Goal: Task Accomplishment & Management: Manage account settings

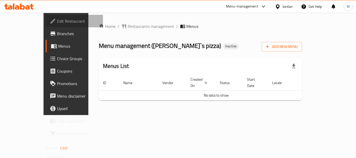
click at [57, 24] on span "Edit Restaurant" at bounding box center [78, 21] width 42 height 6
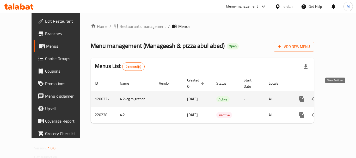
click at [336, 96] on icon "enhanced table" at bounding box center [339, 99] width 6 height 6
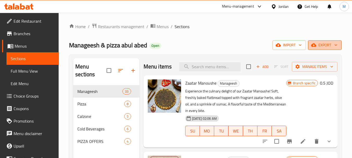
click at [327, 46] on span "export" at bounding box center [324, 45] width 25 height 7
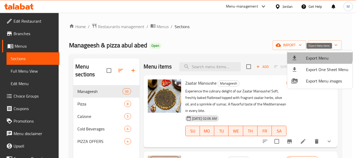
click at [318, 56] on span "Export Menu" at bounding box center [327, 58] width 42 height 6
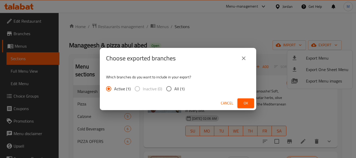
click at [171, 88] on input "All (1)" at bounding box center [168, 88] width 11 height 11
radio input "true"
click at [241, 102] on span "Ok" at bounding box center [245, 103] width 8 height 7
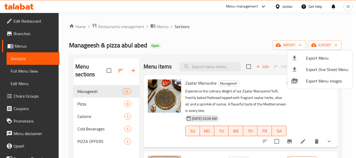
click at [26, 34] on div at bounding box center [178, 79] width 356 height 158
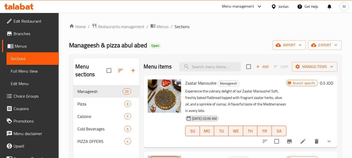
click at [26, 34] on span "Branches" at bounding box center [34, 33] width 41 height 6
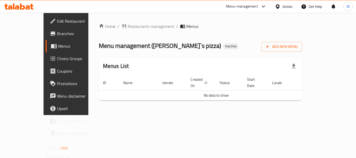
click at [46, 38] on link "Branches" at bounding box center [74, 33] width 57 height 13
click at [171, 111] on div "Home / Restaurants management / Menus Menu management ( Celina`s pizza ) Inacti…" at bounding box center [200, 64] width 224 height 102
click at [298, 47] on span "Add New Menu" at bounding box center [282, 47] width 32 height 7
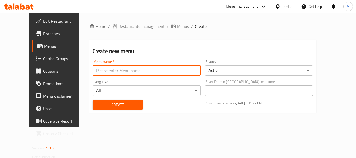
click at [110, 67] on input "text" at bounding box center [146, 70] width 108 height 10
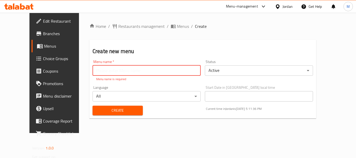
paste input "340929862"
type input "340929862"
click at [114, 114] on div "Home / Restaurants management / Menus / Create Create new menu Menu name   * 34…" at bounding box center [202, 73] width 227 height 100
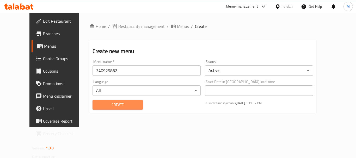
click at [113, 105] on span "Create" at bounding box center [118, 105] width 42 height 7
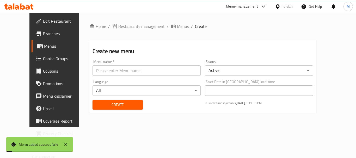
click at [44, 45] on span "Menus" at bounding box center [64, 46] width 41 height 6
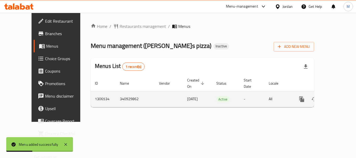
click at [342, 93] on td "enhanced table" at bounding box center [320, 99] width 58 height 16
click at [336, 96] on icon "enhanced table" at bounding box center [339, 99] width 6 height 6
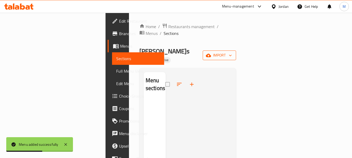
click at [211, 53] on icon "button" at bounding box center [208, 55] width 5 height 5
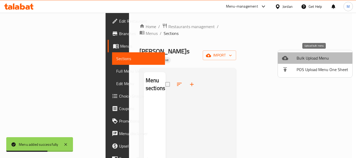
click at [318, 58] on span "Bulk Upload Menu" at bounding box center [322, 58] width 52 height 6
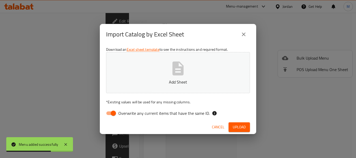
click at [191, 115] on span "Overwrite any current items that have the same ID." at bounding box center [163, 113] width 91 height 6
click at [128, 115] on input "Overwrite any current items that have the same ID." at bounding box center [113, 113] width 30 height 10
checkbox input "false"
click at [182, 75] on icon "button" at bounding box center [177, 68] width 11 height 14
click at [242, 124] on span "Upload" at bounding box center [239, 127] width 13 height 7
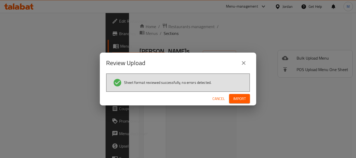
click at [235, 97] on span "Import" at bounding box center [239, 99] width 13 height 7
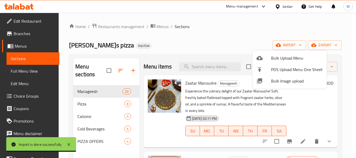
click at [164, 49] on div at bounding box center [178, 79] width 356 height 158
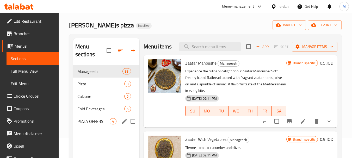
scroll to position [52, 0]
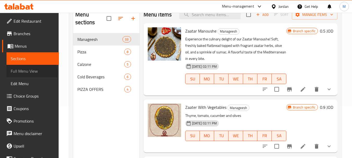
click at [31, 73] on span "Full Menu View" at bounding box center [33, 71] width 44 height 6
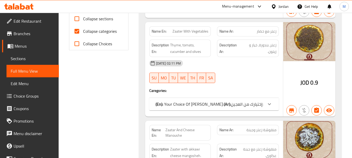
scroll to position [261, 0]
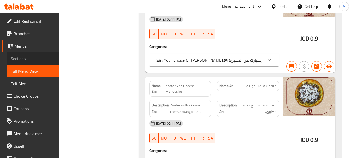
click at [37, 62] on link "Sections" at bounding box center [33, 58] width 52 height 13
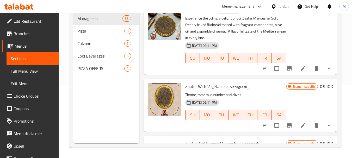
scroll to position [73, 0]
click at [30, 69] on span "Full Menu View" at bounding box center [33, 71] width 44 height 6
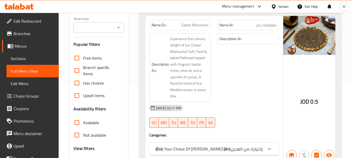
click at [84, 29] on input "Branches" at bounding box center [94, 27] width 39 height 7
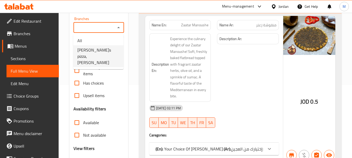
click at [101, 51] on span "Celina`s pizza, Al Jandaweel" at bounding box center [98, 56] width 42 height 19
type input "Celina`s pizza, Al Jandaweel"
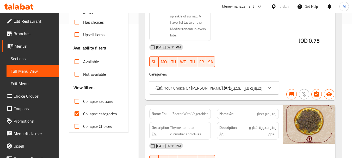
scroll to position [151, 0]
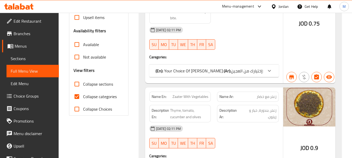
click at [78, 98] on input "Collapse categories" at bounding box center [77, 96] width 13 height 13
checkbox input "false"
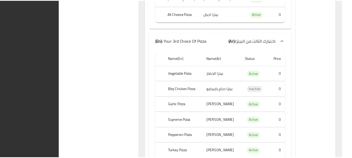
scroll to position [8623, 0]
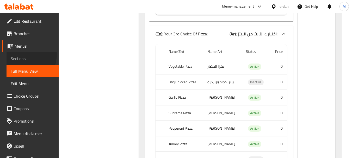
click at [20, 54] on link "Sections" at bounding box center [33, 58] width 52 height 13
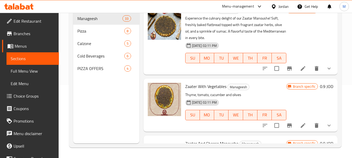
click at [283, 4] on div "Jordan" at bounding box center [283, 7] width 10 height 6
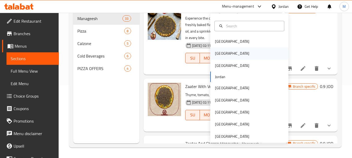
click at [232, 56] on div "[GEOGRAPHIC_DATA]" at bounding box center [249, 53] width 78 height 12
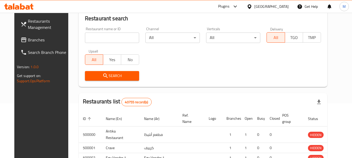
scroll to position [73, 0]
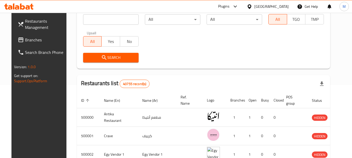
click at [29, 43] on span "Branches" at bounding box center [45, 40] width 41 height 6
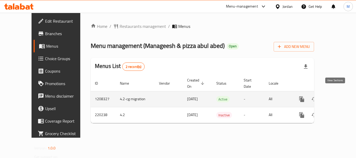
click at [338, 93] on link "enhanced table" at bounding box center [339, 99] width 13 height 13
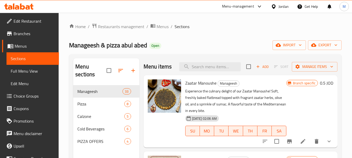
click at [27, 73] on span "Full Menu View" at bounding box center [33, 71] width 44 height 6
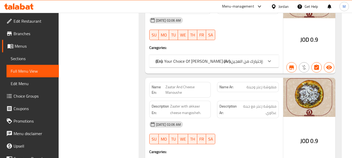
scroll to position [261, 0]
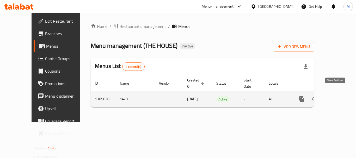
click at [336, 96] on icon "enhanced table" at bounding box center [339, 99] width 6 height 6
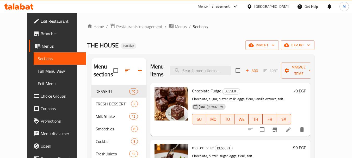
click at [161, 46] on div "THE HOUSE Inactive import export" at bounding box center [200, 45] width 227 height 10
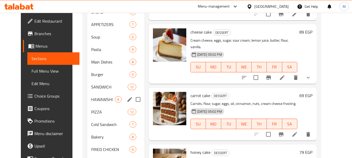
scroll to position [217, 0]
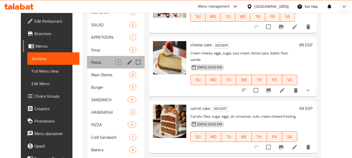
click at [99, 67] on div "Pasta 9" at bounding box center [115, 62] width 57 height 13
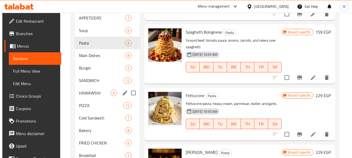
scroll to position [269, 0]
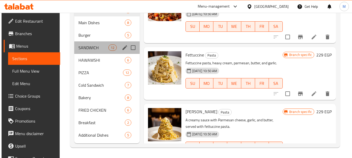
click at [115, 51] on div "SANDWICH 12" at bounding box center [106, 47] width 65 height 13
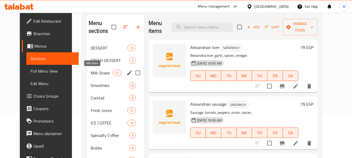
scroll to position [34, 0]
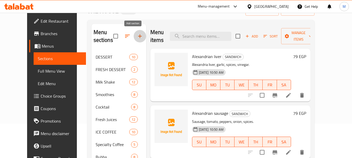
click at [138, 36] on icon "button" at bounding box center [140, 36] width 4 height 4
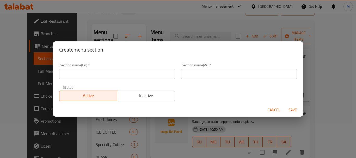
click at [115, 74] on input "text" at bounding box center [117, 74] width 116 height 10
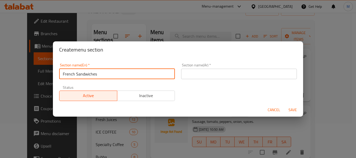
type input "French Sandwiches"
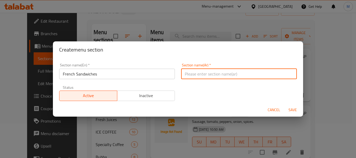
click at [219, 77] on input "text" at bounding box center [239, 74] width 116 height 10
type input "سندوتشات فرنساوي"
click at [290, 107] on span "Save" at bounding box center [292, 110] width 13 height 7
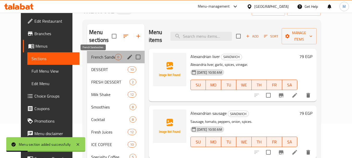
click at [108, 55] on span "French Sandwiches" at bounding box center [103, 57] width 24 height 6
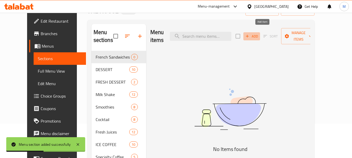
click at [259, 33] on span "Add" at bounding box center [252, 36] width 14 height 6
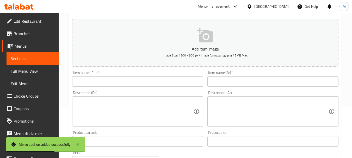
scroll to position [86, 0]
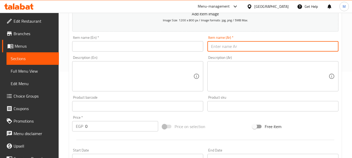
click at [212, 49] on input "text" at bounding box center [272, 46] width 131 height 10
type input "زنجر سوبريم"
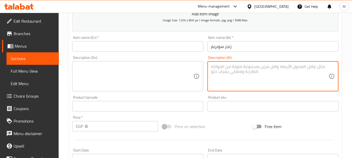
click at [227, 69] on textarea at bounding box center [269, 76] width 117 height 25
type textarea "صدور فراخ - صوص رانش - خس - طماطم - رزبيف - تركي مدخن - صوص شيدر"
click at [227, 46] on input "زنجر سوبريم" at bounding box center [272, 46] width 131 height 10
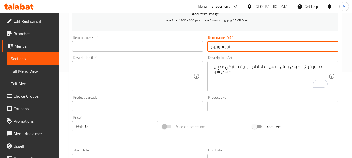
click at [227, 46] on input "زنجر سوبريم" at bounding box center [272, 46] width 131 height 10
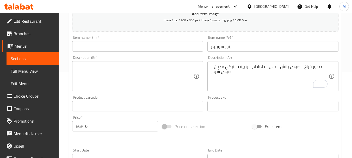
click at [158, 50] on input "text" at bounding box center [137, 46] width 131 height 10
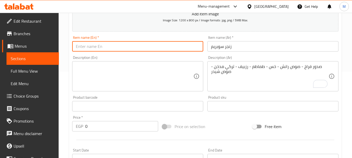
paste input "Zinger Supreme"
type input "Zinger Supreme"
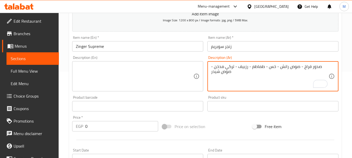
click at [246, 70] on textarea "صدور فراخ - صوص رانش - خس - طماطم - رزبيف - تركي مدخن - صوص شيدر" at bounding box center [269, 76] width 117 height 25
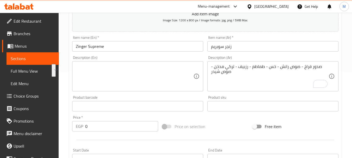
click at [141, 68] on textarea at bounding box center [134, 76] width 117 height 25
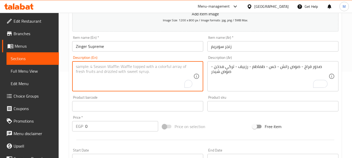
paste textarea "Chicken breasts - ranch sauce - lettuce - tomatoes - roast beef - smoked turkey…"
type textarea "Chicken breasts - ranch sauce - lettuce - tomatoes - roast beef - smoked turkey…"
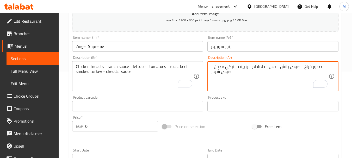
click at [242, 68] on textarea "صدور فراخ - صوص رانش - خس - طماطم - رزبيف - تركي مدخن - صوص شيدر" at bounding box center [269, 76] width 117 height 25
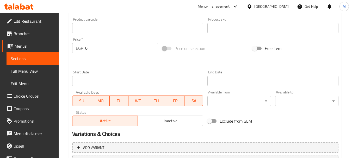
scroll to position [113, 0]
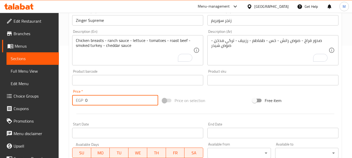
drag, startPoint x: 88, startPoint y: 98, endPoint x: 81, endPoint y: 101, distance: 7.2
click at [81, 101] on div "EGP 0 Price *" at bounding box center [115, 100] width 86 height 10
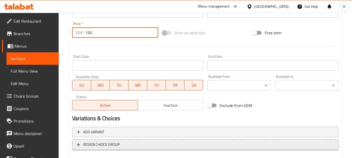
scroll to position [191, 0]
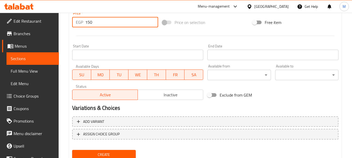
type input "150"
click at [103, 157] on span "Create" at bounding box center [103, 155] width 55 height 7
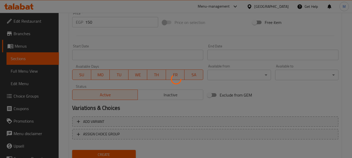
type input "0"
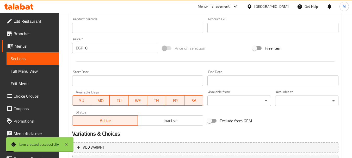
scroll to position [165, 0]
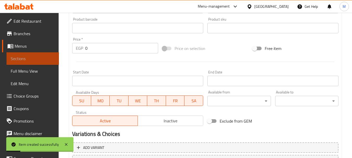
click at [33, 57] on span "Sections" at bounding box center [33, 58] width 44 height 6
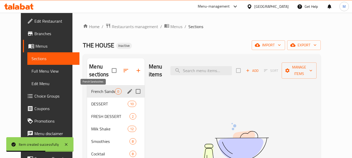
click at [96, 93] on span "French Sandwiches" at bounding box center [103, 91] width 24 height 6
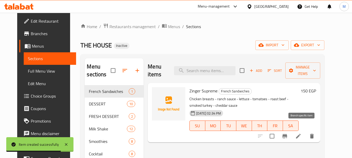
click at [287, 134] on icon "Branch-specific-item" at bounding box center [284, 136] width 5 height 4
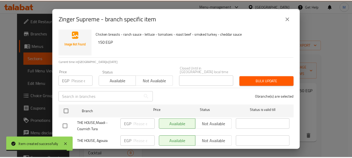
scroll to position [18, 0]
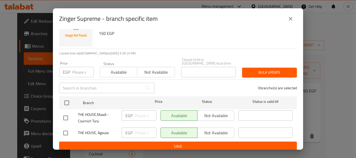
click at [63, 114] on input "checkbox" at bounding box center [65, 118] width 11 height 11
checkbox input "true"
click at [66, 131] on input "checkbox" at bounding box center [65, 133] width 11 height 11
checkbox input "true"
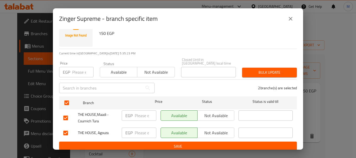
click at [211, 113] on span "Not available" at bounding box center [216, 116] width 33 height 8
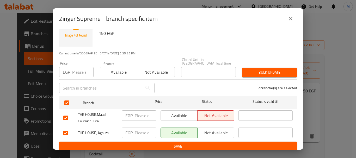
click at [208, 143] on span "Save" at bounding box center [177, 146] width 229 height 7
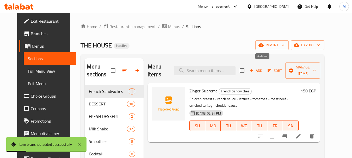
click at [263, 68] on span "Add" at bounding box center [256, 71] width 14 height 6
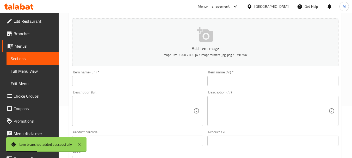
scroll to position [52, 0]
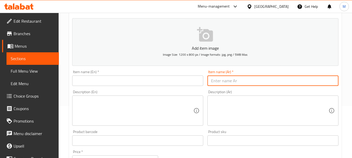
click at [245, 77] on input "text" at bounding box center [272, 81] width 131 height 10
paste input "زنجر"
type input "زنجر"
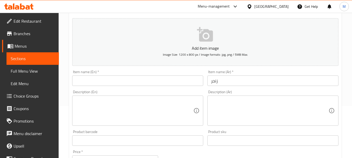
click at [259, 104] on textarea at bounding box center [269, 110] width 117 height 25
paste textarea "صدور فراخ - صوص رانش - خس - طماطم - رزبيف - تركي مدخن - صوص شيدر"
click at [228, 106] on textarea "صدور فراخ - صوص رانش - خس - طماطم - رزبيف - تركي مدخن - صوص شيدر" at bounding box center [269, 110] width 117 height 25
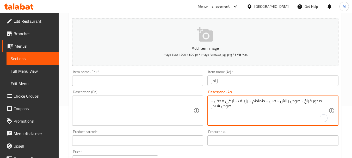
drag, startPoint x: 228, startPoint y: 106, endPoint x: 217, endPoint y: 106, distance: 11.5
click at [217, 106] on textarea "صدور فراخ - صوص رانش - خس - طماطم - رزبيف - تركي مدخن - صوص شيدر" at bounding box center [269, 110] width 117 height 25
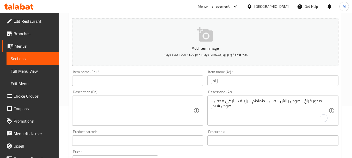
click at [210, 110] on div "صدور فراخ - صوص رانش - خس - طماطم - رزبيف - تركي مدخن - صوص شيدر Description (A…" at bounding box center [272, 111] width 131 height 30
drag, startPoint x: 214, startPoint y: 107, endPoint x: 206, endPoint y: 105, distance: 8.8
click at [229, 105] on div "صدور فراخ - صوص رانش - خس - طماطم - رزبيف - تركي مدخن - صوص شيدر Description (A…" at bounding box center [272, 111] width 131 height 30
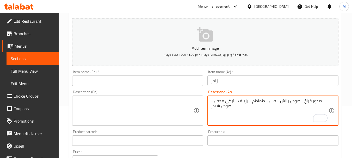
click at [211, 105] on textarea "صدور فراخ - صوص رانش - خس - طماطم - رزبيف - تركي مدخن - صوص شيدر" at bounding box center [269, 110] width 117 height 25
drag, startPoint x: 211, startPoint y: 105, endPoint x: 233, endPoint y: 107, distance: 21.4
click at [233, 107] on textarea "صدور فراخ - صوص رانش - خس - طماطم - رزبيف - تركي مدخن - صوص شيدر" at bounding box center [269, 110] width 117 height 25
click at [287, 101] on textarea "صدور فراخ - صوص رانش - خس - طماطم - رزبيف - تركي مدخن -" at bounding box center [269, 110] width 117 height 25
click at [286, 101] on textarea "صدور فراخ - صوص رانش - خس - طماطم - رزبيف - تركي مدخن -" at bounding box center [269, 110] width 117 height 25
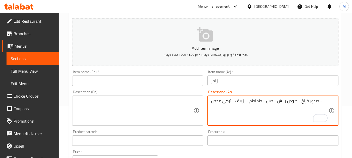
click at [292, 101] on textarea "صدور فراخ - صوص رانش - خس - طماطم - رزبيف - تركي مدخن -" at bounding box center [269, 110] width 117 height 25
drag, startPoint x: 292, startPoint y: 101, endPoint x: 285, endPoint y: 101, distance: 6.8
click at [285, 101] on textarea "صدور فراخ - صوص رانش - خس - طماطم - رزبيف - تركي مدخن -" at bounding box center [269, 110] width 117 height 25
paste textarea "يدر"
click at [227, 100] on textarea "صدور فراخ - صوص شيدر - خس - طماطم - رزبيف - تركي مدخن -" at bounding box center [269, 110] width 117 height 25
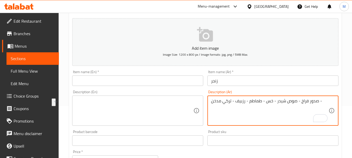
drag, startPoint x: 227, startPoint y: 100, endPoint x: 212, endPoint y: 101, distance: 15.6
click at [212, 101] on textarea "صدور فراخ - صوص شيدر - خس - طماطم - رزبيف - تركي مدخن -" at bounding box center [269, 110] width 117 height 25
click at [248, 102] on textarea "صدور فراخ - صوص شيدر - خس - طماطم - رزبيف - -" at bounding box center [269, 110] width 117 height 25
paste textarea "ركي مدخن"
click at [218, 102] on textarea "صدور فراخ - صوص شيدر - تركي مدخن - خس - طماطم - رزبيف - -" at bounding box center [269, 110] width 117 height 25
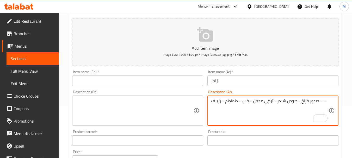
click at [218, 102] on textarea "صدور فراخ - صوص شيدر - تركي مدخن - خس - طماطم - رزبيف - -" at bounding box center [269, 110] width 117 height 25
drag, startPoint x: 316, startPoint y: 101, endPoint x: 336, endPoint y: 103, distance: 19.9
click at [336, 103] on div "صدور فراخ - صوص شيدر - تركي مدخن - خس - طماطم - صوص - - Description (Ar)" at bounding box center [272, 111] width 131 height 30
click at [322, 101] on textarea "صدور فراخ - صوص شيدر - تركي مدخن - خس - طماطم - صوص" at bounding box center [269, 110] width 117 height 25
click at [268, 103] on textarea "صدور فراخ - صوص شيدر - تركي مدخن - خس - طماطم - صوص جرليك مايونيز" at bounding box center [269, 110] width 117 height 25
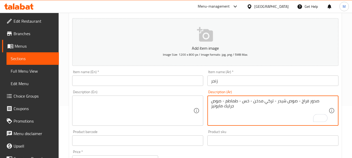
click at [268, 103] on textarea "صدور فراخ - صوص شيدر - تركي مدخن - خس - طماطم - صوص جرليك مايونيز" at bounding box center [269, 110] width 117 height 25
click at [267, 103] on textarea "صدور فراخ - صوص شيدر - تركي مدخن - خس - طماطم - صوص جرليك مايونيز" at bounding box center [269, 110] width 117 height 25
type textarea "صدور فراخ - صوص شيدر - تركي مدخن - خس - طماطم - صوص جرليك مايونيز"
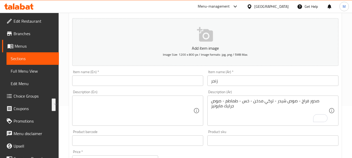
click at [160, 96] on div "Description (En)" at bounding box center [137, 111] width 131 height 30
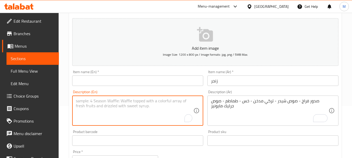
paste textarea "Chicken breasts - cheddar sauce - smoked turkey - lettuce - tomatoes - grilled …"
click at [102, 107] on textarea "Chicken breasts - cheddar sauce - smoked turkey - lettuce - tomatoes - grilled …" at bounding box center [134, 110] width 117 height 25
click at [100, 107] on textarea "Chicken breasts - cheddar sauce - smoked turkey - lettuce - tomatoes - garlic m…" at bounding box center [134, 110] width 117 height 25
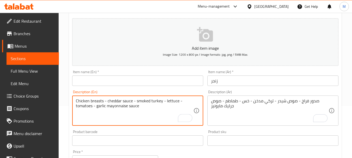
type textarea "Chicken breasts - cheddar sauce - smoked turkey - lettuce - tomatoes - garlic m…"
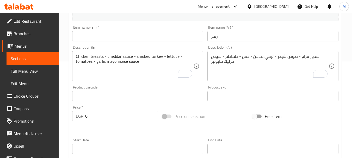
scroll to position [104, 0]
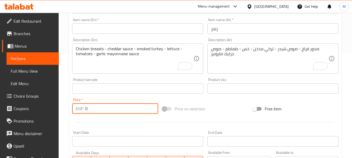
drag, startPoint x: 88, startPoint y: 111, endPoint x: 82, endPoint y: 112, distance: 6.2
click at [82, 111] on div "EGP 0 Price *" at bounding box center [115, 108] width 86 height 10
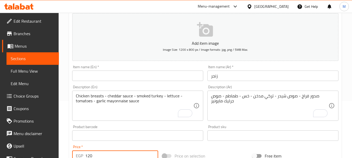
scroll to position [52, 0]
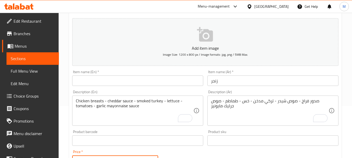
type input "120"
click at [107, 80] on input "text" at bounding box center [137, 81] width 131 height 10
paste input "Zinger"
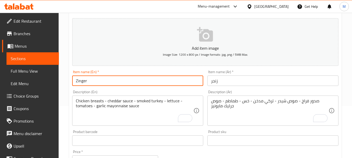
type input "Zinger"
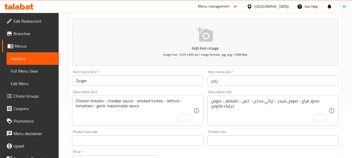
click at [155, 70] on div "Item name (En)   * Zinger Item name (En) *" at bounding box center [137, 78] width 135 height 20
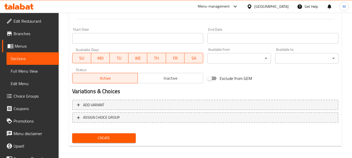
scroll to position [208, 0]
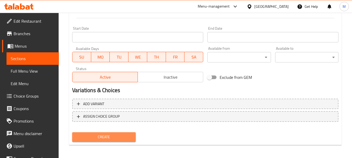
click at [105, 141] on button "Create" at bounding box center [103, 137] width 63 height 10
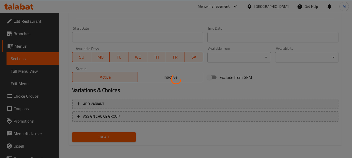
type input "0"
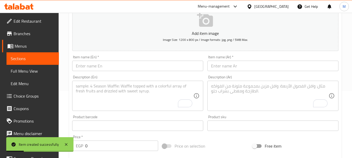
scroll to position [0, 0]
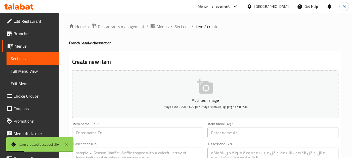
drag, startPoint x: 182, startPoint y: 26, endPoint x: 349, endPoint y: 64, distance: 171.1
click at [182, 26] on span "Sections" at bounding box center [182, 26] width 15 height 6
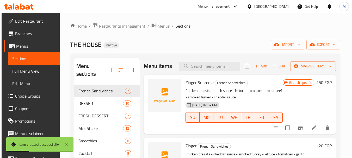
scroll to position [40, 0]
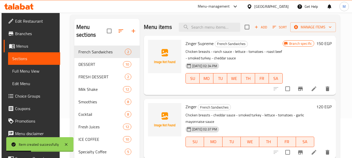
click at [302, 149] on icon "Branch-specific-item" at bounding box center [300, 152] width 6 height 6
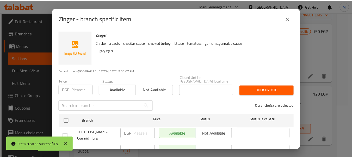
scroll to position [18, 0]
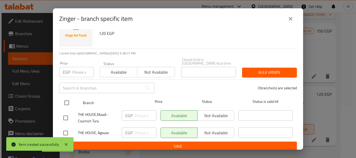
click at [66, 100] on input "checkbox" at bounding box center [66, 102] width 11 height 11
checkbox input "true"
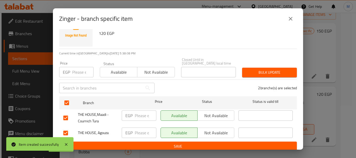
click at [219, 114] on span "Not available" at bounding box center [216, 116] width 33 height 8
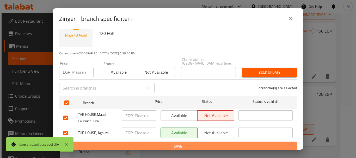
click at [200, 143] on span "Save" at bounding box center [177, 146] width 229 height 7
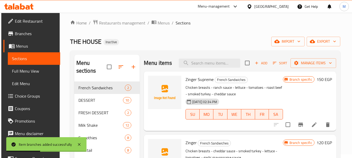
scroll to position [0, 0]
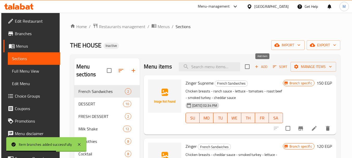
click at [264, 67] on span "Add" at bounding box center [261, 67] width 14 height 6
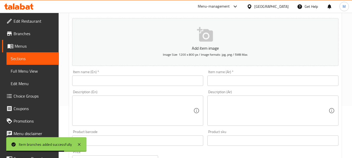
scroll to position [78, 0]
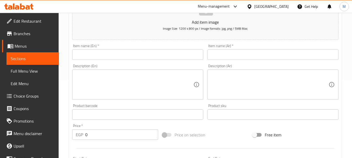
click at [226, 56] on input "text" at bounding box center [272, 54] width 131 height 10
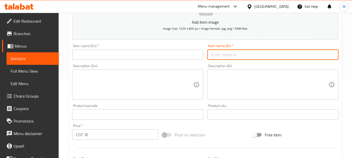
paste input "زنجر سوبريم"
click at [219, 55] on input "زنجر سوبريم" at bounding box center [272, 54] width 131 height 10
click at [221, 54] on input "زنجر حار" at bounding box center [272, 54] width 131 height 10
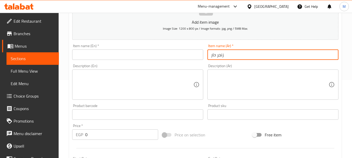
click at [221, 54] on input "زنجر حار" at bounding box center [272, 54] width 131 height 10
type input "زنجر حار"
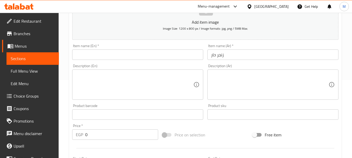
click at [90, 54] on input "text" at bounding box center [137, 54] width 131 height 10
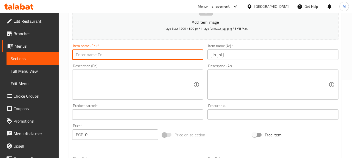
paste input "Hot ginger"
click at [81, 55] on input "Hot ginger" at bounding box center [137, 54] width 131 height 10
click at [88, 56] on input "Spicy ginger" at bounding box center [137, 54] width 131 height 10
type input "Spicy Zinger"
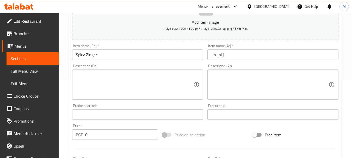
click at [254, 85] on textarea at bounding box center [269, 84] width 117 height 25
paste textarea "صدور فراخ - صوص شيدر - تركي مدخن - خس - طماطم - صوص جرليك مايونيز"
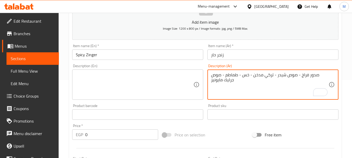
click at [216, 76] on textarea "صدور فراخ - صوص شيدر - تركي مدخن - خس - طماطم - صوص جرليك مايونيز" at bounding box center [269, 84] width 117 height 25
click at [264, 84] on textarea "صدور فراخ - صوص شيدر - تركي مدخن - خس - طماطم - صوص سبايسي مايونيز" at bounding box center [269, 84] width 117 height 25
click at [258, 73] on textarea "صدور فراخ - صوص شيدر - تركي مدخن - خس - طماطم - صوص سبايسي مايونيز - هالبينو" at bounding box center [269, 84] width 117 height 25
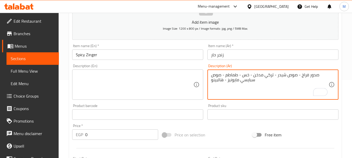
click at [258, 73] on textarea "صدور فراخ - صوص شيدر - تركي مدخن - خس - طماطم - صوص سبايسي مايونيز - هالبينو" at bounding box center [269, 84] width 117 height 25
type textarea "صدور فراخ - صوص شيدر - تركي مدخن - خس - طماطم - صوص سبايسي مايونيز - هالبينو"
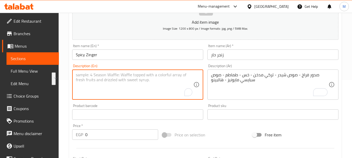
click at [153, 86] on textarea "To enrich screen reader interactions, please activate Accessibility in Grammarl…" at bounding box center [134, 84] width 117 height 25
paste textarea "Chicken breasts - cheddar sauce - smoked turkey - lettuce - tomatoes - spicy ma…"
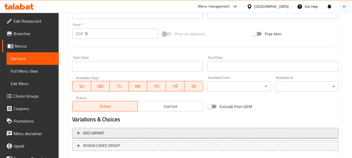
scroll to position [182, 0]
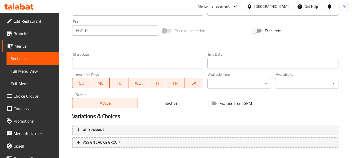
type textarea "Chicken breasts - cheddar sauce - smoked turkey - lettuce - tomatoes - spicy ma…"
click at [84, 31] on div "EGP 0 Price *" at bounding box center [115, 30] width 86 height 10
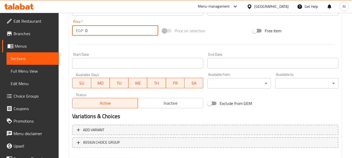
click at [133, 46] on div at bounding box center [205, 44] width 270 height 13
drag, startPoint x: 94, startPoint y: 30, endPoint x: 73, endPoint y: 31, distance: 20.1
click at [73, 31] on div "EGP 0 Price *" at bounding box center [115, 30] width 86 height 10
type input "130"
click at [116, 46] on div at bounding box center [205, 44] width 270 height 13
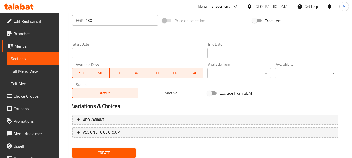
scroll to position [210, 0]
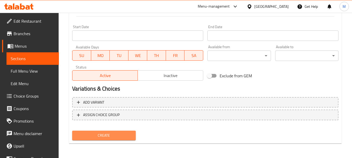
click at [115, 132] on span "Create" at bounding box center [103, 135] width 55 height 7
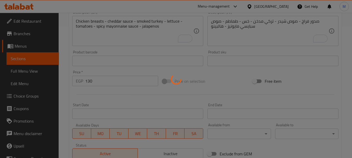
type input "0"
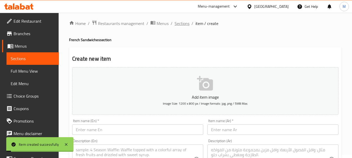
scroll to position [0, 0]
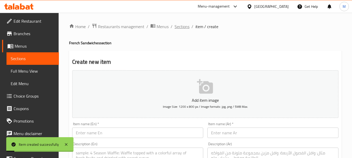
click at [182, 26] on span "Sections" at bounding box center [182, 26] width 15 height 6
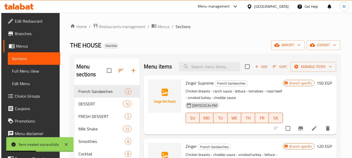
click at [259, 70] on button "Add" at bounding box center [261, 67] width 17 height 8
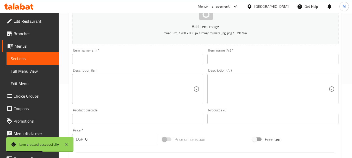
scroll to position [78, 0]
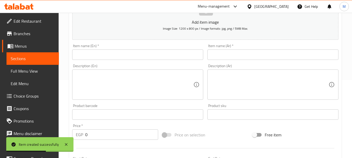
click at [231, 54] on input "text" at bounding box center [272, 54] width 131 height 10
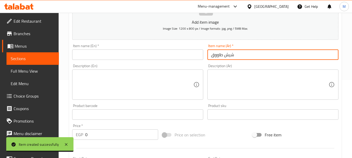
click at [233, 58] on input "شيش طاووق" at bounding box center [272, 54] width 131 height 10
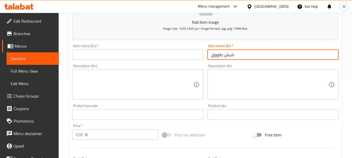
click at [233, 58] on input "شيش طاووق" at bounding box center [272, 54] width 131 height 10
type input "شيش طاووق"
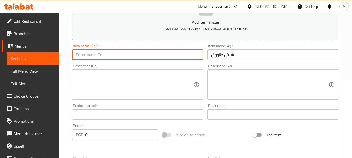
click at [143, 51] on input "text" at bounding box center [137, 54] width 131 height 10
paste input "Chicken shish tawook"
drag, startPoint x: 91, startPoint y: 55, endPoint x: 69, endPoint y: 56, distance: 22.4
click at [69, 56] on div "Create new item Add item image Image Size: 1200 x 800 px / Image formats: jpg, …" at bounding box center [205, 123] width 272 height 303
click at [88, 58] on input "Shish tawook" at bounding box center [137, 54] width 131 height 10
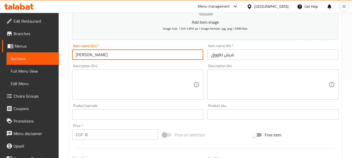
type input "[PERSON_NAME]"
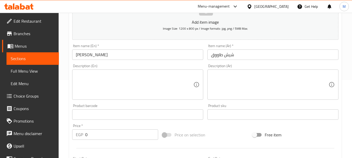
click at [230, 54] on input "شيش طاووق" at bounding box center [272, 54] width 131 height 10
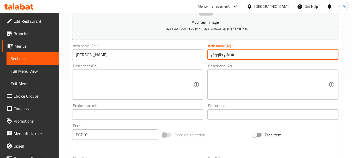
click at [230, 54] on input "شيش طاووق" at bounding box center [272, 54] width 131 height 10
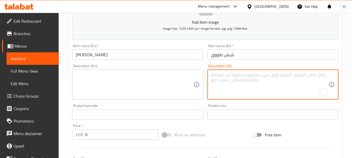
click at [236, 82] on textarea "To enrich screen reader interactions, please activate Accessibility in Grammarl…" at bounding box center [269, 84] width 117 height 25
paste textarea "شيش طاووق"
type textarea "شيش طاووق - بصل - فلفل ألوان - صوص بارب"
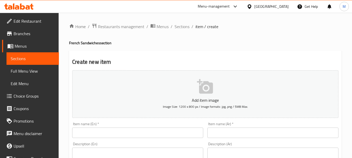
click at [19, 56] on span "Sections" at bounding box center [33, 58] width 44 height 6
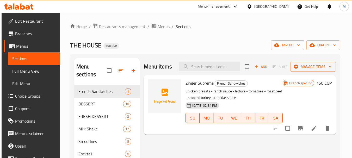
click at [31, 72] on span "Full Menu View" at bounding box center [34, 71] width 44 height 6
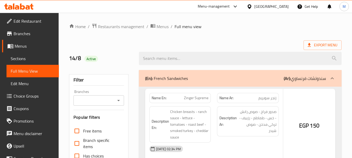
checkbox input "true"
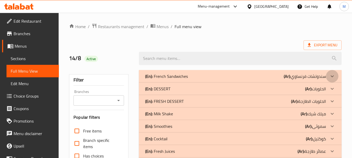
click at [331, 75] on icon at bounding box center [332, 76] width 6 height 6
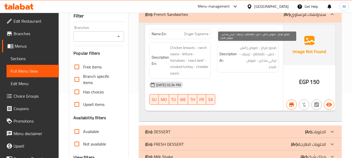
scroll to position [52, 0]
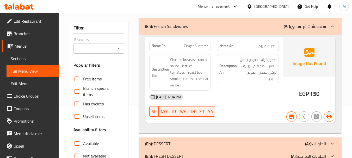
click at [268, 46] on span "زنجر سوبريم" at bounding box center [267, 45] width 18 height 5
click at [272, 46] on span "زنجر سوبريم" at bounding box center [267, 45] width 18 height 5
copy span "زنجر"
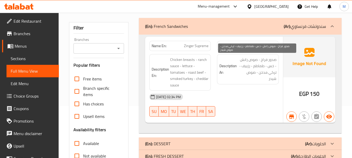
click at [256, 61] on span "صدور فراخ - صوص رانش - خس - طماطم - رزبيف - تركي مدخن - صوص شيدر" at bounding box center [257, 70] width 39 height 26
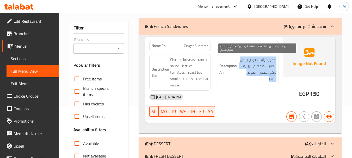
click at [256, 61] on span "صدور فراخ - صوص رانش - خس - طماطم - رزبيف - تركي مدخن - صوص شيدر" at bounding box center [257, 70] width 39 height 26
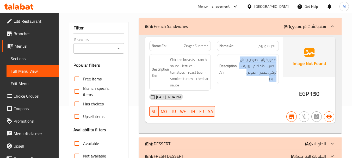
copy div "صدور فراخ - صوص رانش - خس - طماطم - رزبيف - تركي مدخن - صوص شيدر"
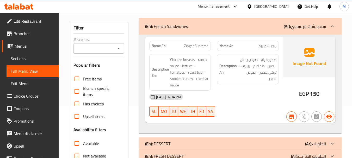
click at [189, 45] on span "Zinger Supreme" at bounding box center [196, 45] width 24 height 5
copy span "Zinger"
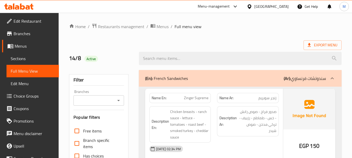
scroll to position [78, 0]
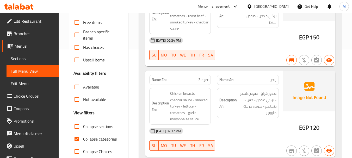
scroll to position [0, 0]
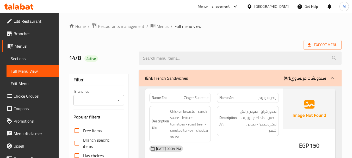
click at [271, 98] on span "زنجر سوبريم" at bounding box center [267, 97] width 18 height 5
copy span "زنجر سوبريم"
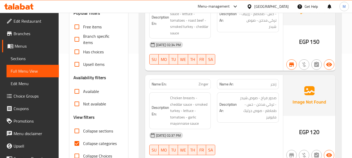
scroll to position [104, 0]
click at [295, 82] on img at bounding box center [309, 95] width 52 height 41
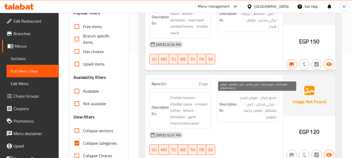
click at [259, 97] on span "صدور فراخ - صوص شيدر - تركي مدخن - خس - طماطم - صوص جرليك مايونيز" at bounding box center [257, 108] width 39 height 26
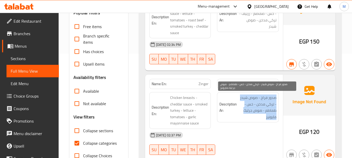
click at [259, 97] on span "صدور فراخ - صوص شيدر - تركي مدخن - خس - طماطم - صوص جرليك مايونيز" at bounding box center [257, 108] width 39 height 26
copy div "صدور فراخ - صوص شيدر - تركي مدخن - خس - طماطم - صوص جرليك مايونيز"
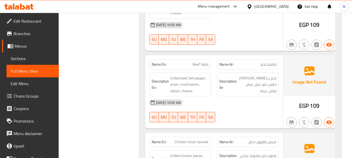
scroll to position [12968, 0]
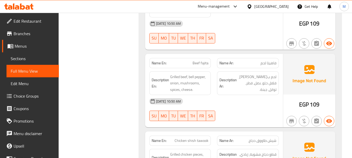
copy span "هوت دوج"
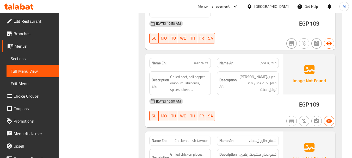
copy div "قطع هوت دوج، بصل، فلفل، طماطم، خردل، كاتشب."
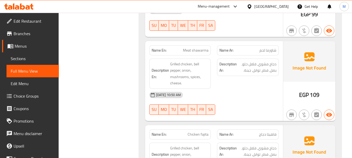
scroll to position [12728, 0]
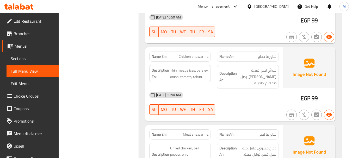
drag, startPoint x: 166, startPoint y: 82, endPoint x: 103, endPoint y: 85, distance: 62.9
drag, startPoint x: 103, startPoint y: 85, endPoint x: 230, endPoint y: 92, distance: 126.6
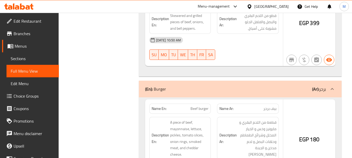
scroll to position [11947, 0]
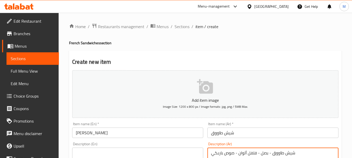
scroll to position [78, 0]
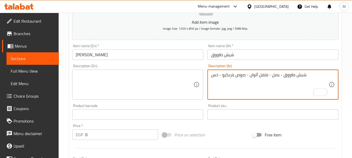
click at [234, 76] on textarea "شيش طاووق - بصل - فلفل ألوان - صوص باربكيو - خس" at bounding box center [269, 84] width 117 height 25
type textarea "شيش طاووق - بصل - فلفل ألوان - صوص باربكيو - خس"
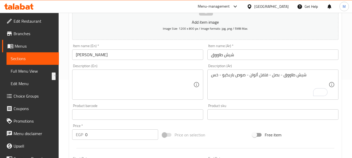
click at [93, 86] on textarea at bounding box center [134, 84] width 117 height 25
paste textarea "Chicken shish - onions - bell peppers - barbecue sauce - lettuce"
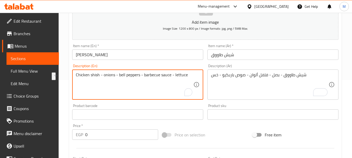
click at [101, 78] on textarea "Chicken shish - onions - bell peppers - barbecue sauce - lettuce" at bounding box center [134, 84] width 117 height 25
click at [87, 55] on input "[PERSON_NAME]" at bounding box center [137, 54] width 131 height 10
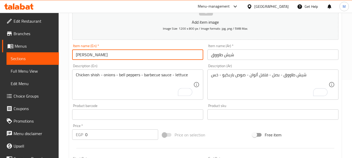
click at [87, 55] on input "[PERSON_NAME]" at bounding box center [137, 54] width 131 height 10
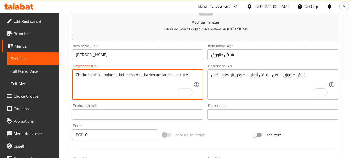
click at [79, 78] on textarea "Chicken shish - onions - bell peppers - barbecue sauce - lettuce" at bounding box center [134, 84] width 117 height 25
drag, startPoint x: 79, startPoint y: 78, endPoint x: 83, endPoint y: 78, distance: 3.1
click at [83, 78] on textarea "Chicken shish - onions - bell peppers - barbecue sauce - lettuce" at bounding box center [134, 84] width 117 height 25
click at [94, 75] on textarea "Chicken shish - onions - bell peppers - barbecue sauce - lettuce" at bounding box center [134, 84] width 117 height 25
drag, startPoint x: 94, startPoint y: 75, endPoint x: 73, endPoint y: 74, distance: 21.1
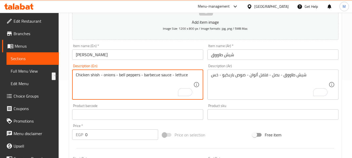
click at [73, 74] on div "Chicken shish - onions - bell peppers - barbecue sauce - lettuce Description (E…" at bounding box center [137, 85] width 131 height 30
paste textarea "[PERSON_NAME]"
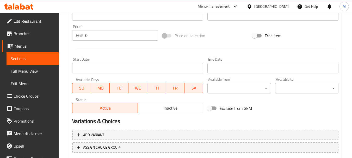
scroll to position [182, 0]
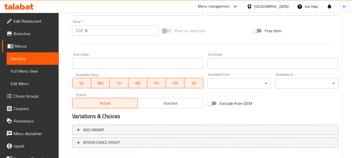
type textarea "Shish Tawook - onions - bell peppers - barbecue sauce - lettuce"
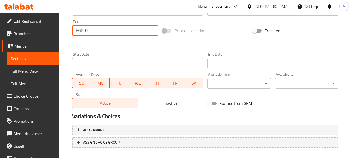
drag, startPoint x: 89, startPoint y: 30, endPoint x: 76, endPoint y: 33, distance: 13.3
click at [77, 32] on div "EGP 0 Price *" at bounding box center [115, 30] width 86 height 10
type input "100"
click at [100, 40] on div at bounding box center [205, 44] width 270 height 13
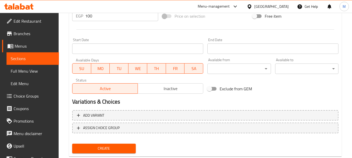
scroll to position [210, 0]
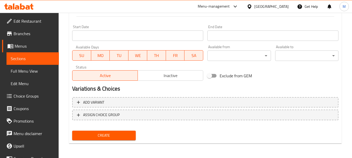
click at [108, 138] on span "Create" at bounding box center [103, 135] width 55 height 7
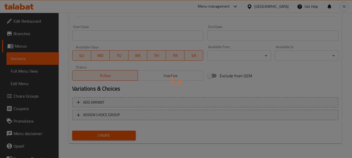
type input "0"
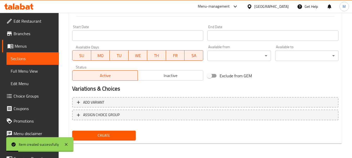
scroll to position [0, 0]
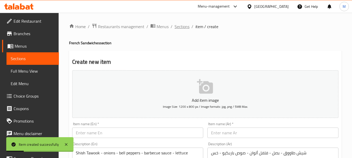
click at [184, 26] on span "Sections" at bounding box center [182, 26] width 15 height 6
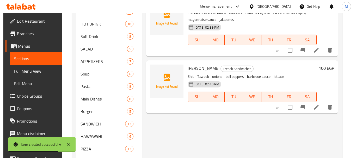
scroll to position [208, 0]
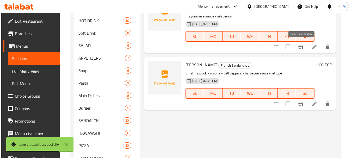
click at [302, 48] on icon "Branch-specific-item" at bounding box center [300, 47] width 5 height 4
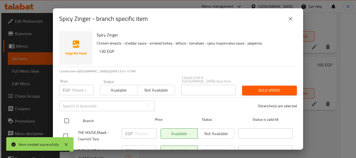
click at [69, 117] on input "checkbox" at bounding box center [66, 120] width 11 height 11
checkbox input "true"
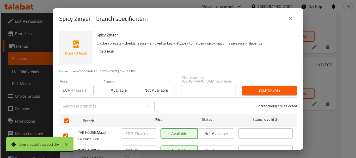
click at [217, 132] on span "Not available" at bounding box center [216, 134] width 33 height 8
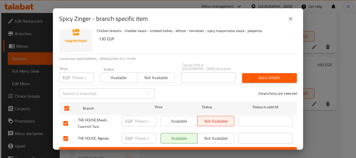
scroll to position [18, 0]
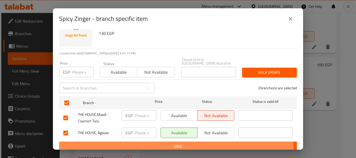
click at [133, 145] on span "Save" at bounding box center [177, 146] width 229 height 7
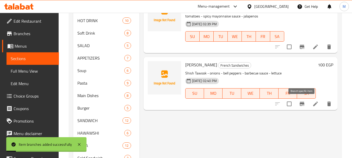
click at [302, 106] on icon "Branch-specific-item" at bounding box center [302, 104] width 5 height 4
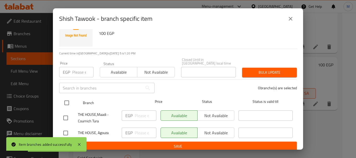
click at [68, 98] on input "checkbox" at bounding box center [66, 102] width 11 height 11
checkbox input "true"
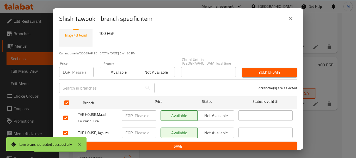
click at [211, 112] on span "Not available" at bounding box center [216, 116] width 33 height 8
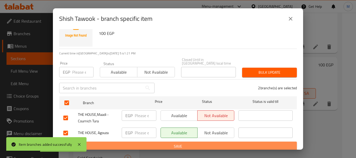
click at [201, 144] on span "Save" at bounding box center [177, 146] width 229 height 7
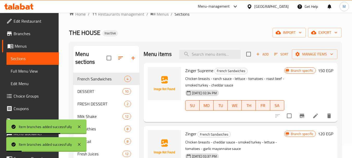
scroll to position [0, 0]
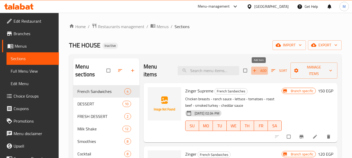
click at [260, 71] on span "Add" at bounding box center [259, 71] width 14 height 6
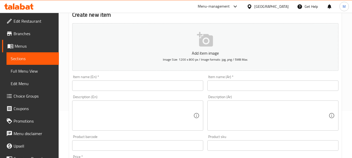
scroll to position [52, 0]
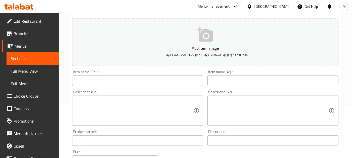
click at [235, 81] on input "text" at bounding box center [272, 81] width 131 height 10
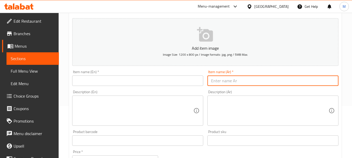
paste input "هوت دوج"
type input "هوت دوج"
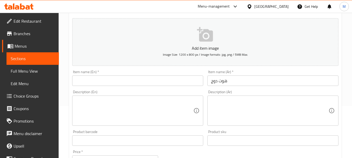
click at [245, 108] on textarea at bounding box center [269, 110] width 117 height 25
paste textarea "قطع هوت دوج، بصل، فلفل، طماطم، خردل، كاتشب."
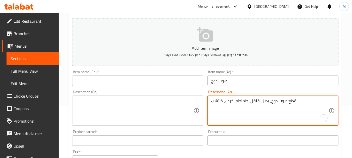
drag, startPoint x: 285, startPoint y: 101, endPoint x: 294, endPoint y: 102, distance: 9.2
click at [294, 102] on textarea "قطع هوت دوج، بصل، فلفل، طماطم، خردل، كاتشب." at bounding box center [269, 110] width 117 height 25
drag, startPoint x: 269, startPoint y: 102, endPoint x: 210, endPoint y: 101, distance: 58.9
click at [210, 101] on div "هوت دوج، بصل، فلفل، طماطم، خردل، كاتشب. Description (Ar)" at bounding box center [272, 111] width 131 height 30
click at [257, 101] on textarea "هوت دوج، صوص كوكتيل، ." at bounding box center [269, 110] width 117 height 25
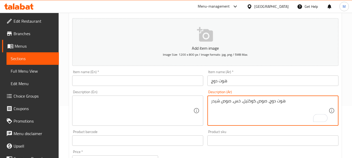
type textarea "هوت دوج، صوص كوكتيل، خس، صوص شيدر"
click at [223, 79] on input "هوت دوج" at bounding box center [272, 81] width 131 height 10
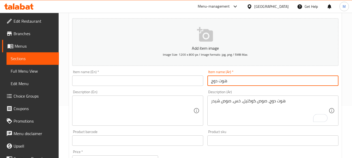
click at [223, 79] on input "هوت دوج" at bounding box center [272, 81] width 131 height 10
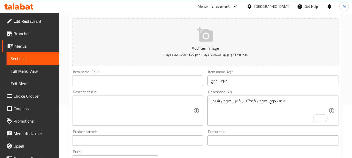
click at [100, 81] on input "text" at bounding box center [137, 81] width 131 height 10
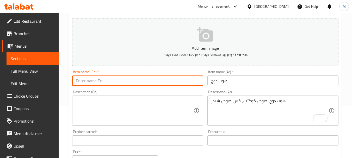
paste input "hot dog"
type input "hot dog"
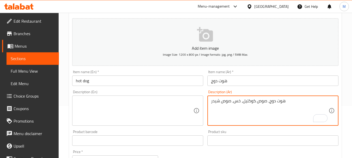
click at [237, 102] on textarea "هوت دوج، صوص كوكتيل، خس، صوص شيدر" at bounding box center [269, 110] width 117 height 25
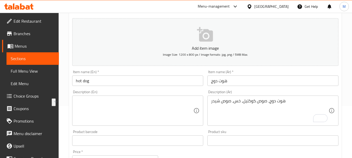
click at [125, 99] on textarea at bounding box center [134, 110] width 117 height 25
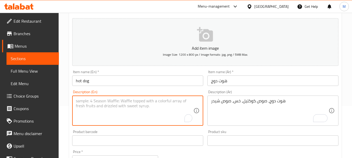
paste textarea "Hot dog, cocktail sauce, lettuce, cheddar sauce"
type textarea "Hot dog, cocktail sauce, lettuce, cheddar sauce"
drag, startPoint x: 151, startPoint y: 133, endPoint x: 153, endPoint y: 132, distance: 2.7
click at [151, 132] on div "Product barcode Product barcode" at bounding box center [137, 138] width 131 height 16
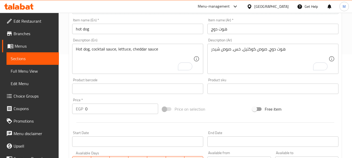
scroll to position [104, 0]
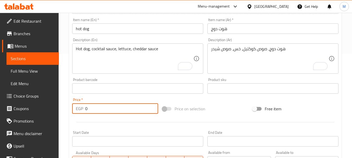
drag, startPoint x: 90, startPoint y: 111, endPoint x: 80, endPoint y: 111, distance: 9.9
click at [80, 111] on div "EGP 0 Price *" at bounding box center [115, 108] width 86 height 10
type input "90"
click at [109, 120] on div at bounding box center [205, 122] width 270 height 13
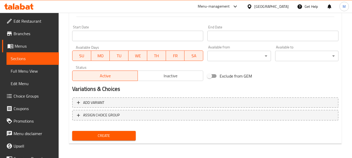
scroll to position [210, 0]
click at [108, 136] on span "Create" at bounding box center [103, 135] width 55 height 7
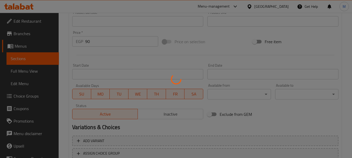
type input "0"
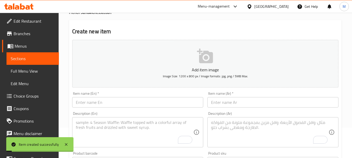
scroll to position [0, 0]
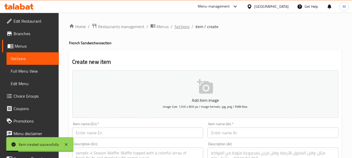
click at [177, 27] on span "Sections" at bounding box center [182, 26] width 15 height 6
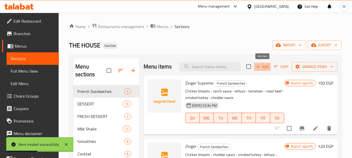
click at [261, 68] on span "Add" at bounding box center [262, 67] width 14 height 6
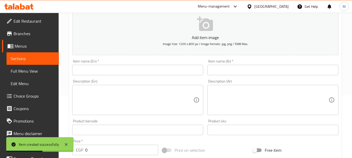
scroll to position [78, 0]
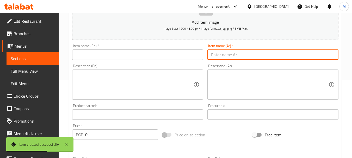
click at [223, 56] on input "text" at bounding box center [272, 54] width 131 height 10
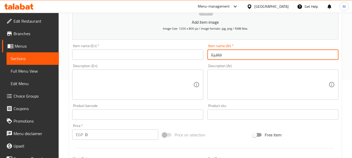
click at [213, 56] on input "فاهيتا" at bounding box center [272, 54] width 131 height 10
type input "فاهيتا"
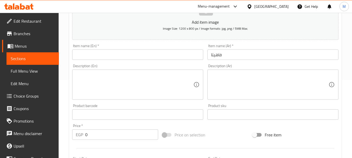
click at [263, 85] on textarea at bounding box center [269, 84] width 117 height 25
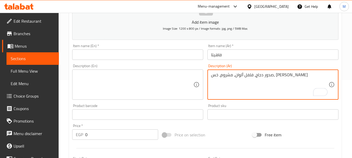
type textarea "صدور دجاج، فلفل ألوان، مشروم، خس، موتزاريلا"
click at [215, 52] on input "فاهيتا" at bounding box center [272, 54] width 131 height 10
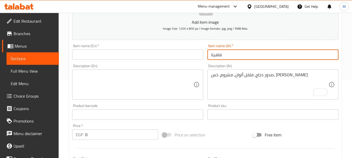
click at [215, 52] on input "فاهيتا" at bounding box center [272, 54] width 131 height 10
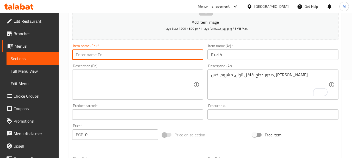
click at [92, 55] on input "text" at bounding box center [137, 54] width 131 height 10
paste input "Fajita"
type input "Fajita"
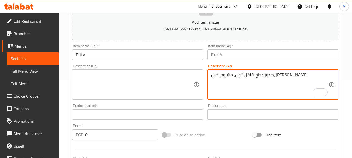
click at [242, 74] on textarea "صدور دجاج، فلفل ألوان، مشروم، خس، موتزاريلا" at bounding box center [269, 84] width 117 height 25
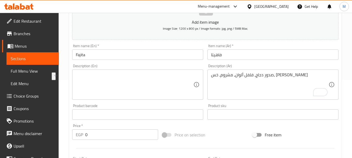
click at [150, 75] on textarea at bounding box center [134, 84] width 117 height 25
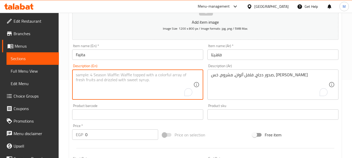
paste textarea "Chicken breasts, bell peppers, mushrooms, lettuce, mozzarella"
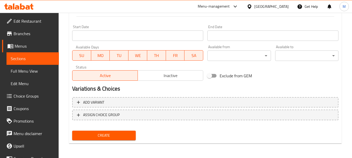
type textarea "Chicken breasts, bell peppers, mushrooms, lettuce, mozzarella"
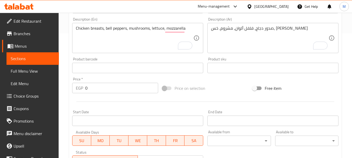
scroll to position [106, 0]
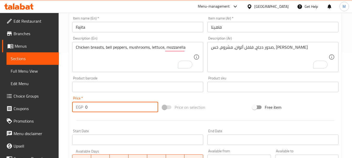
drag, startPoint x: 92, startPoint y: 111, endPoint x: 76, endPoint y: 111, distance: 15.9
click at [76, 111] on div "EGP 0 Price *" at bounding box center [115, 107] width 86 height 10
type input "100"
click at [86, 115] on div at bounding box center [205, 120] width 270 height 13
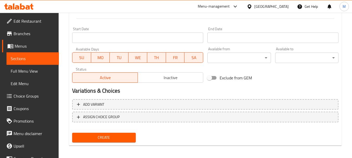
scroll to position [210, 0]
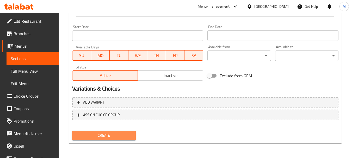
click at [95, 134] on span "Create" at bounding box center [103, 135] width 55 height 7
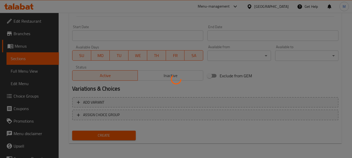
type input "0"
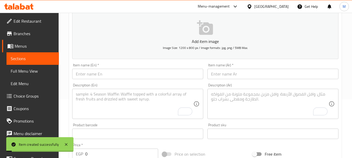
scroll to position [0, 0]
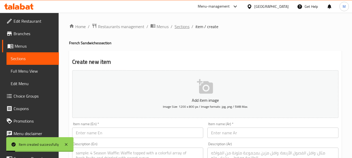
click at [182, 23] on span "Sections" at bounding box center [182, 26] width 15 height 6
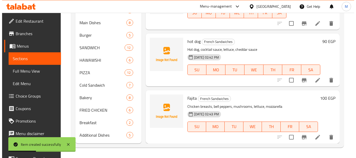
scroll to position [22, 0]
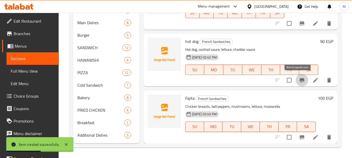
click at [300, 79] on icon "Branch-specific-item" at bounding box center [302, 80] width 5 height 4
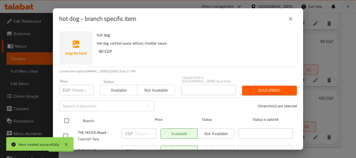
click at [68, 118] on input "checkbox" at bounding box center [66, 120] width 11 height 11
checkbox input "true"
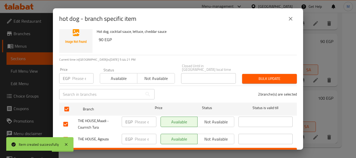
scroll to position [18, 0]
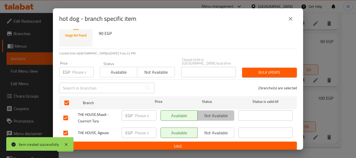
click at [215, 112] on span "Not available" at bounding box center [216, 116] width 33 height 8
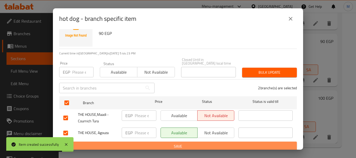
click at [212, 143] on span "Save" at bounding box center [177, 146] width 229 height 7
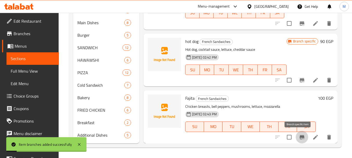
click at [300, 138] on icon "Branch-specific-item" at bounding box center [302, 137] width 5 height 4
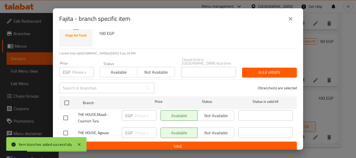
click at [68, 98] on input "checkbox" at bounding box center [66, 102] width 11 height 11
checkbox input "true"
click at [210, 112] on span "Not available" at bounding box center [216, 116] width 33 height 8
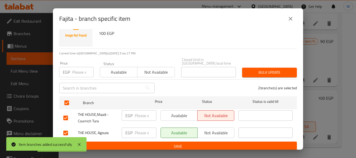
click at [213, 143] on span "Save" at bounding box center [177, 146] width 229 height 7
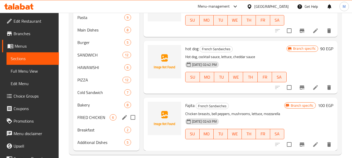
scroll to position [281, 0]
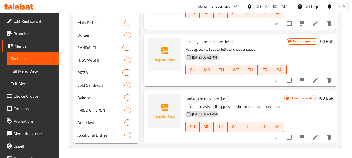
click at [173, 139] on div at bounding box center [165, 116] width 38 height 49
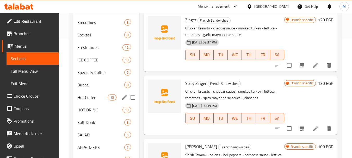
scroll to position [0, 0]
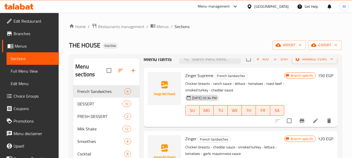
click at [136, 71] on button "button" at bounding box center [133, 70] width 13 height 13
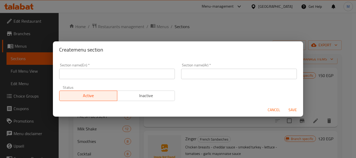
click at [270, 108] on span "Cancel" at bounding box center [274, 110] width 13 height 7
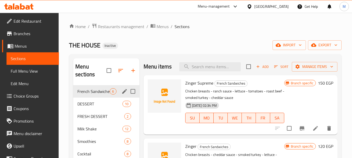
scroll to position [22, 0]
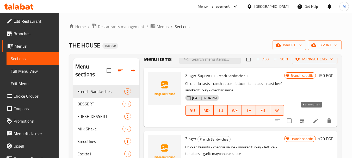
click at [312, 118] on icon at bounding box center [315, 121] width 6 height 6
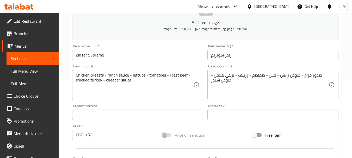
scroll to position [78, 0]
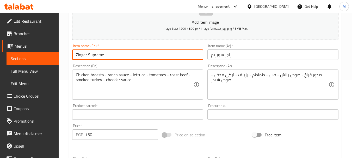
click at [113, 55] on input "Zinger Supreme" at bounding box center [137, 54] width 131 height 10
click at [109, 55] on input "Zinger Supreme French Sandwich" at bounding box center [137, 54] width 131 height 10
drag, startPoint x: 109, startPoint y: 55, endPoint x: 122, endPoint y: 57, distance: 13.6
click at [122, 57] on input "Zinger Supreme French Sandwich" at bounding box center [137, 54] width 131 height 10
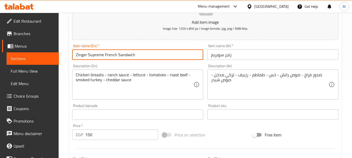
click at [110, 54] on input "Zinger Supreme French Sandwich" at bounding box center [137, 54] width 131 height 10
drag, startPoint x: 110, startPoint y: 54, endPoint x: 130, endPoint y: 57, distance: 20.6
click at [130, 57] on input "Zinger Supreme French Sandwich" at bounding box center [137, 54] width 131 height 10
type input "Zinger Supreme French Sandwich"
click at [210, 55] on input "زنجر سوبريم" at bounding box center [272, 54] width 131 height 10
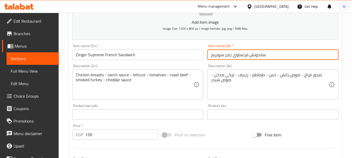
click at [260, 56] on input "ساندوتش فرنساوي زنجر سوبريم" at bounding box center [272, 54] width 131 height 10
drag, startPoint x: 260, startPoint y: 56, endPoint x: 244, endPoint y: 57, distance: 16.2
click at [244, 57] on input "ساندوتش فرنساوي زنجر سوبريم" at bounding box center [272, 54] width 131 height 10
click at [265, 54] on input "ساندوتش فرنساوي زنجر سوبريم" at bounding box center [272, 54] width 131 height 10
drag, startPoint x: 265, startPoint y: 54, endPoint x: 233, endPoint y: 54, distance: 32.0
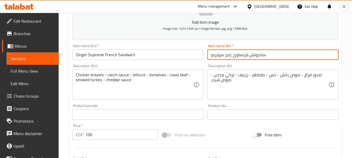
click at [233, 54] on input "ساندوتش فرنساوي زنجر سوبريم" at bounding box center [272, 54] width 131 height 10
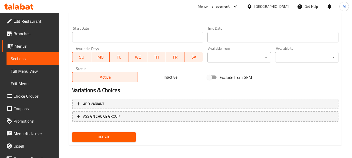
type input "ساندوتش فرنساوي زنجر سوبريم"
click at [115, 136] on span "Update" at bounding box center [103, 137] width 55 height 7
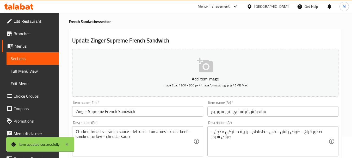
scroll to position [0, 0]
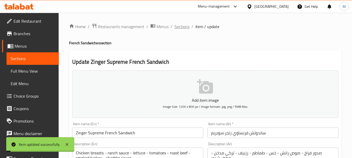
click at [181, 27] on span "Sections" at bounding box center [182, 26] width 15 height 6
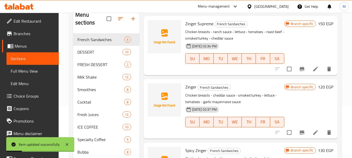
scroll to position [52, 0]
click at [312, 129] on icon at bounding box center [315, 132] width 6 height 6
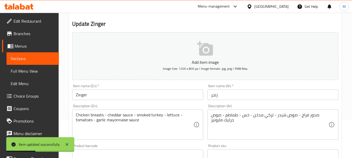
scroll to position [78, 0]
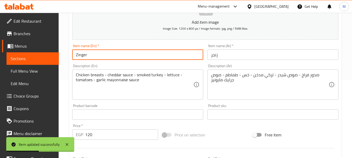
click at [100, 55] on input "Zinger" at bounding box center [137, 54] width 131 height 10
paste input "French Sandwich"
type input "Zinger French Sandwich"
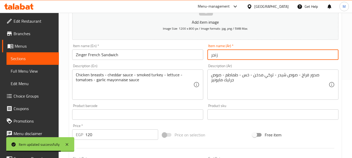
click at [209, 58] on input "زنجر" at bounding box center [272, 54] width 131 height 10
paste input "ساندوتش فرنساوي"
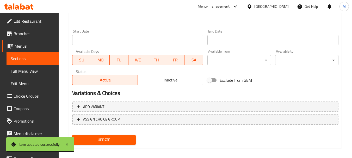
scroll to position [210, 0]
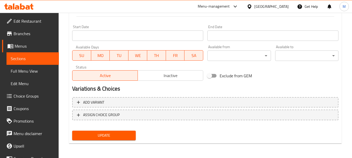
type input "ساندوتش فرنساوي زنجر"
click at [112, 133] on span "Update" at bounding box center [103, 135] width 55 height 7
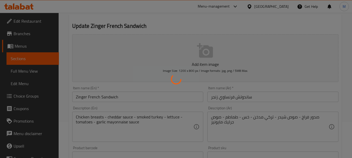
scroll to position [2, 0]
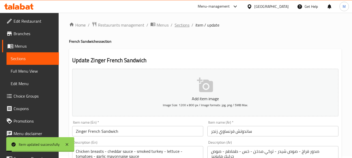
click at [178, 27] on span "Sections" at bounding box center [182, 25] width 15 height 6
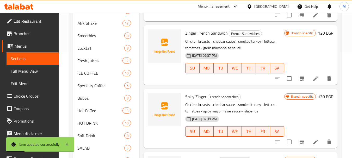
scroll to position [132, 0]
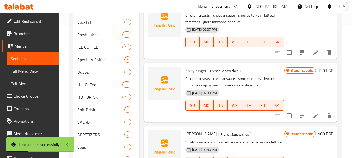
click at [308, 111] on li at bounding box center [315, 115] width 15 height 9
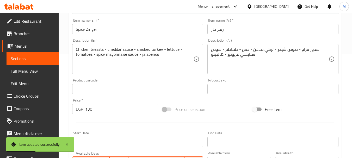
scroll to position [104, 0]
click at [102, 28] on input "Spicy Zinger" at bounding box center [137, 28] width 131 height 10
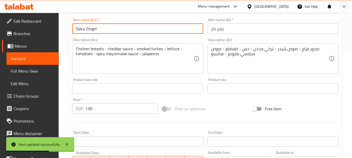
paste input "French Sandwich"
type input "Spicy Zinger French Sandwich"
click at [209, 31] on input "زنجر حار" at bounding box center [272, 28] width 131 height 10
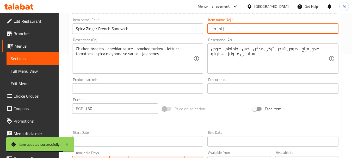
paste input "ساندوتش فرنساوي"
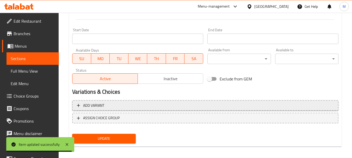
scroll to position [210, 0]
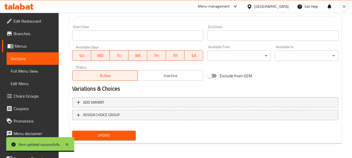
type input "ساندوتش فرنساوي زنجر حار"
click at [113, 137] on span "Update" at bounding box center [103, 135] width 55 height 7
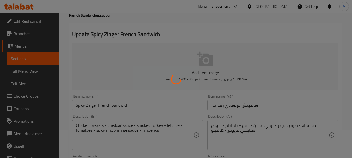
scroll to position [0, 0]
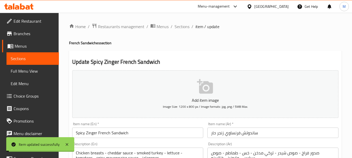
click at [184, 27] on span "Sections" at bounding box center [182, 26] width 15 height 6
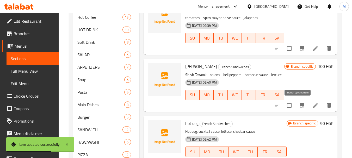
scroll to position [261, 0]
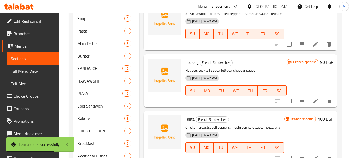
click at [311, 49] on div at bounding box center [303, 44] width 64 height 13
click at [313, 45] on icon at bounding box center [315, 44] width 5 height 5
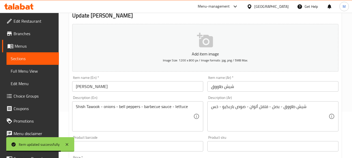
scroll to position [104, 0]
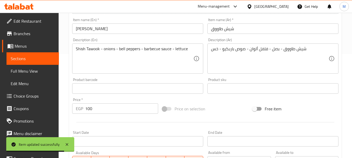
click at [116, 26] on input "[PERSON_NAME]" at bounding box center [137, 28] width 131 height 10
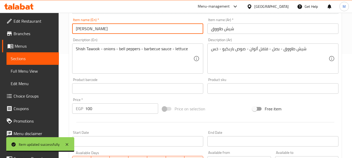
paste input "French Sandwich"
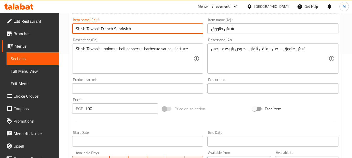
type input "Shish Tawook French Sandwich"
click at [211, 30] on input "شيش طاووق" at bounding box center [272, 28] width 131 height 10
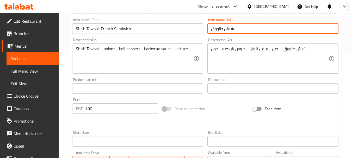
paste input "ساندوتش فرنساوي"
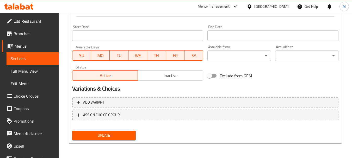
type input "ساندوتش فرنساوي [PERSON_NAME]"
click at [123, 137] on span "Update" at bounding box center [103, 135] width 55 height 7
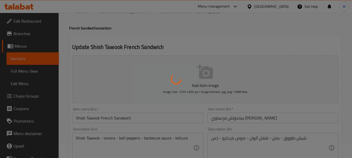
scroll to position [2, 0]
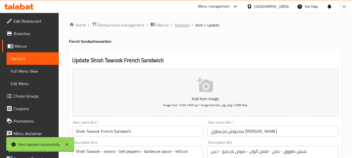
click at [181, 26] on span "Sections" at bounding box center [182, 25] width 15 height 6
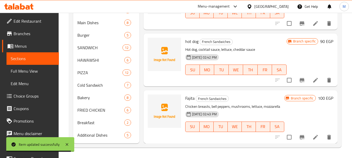
click at [308, 83] on li at bounding box center [315, 80] width 15 height 9
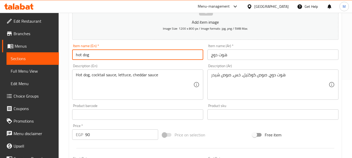
click at [111, 58] on input "hot dog" at bounding box center [137, 54] width 131 height 10
paste input "French Sandwich"
type input "hot dog French Sandwich"
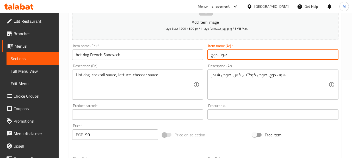
click at [210, 56] on input "هوت دوج" at bounding box center [272, 54] width 131 height 10
paste input "ساندوتش فرنساوي"
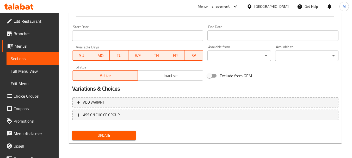
type input "ساندوتش فرنساوي هوت دوج"
click at [103, 140] on button "Update" at bounding box center [103, 136] width 63 height 10
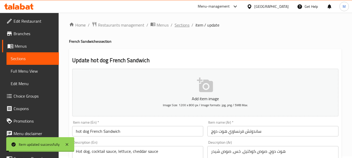
click at [184, 25] on span "Sections" at bounding box center [182, 25] width 15 height 6
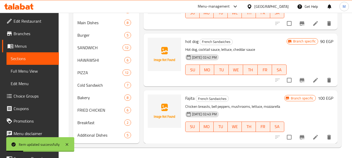
click at [312, 140] on icon at bounding box center [315, 137] width 6 height 6
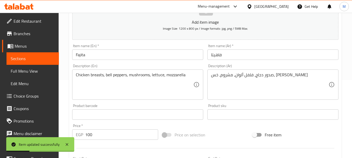
click at [104, 55] on input "Fajita" at bounding box center [137, 54] width 131 height 10
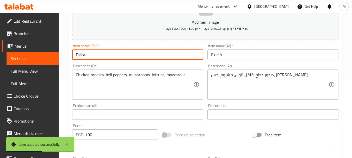
paste input "French Sandwich"
type input "Fajita French Sandwich"
click at [210, 56] on input "فاهيتا" at bounding box center [272, 54] width 131 height 10
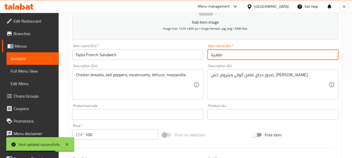
paste input "ساندوتش فرنساوي"
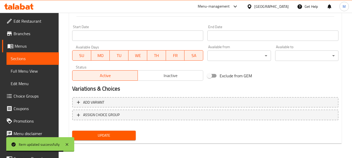
type input "ساندوتش فرنساوي فاهيتا"
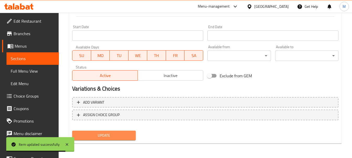
click at [116, 132] on button "Update" at bounding box center [103, 136] width 63 height 10
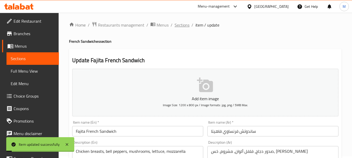
click at [178, 25] on span "Sections" at bounding box center [182, 25] width 15 height 6
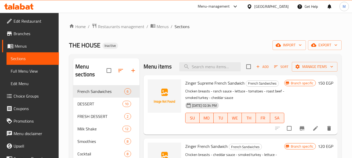
click at [312, 132] on icon at bounding box center [315, 128] width 6 height 6
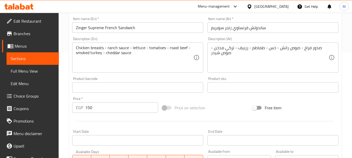
scroll to position [104, 0]
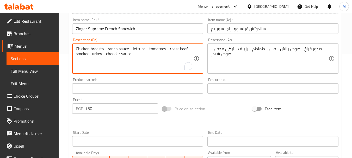
click at [182, 49] on textarea "Chicken breasts - ranch sauce - lettuce - tomatoes - roast beef - smoked turkey…" at bounding box center [134, 58] width 117 height 25
paste textarea "روزبيف"
paste textarea "Rozbev"
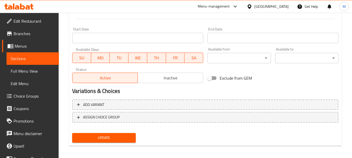
scroll to position [210, 0]
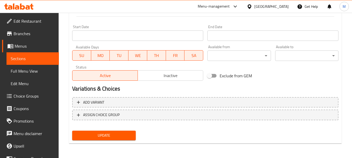
type textarea "Chicken breasts - ranch sauce - lettuce - tomatoes - Rozbev - smoked turkey - c…"
click at [112, 137] on span "Update" at bounding box center [103, 135] width 55 height 7
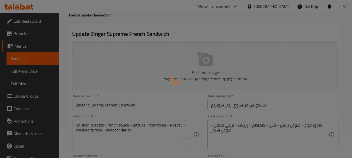
scroll to position [2, 0]
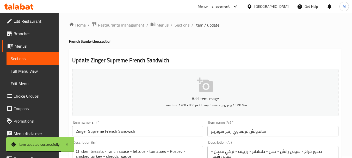
click at [21, 46] on span "Menus" at bounding box center [35, 46] width 40 height 6
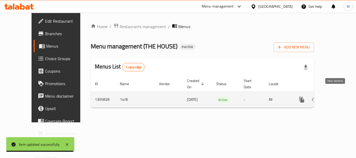
click at [336, 97] on icon "enhanced table" at bounding box center [339, 100] width 6 height 6
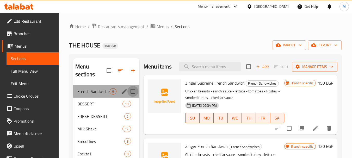
click at [133, 93] on input "Menu sections" at bounding box center [132, 91] width 11 height 11
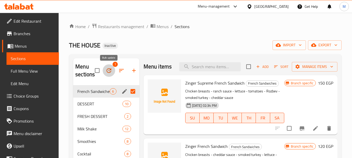
click at [113, 70] on button "button" at bounding box center [109, 70] width 13 height 13
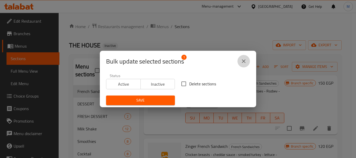
click at [244, 60] on icon "close" at bounding box center [243, 61] width 6 height 6
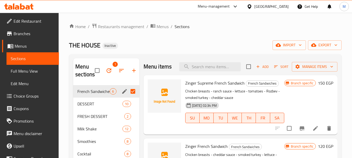
click at [134, 90] on input "Menu sections" at bounding box center [132, 91] width 11 height 11
checkbox input "false"
click at [286, 44] on span "import" at bounding box center [289, 45] width 25 height 7
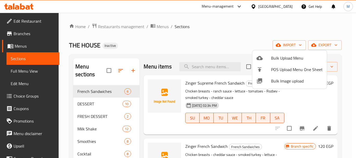
click at [193, 38] on div at bounding box center [178, 79] width 356 height 158
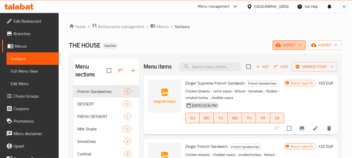
click at [292, 44] on span "import" at bounding box center [289, 45] width 25 height 7
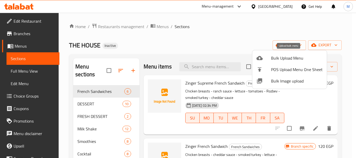
click at [284, 58] on span "Bulk Upload Menu" at bounding box center [297, 58] width 52 height 6
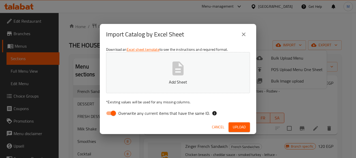
click at [187, 107] on div "Download an Excel sheet template to see the instructions and required format. A…" at bounding box center [178, 83] width 156 height 76
click at [183, 116] on span "Overwrite any current items that have the same ID." at bounding box center [163, 113] width 91 height 6
click at [128, 117] on input "Overwrite any current items that have the same ID." at bounding box center [113, 113] width 30 height 10
checkbox input "false"
click at [177, 72] on icon "button" at bounding box center [178, 68] width 17 height 17
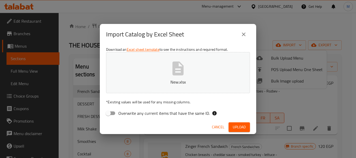
click at [240, 127] on span "Upload" at bounding box center [239, 127] width 13 height 7
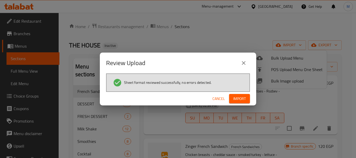
click at [243, 97] on span "Import" at bounding box center [239, 99] width 13 height 7
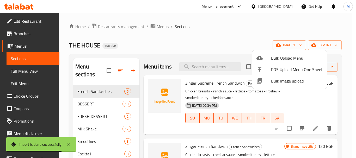
click at [161, 43] on div at bounding box center [178, 79] width 356 height 158
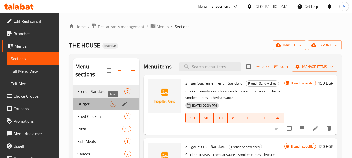
click at [114, 104] on span "5" at bounding box center [113, 104] width 6 height 5
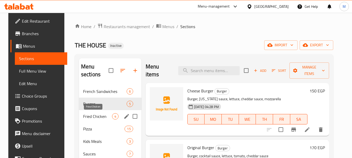
click at [103, 118] on span "Fried Chicken" at bounding box center [97, 116] width 29 height 6
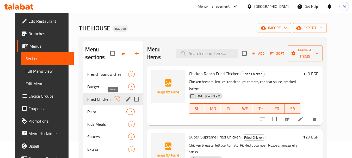
scroll to position [26, 0]
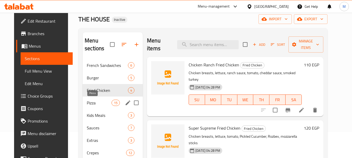
click at [103, 106] on span "Pizza" at bounding box center [99, 103] width 25 height 6
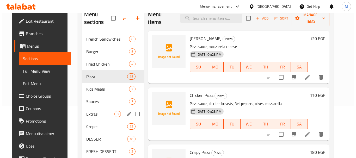
scroll to position [26, 0]
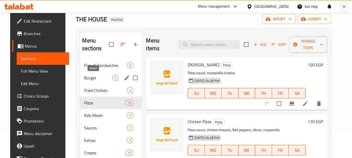
click at [93, 77] on span "Burger" at bounding box center [98, 78] width 28 height 6
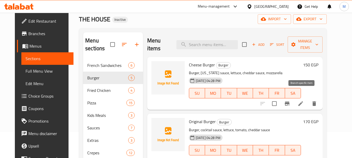
click at [290, 101] on icon "Branch-specific-item" at bounding box center [287, 104] width 6 height 6
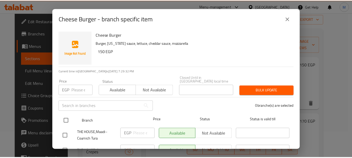
scroll to position [18, 0]
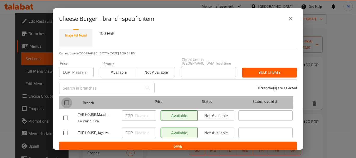
click at [69, 100] on input "checkbox" at bounding box center [66, 102] width 11 height 11
checkbox input "true"
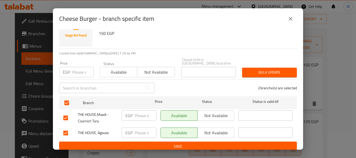
click at [212, 112] on span "Not available" at bounding box center [216, 116] width 33 height 8
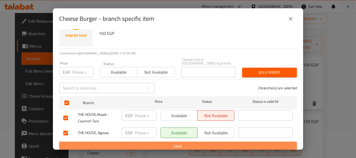
click at [197, 143] on span "Save" at bounding box center [177, 146] width 229 height 7
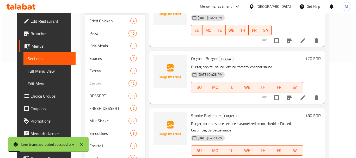
scroll to position [104, 0]
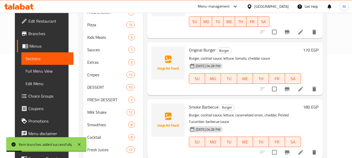
click at [290, 86] on icon "Branch-specific-item" at bounding box center [287, 89] width 6 height 6
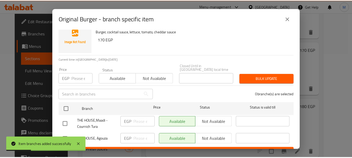
scroll to position [18, 0]
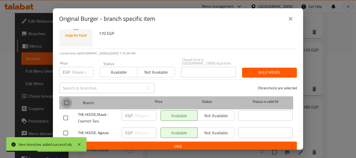
click at [66, 100] on input "checkbox" at bounding box center [66, 102] width 11 height 11
checkbox input "true"
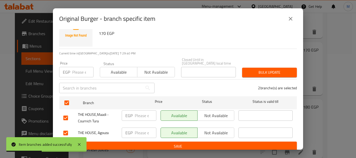
click at [210, 113] on span "Not available" at bounding box center [216, 116] width 33 height 8
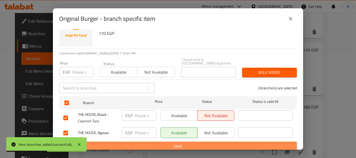
click at [210, 144] on span "Save" at bounding box center [177, 146] width 229 height 7
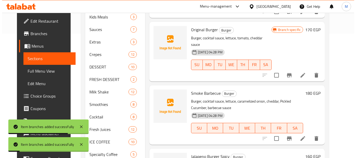
scroll to position [130, 0]
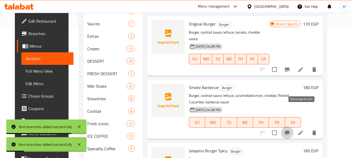
click at [289, 131] on icon "Branch-specific-item" at bounding box center [287, 133] width 5 height 4
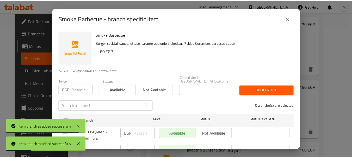
scroll to position [18, 0]
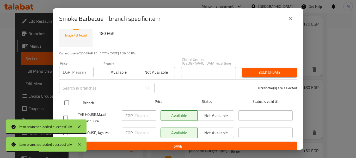
click at [67, 101] on input "checkbox" at bounding box center [66, 102] width 11 height 11
checkbox input "true"
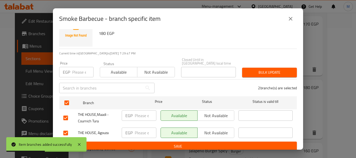
click at [219, 112] on span "Not available" at bounding box center [216, 116] width 33 height 8
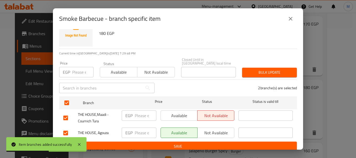
click at [211, 143] on span "Save" at bounding box center [177, 146] width 229 height 7
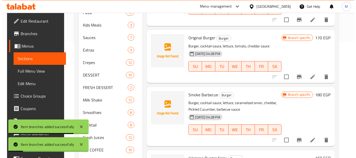
scroll to position [182, 0]
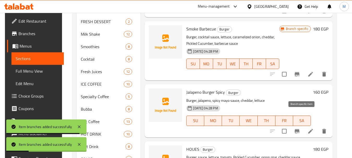
click at [300, 128] on icon "Branch-specific-item" at bounding box center [297, 131] width 6 height 6
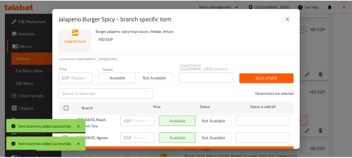
scroll to position [18, 0]
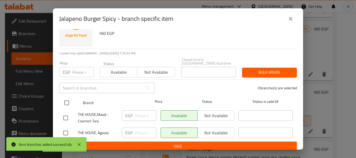
click at [63, 99] on input "checkbox" at bounding box center [66, 102] width 11 height 11
checkbox input "true"
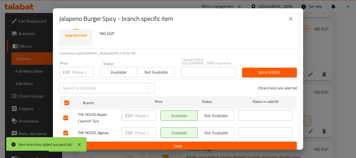
click at [203, 113] on span "Not available" at bounding box center [216, 116] width 33 height 8
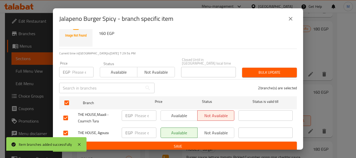
click at [199, 143] on span "Save" at bounding box center [177, 146] width 229 height 7
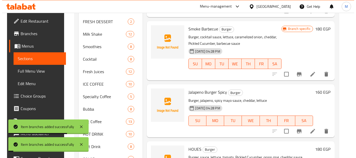
scroll to position [234, 0]
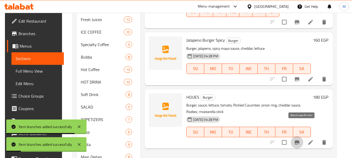
click at [301, 136] on button "Branch-specific-item" at bounding box center [297, 142] width 13 height 13
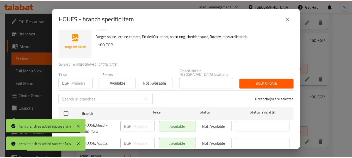
scroll to position [18, 0]
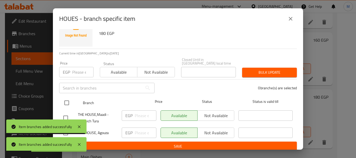
click at [68, 99] on input "checkbox" at bounding box center [66, 102] width 11 height 11
checkbox input "true"
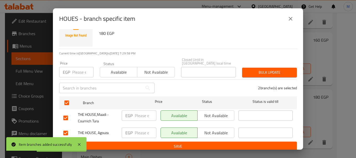
click at [212, 112] on span "Not available" at bounding box center [216, 116] width 33 height 8
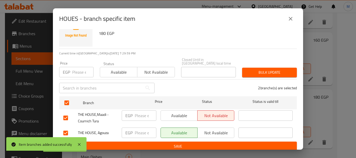
click at [204, 144] on span "Save" at bounding box center [177, 146] width 229 height 7
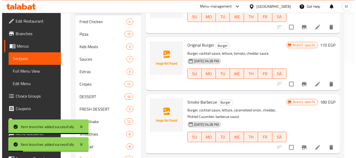
scroll to position [0, 0]
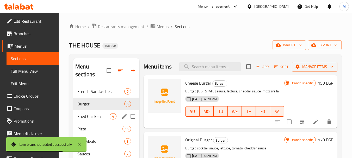
click at [102, 120] on div "Fried Chicken 4" at bounding box center [106, 116] width 66 height 13
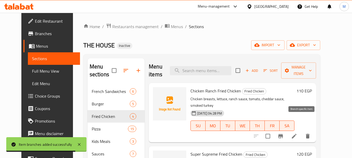
click at [283, 134] on icon "Branch-specific-item" at bounding box center [280, 136] width 5 height 4
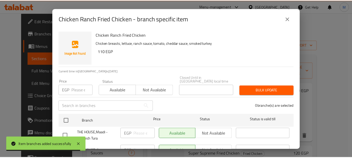
scroll to position [18, 0]
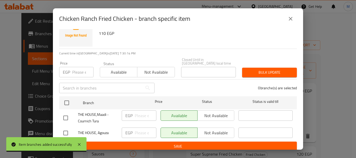
click at [66, 100] on input "checkbox" at bounding box center [66, 102] width 11 height 11
checkbox input "true"
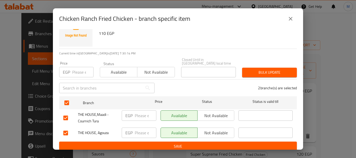
checkbox input "true"
click at [211, 114] on span "Not available" at bounding box center [216, 116] width 33 height 8
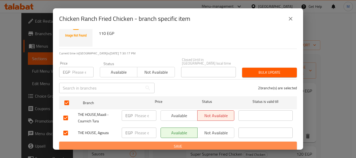
click at [203, 143] on span "Save" at bounding box center [177, 146] width 229 height 7
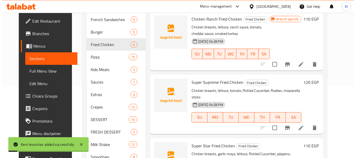
scroll to position [78, 0]
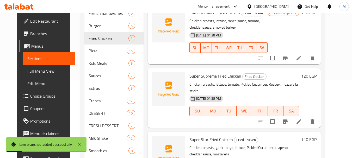
click at [288, 120] on icon "Branch-specific-item" at bounding box center [285, 122] width 5 height 4
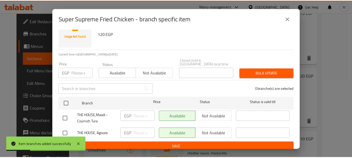
scroll to position [18, 0]
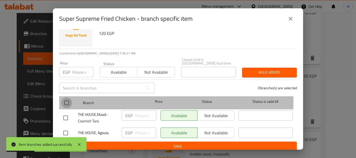
click at [69, 97] on input "checkbox" at bounding box center [66, 102] width 11 height 11
checkbox input "true"
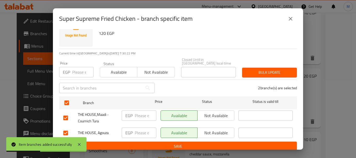
click at [215, 113] on span "Not available" at bounding box center [216, 116] width 33 height 8
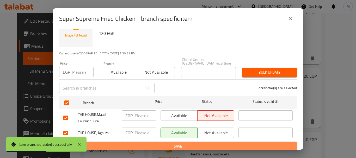
click at [202, 145] on span "Save" at bounding box center [177, 146] width 229 height 7
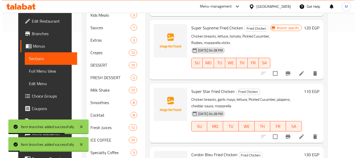
scroll to position [130, 0]
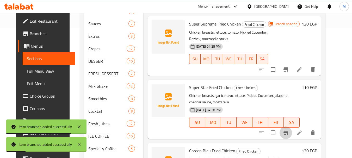
click at [289, 130] on icon "Branch-specific-item" at bounding box center [286, 133] width 6 height 6
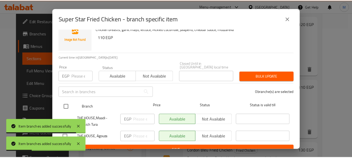
scroll to position [18, 0]
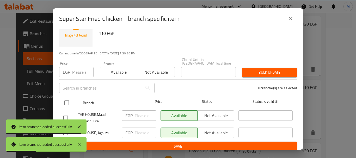
click at [68, 98] on input "checkbox" at bounding box center [66, 102] width 11 height 11
checkbox input "true"
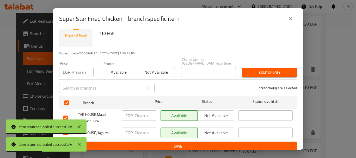
click at [219, 112] on span "Not available" at bounding box center [216, 116] width 33 height 8
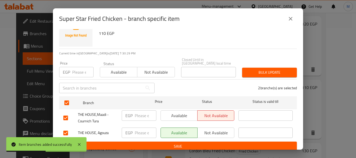
click at [215, 143] on span "Save" at bounding box center [177, 146] width 229 height 7
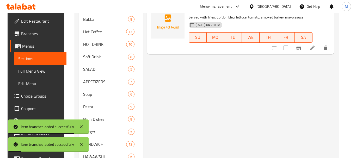
scroll to position [287, 0]
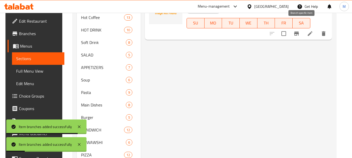
click at [300, 29] on button "Branch-specific-item" at bounding box center [296, 33] width 13 height 13
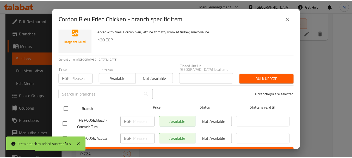
scroll to position [18, 0]
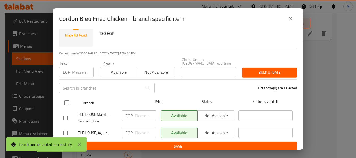
click at [66, 97] on input "checkbox" at bounding box center [66, 102] width 11 height 11
checkbox input "true"
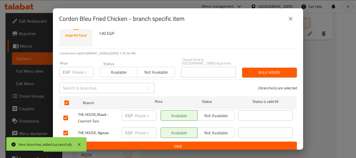
click at [204, 113] on span "Not available" at bounding box center [216, 116] width 33 height 8
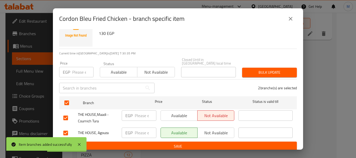
click at [197, 142] on button "Save" at bounding box center [178, 147] width 238 height 10
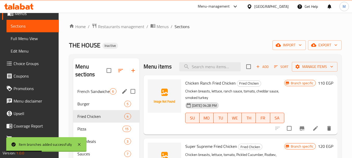
scroll to position [35, 0]
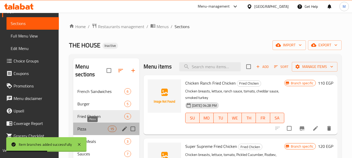
click at [99, 128] on span "Pizza" at bounding box center [92, 129] width 30 height 6
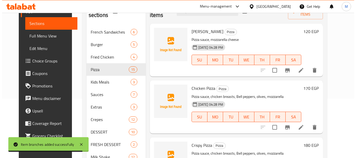
scroll to position [52, 0]
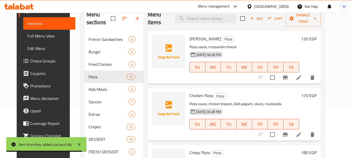
click at [288, 78] on icon "Branch-specific-item" at bounding box center [285, 78] width 6 height 6
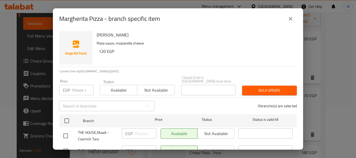
scroll to position [18, 0]
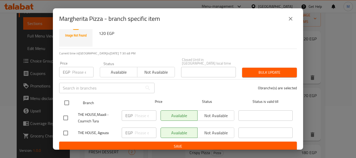
click at [68, 98] on input "checkbox" at bounding box center [66, 102] width 11 height 11
checkbox input "true"
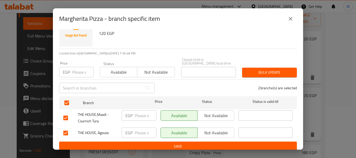
click at [216, 112] on span "Not available" at bounding box center [216, 116] width 33 height 8
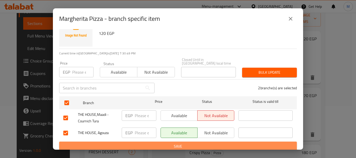
click at [216, 144] on span "Save" at bounding box center [177, 146] width 229 height 7
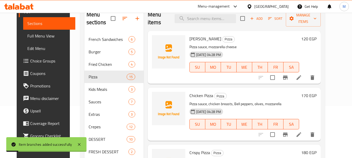
click at [288, 136] on icon "Branch-specific-item" at bounding box center [285, 135] width 6 height 6
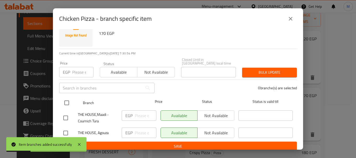
click at [67, 99] on input "checkbox" at bounding box center [66, 102] width 11 height 11
checkbox input "true"
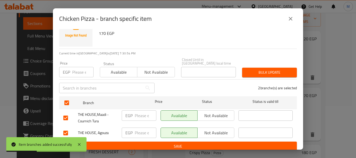
click at [210, 115] on span "Not available" at bounding box center [216, 116] width 33 height 8
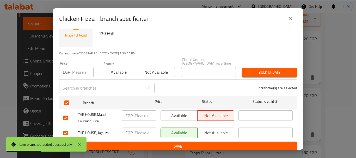
click at [212, 143] on span "Save" at bounding box center [177, 146] width 229 height 7
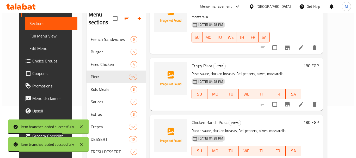
scroll to position [104, 0]
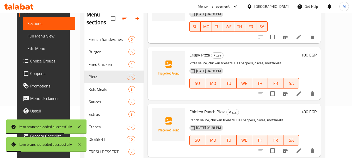
click at [288, 92] on icon "Branch-specific-item" at bounding box center [285, 94] width 5 height 4
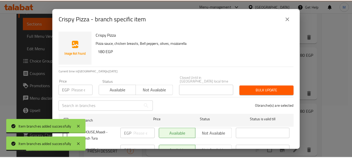
scroll to position [18, 0]
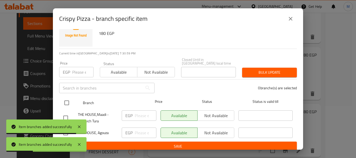
click at [66, 100] on input "checkbox" at bounding box center [66, 102] width 11 height 11
checkbox input "true"
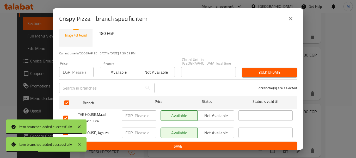
click at [214, 112] on span "Not available" at bounding box center [216, 116] width 33 height 8
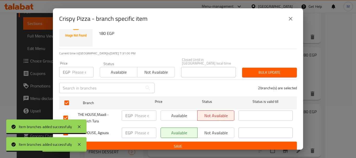
click at [215, 144] on span "Save" at bounding box center [177, 146] width 229 height 7
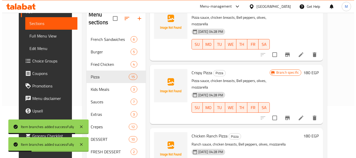
scroll to position [130, 0]
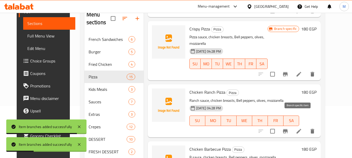
click at [292, 125] on button "Branch-specific-item" at bounding box center [285, 131] width 13 height 13
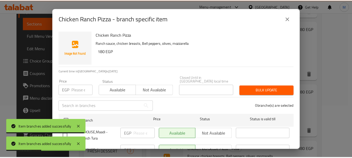
scroll to position [18, 0]
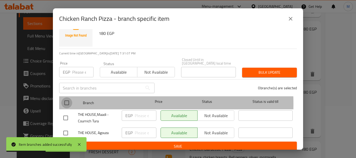
click at [68, 100] on input "checkbox" at bounding box center [66, 102] width 11 height 11
checkbox input "true"
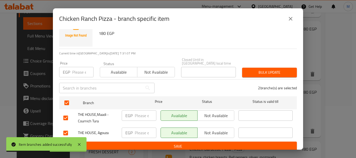
click at [219, 113] on span "Not available" at bounding box center [216, 116] width 33 height 8
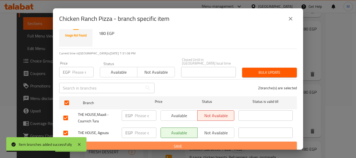
click at [221, 143] on span "Save" at bounding box center [177, 146] width 229 height 7
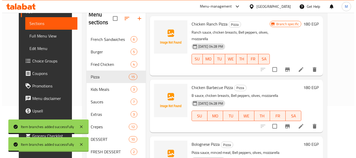
scroll to position [208, 0]
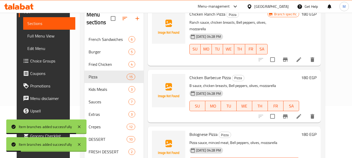
click at [288, 113] on icon "Branch-specific-item" at bounding box center [285, 116] width 6 height 6
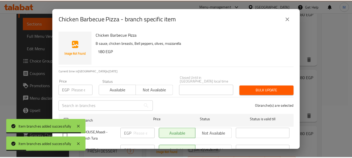
scroll to position [18, 0]
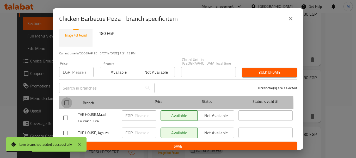
click at [65, 102] on input "checkbox" at bounding box center [66, 102] width 11 height 11
checkbox input "true"
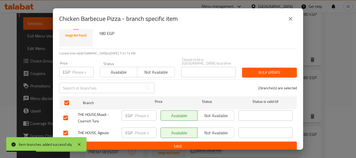
click at [222, 113] on span "Not available" at bounding box center [216, 116] width 33 height 8
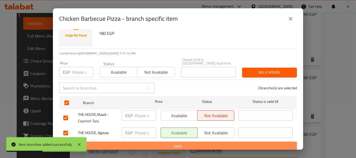
click at [217, 144] on span "Save" at bounding box center [177, 146] width 229 height 7
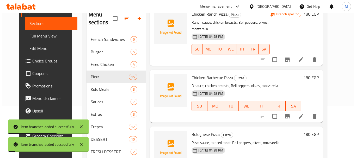
scroll to position [261, 0]
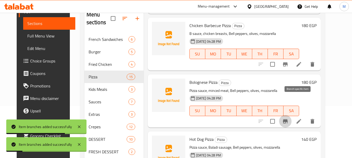
click at [288, 119] on icon "Branch-specific-item" at bounding box center [285, 121] width 5 height 4
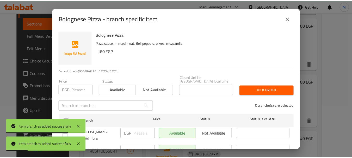
scroll to position [18, 0]
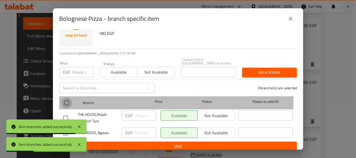
click at [67, 98] on input "checkbox" at bounding box center [66, 102] width 11 height 11
checkbox input "true"
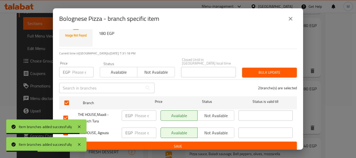
click at [221, 112] on span "Not available" at bounding box center [216, 116] width 33 height 8
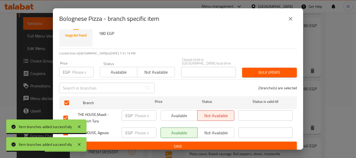
click at [206, 148] on div "Bolognese Pizza Pizza sauce, minced meat, Bell peppers, olives, mozzarella 180 …" at bounding box center [178, 89] width 250 height 121
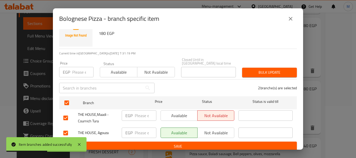
click at [206, 147] on button "Save" at bounding box center [178, 147] width 238 height 10
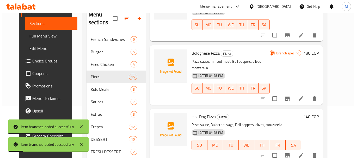
scroll to position [313, 0]
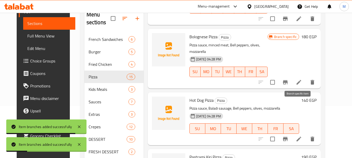
click at [288, 136] on icon "Branch-specific-item" at bounding box center [285, 139] width 6 height 6
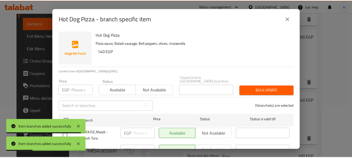
scroll to position [18, 0]
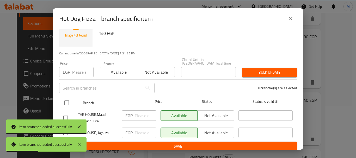
click at [67, 100] on input "checkbox" at bounding box center [66, 102] width 11 height 11
checkbox input "true"
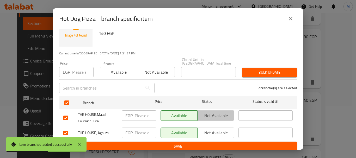
click at [212, 116] on button "Not available" at bounding box center [215, 115] width 37 height 10
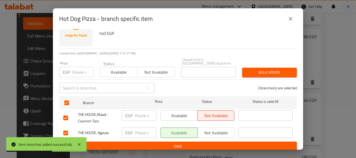
click at [212, 143] on span "Save" at bounding box center [177, 146] width 229 height 7
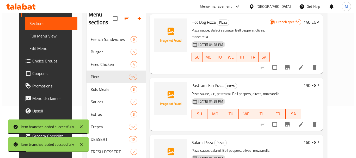
scroll to position [339, 0]
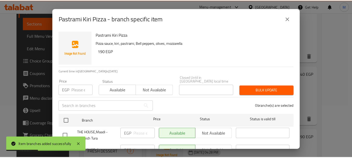
scroll to position [18, 0]
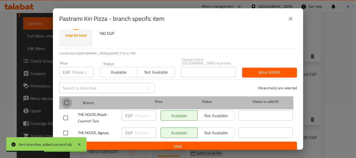
click at [65, 102] on input "checkbox" at bounding box center [66, 102] width 11 height 11
checkbox input "true"
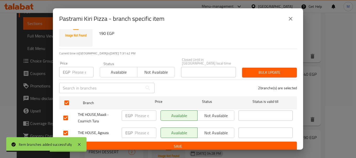
click at [208, 112] on span "Not available" at bounding box center [216, 116] width 33 height 8
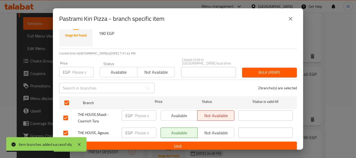
click at [205, 143] on span "Save" at bounding box center [177, 146] width 229 height 7
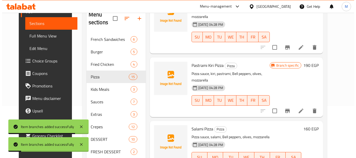
scroll to position [417, 0]
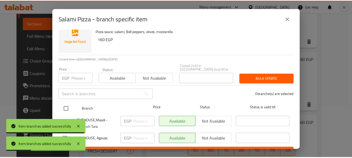
scroll to position [18, 0]
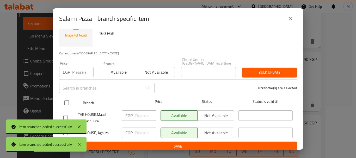
click at [64, 98] on input "checkbox" at bounding box center [66, 102] width 11 height 11
checkbox input "true"
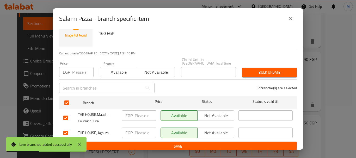
click at [226, 112] on span "Not available" at bounding box center [216, 116] width 33 height 8
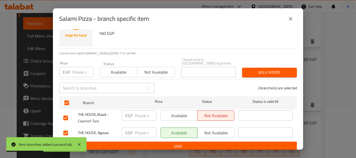
click at [215, 143] on span "Save" at bounding box center [177, 146] width 229 height 7
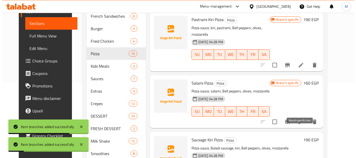
scroll to position [104, 0]
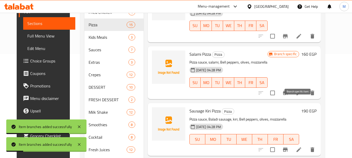
click at [288, 148] on icon "Branch-specific-item" at bounding box center [285, 150] width 5 height 4
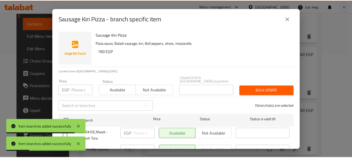
scroll to position [18, 0]
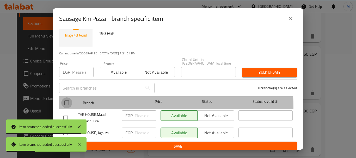
click at [69, 103] on input "checkbox" at bounding box center [66, 102] width 11 height 11
checkbox input "true"
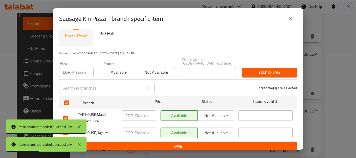
click at [228, 112] on span "Not available" at bounding box center [216, 116] width 33 height 8
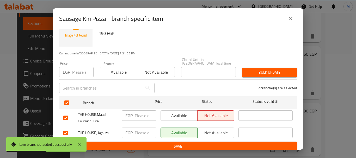
click at [216, 143] on span "Save" at bounding box center [177, 146] width 229 height 7
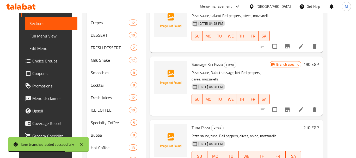
scroll to position [433, 0]
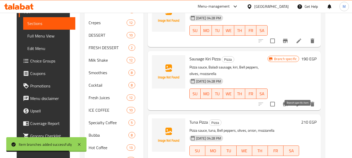
click at [292, 155] on button "Branch-specific-item" at bounding box center [285, 161] width 13 height 13
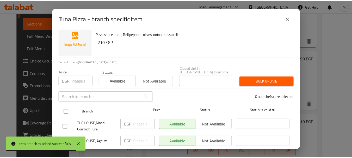
scroll to position [18, 0]
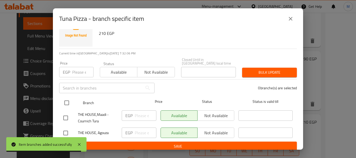
click at [65, 97] on input "checkbox" at bounding box center [66, 102] width 11 height 11
checkbox input "true"
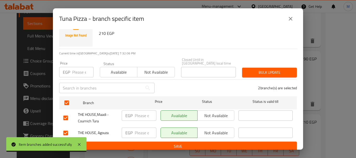
click at [204, 115] on span "Not available" at bounding box center [216, 116] width 33 height 8
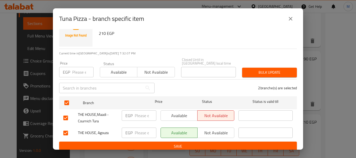
click at [203, 143] on span "Save" at bounding box center [177, 146] width 229 height 7
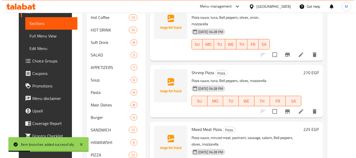
scroll to position [362, 0]
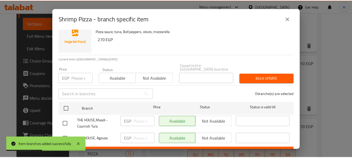
scroll to position [18, 0]
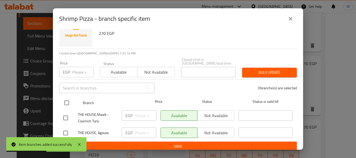
click at [70, 98] on input "checkbox" at bounding box center [66, 102] width 11 height 11
checkbox input "true"
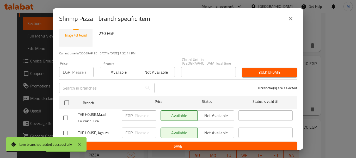
checkbox input "true"
click at [200, 112] on span "Not available" at bounding box center [216, 116] width 33 height 8
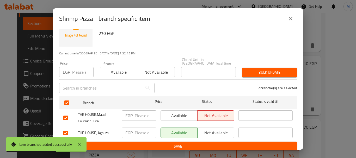
click at [203, 145] on span "Save" at bounding box center [177, 146] width 229 height 7
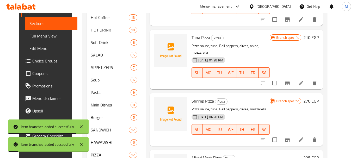
scroll to position [414, 0]
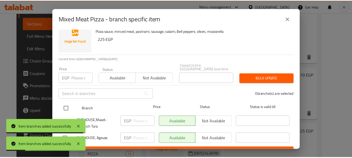
scroll to position [18, 0]
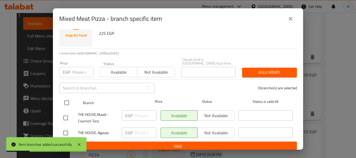
click at [69, 97] on input "checkbox" at bounding box center [66, 102] width 11 height 11
checkbox input "true"
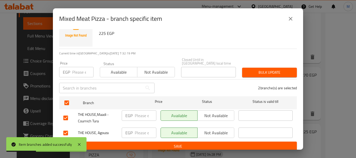
click at [208, 113] on span "Not available" at bounding box center [216, 116] width 33 height 8
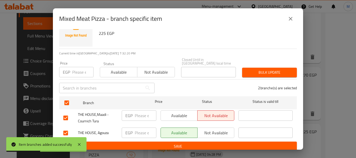
click at [208, 142] on button "Save" at bounding box center [178, 147] width 238 height 10
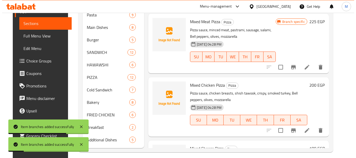
scroll to position [365, 0]
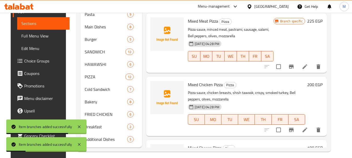
click at [294, 127] on icon "Branch-specific-item" at bounding box center [291, 130] width 6 height 6
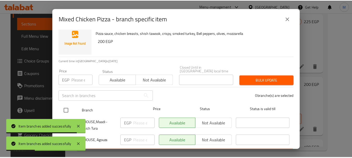
scroll to position [18, 0]
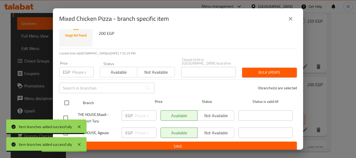
click at [68, 98] on input "checkbox" at bounding box center [66, 102] width 11 height 11
checkbox input "true"
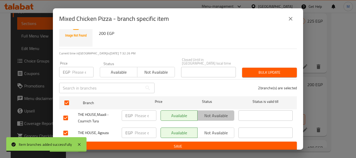
click at [215, 112] on span "Not available" at bounding box center [216, 116] width 33 height 8
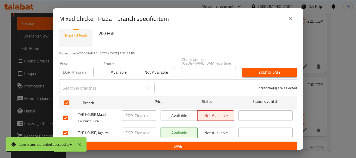
click at [205, 143] on span "Save" at bounding box center [177, 146] width 229 height 7
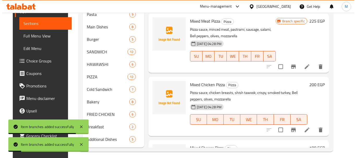
scroll to position [369, 0]
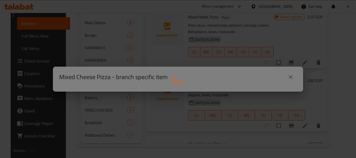
click at [346, 87] on div at bounding box center [178, 79] width 356 height 158
click at [317, 114] on div at bounding box center [178, 79] width 356 height 158
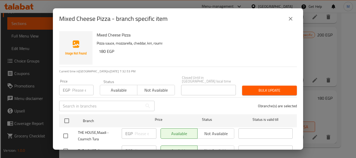
click at [317, 114] on div "Mixed Cheese Pizza - branch specific item Mixed Cheese Pizza Pizza sauce, mozza…" at bounding box center [178, 79] width 356 height 158
click at [293, 20] on icon "close" at bounding box center [290, 19] width 6 height 6
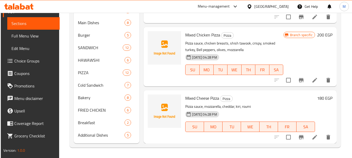
click at [299, 139] on icon "Branch-specific-item" at bounding box center [301, 137] width 5 height 4
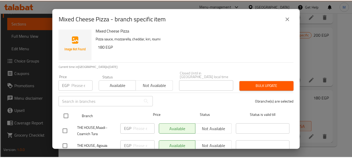
scroll to position [18, 0]
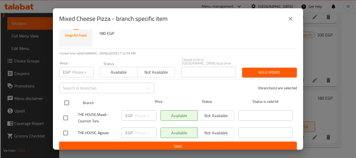
click at [67, 98] on input "checkbox" at bounding box center [66, 102] width 11 height 11
checkbox input "true"
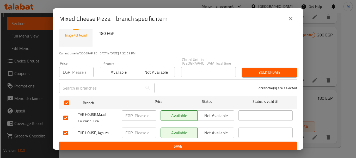
click at [218, 112] on span "Not available" at bounding box center [216, 116] width 33 height 8
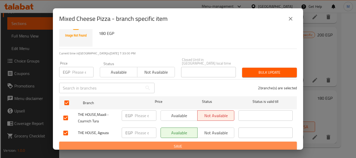
click at [207, 144] on span "Save" at bounding box center [177, 146] width 229 height 7
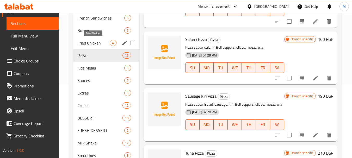
scroll to position [78, 0]
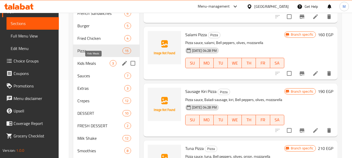
click at [92, 66] on span "Kids Meals" at bounding box center [93, 63] width 32 height 6
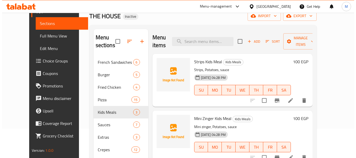
scroll to position [26, 0]
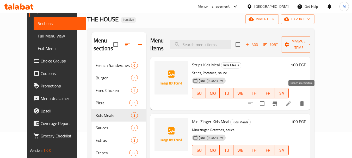
click at [277, 102] on icon "Branch-specific-item" at bounding box center [274, 104] width 5 height 4
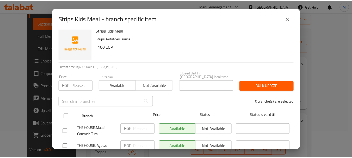
scroll to position [18, 0]
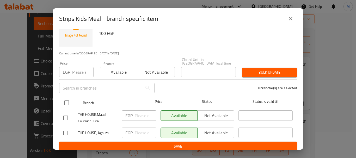
click at [66, 98] on input "checkbox" at bounding box center [66, 102] width 11 height 11
checkbox input "true"
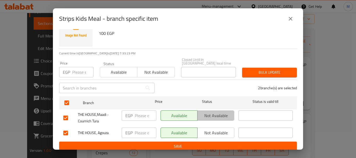
click at [215, 112] on span "Not available" at bounding box center [216, 116] width 33 height 8
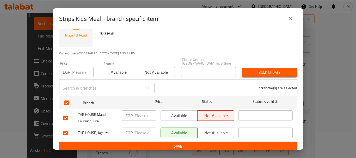
click at [212, 143] on span "Save" at bounding box center [177, 146] width 229 height 7
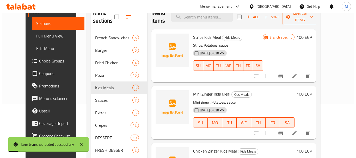
scroll to position [78, 0]
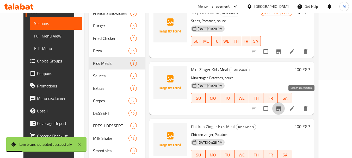
click at [282, 106] on icon "Branch-specific-item" at bounding box center [278, 109] width 6 height 6
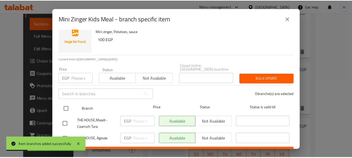
scroll to position [18, 0]
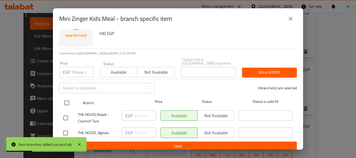
click at [65, 99] on input "checkbox" at bounding box center [66, 102] width 11 height 11
checkbox input "true"
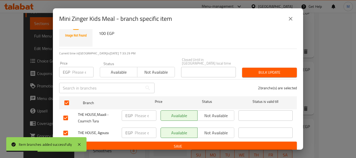
click at [220, 112] on span "Not available" at bounding box center [216, 116] width 33 height 8
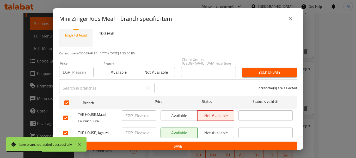
click at [224, 143] on span "Save" at bounding box center [177, 146] width 229 height 7
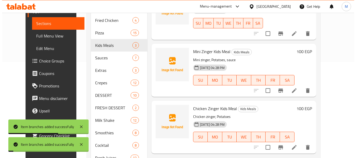
scroll to position [130, 0]
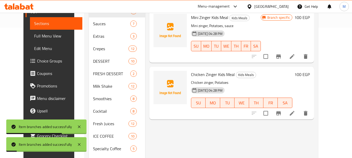
click at [281, 111] on icon "Branch-specific-item" at bounding box center [278, 113] width 5 height 4
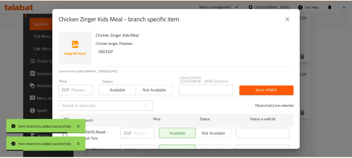
scroll to position [18, 0]
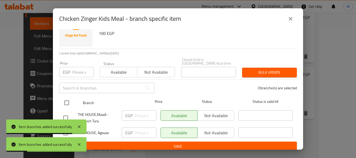
click at [67, 97] on input "checkbox" at bounding box center [66, 102] width 11 height 11
checkbox input "true"
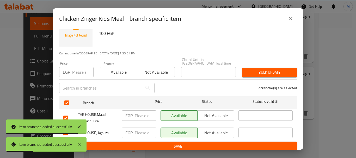
click at [207, 114] on span "Not available" at bounding box center [216, 116] width 33 height 8
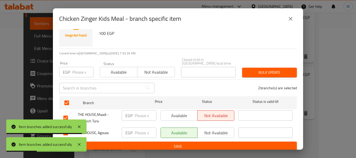
click at [207, 144] on span "Save" at bounding box center [177, 146] width 229 height 7
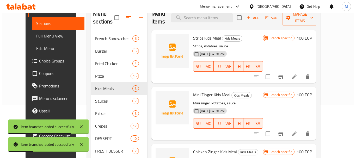
scroll to position [26, 0]
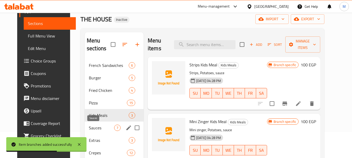
click at [108, 127] on span "Sauces" at bounding box center [101, 128] width 25 height 6
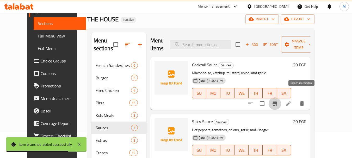
click at [277, 102] on icon "Branch-specific-item" at bounding box center [274, 104] width 5 height 4
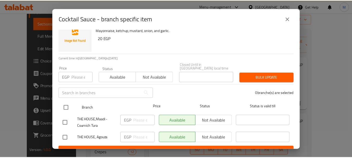
scroll to position [18, 0]
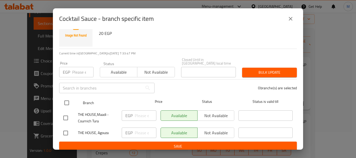
click at [69, 99] on input "checkbox" at bounding box center [66, 102] width 11 height 11
checkbox input "true"
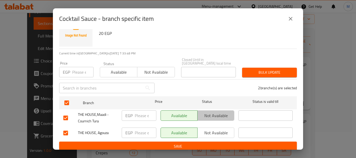
click at [219, 112] on span "Not available" at bounding box center [216, 116] width 33 height 8
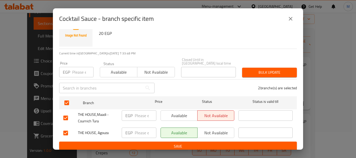
click at [220, 143] on span "Save" at bounding box center [177, 146] width 229 height 7
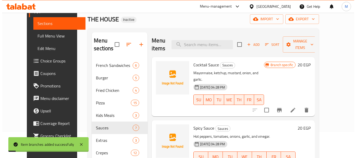
scroll to position [78, 0]
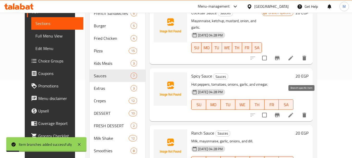
click at [280, 112] on icon "Branch-specific-item" at bounding box center [277, 115] width 6 height 6
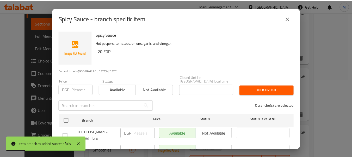
scroll to position [18, 0]
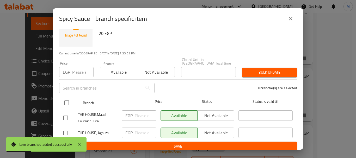
click at [69, 99] on input "checkbox" at bounding box center [66, 102] width 11 height 11
checkbox input "true"
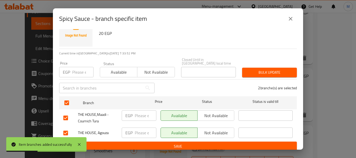
click at [209, 112] on span "Not available" at bounding box center [216, 116] width 33 height 8
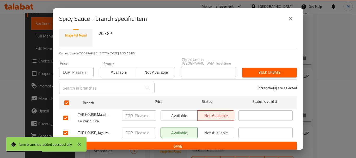
click at [212, 143] on span "Save" at bounding box center [177, 146] width 229 height 7
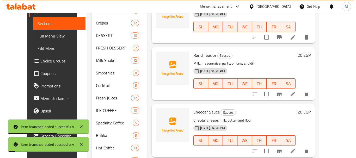
scroll to position [156, 0]
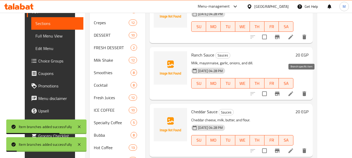
click at [280, 92] on icon "Branch-specific-item" at bounding box center [277, 94] width 5 height 4
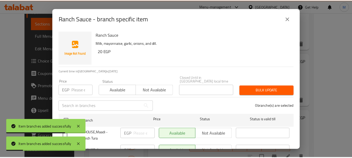
scroll to position [18, 0]
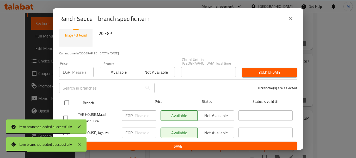
click at [65, 101] on input "checkbox" at bounding box center [66, 102] width 11 height 11
checkbox input "true"
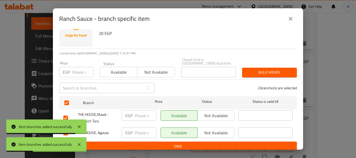
click at [210, 113] on span "Not available" at bounding box center [216, 116] width 33 height 8
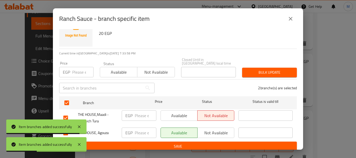
click at [206, 145] on span "Save" at bounding box center [177, 146] width 229 height 7
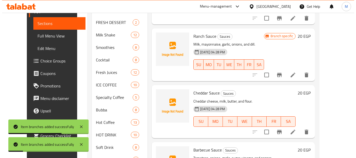
scroll to position [182, 0]
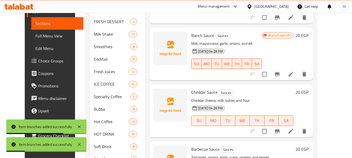
click at [280, 128] on icon "Branch-specific-item" at bounding box center [277, 131] width 6 height 6
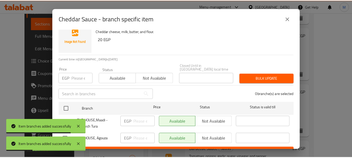
scroll to position [18, 0]
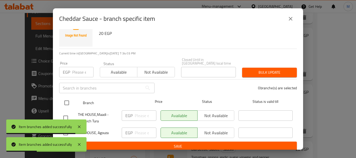
click at [69, 97] on input "checkbox" at bounding box center [66, 102] width 11 height 11
checkbox input "true"
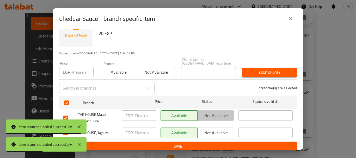
click at [218, 114] on span "Not available" at bounding box center [216, 116] width 33 height 8
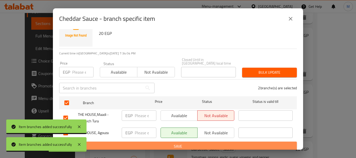
click at [207, 144] on span "Save" at bounding box center [177, 146] width 229 height 7
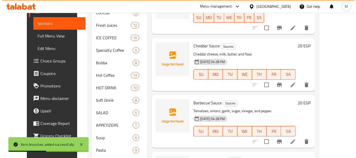
scroll to position [234, 0]
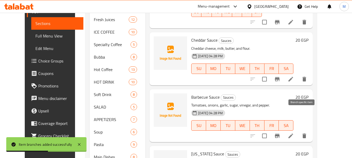
click at [283, 130] on button "Branch-specific-item" at bounding box center [277, 136] width 13 height 13
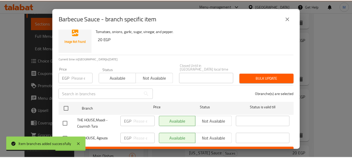
scroll to position [18, 0]
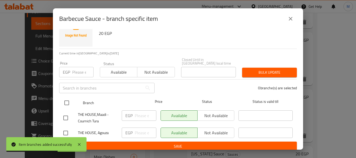
click at [69, 101] on input "checkbox" at bounding box center [66, 102] width 11 height 11
checkbox input "true"
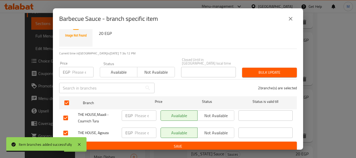
click at [206, 115] on span "Not available" at bounding box center [216, 116] width 33 height 8
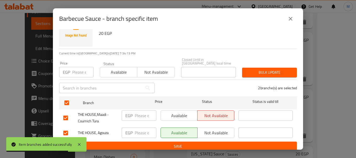
click at [216, 143] on span "Save" at bounding box center [177, 146] width 229 height 7
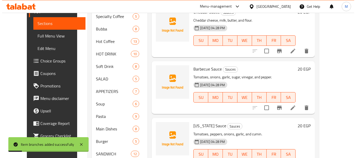
scroll to position [313, 0]
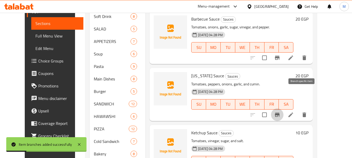
click at [280, 113] on icon "Branch-specific-item" at bounding box center [277, 115] width 5 height 4
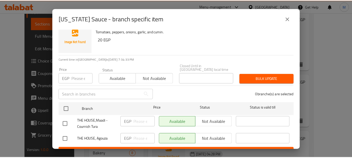
scroll to position [18, 0]
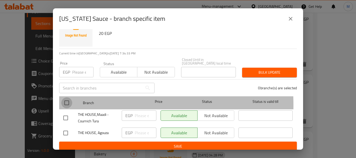
click at [70, 102] on input "checkbox" at bounding box center [66, 102] width 11 height 11
checkbox input "true"
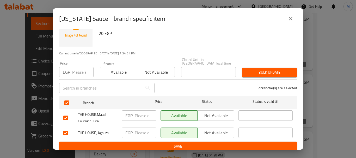
click at [219, 114] on span "Not available" at bounding box center [216, 116] width 33 height 8
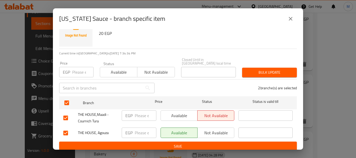
click at [215, 144] on span "Save" at bounding box center [177, 146] width 229 height 7
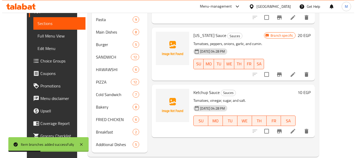
scroll to position [369, 0]
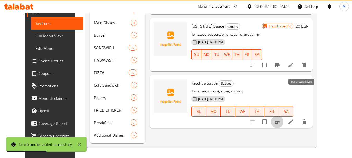
click at [280, 119] on icon "Branch-specific-item" at bounding box center [277, 122] width 6 height 6
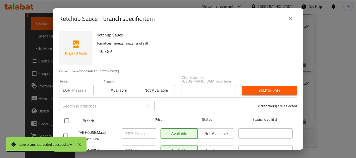
click at [70, 119] on input "checkbox" at bounding box center [66, 120] width 11 height 11
checkbox input "true"
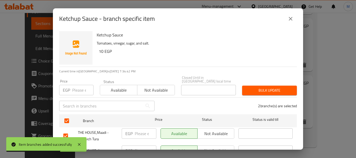
click at [216, 130] on span "Not available" at bounding box center [216, 134] width 33 height 8
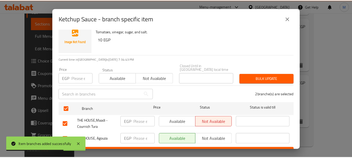
scroll to position [18, 0]
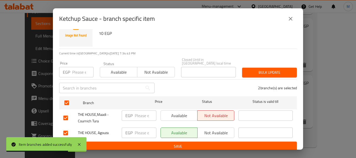
click at [197, 143] on span "Save" at bounding box center [177, 146] width 229 height 7
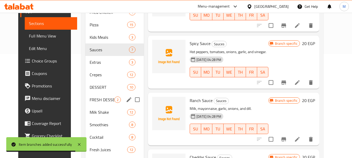
scroll to position [130, 0]
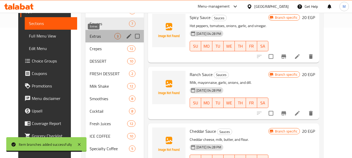
click at [97, 38] on span "Extras" at bounding box center [102, 36] width 25 height 6
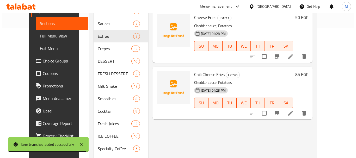
scroll to position [52, 0]
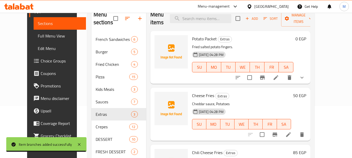
click at [269, 73] on button "Branch-specific-item" at bounding box center [262, 77] width 13 height 13
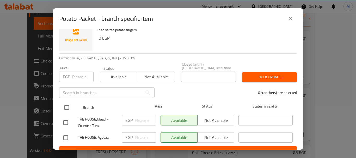
scroll to position [18, 0]
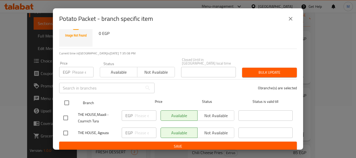
click at [66, 100] on input "checkbox" at bounding box center [66, 102] width 11 height 11
checkbox input "true"
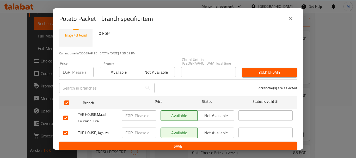
click at [210, 114] on span "Not available" at bounding box center [216, 116] width 33 height 8
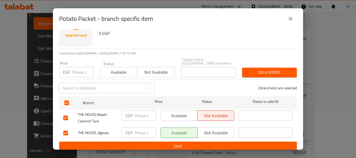
click at [212, 148] on div "Potato Packet Fried salted potato fingers. 0 EGP Current time in Egypt is 19 Au…" at bounding box center [178, 89] width 250 height 121
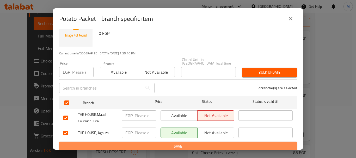
click at [212, 143] on span "Save" at bounding box center [177, 146] width 229 height 7
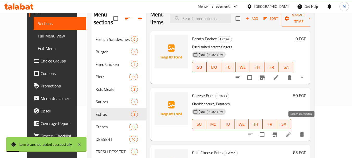
click at [277, 133] on icon "Branch-specific-item" at bounding box center [274, 135] width 5 height 4
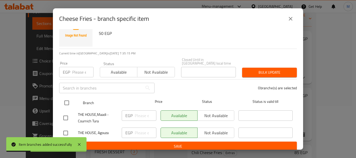
click at [68, 99] on input "checkbox" at bounding box center [66, 102] width 11 height 11
checkbox input "true"
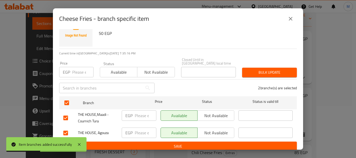
click at [218, 113] on span "Not available" at bounding box center [216, 116] width 33 height 8
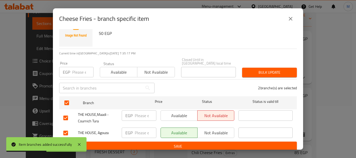
click at [213, 143] on span "Save" at bounding box center [177, 146] width 229 height 7
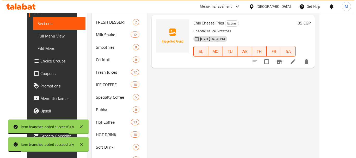
scroll to position [182, 0]
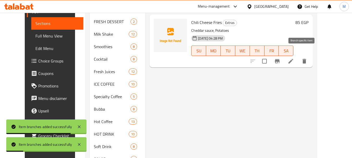
click at [283, 57] on button "Branch-specific-item" at bounding box center [277, 61] width 13 height 13
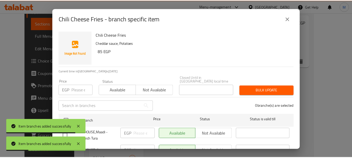
scroll to position [18, 0]
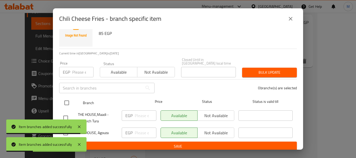
click at [65, 99] on input "checkbox" at bounding box center [66, 102] width 11 height 11
checkbox input "true"
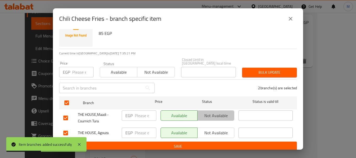
click at [220, 112] on span "Not available" at bounding box center [216, 116] width 33 height 8
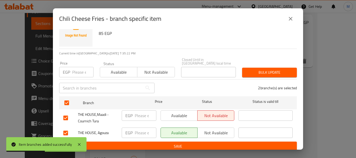
click at [216, 143] on span "Save" at bounding box center [177, 146] width 229 height 7
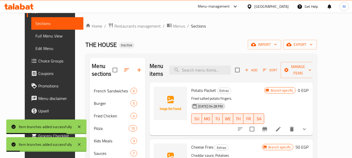
scroll to position [0, 0]
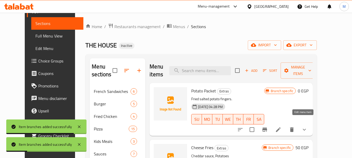
click at [281, 127] on icon at bounding box center [278, 130] width 6 height 6
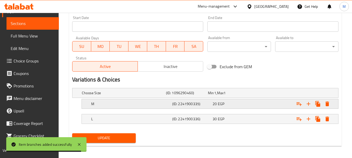
scroll to position [222, 0]
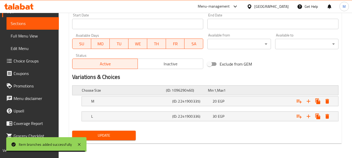
click at [162, 92] on h5 "Choose Size" at bounding box center [123, 90] width 82 height 5
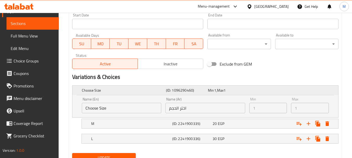
click at [160, 90] on h5 "Choose Size" at bounding box center [123, 90] width 82 height 5
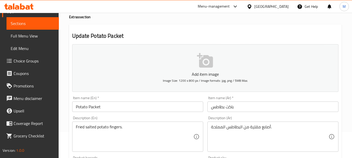
scroll to position [0, 0]
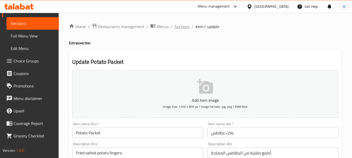
click at [180, 28] on span "Sections" at bounding box center [182, 26] width 15 height 6
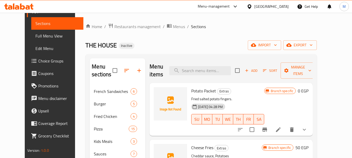
scroll to position [104, 0]
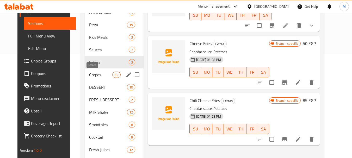
click at [91, 76] on span "Crepes" at bounding box center [100, 75] width 23 height 6
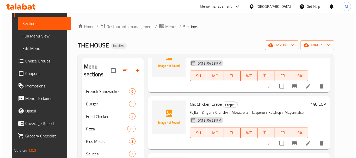
scroll to position [26, 0]
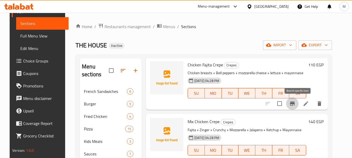
click at [295, 106] on icon "Branch-specific-item" at bounding box center [292, 104] width 6 height 6
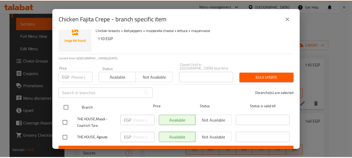
scroll to position [18, 0]
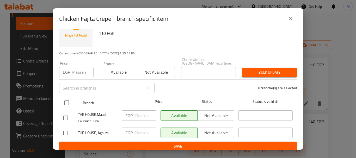
click at [66, 102] on input "checkbox" at bounding box center [66, 102] width 11 height 11
checkbox input "true"
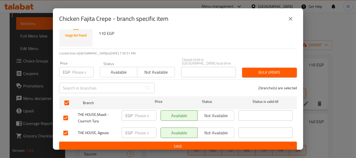
click at [219, 112] on span "Not available" at bounding box center [216, 116] width 33 height 8
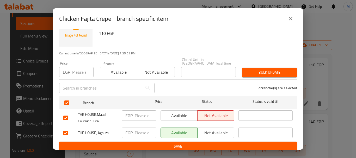
click at [214, 143] on span "Save" at bounding box center [177, 146] width 229 height 7
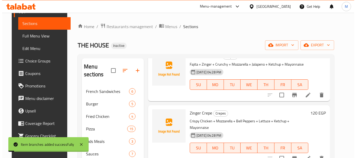
scroll to position [104, 0]
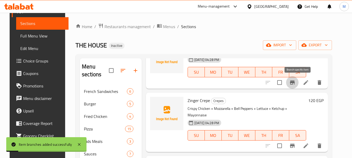
click at [295, 83] on icon "Branch-specific-item" at bounding box center [292, 82] width 5 height 4
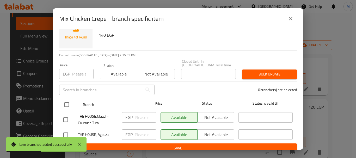
scroll to position [111, 0]
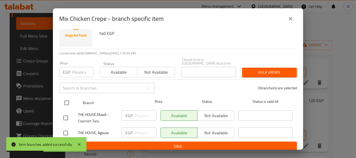
click at [66, 100] on input "checkbox" at bounding box center [66, 102] width 11 height 11
checkbox input "true"
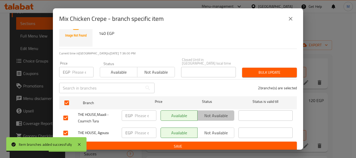
click at [218, 112] on span "Not available" at bounding box center [216, 116] width 33 height 8
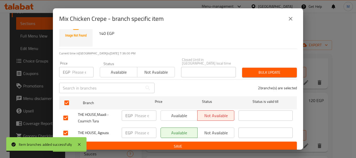
click at [228, 142] on button "Save" at bounding box center [178, 147] width 238 height 10
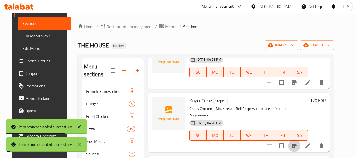
click at [296, 143] on icon "Branch-specific-item" at bounding box center [294, 146] width 6 height 6
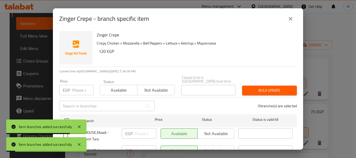
scroll to position [18, 0]
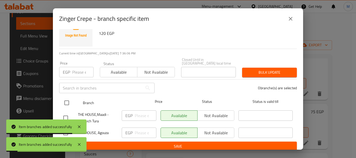
click at [67, 100] on input "checkbox" at bounding box center [66, 102] width 11 height 11
checkbox input "true"
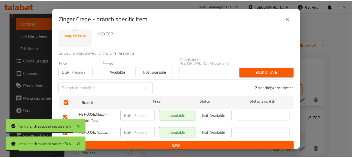
scroll to position [169, 0]
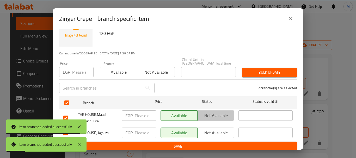
click at [222, 113] on span "Not available" at bounding box center [216, 116] width 33 height 8
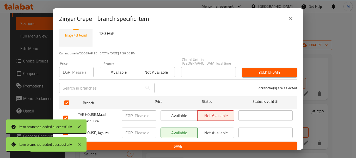
click at [211, 144] on span "Save" at bounding box center [177, 146] width 229 height 7
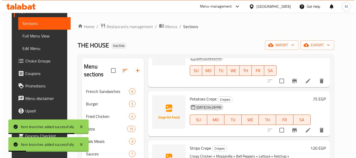
scroll to position [221, 0]
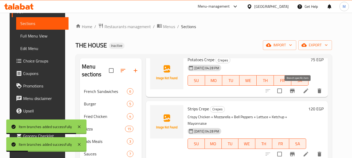
click at [295, 90] on icon "Branch-specific-item" at bounding box center [292, 91] width 6 height 6
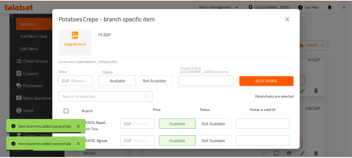
scroll to position [18, 0]
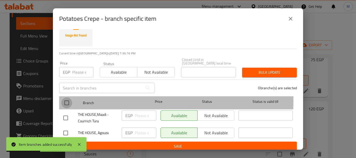
click at [71, 97] on input "checkbox" at bounding box center [66, 102] width 11 height 11
checkbox input "true"
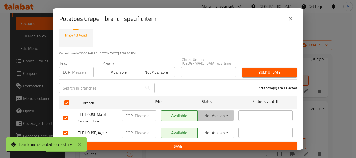
click at [216, 112] on span "Not available" at bounding box center [216, 116] width 33 height 8
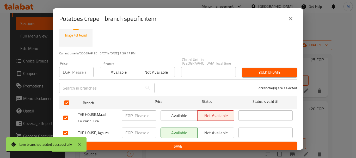
click at [203, 144] on span "Save" at bounding box center [177, 146] width 229 height 7
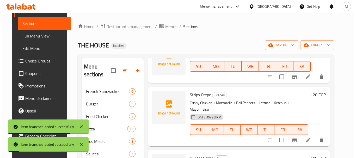
scroll to position [247, 0]
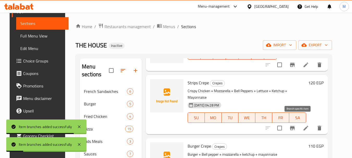
click at [295, 125] on icon "Branch-specific-item" at bounding box center [292, 128] width 6 height 6
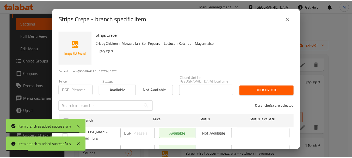
scroll to position [18, 0]
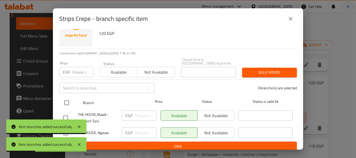
click at [70, 98] on input "checkbox" at bounding box center [66, 102] width 11 height 11
checkbox input "true"
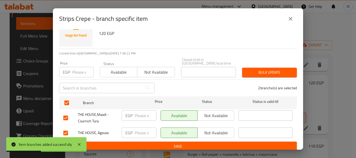
click at [227, 112] on span "Not available" at bounding box center [216, 116] width 33 height 8
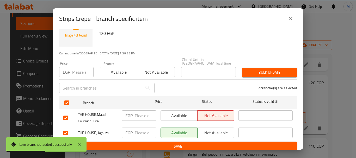
click at [228, 147] on button "Save" at bounding box center [178, 147] width 238 height 10
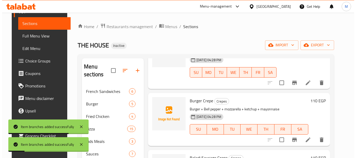
scroll to position [294, 0]
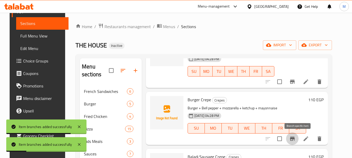
click at [295, 138] on icon "Branch-specific-item" at bounding box center [292, 139] width 5 height 4
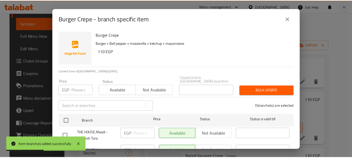
scroll to position [18, 0]
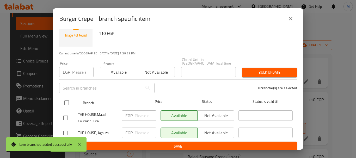
click at [69, 102] on input "checkbox" at bounding box center [66, 102] width 11 height 11
checkbox input "true"
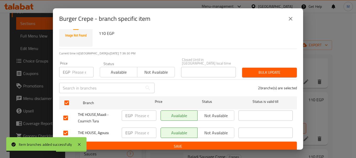
click at [202, 115] on span "Not available" at bounding box center [216, 116] width 33 height 8
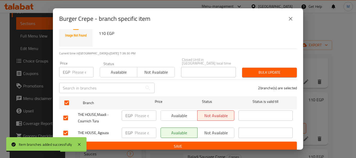
click at [199, 148] on div "Burger Crepe Burger + Bell pepper + mozzarella + ketchup + mayonnaise 110 EGP C…" at bounding box center [178, 89] width 250 height 121
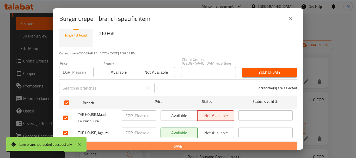
click at [200, 145] on span "Save" at bounding box center [177, 146] width 229 height 7
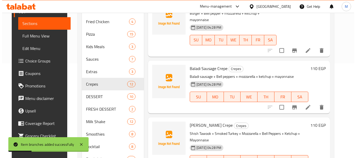
scroll to position [78, 0]
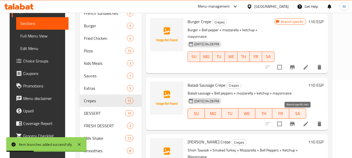
click at [295, 122] on icon "Branch-specific-item" at bounding box center [292, 124] width 5 height 4
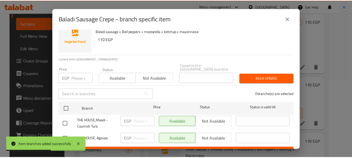
scroll to position [18, 0]
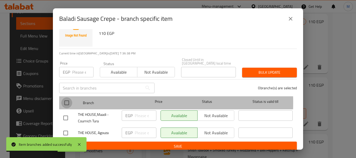
click at [66, 99] on input "checkbox" at bounding box center [66, 102] width 11 height 11
checkbox input "true"
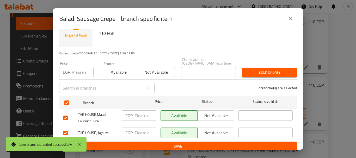
click at [214, 114] on span "Not available" at bounding box center [216, 116] width 33 height 8
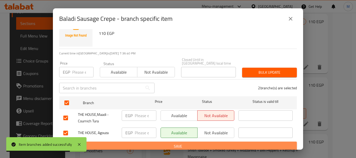
click at [215, 143] on span "Save" at bounding box center [177, 146] width 229 height 7
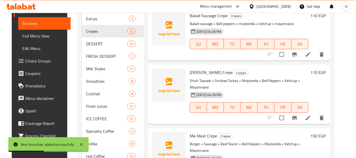
scroll to position [156, 0]
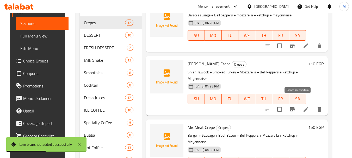
click at [295, 106] on icon "Branch-specific-item" at bounding box center [292, 109] width 6 height 6
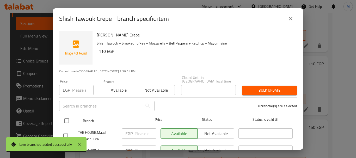
click at [69, 117] on input "checkbox" at bounding box center [66, 120] width 11 height 11
checkbox input "true"
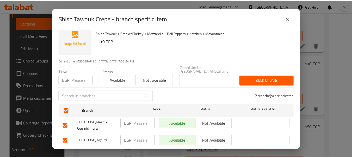
scroll to position [18, 0]
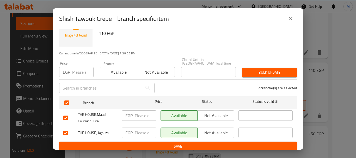
click at [218, 115] on span "Not available" at bounding box center [216, 116] width 33 height 8
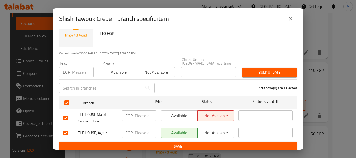
click at [214, 145] on span "Save" at bounding box center [177, 146] width 229 height 7
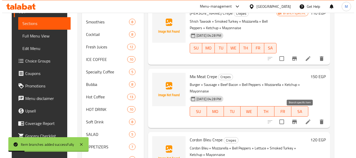
scroll to position [208, 0]
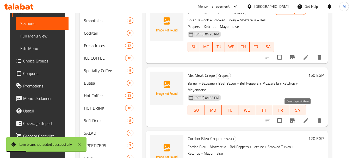
click at [295, 117] on icon "Branch-specific-item" at bounding box center [292, 120] width 6 height 6
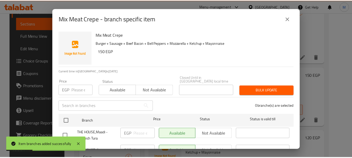
scroll to position [18, 0]
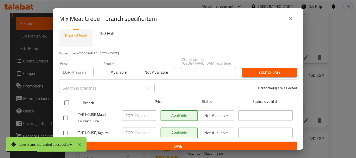
click at [66, 100] on input "checkbox" at bounding box center [66, 102] width 11 height 11
checkbox input "true"
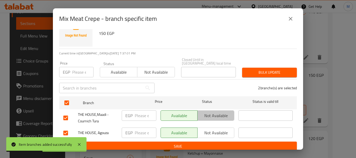
click at [213, 113] on span "Not available" at bounding box center [216, 116] width 33 height 8
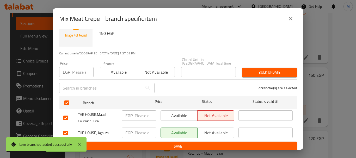
click at [208, 137] on ul "Branch Price Status Status is valid till THE HOUSE,Maadi - Cournich Tura EGP ​ …" at bounding box center [178, 117] width 238 height 47
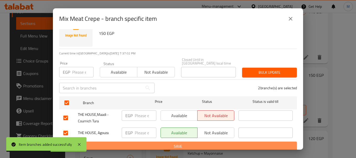
click at [208, 146] on button "Save" at bounding box center [178, 147] width 238 height 10
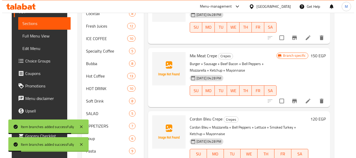
scroll to position [261, 0]
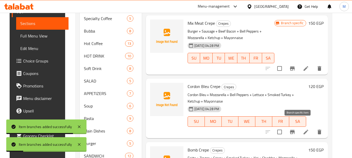
click at [295, 130] on icon "Branch-specific-item" at bounding box center [292, 132] width 5 height 4
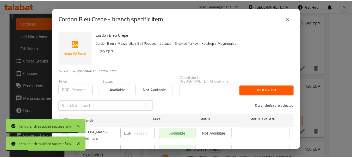
scroll to position [18, 0]
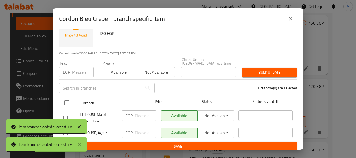
click at [67, 98] on input "checkbox" at bounding box center [66, 102] width 11 height 11
checkbox input "true"
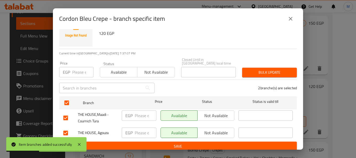
click at [218, 113] on span "Not available" at bounding box center [216, 116] width 33 height 8
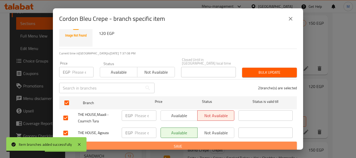
click at [207, 143] on span "Save" at bounding box center [177, 146] width 229 height 7
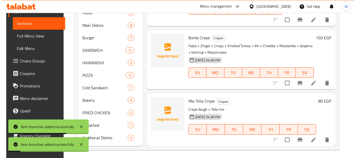
scroll to position [369, 0]
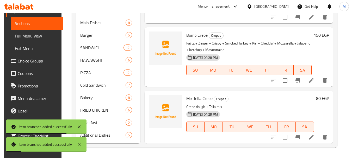
click at [294, 82] on button "Branch-specific-item" at bounding box center [298, 80] width 13 height 13
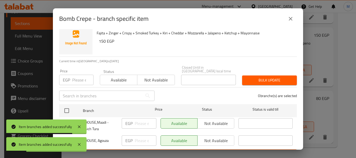
scroll to position [18, 0]
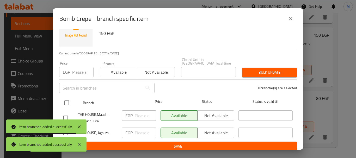
click at [68, 101] on input "checkbox" at bounding box center [66, 102] width 11 height 11
checkbox input "true"
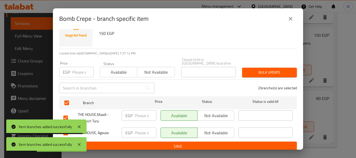
click at [219, 113] on span "Not available" at bounding box center [216, 116] width 33 height 8
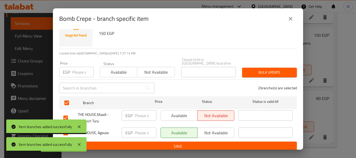
click at [205, 143] on span "Save" at bounding box center [177, 146] width 229 height 7
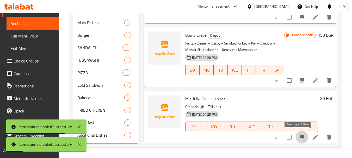
click at [300, 136] on icon "Branch-specific-item" at bounding box center [302, 137] width 5 height 4
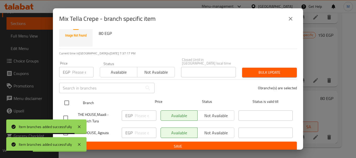
click at [71, 98] on input "checkbox" at bounding box center [66, 102] width 11 height 11
checkbox input "true"
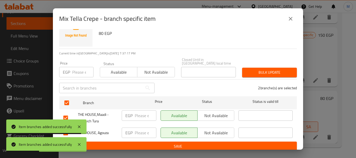
click at [213, 112] on span "Not available" at bounding box center [216, 116] width 33 height 8
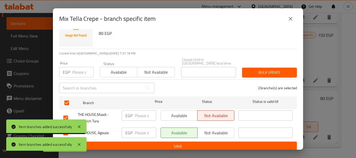
click at [202, 143] on span "Save" at bounding box center [177, 146] width 229 height 7
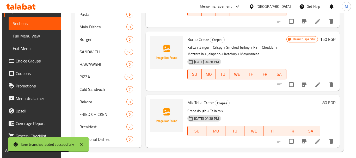
scroll to position [369, 0]
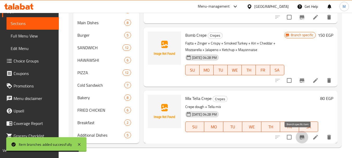
click at [301, 138] on icon "Branch-specific-item" at bounding box center [302, 137] width 6 height 6
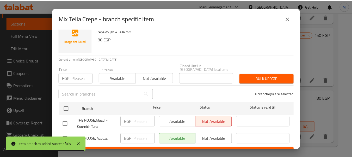
scroll to position [18, 0]
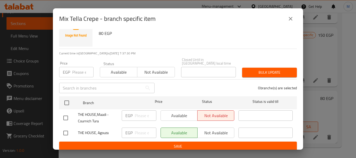
click at [292, 19] on icon "close" at bounding box center [290, 19] width 6 height 6
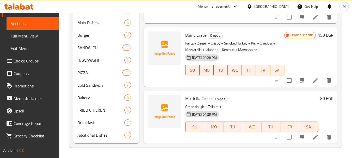
click at [262, 101] on h6 "Mix Tella Crepe Crepes" at bounding box center [251, 98] width 133 height 7
click at [299, 136] on icon "Branch-specific-item" at bounding box center [302, 137] width 6 height 6
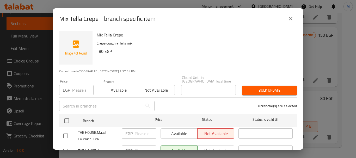
click at [292, 20] on icon "close" at bounding box center [290, 19] width 6 height 6
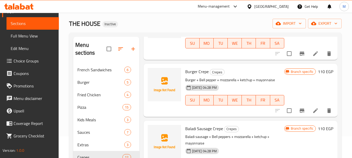
scroll to position [0, 0]
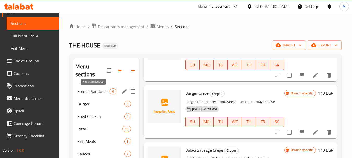
click at [103, 92] on span "French Sandwiches" at bounding box center [93, 91] width 32 height 6
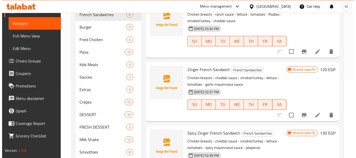
scroll to position [78, 0]
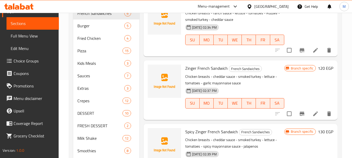
click at [303, 114] on icon "Branch-specific-item" at bounding box center [302, 114] width 6 height 6
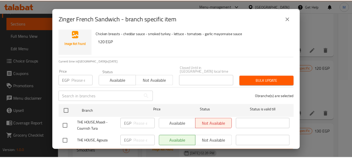
scroll to position [18, 0]
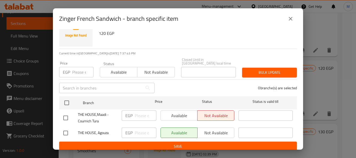
click at [290, 20] on icon "close" at bounding box center [290, 19] width 6 height 6
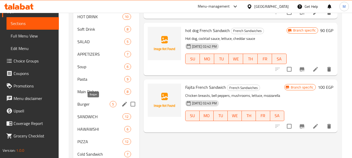
scroll to position [291, 0]
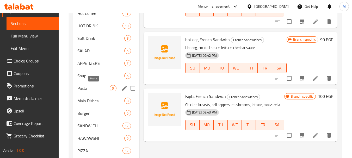
click at [90, 89] on span "Pasta" at bounding box center [93, 88] width 32 height 6
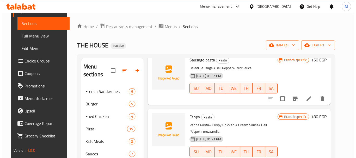
scroll to position [26, 0]
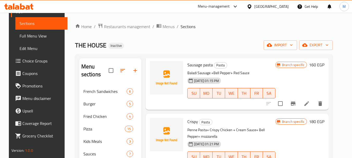
click at [294, 104] on button "Branch-specific-item" at bounding box center [293, 103] width 13 height 13
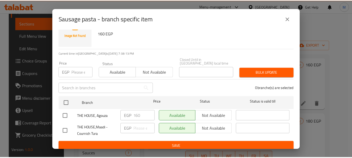
scroll to position [0, 0]
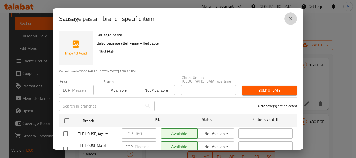
click at [291, 19] on icon "close" at bounding box center [291, 19] width 4 height 4
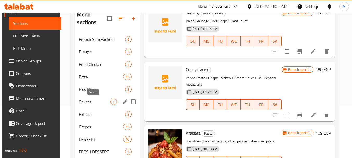
scroll to position [78, 0]
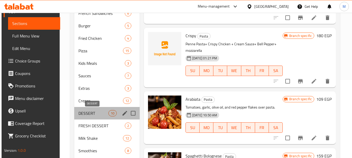
click at [100, 113] on span "DESSERT" at bounding box center [93, 113] width 30 height 6
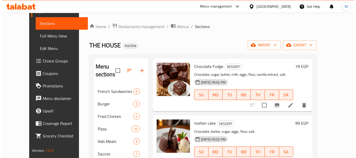
scroll to position [52, 0]
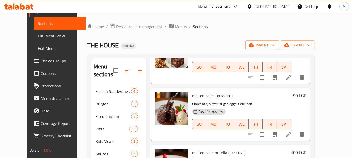
click at [277, 79] on icon "Branch-specific-item" at bounding box center [274, 78] width 5 height 4
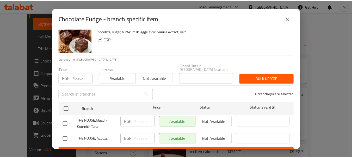
scroll to position [18, 0]
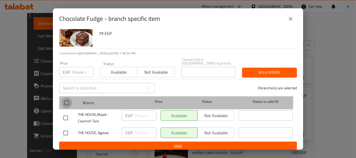
click at [65, 99] on input "checkbox" at bounding box center [66, 102] width 11 height 11
checkbox input "true"
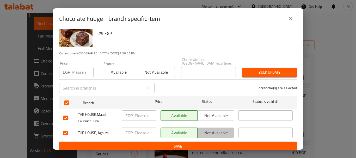
click at [220, 129] on span "Not available" at bounding box center [216, 133] width 33 height 8
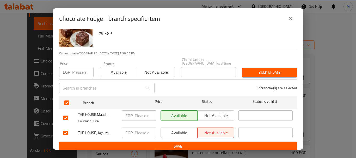
click at [218, 144] on span "Save" at bounding box center [177, 146] width 229 height 7
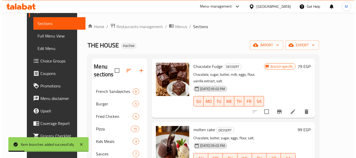
scroll to position [52, 0]
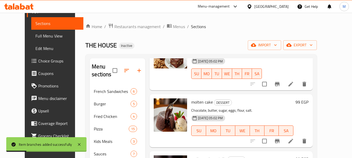
click at [280, 138] on icon "Branch-specific-item" at bounding box center [277, 141] width 6 height 6
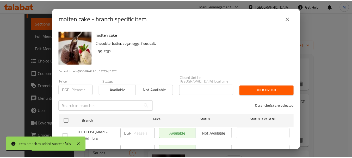
scroll to position [18, 0]
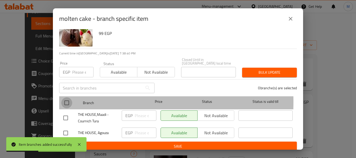
click at [70, 98] on input "checkbox" at bounding box center [66, 102] width 11 height 11
checkbox input "true"
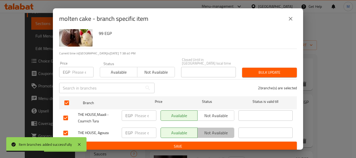
click at [221, 130] on span "Not available" at bounding box center [216, 133] width 33 height 8
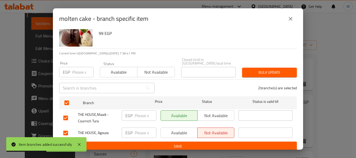
click at [222, 137] on div "Available Not available" at bounding box center [197, 133] width 78 height 15
click at [222, 143] on span "Save" at bounding box center [177, 146] width 229 height 7
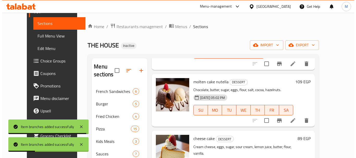
scroll to position [136, 0]
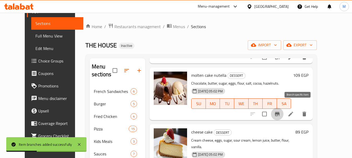
click at [280, 111] on icon "Branch-specific-item" at bounding box center [277, 114] width 6 height 6
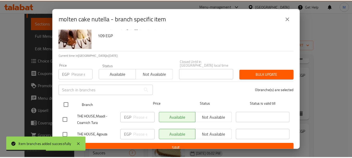
scroll to position [18, 0]
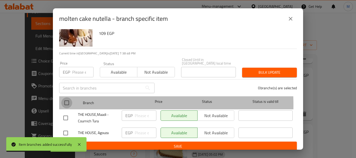
drag, startPoint x: 66, startPoint y: 102, endPoint x: 94, endPoint y: 113, distance: 30.4
click at [66, 102] on input "checkbox" at bounding box center [66, 102] width 11 height 11
checkbox input "true"
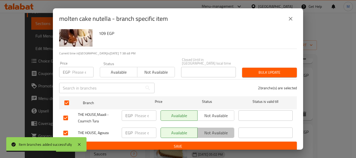
click at [220, 129] on span "Not available" at bounding box center [216, 133] width 33 height 8
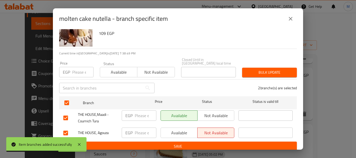
click at [220, 143] on span "Save" at bounding box center [177, 146] width 229 height 7
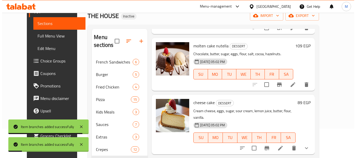
scroll to position [52, 0]
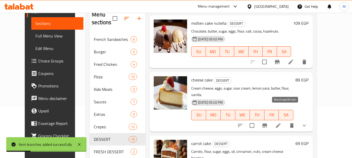
click at [268, 122] on icon "Branch-specific-item" at bounding box center [265, 125] width 6 height 6
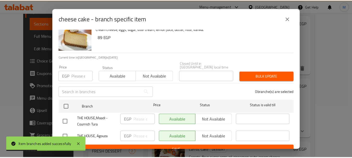
scroll to position [18, 0]
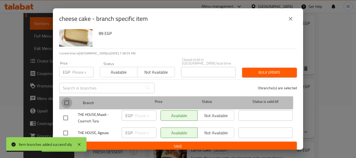
click at [66, 99] on input "checkbox" at bounding box center [66, 102] width 11 height 11
checkbox input "true"
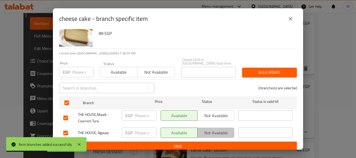
click at [213, 129] on span "Not available" at bounding box center [216, 133] width 33 height 8
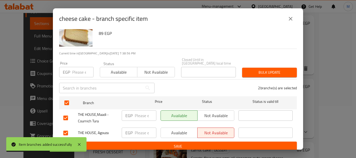
click at [206, 143] on span "Save" at bounding box center [177, 146] width 229 height 7
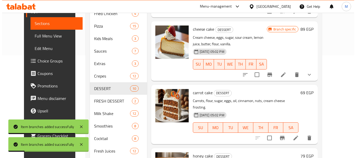
scroll to position [104, 0]
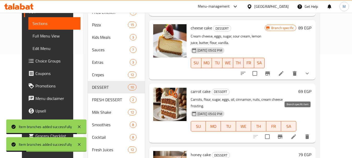
click at [286, 131] on button "Branch-specific-item" at bounding box center [280, 137] width 13 height 13
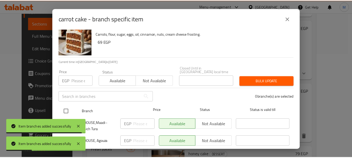
scroll to position [18, 0]
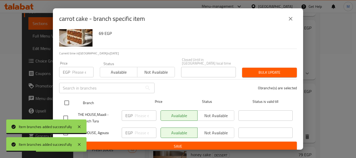
click at [66, 99] on input "checkbox" at bounding box center [66, 102] width 11 height 11
checkbox input "true"
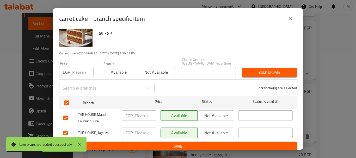
click at [219, 131] on span "Not available" at bounding box center [216, 133] width 33 height 8
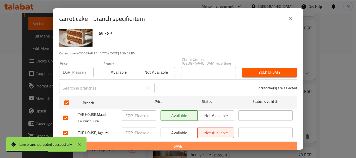
click at [217, 142] on button "Save" at bounding box center [178, 147] width 238 height 10
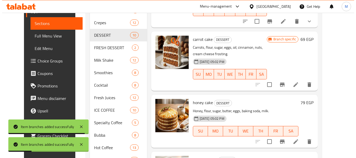
scroll to position [149, 0]
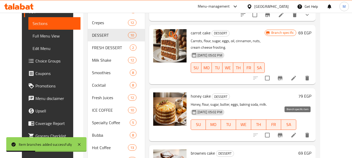
click at [283, 132] on icon "Branch-specific-item" at bounding box center [280, 135] width 6 height 6
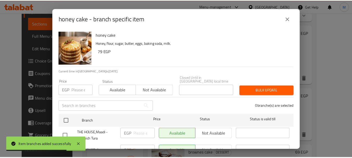
scroll to position [18, 0]
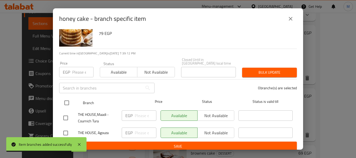
click at [70, 98] on input "checkbox" at bounding box center [66, 102] width 11 height 11
checkbox input "true"
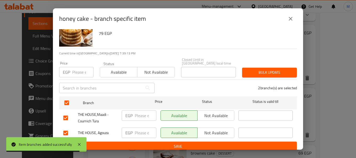
click at [208, 131] on span "Not available" at bounding box center [216, 133] width 33 height 8
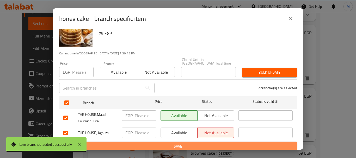
click at [206, 143] on span "Save" at bounding box center [177, 146] width 229 height 7
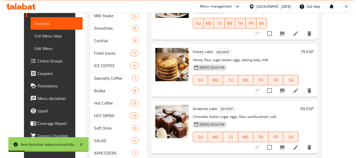
scroll to position [208, 0]
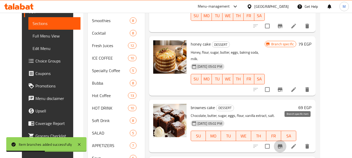
click at [282, 144] on icon "Branch-specific-item" at bounding box center [280, 146] width 5 height 4
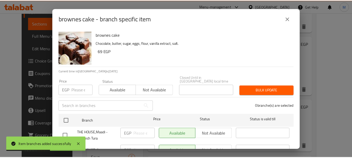
scroll to position [18, 0]
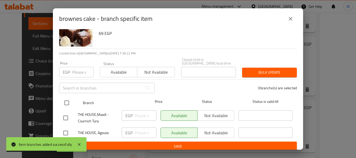
click at [69, 101] on input "checkbox" at bounding box center [66, 102] width 11 height 11
checkbox input "true"
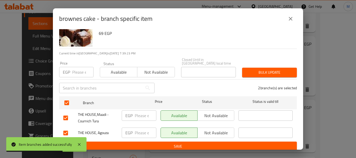
click at [204, 131] on span "Not available" at bounding box center [216, 133] width 33 height 8
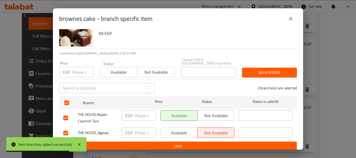
click at [204, 143] on span "Save" at bounding box center [177, 146] width 229 height 7
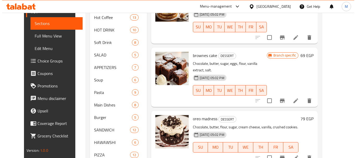
scroll to position [149, 0]
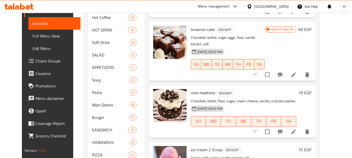
click at [283, 129] on icon "Branch-specific-item" at bounding box center [280, 132] width 6 height 6
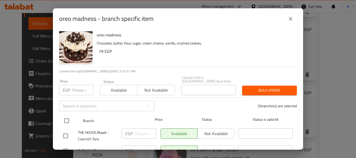
click at [68, 117] on input "checkbox" at bounding box center [66, 120] width 11 height 11
checkbox input "true"
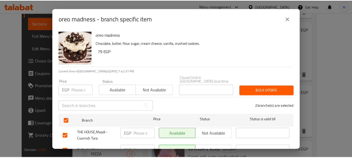
scroll to position [18, 0]
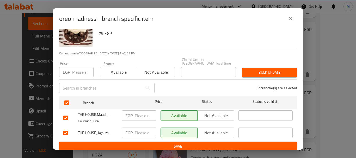
click at [212, 129] on span "Not available" at bounding box center [216, 133] width 33 height 8
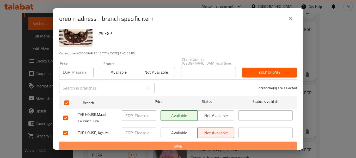
click at [204, 145] on span "Save" at bounding box center [177, 146] width 229 height 7
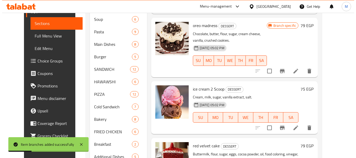
scroll to position [365, 0]
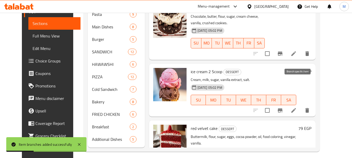
click at [283, 107] on icon "Branch-specific-item" at bounding box center [280, 110] width 6 height 6
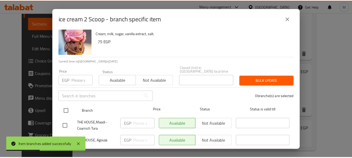
scroll to position [18, 0]
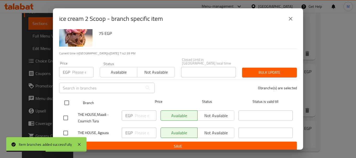
click at [65, 99] on input "checkbox" at bounding box center [66, 102] width 11 height 11
checkbox input "true"
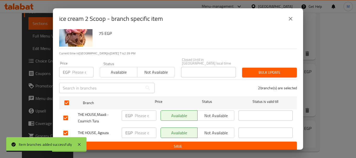
click at [217, 129] on span "Not available" at bounding box center [216, 133] width 33 height 8
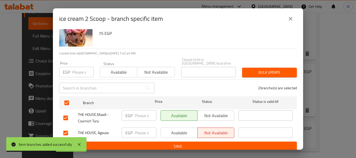
click at [206, 143] on span "Save" at bounding box center [177, 146] width 229 height 7
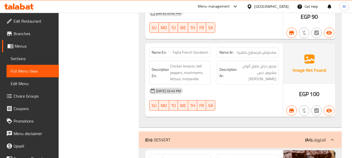
scroll to position [495, 0]
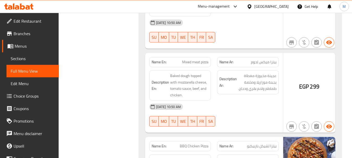
click at [31, 72] on span "Full Menu View" at bounding box center [33, 71] width 44 height 6
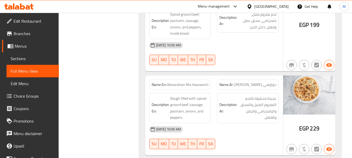
scroll to position [14194, 0]
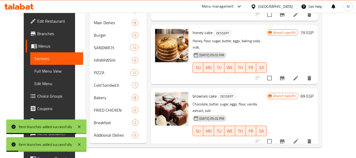
scroll to position [156, 0]
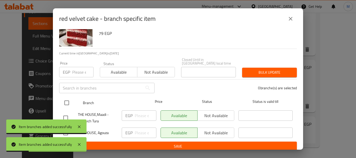
click at [70, 99] on div "red velvet cake Buttermilk, flour, sugar, eggs, cocoa powder, oil, food colorin…" at bounding box center [178, 89] width 250 height 121
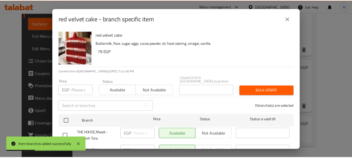
scroll to position [18, 0]
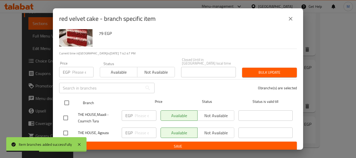
click at [67, 103] on input "checkbox" at bounding box center [66, 102] width 11 height 11
checkbox input "true"
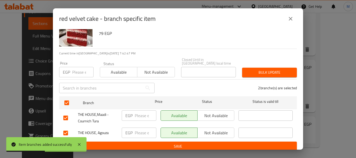
click at [211, 129] on span "Not available" at bounding box center [216, 133] width 33 height 8
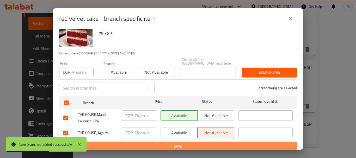
click at [210, 142] on button "Save" at bounding box center [178, 147] width 238 height 10
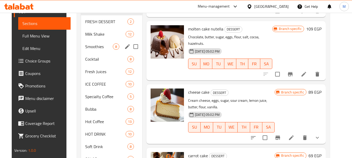
scroll to position [104, 0]
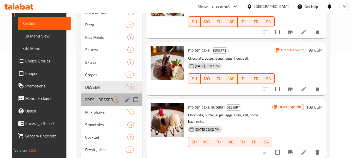
click at [101, 95] on div "FRESH DESSERT 2" at bounding box center [111, 100] width 61 height 13
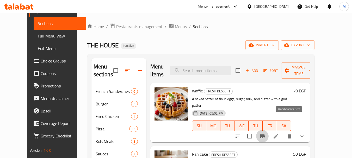
click at [265, 133] on icon "Branch-specific-item" at bounding box center [262, 136] width 6 height 6
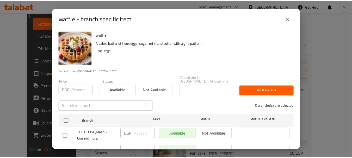
scroll to position [18, 0]
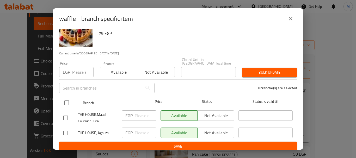
click at [67, 103] on input "checkbox" at bounding box center [66, 102] width 11 height 11
checkbox input "true"
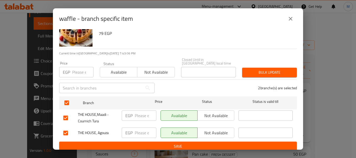
click at [221, 129] on span "Not available" at bounding box center [216, 133] width 33 height 8
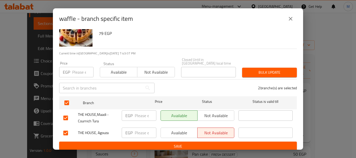
click at [218, 144] on span "Save" at bounding box center [177, 146] width 229 height 7
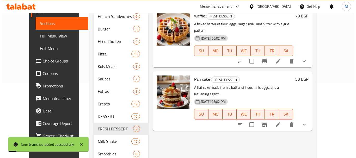
scroll to position [78, 0]
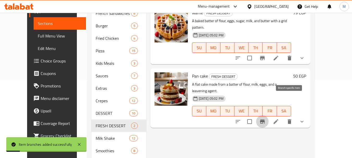
click at [265, 119] on icon "Branch-specific-item" at bounding box center [262, 122] width 6 height 6
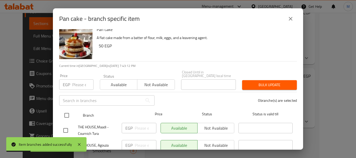
scroll to position [0, 0]
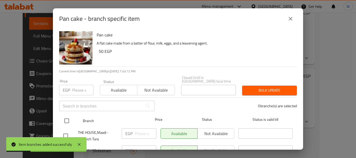
click at [65, 101] on input "text" at bounding box center [100, 106] width 83 height 10
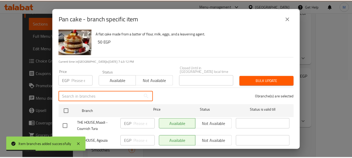
scroll to position [18, 0]
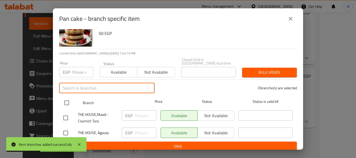
click at [67, 97] on input "checkbox" at bounding box center [66, 102] width 11 height 11
checkbox input "true"
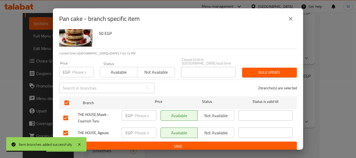
click at [207, 131] on span "Not available" at bounding box center [216, 133] width 33 height 8
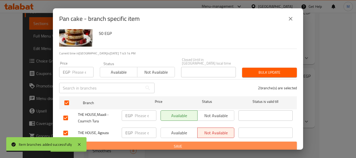
click at [202, 142] on button "Save" at bounding box center [178, 147] width 238 height 10
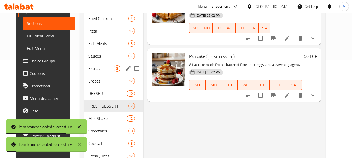
scroll to position [156, 0]
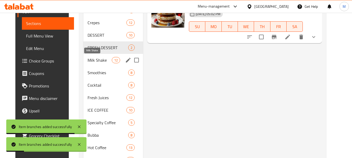
click at [97, 58] on span "Milk Shake" at bounding box center [100, 60] width 24 height 6
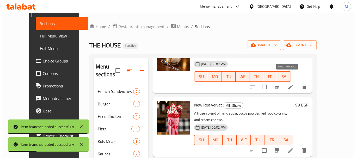
scroll to position [52, 0]
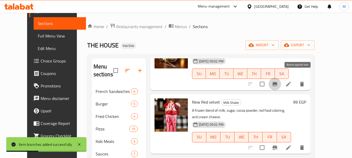
click at [278, 81] on icon "Branch-specific-item" at bounding box center [275, 84] width 6 height 6
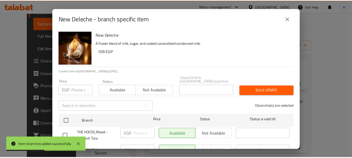
scroll to position [18, 0]
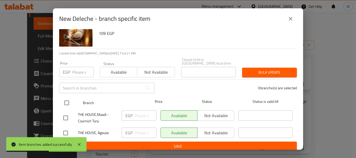
click at [68, 97] on input "checkbox" at bounding box center [66, 102] width 11 height 11
checkbox input "true"
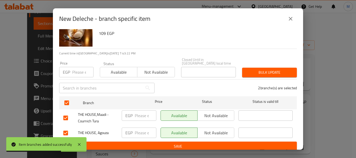
click at [213, 129] on span "Not available" at bounding box center [216, 133] width 33 height 8
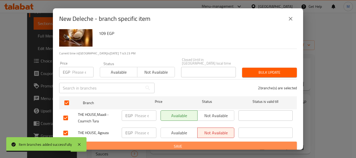
click at [214, 143] on span "Save" at bounding box center [177, 146] width 229 height 7
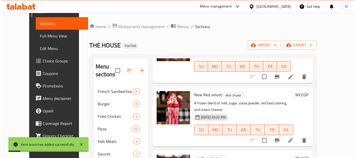
scroll to position [78, 0]
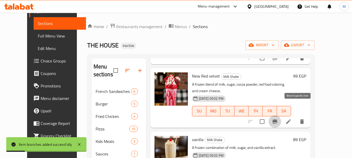
click at [277, 120] on icon "Branch-specific-item" at bounding box center [274, 122] width 5 height 4
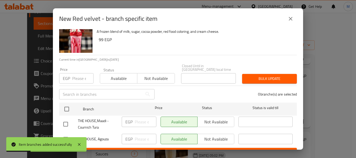
scroll to position [0, 0]
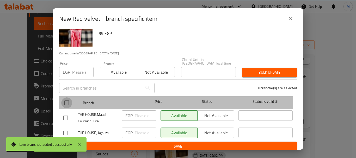
click at [65, 99] on input "checkbox" at bounding box center [66, 102] width 11 height 11
checkbox input "true"
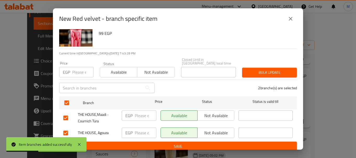
click at [210, 130] on span "Not available" at bounding box center [216, 133] width 33 height 8
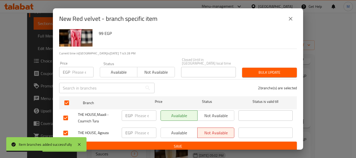
click at [209, 143] on span "Save" at bounding box center [177, 146] width 229 height 7
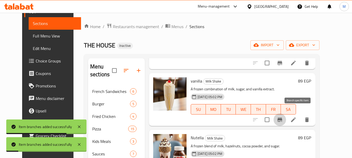
click at [283, 117] on icon "Branch-specific-item" at bounding box center [280, 120] width 6 height 6
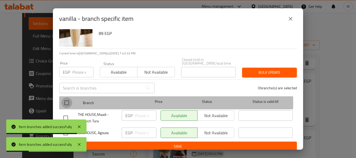
click at [68, 100] on input "checkbox" at bounding box center [66, 102] width 11 height 11
checkbox input "true"
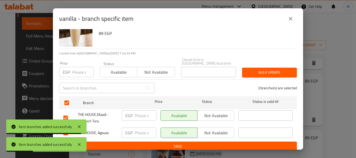
click at [213, 130] on span "Not available" at bounding box center [216, 133] width 33 height 8
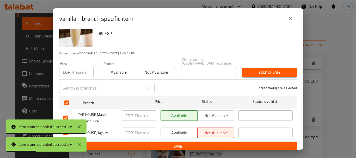
click at [209, 142] on button "Save" at bounding box center [178, 147] width 238 height 10
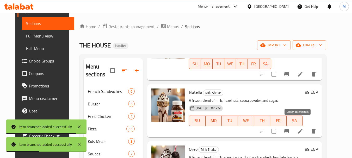
click at [289, 129] on icon "Branch-specific-item" at bounding box center [286, 131] width 5 height 4
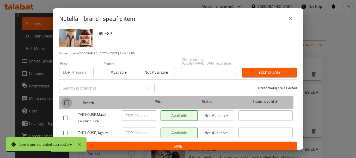
click at [68, 97] on input "checkbox" at bounding box center [66, 102] width 11 height 11
checkbox input "true"
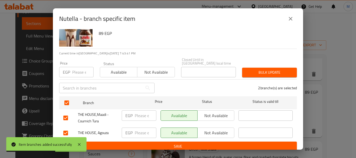
click at [221, 131] on span "Not available" at bounding box center [216, 133] width 33 height 8
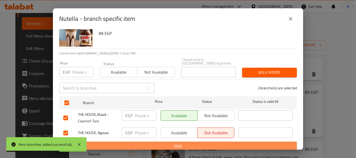
click at [219, 142] on button "Save" at bounding box center [178, 147] width 238 height 10
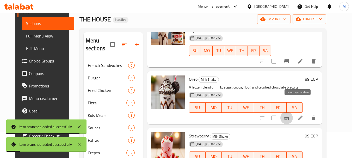
click at [289, 116] on icon "Branch-specific-item" at bounding box center [286, 118] width 5 height 4
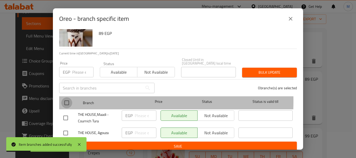
click at [68, 98] on input "checkbox" at bounding box center [66, 102] width 11 height 11
checkbox input "true"
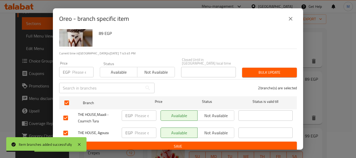
click at [222, 130] on span "Not available" at bounding box center [216, 133] width 33 height 8
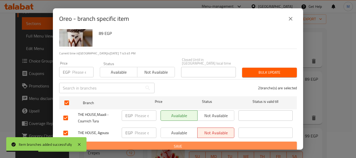
click at [215, 143] on span "Save" at bounding box center [177, 146] width 229 height 7
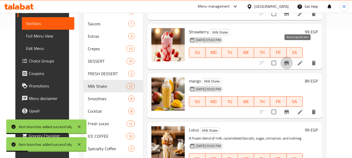
click at [289, 61] on icon "Branch-specific-item" at bounding box center [286, 63] width 5 height 4
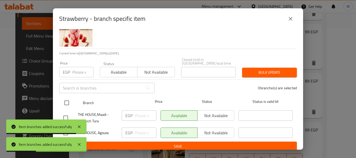
click at [68, 100] on input "checkbox" at bounding box center [66, 102] width 11 height 11
checkbox input "true"
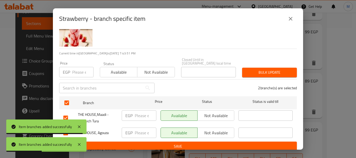
click at [208, 130] on span "Not available" at bounding box center [216, 133] width 33 height 8
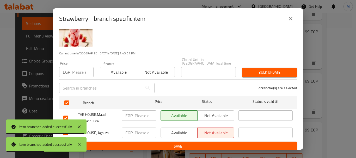
click at [204, 143] on span "Save" at bounding box center [177, 146] width 229 height 7
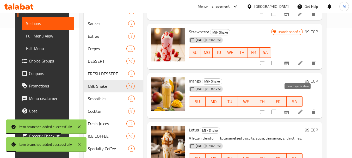
click at [293, 106] on button "Branch-specific-item" at bounding box center [286, 112] width 13 height 13
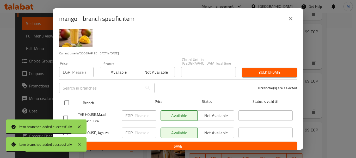
click at [70, 97] on input "checkbox" at bounding box center [66, 102] width 11 height 11
checkbox input "true"
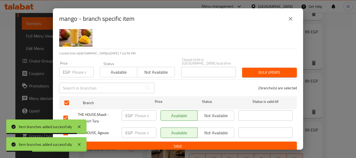
click at [208, 132] on span "Not available" at bounding box center [216, 133] width 33 height 8
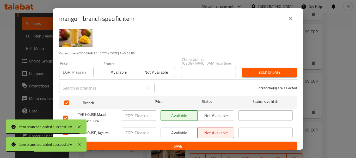
click at [208, 143] on span "Save" at bounding box center [177, 146] width 229 height 7
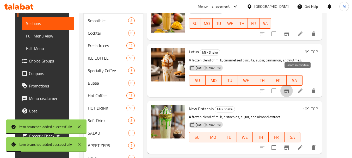
click at [289, 89] on icon "Branch-specific-item" at bounding box center [286, 91] width 5 height 4
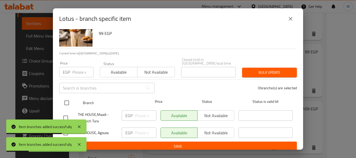
click at [65, 101] on input "checkbox" at bounding box center [66, 102] width 11 height 11
checkbox input "true"
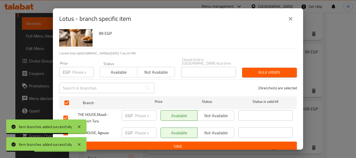
click at [207, 131] on span "Not available" at bounding box center [216, 133] width 33 height 8
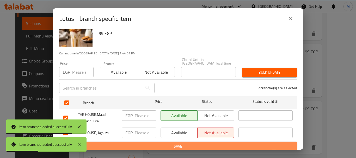
click at [208, 143] on span "Save" at bounding box center [177, 146] width 229 height 7
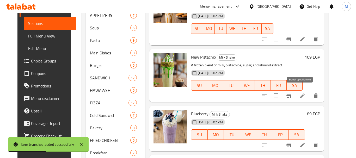
scroll to position [174, 0]
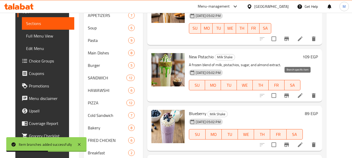
click at [289, 94] on icon "Branch-specific-item" at bounding box center [286, 96] width 5 height 4
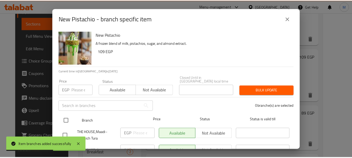
scroll to position [18, 0]
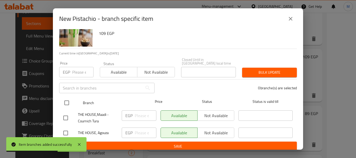
click at [64, 102] on input "checkbox" at bounding box center [66, 102] width 11 height 11
checkbox input "true"
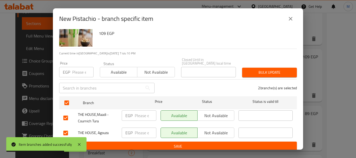
click at [211, 129] on span "Not available" at bounding box center [216, 133] width 33 height 8
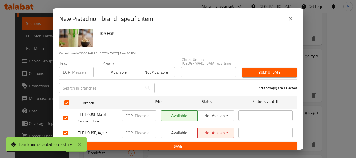
click at [205, 143] on span "Save" at bounding box center [177, 146] width 229 height 7
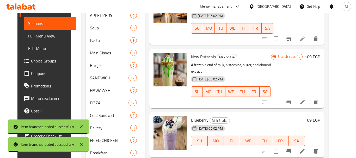
scroll to position [226, 0]
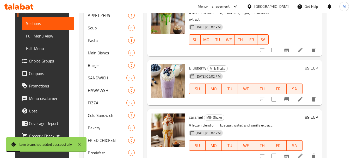
click at [289, 97] on icon "Branch-specific-item" at bounding box center [286, 99] width 5 height 4
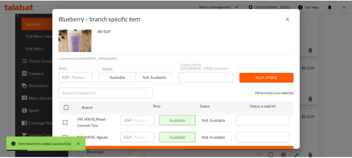
scroll to position [18, 0]
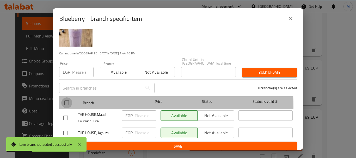
click at [65, 103] on input "checkbox" at bounding box center [66, 102] width 11 height 11
checkbox input "true"
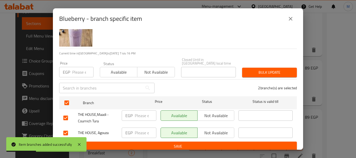
click at [224, 129] on span "Not available" at bounding box center [216, 133] width 33 height 8
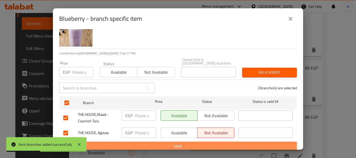
click at [221, 147] on button "Save" at bounding box center [178, 147] width 238 height 10
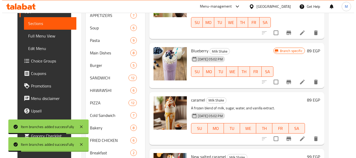
scroll to position [252, 0]
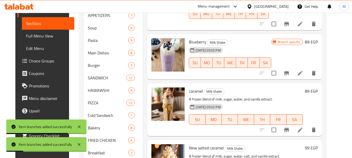
click at [289, 128] on icon "Branch-specific-item" at bounding box center [286, 130] width 5 height 4
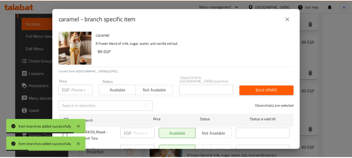
scroll to position [18, 0]
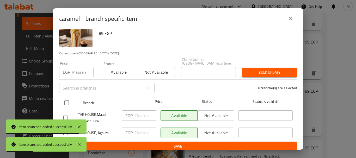
click at [67, 100] on input "checkbox" at bounding box center [66, 102] width 11 height 11
checkbox input "true"
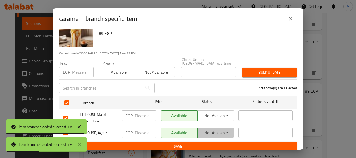
click at [209, 129] on span "Not available" at bounding box center [216, 133] width 33 height 8
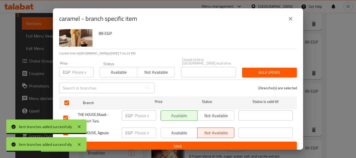
click at [208, 143] on span "Save" at bounding box center [177, 146] width 229 height 7
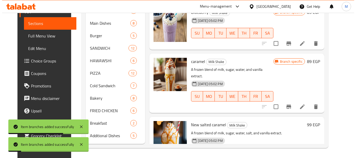
scroll to position [369, 0]
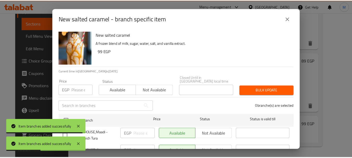
scroll to position [18, 0]
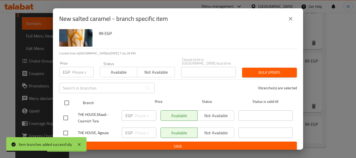
click at [68, 102] on input "checkbox" at bounding box center [66, 102] width 11 height 11
checkbox input "true"
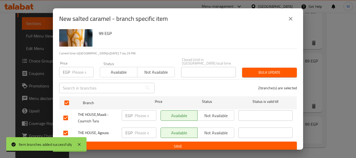
click at [220, 132] on span "Not available" at bounding box center [216, 133] width 33 height 8
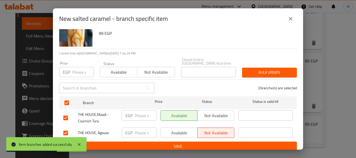
click at [220, 137] on div "Available Not available" at bounding box center [197, 133] width 78 height 15
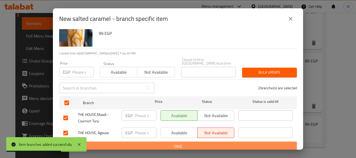
click at [221, 142] on button "Save" at bounding box center [178, 147] width 238 height 10
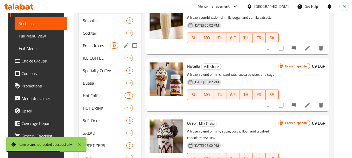
scroll to position [156, 0]
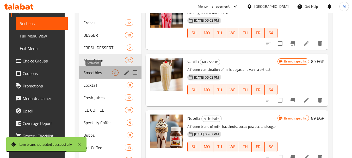
click at [93, 73] on span "Smoothies" at bounding box center [97, 73] width 29 height 6
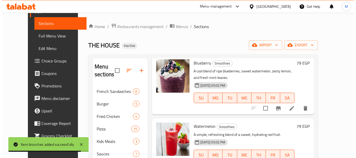
scroll to position [29, 0]
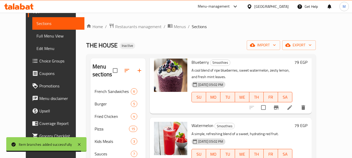
click at [278, 108] on icon "Branch-specific-item" at bounding box center [276, 108] width 5 height 4
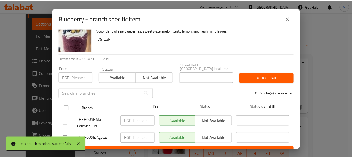
scroll to position [18, 0]
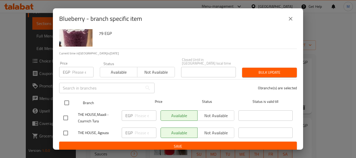
click at [63, 99] on input "checkbox" at bounding box center [66, 102] width 11 height 11
checkbox input "true"
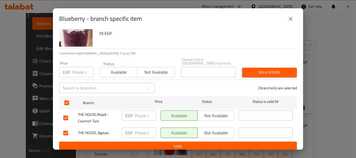
click at [216, 129] on span "Not available" at bounding box center [216, 133] width 33 height 8
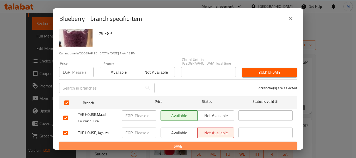
click at [219, 145] on span "Save" at bounding box center [177, 146] width 229 height 7
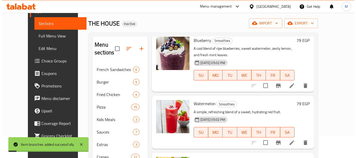
scroll to position [52, 0]
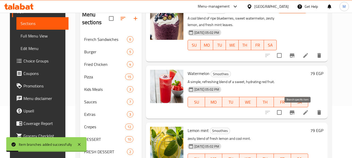
click at [295, 114] on icon "Branch-specific-item" at bounding box center [292, 112] width 6 height 6
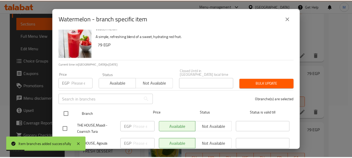
scroll to position [18, 0]
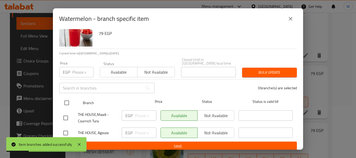
click at [69, 100] on input "checkbox" at bounding box center [66, 102] width 11 height 11
checkbox input "true"
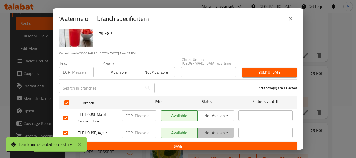
click at [212, 129] on span "Not available" at bounding box center [216, 133] width 33 height 8
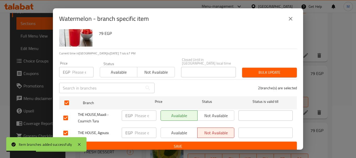
click at [212, 135] on div "Available Not available" at bounding box center [197, 133] width 78 height 15
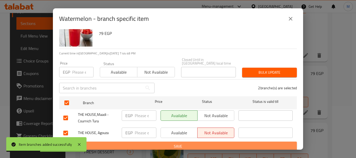
click at [212, 143] on span "Save" at bounding box center [177, 146] width 229 height 7
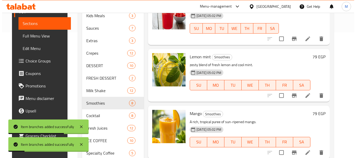
scroll to position [130, 0]
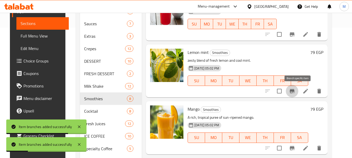
click at [296, 95] on button "Branch-specific-item" at bounding box center [292, 91] width 13 height 13
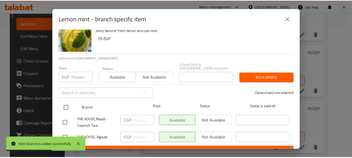
scroll to position [18, 0]
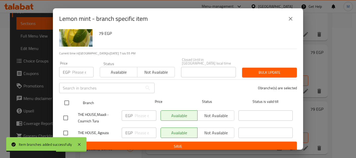
click at [70, 98] on input "checkbox" at bounding box center [66, 102] width 11 height 11
checkbox input "true"
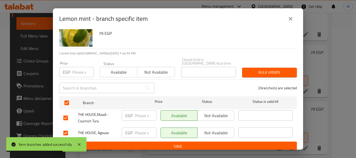
click at [207, 132] on span "Not available" at bounding box center [216, 133] width 33 height 8
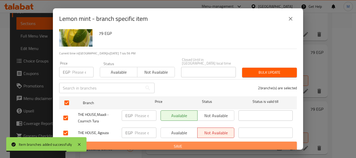
click at [202, 142] on button "Save" at bounding box center [178, 147] width 238 height 10
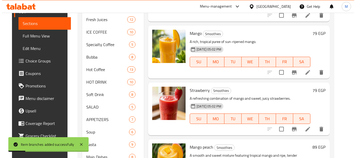
scroll to position [0, 0]
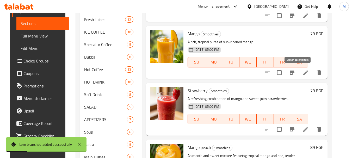
click at [297, 78] on button "Branch-specific-item" at bounding box center [292, 72] width 13 height 13
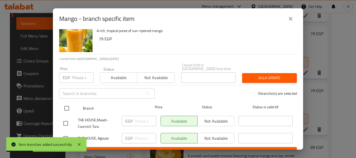
scroll to position [18, 0]
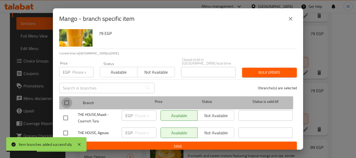
click at [64, 99] on input "checkbox" at bounding box center [66, 102] width 11 height 11
checkbox input "true"
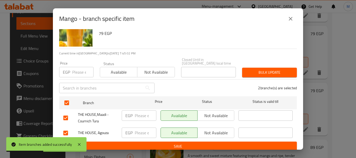
click at [211, 131] on span "Not available" at bounding box center [216, 133] width 33 height 8
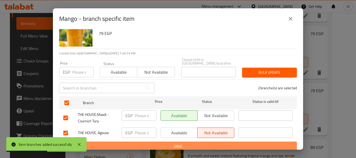
click at [205, 145] on span "Save" at bounding box center [177, 146] width 229 height 7
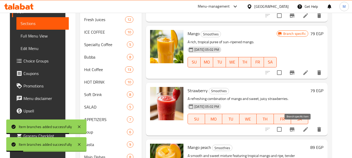
click at [295, 131] on icon "Branch-specific-item" at bounding box center [292, 129] width 6 height 6
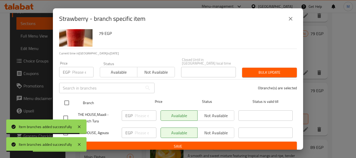
click at [69, 101] on input "checkbox" at bounding box center [66, 102] width 11 height 11
checkbox input "true"
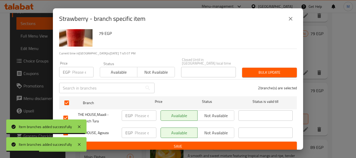
click at [212, 132] on span "Not available" at bounding box center [216, 133] width 33 height 8
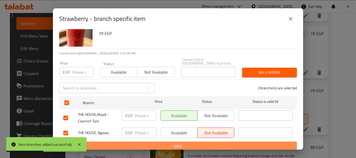
click at [204, 144] on span "Save" at bounding box center [177, 146] width 229 height 7
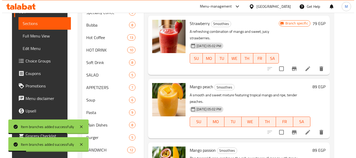
scroll to position [313, 0]
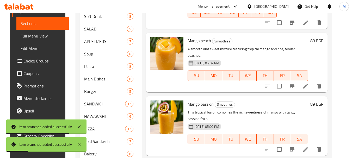
click at [294, 84] on icon "Branch-specific-item" at bounding box center [292, 86] width 5 height 4
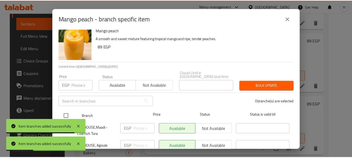
scroll to position [18, 0]
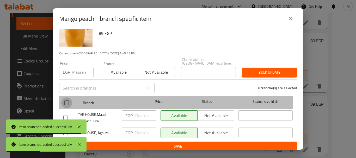
click at [68, 100] on input "checkbox" at bounding box center [66, 102] width 11 height 11
checkbox input "true"
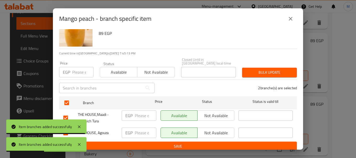
drag, startPoint x: 234, startPoint y: 128, endPoint x: 217, endPoint y: 128, distance: 16.9
click at [232, 128] on div "THE HOUSE, Agouza EGP ​ Available Not available ​" at bounding box center [177, 133] width 233 height 15
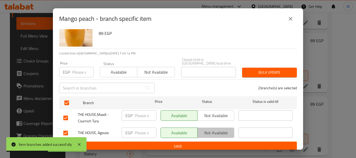
click at [216, 129] on span "Not available" at bounding box center [216, 133] width 33 height 8
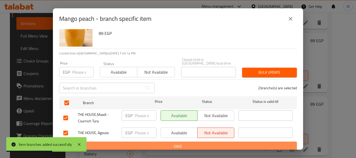
click at [217, 147] on button "Save" at bounding box center [178, 147] width 238 height 10
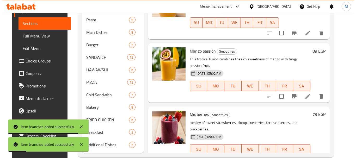
scroll to position [365, 0]
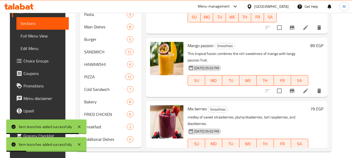
click at [294, 89] on icon "Branch-specific-item" at bounding box center [292, 91] width 5 height 4
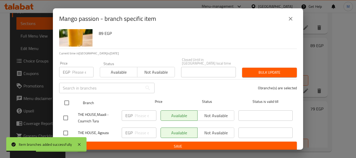
click at [68, 101] on input "checkbox" at bounding box center [66, 102] width 11 height 11
checkbox input "true"
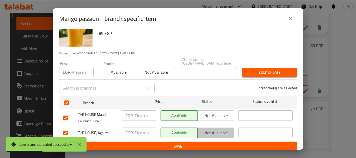
click at [226, 129] on span "Not available" at bounding box center [216, 133] width 33 height 8
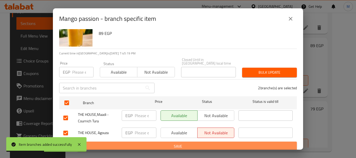
click at [218, 143] on span "Save" at bounding box center [177, 146] width 229 height 7
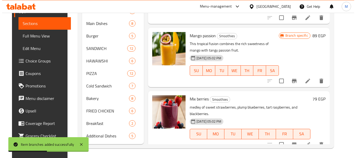
scroll to position [369, 0]
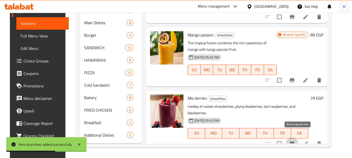
click at [298, 141] on button "Branch-specific-item" at bounding box center [292, 144] width 13 height 13
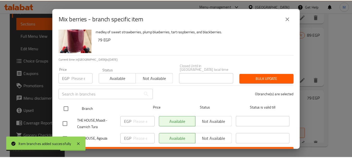
scroll to position [18, 0]
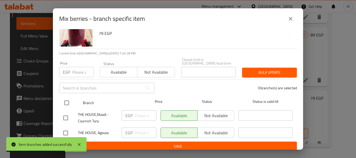
click at [67, 100] on input "checkbox" at bounding box center [66, 102] width 11 height 11
checkbox input "true"
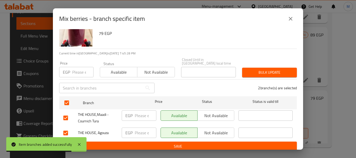
click at [226, 129] on span "Not available" at bounding box center [216, 133] width 33 height 8
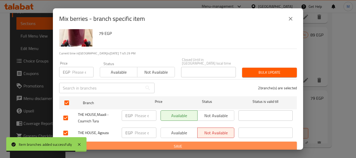
click at [224, 143] on span "Save" at bounding box center [177, 146] width 229 height 7
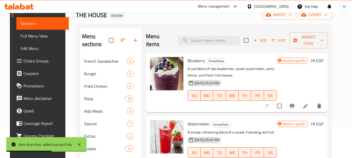
scroll to position [0, 0]
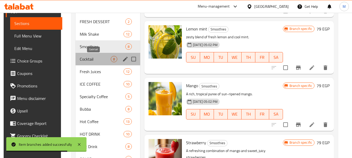
click at [95, 61] on span "Cocktail" at bounding box center [95, 59] width 31 height 6
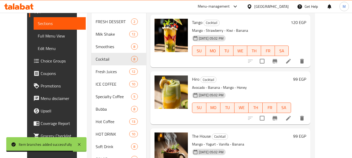
scroll to position [59, 0]
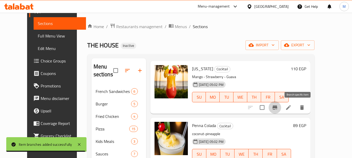
click at [278, 106] on icon "Branch-specific-item" at bounding box center [275, 107] width 6 height 6
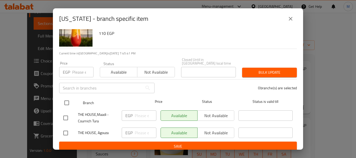
click at [71, 101] on input "checkbox" at bounding box center [66, 102] width 11 height 11
checkbox input "true"
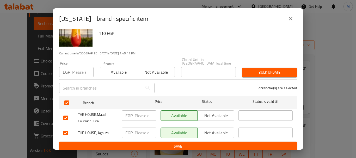
click at [222, 131] on span "Not available" at bounding box center [216, 133] width 33 height 8
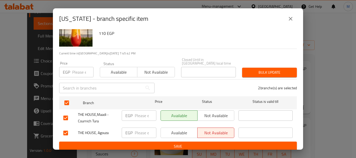
click at [219, 143] on span "Save" at bounding box center [177, 146] width 229 height 7
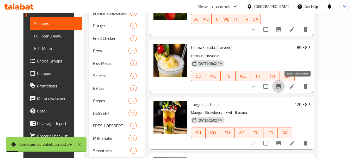
click at [281, 86] on icon "Branch-specific-item" at bounding box center [278, 86] width 5 height 4
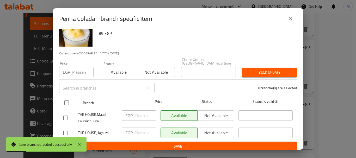
click at [65, 97] on input "checkbox" at bounding box center [66, 102] width 11 height 11
checkbox input "true"
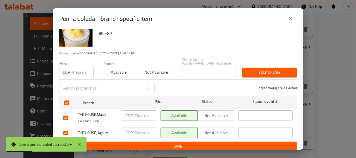
click at [213, 129] on span "Not available" at bounding box center [216, 133] width 33 height 8
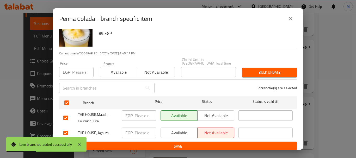
click at [210, 144] on span "Save" at bounding box center [177, 146] width 229 height 7
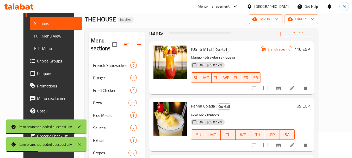
scroll to position [22, 0]
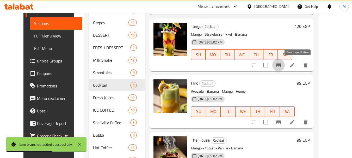
click at [282, 67] on icon "Branch-specific-item" at bounding box center [278, 65] width 6 height 6
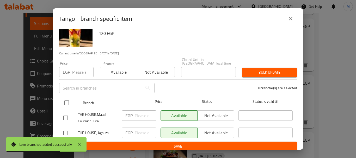
click at [69, 100] on input "checkbox" at bounding box center [66, 102] width 11 height 11
checkbox input "true"
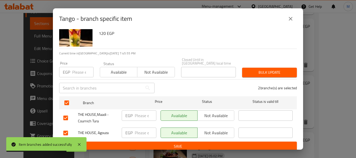
click at [226, 129] on span "Not available" at bounding box center [216, 133] width 33 height 8
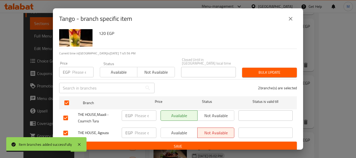
click at [227, 144] on span "Save" at bounding box center [177, 146] width 229 height 7
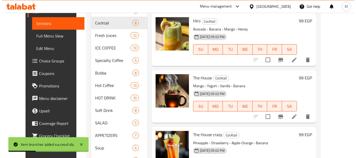
scroll to position [234, 0]
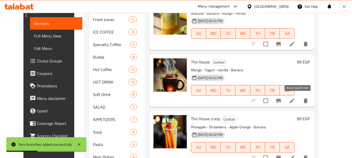
click at [282, 103] on icon "Branch-specific-item" at bounding box center [278, 101] width 6 height 6
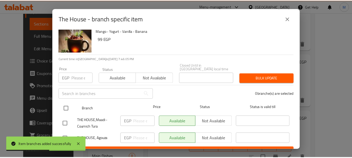
scroll to position [18, 0]
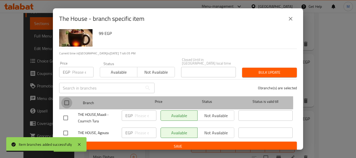
click at [65, 100] on input "checkbox" at bounding box center [66, 102] width 11 height 11
checkbox input "true"
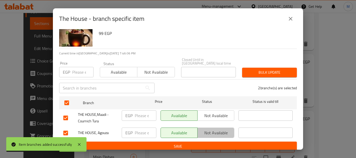
click at [209, 129] on span "Not available" at bounding box center [216, 133] width 33 height 8
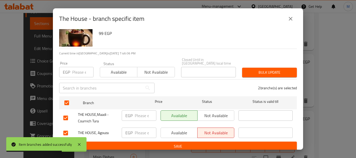
click at [201, 143] on span "Save" at bounding box center [177, 146] width 229 height 7
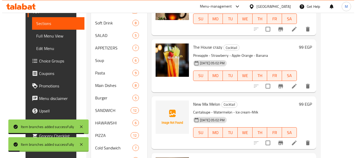
scroll to position [313, 0]
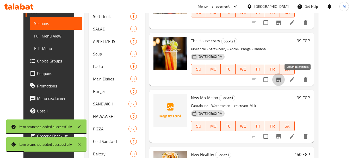
click at [281, 78] on icon "Branch-specific-item" at bounding box center [278, 80] width 5 height 4
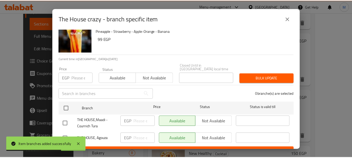
scroll to position [18, 0]
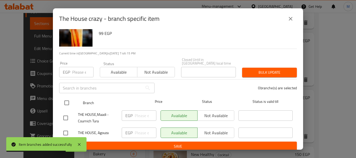
click at [70, 102] on input "checkbox" at bounding box center [66, 102] width 11 height 11
checkbox input "true"
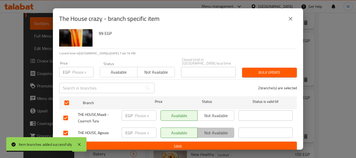
click at [214, 131] on span "Not available" at bounding box center [216, 133] width 33 height 8
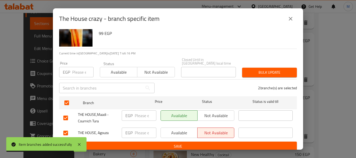
click at [213, 143] on span "Save" at bounding box center [177, 146] width 229 height 7
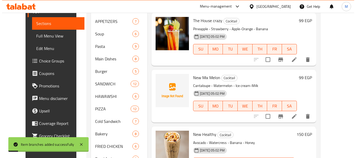
scroll to position [365, 0]
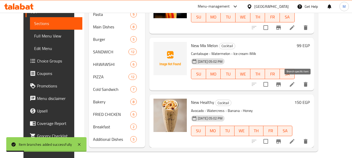
click at [282, 86] on icon "Branch-specific-item" at bounding box center [278, 84] width 6 height 6
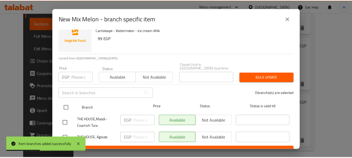
scroll to position [18, 0]
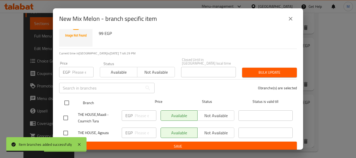
click at [69, 100] on input "checkbox" at bounding box center [66, 102] width 11 height 11
checkbox input "true"
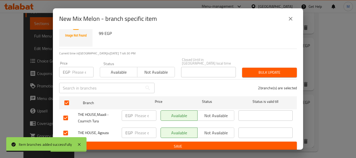
click at [218, 131] on span "Not available" at bounding box center [216, 133] width 33 height 8
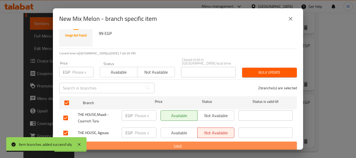
click at [217, 143] on span "Save" at bounding box center [177, 146] width 229 height 7
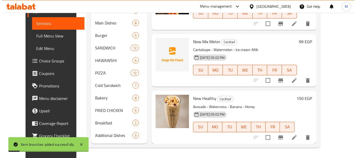
scroll to position [369, 0]
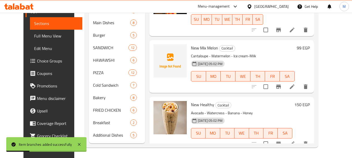
click at [282, 141] on icon "Branch-specific-item" at bounding box center [278, 144] width 6 height 6
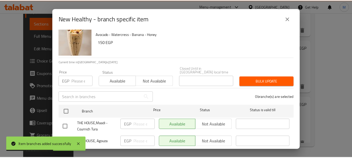
scroll to position [18, 0]
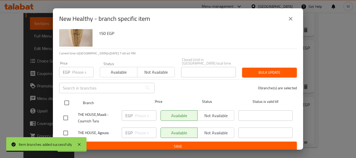
click at [66, 102] on input "checkbox" at bounding box center [66, 102] width 11 height 11
checkbox input "true"
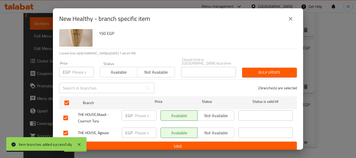
click at [208, 134] on button "Not available" at bounding box center [215, 133] width 37 height 10
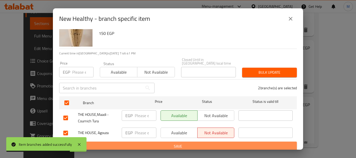
click at [208, 143] on span "Save" at bounding box center [177, 146] width 229 height 7
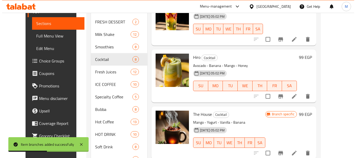
scroll to position [182, 0]
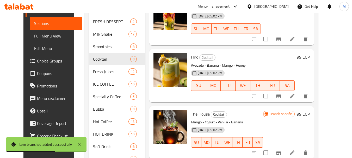
click at [282, 97] on icon "Branch-specific-item" at bounding box center [278, 96] width 6 height 6
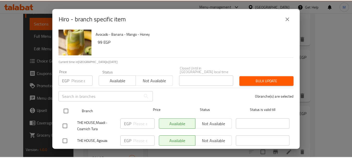
scroll to position [18, 0]
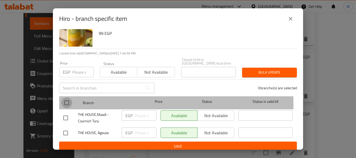
click at [69, 101] on input "checkbox" at bounding box center [66, 102] width 11 height 11
checkbox input "true"
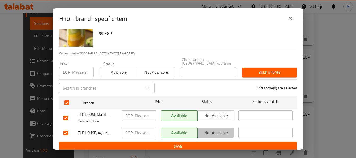
click at [220, 131] on span "Not available" at bounding box center [216, 133] width 33 height 8
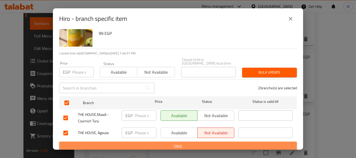
click at [224, 147] on button "Save" at bounding box center [178, 147] width 238 height 10
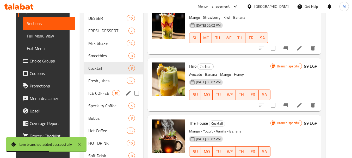
scroll to position [213, 0]
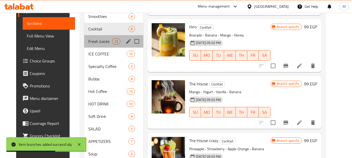
click at [103, 38] on div "Fresh Juices 12" at bounding box center [113, 41] width 59 height 13
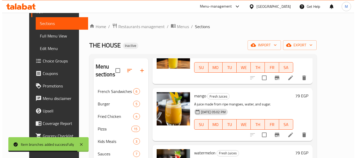
scroll to position [52, 0]
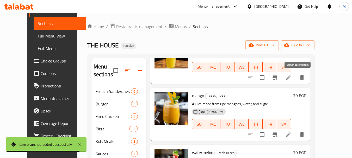
click at [278, 79] on icon "Branch-specific-item" at bounding box center [275, 78] width 6 height 6
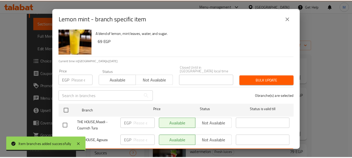
scroll to position [18, 0]
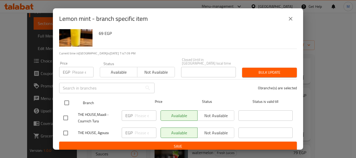
click at [66, 101] on input "checkbox" at bounding box center [66, 102] width 11 height 11
checkbox input "true"
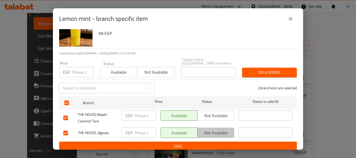
click at [216, 130] on span "Not available" at bounding box center [216, 133] width 33 height 8
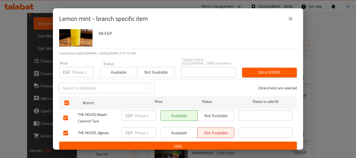
click at [214, 145] on span "Save" at bounding box center [177, 146] width 229 height 7
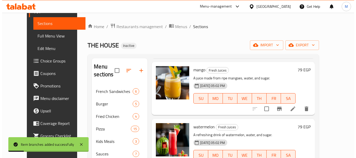
scroll to position [104, 0]
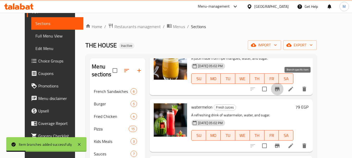
click at [280, 87] on icon "Branch-specific-item" at bounding box center [277, 89] width 5 height 4
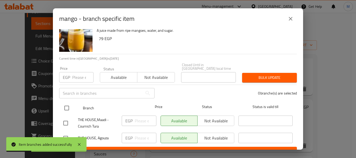
scroll to position [18, 0]
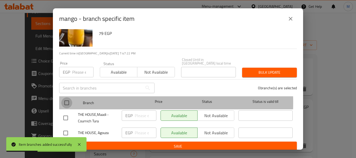
click at [64, 99] on input "checkbox" at bounding box center [66, 102] width 11 height 11
checkbox input "true"
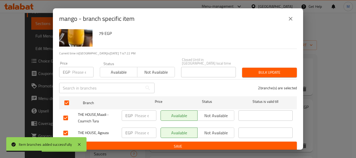
click at [221, 129] on span "Not available" at bounding box center [216, 133] width 33 height 8
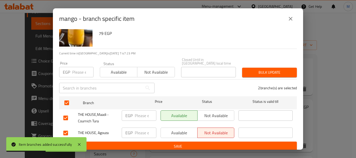
click at [224, 143] on span "Save" at bounding box center [177, 146] width 229 height 7
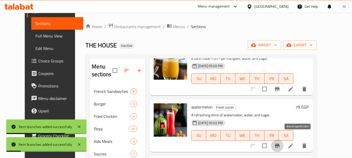
click at [283, 144] on button "Branch-specific-item" at bounding box center [277, 146] width 13 height 13
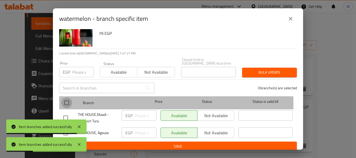
click at [67, 101] on input "checkbox" at bounding box center [66, 102] width 11 height 11
checkbox input "true"
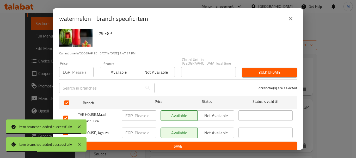
click at [224, 129] on span "Not available" at bounding box center [216, 133] width 33 height 8
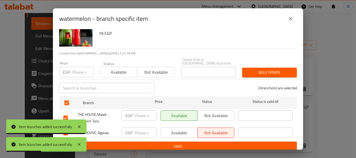
click at [223, 144] on span "Save" at bounding box center [177, 146] width 229 height 7
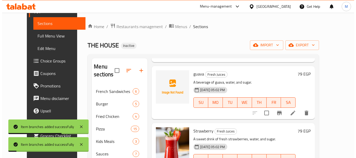
scroll to position [208, 0]
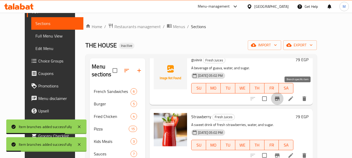
click at [280, 97] on icon "Branch-specific-item" at bounding box center [277, 99] width 5 height 4
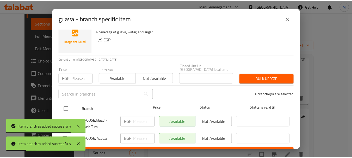
scroll to position [18, 0]
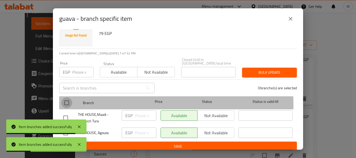
click at [65, 102] on input "checkbox" at bounding box center [66, 102] width 11 height 11
checkbox input "true"
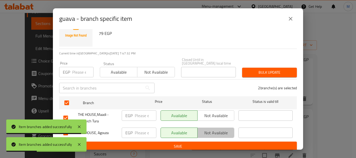
click at [210, 129] on span "Not available" at bounding box center [216, 133] width 33 height 8
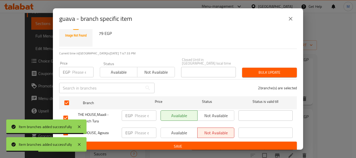
click at [212, 143] on span "Save" at bounding box center [177, 146] width 229 height 7
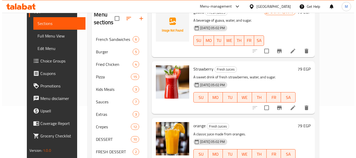
scroll to position [208, 0]
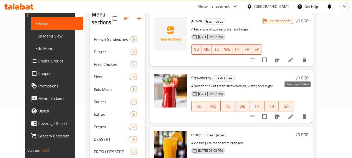
click at [280, 114] on icon "Branch-specific-item" at bounding box center [277, 117] width 6 height 6
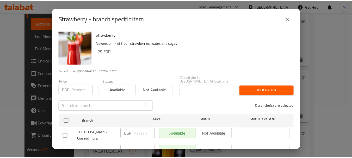
scroll to position [18, 0]
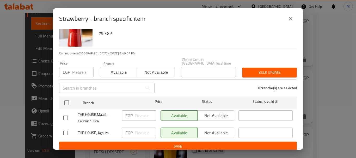
click at [69, 101] on input "checkbox" at bounding box center [66, 102] width 11 height 11
checkbox input "true"
click at [215, 132] on span "Not available" at bounding box center [216, 133] width 33 height 8
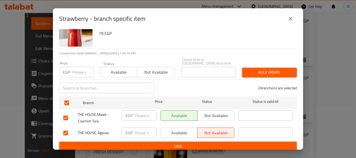
click at [214, 145] on span "Save" at bounding box center [177, 146] width 229 height 7
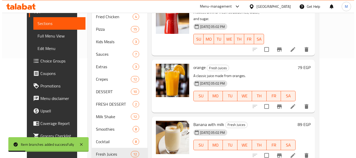
scroll to position [104, 0]
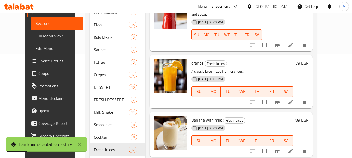
click at [280, 100] on icon "Branch-specific-item" at bounding box center [277, 102] width 5 height 4
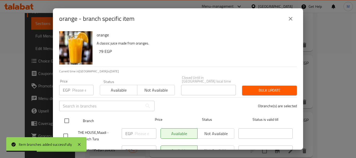
click at [67, 115] on input "checkbox" at bounding box center [66, 120] width 11 height 11
checkbox input "true"
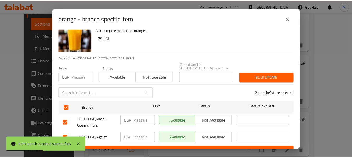
scroll to position [18, 0]
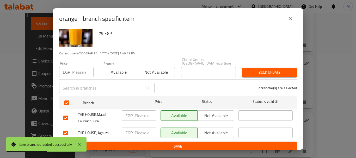
click at [224, 131] on span "Not available" at bounding box center [216, 133] width 33 height 8
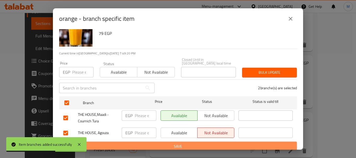
click at [223, 146] on span "Save" at bounding box center [177, 146] width 229 height 7
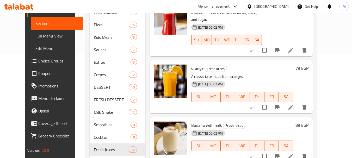
scroll to position [234, 0]
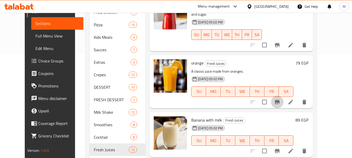
click at [280, 100] on icon "Branch-specific-item" at bounding box center [277, 102] width 5 height 4
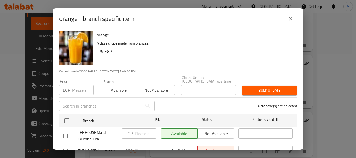
click at [290, 19] on icon "close" at bounding box center [291, 19] width 4 height 4
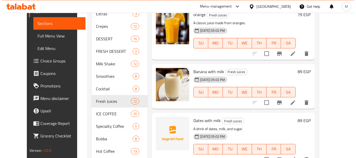
scroll to position [156, 0]
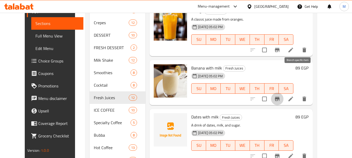
click at [283, 93] on button "Branch-specific-item" at bounding box center [277, 99] width 13 height 13
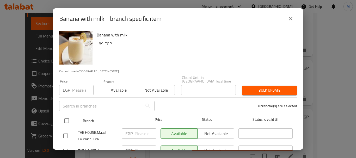
scroll to position [18, 0]
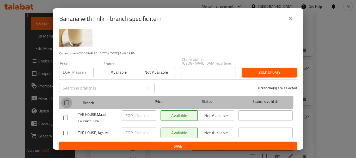
click at [67, 97] on input "checkbox" at bounding box center [66, 102] width 11 height 11
checkbox input "true"
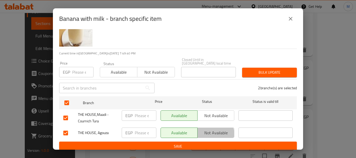
click at [205, 131] on span "Not available" at bounding box center [216, 133] width 33 height 8
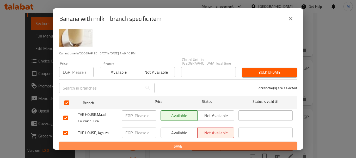
click at [206, 147] on button "Save" at bounding box center [178, 147] width 238 height 10
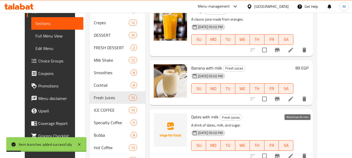
click at [280, 153] on icon "Branch-specific-item" at bounding box center [277, 156] width 6 height 6
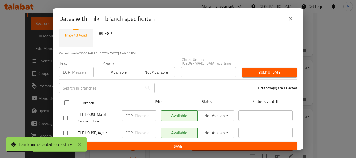
click at [68, 100] on input "checkbox" at bounding box center [66, 102] width 11 height 11
checkbox input "true"
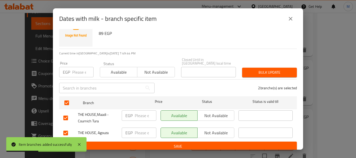
click at [220, 130] on span "Not available" at bounding box center [216, 133] width 33 height 8
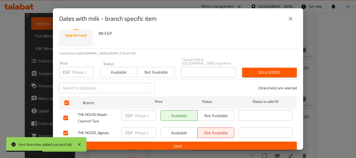
click at [219, 143] on span "Save" at bounding box center [177, 146] width 229 height 7
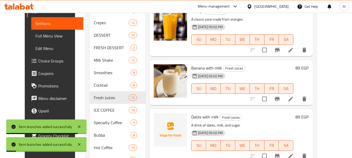
scroll to position [182, 0]
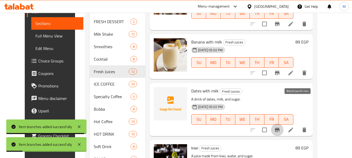
click at [280, 127] on icon "Branch-specific-item" at bounding box center [277, 130] width 6 height 6
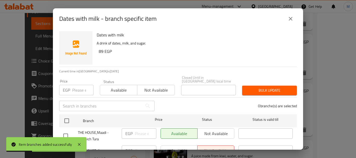
click at [293, 17] on icon "close" at bounding box center [290, 19] width 6 height 6
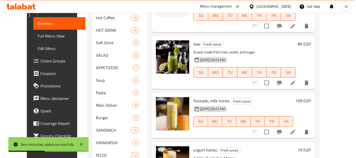
scroll to position [287, 0]
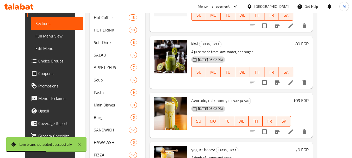
click at [280, 80] on icon "Branch-specific-item" at bounding box center [277, 82] width 5 height 4
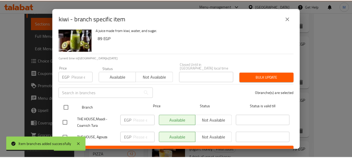
scroll to position [18, 0]
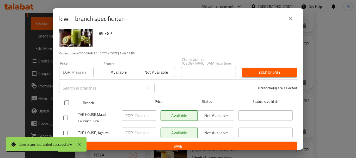
click at [67, 100] on input "checkbox" at bounding box center [66, 102] width 11 height 11
checkbox input "true"
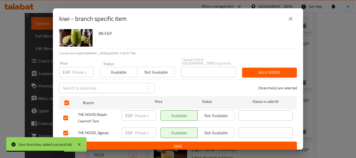
click at [205, 129] on span "Not available" at bounding box center [216, 133] width 33 height 8
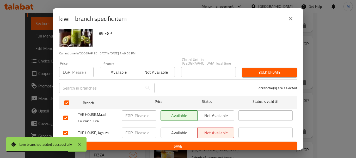
click at [200, 145] on span "Save" at bounding box center [177, 146] width 229 height 7
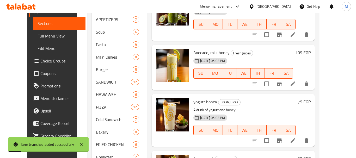
scroll to position [339, 0]
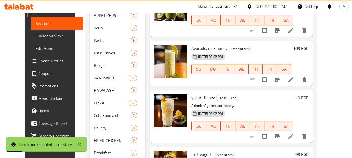
click at [280, 78] on icon "Branch-specific-item" at bounding box center [277, 80] width 5 height 4
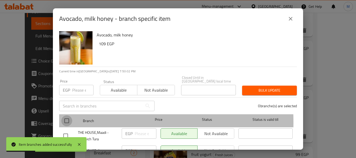
click at [67, 118] on input "checkbox" at bounding box center [66, 120] width 11 height 11
checkbox input "true"
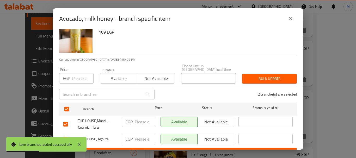
scroll to position [18, 0]
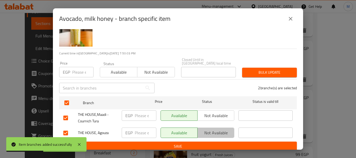
click at [207, 128] on button "Not available" at bounding box center [215, 133] width 37 height 10
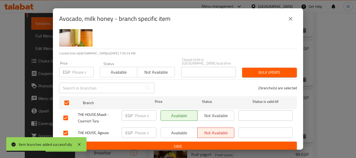
click at [213, 144] on span "Save" at bounding box center [177, 146] width 229 height 7
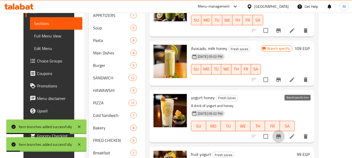
click at [282, 133] on icon "Branch-specific-item" at bounding box center [278, 136] width 6 height 6
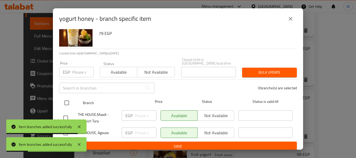
click at [66, 100] on input "checkbox" at bounding box center [66, 102] width 11 height 11
checkbox input "true"
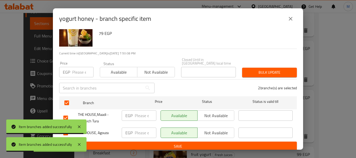
click at [216, 132] on span "Not available" at bounding box center [216, 133] width 33 height 8
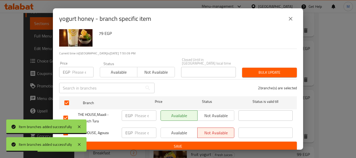
click at [216, 145] on span "Save" at bounding box center [177, 146] width 229 height 7
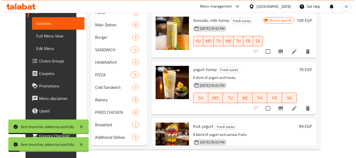
scroll to position [369, 0]
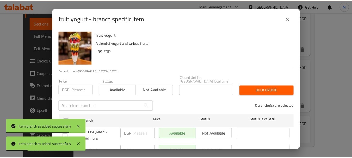
scroll to position [18, 0]
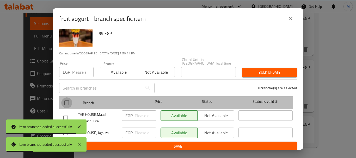
click at [65, 99] on input "checkbox" at bounding box center [66, 102] width 11 height 11
checkbox input "true"
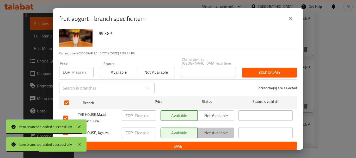
click at [209, 130] on span "Not available" at bounding box center [216, 133] width 33 height 8
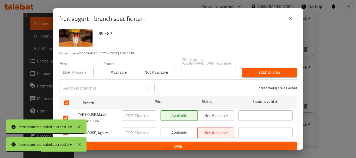
click at [204, 143] on span "Save" at bounding box center [177, 146] width 229 height 7
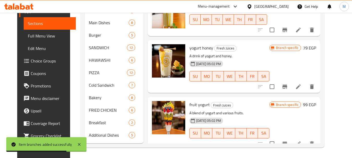
scroll to position [239, 0]
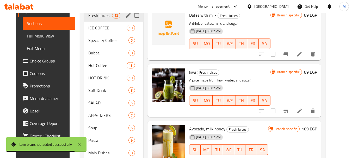
click at [92, 21] on div "Fresh Juices 12" at bounding box center [113, 15] width 59 height 13
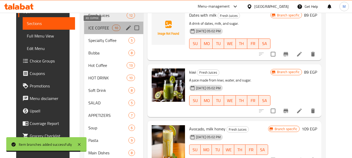
click at [93, 26] on span "ICE COFFEE" at bounding box center [100, 28] width 24 height 6
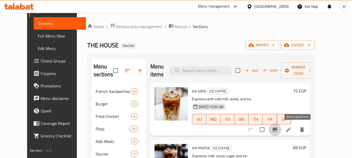
click at [278, 131] on icon "Branch-specific-item" at bounding box center [275, 130] width 6 height 6
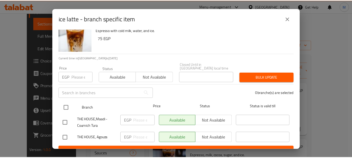
scroll to position [18, 0]
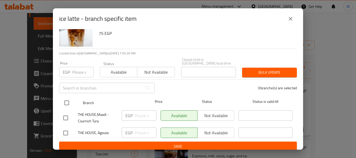
click at [70, 101] on input "checkbox" at bounding box center [66, 102] width 11 height 11
checkbox input "true"
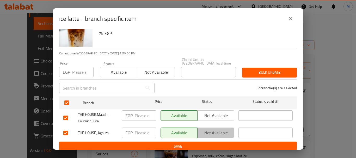
click at [221, 129] on span "Not available" at bounding box center [216, 133] width 33 height 8
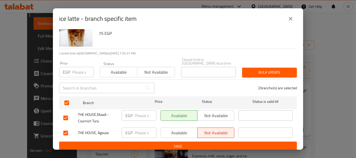
click at [216, 143] on span "Save" at bounding box center [177, 146] width 229 height 7
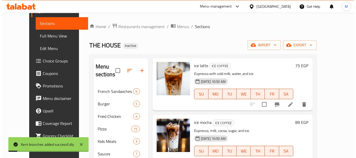
scroll to position [78, 0]
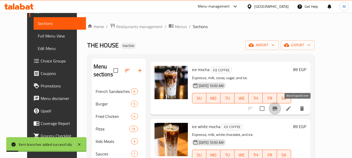
click at [278, 107] on icon "Branch-specific-item" at bounding box center [275, 109] width 6 height 6
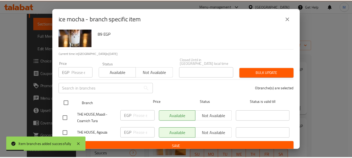
scroll to position [18, 0]
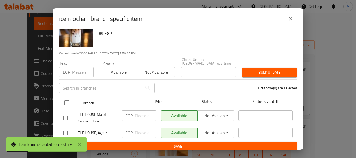
click at [65, 102] on input "checkbox" at bounding box center [66, 102] width 11 height 11
checkbox input "true"
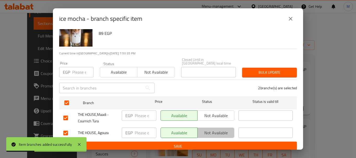
click at [218, 129] on span "Not available" at bounding box center [216, 133] width 33 height 8
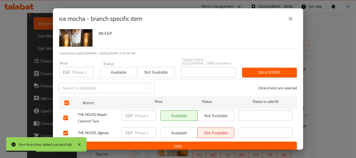
click at [210, 147] on button "Save" at bounding box center [178, 147] width 238 height 10
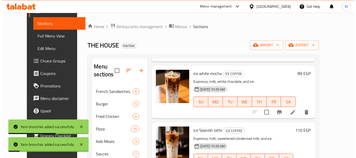
scroll to position [136, 0]
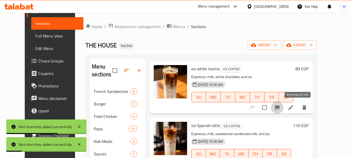
click at [283, 111] on button "Branch-specific-item" at bounding box center [277, 107] width 13 height 13
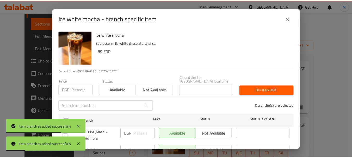
scroll to position [18, 0]
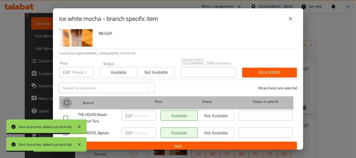
click at [68, 101] on input "checkbox" at bounding box center [66, 102] width 11 height 11
checkbox input "true"
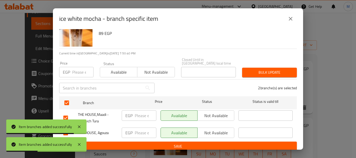
click at [220, 133] on button "Not available" at bounding box center [215, 133] width 37 height 10
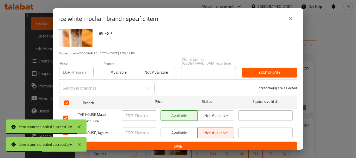
click at [213, 143] on span "Save" at bounding box center [177, 146] width 229 height 7
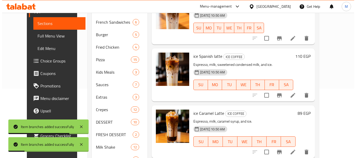
scroll to position [78, 0]
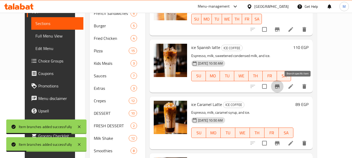
click at [280, 88] on icon "Branch-specific-item" at bounding box center [277, 86] width 6 height 6
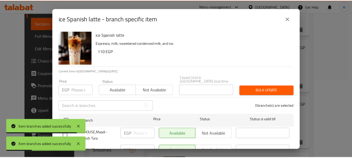
scroll to position [18, 0]
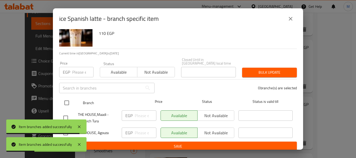
click at [65, 101] on input "checkbox" at bounding box center [66, 102] width 11 height 11
checkbox input "true"
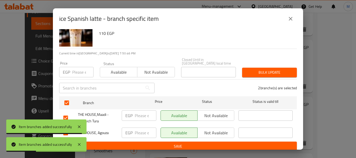
checkbox input "true"
click at [228, 129] on span "Not available" at bounding box center [216, 133] width 33 height 8
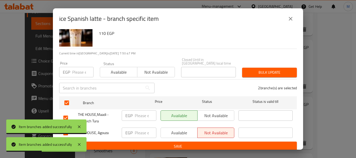
click at [215, 143] on span "Save" at bounding box center [177, 146] width 229 height 7
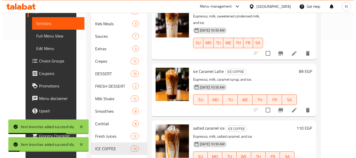
scroll to position [130, 0]
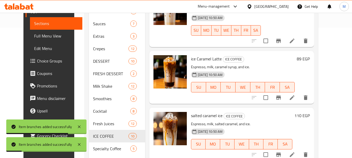
click at [285, 91] on button "Branch-specific-item" at bounding box center [278, 97] width 13 height 13
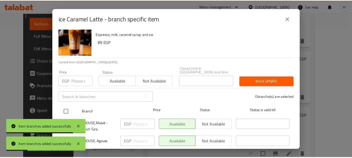
scroll to position [18, 0]
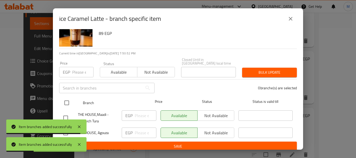
click at [62, 102] on input "checkbox" at bounding box center [66, 102] width 11 height 11
checkbox input "true"
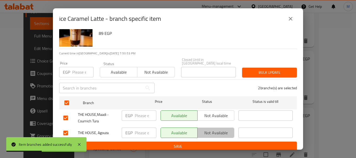
click at [213, 129] on span "Not available" at bounding box center [216, 133] width 33 height 8
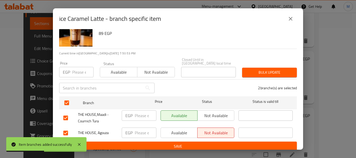
click at [209, 145] on span "Save" at bounding box center [177, 146] width 229 height 7
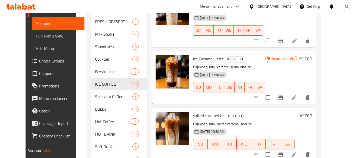
scroll to position [136, 0]
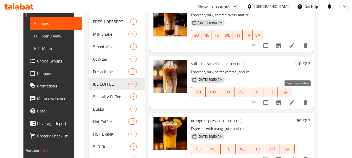
click at [281, 101] on icon "Branch-specific-item" at bounding box center [278, 103] width 5 height 4
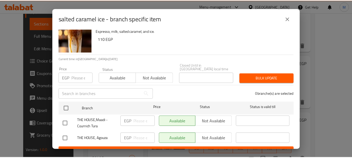
scroll to position [18, 0]
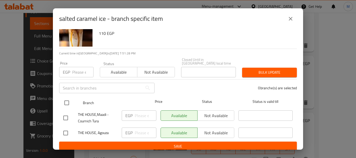
click at [68, 98] on input "checkbox" at bounding box center [66, 102] width 11 height 11
checkbox input "true"
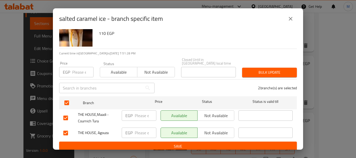
click at [220, 129] on span "Not available" at bounding box center [216, 133] width 33 height 8
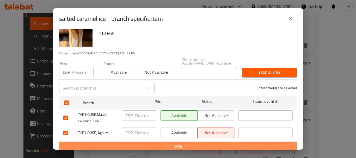
click at [217, 144] on span "Save" at bounding box center [177, 146] width 229 height 7
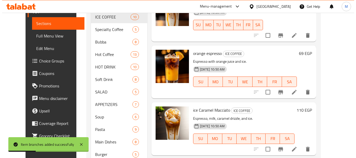
scroll to position [261, 0]
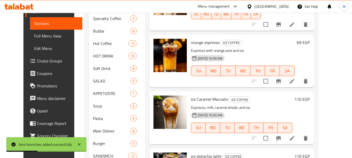
click at [281, 79] on icon "Branch-specific-item" at bounding box center [278, 81] width 5 height 4
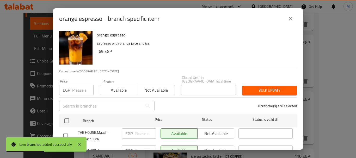
scroll to position [18, 0]
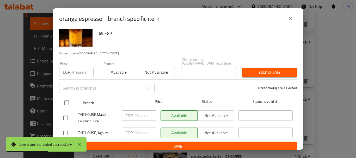
click at [67, 98] on input "checkbox" at bounding box center [66, 102] width 11 height 11
checkbox input "true"
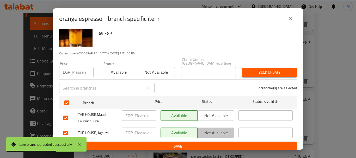
click at [225, 129] on span "Not available" at bounding box center [216, 133] width 33 height 8
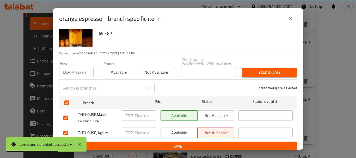
click at [228, 143] on span "Save" at bounding box center [177, 146] width 229 height 7
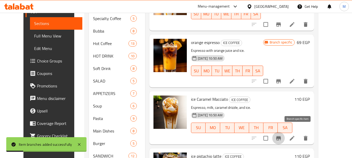
click at [282, 135] on icon "Branch-specific-item" at bounding box center [278, 138] width 6 height 6
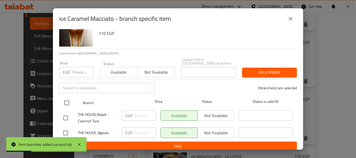
click at [66, 99] on input "checkbox" at bounding box center [66, 102] width 11 height 11
checkbox input "true"
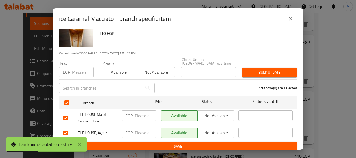
click at [218, 130] on span "Not available" at bounding box center [216, 133] width 33 height 8
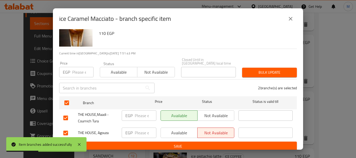
click at [216, 143] on span "Save" at bounding box center [177, 146] width 229 height 7
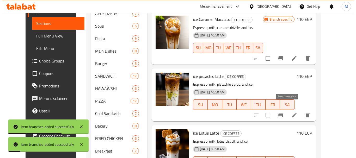
scroll to position [365, 0]
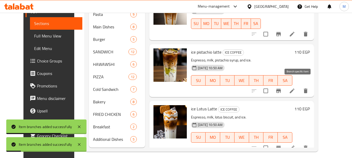
click at [281, 89] on icon "Branch-specific-item" at bounding box center [278, 91] width 5 height 4
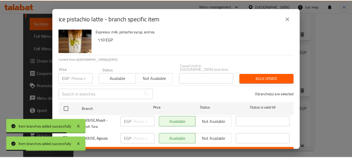
scroll to position [18, 0]
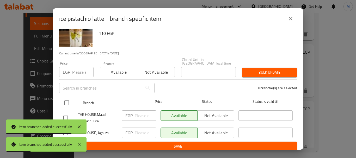
click at [66, 101] on input "checkbox" at bounding box center [66, 102] width 11 height 11
checkbox input "true"
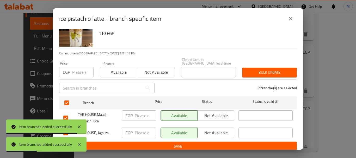
click at [210, 129] on span "Not available" at bounding box center [216, 133] width 33 height 8
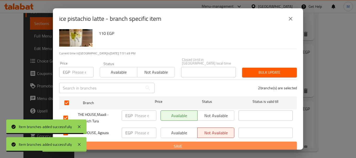
click at [206, 144] on span "Save" at bounding box center [177, 146] width 229 height 7
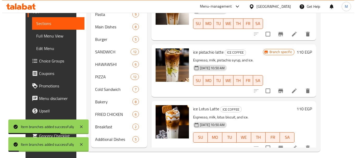
scroll to position [369, 0]
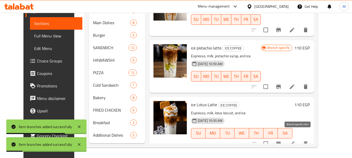
click at [282, 141] on icon "Branch-specific-item" at bounding box center [278, 144] width 6 height 6
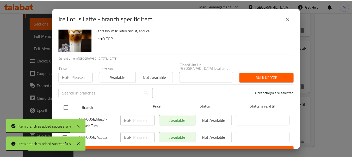
scroll to position [18, 0]
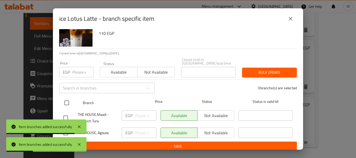
click at [65, 100] on input "checkbox" at bounding box center [66, 102] width 11 height 11
checkbox input "true"
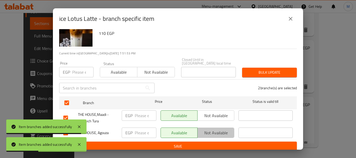
click at [221, 129] on span "Not available" at bounding box center [216, 133] width 33 height 8
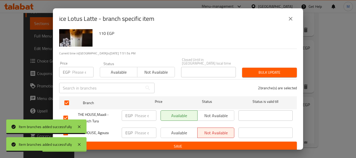
click at [210, 144] on span "Save" at bounding box center [177, 146] width 229 height 7
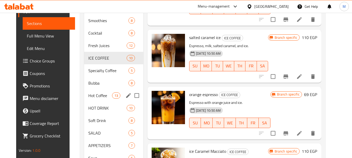
scroll to position [239, 0]
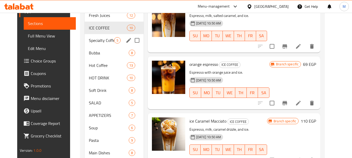
click at [90, 44] on div "Specialty Coffee 5" at bounding box center [114, 40] width 59 height 13
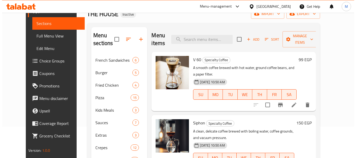
scroll to position [52, 0]
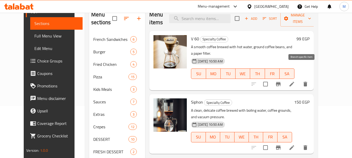
click at [281, 81] on icon "Branch-specific-item" at bounding box center [278, 84] width 6 height 6
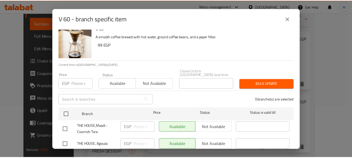
scroll to position [18, 0]
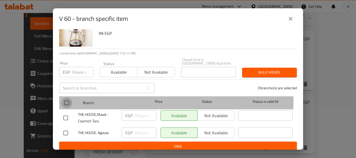
click at [69, 97] on input "checkbox" at bounding box center [66, 102] width 11 height 11
checkbox input "true"
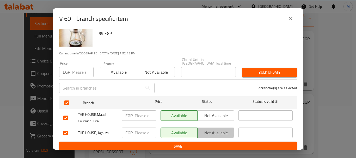
click at [202, 129] on span "Not available" at bounding box center [216, 133] width 33 height 8
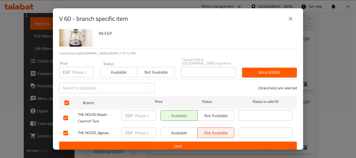
click at [202, 144] on span "Save" at bounding box center [177, 146] width 229 height 7
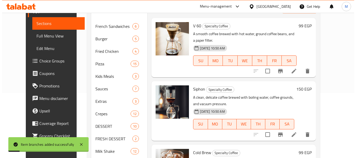
scroll to position [104, 0]
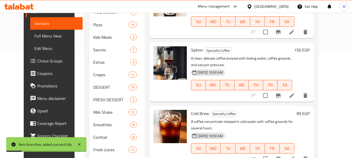
click at [281, 94] on icon "Branch-specific-item" at bounding box center [278, 96] width 5 height 4
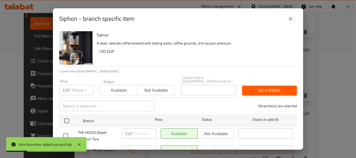
scroll to position [18, 0]
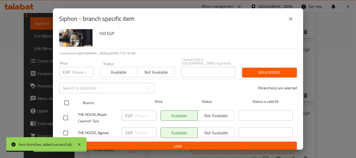
click at [68, 98] on input "checkbox" at bounding box center [66, 102] width 11 height 11
checkbox input "true"
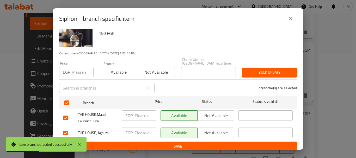
click at [210, 129] on span "Not available" at bounding box center [216, 133] width 33 height 8
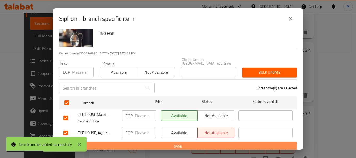
click at [206, 147] on button "Save" at bounding box center [178, 147] width 238 height 10
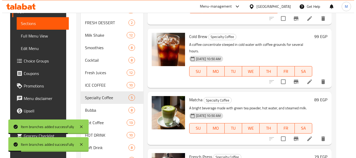
scroll to position [182, 0]
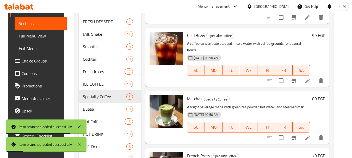
click at [297, 78] on icon "Branch-specific-item" at bounding box center [294, 81] width 6 height 6
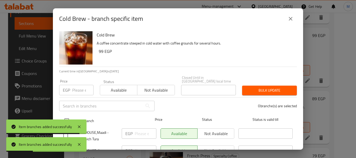
click at [66, 117] on input "checkbox" at bounding box center [66, 120] width 11 height 11
checkbox input "true"
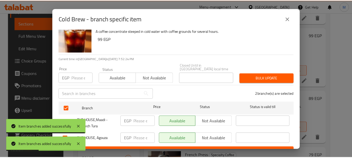
scroll to position [18, 0]
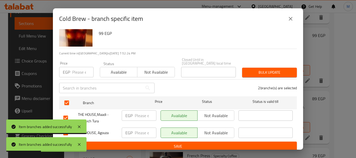
click at [220, 128] on button "Not available" at bounding box center [215, 133] width 37 height 10
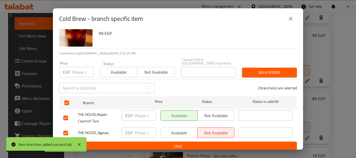
click at [216, 145] on span "Save" at bounding box center [177, 146] width 229 height 7
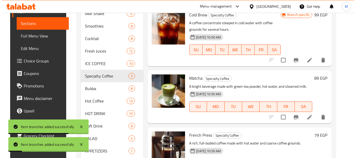
scroll to position [234, 0]
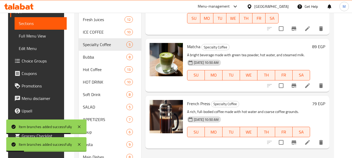
click at [297, 83] on icon "Branch-specific-item" at bounding box center [294, 86] width 6 height 6
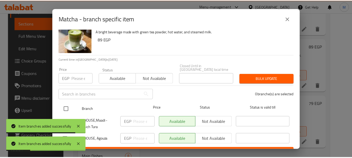
scroll to position [18, 0]
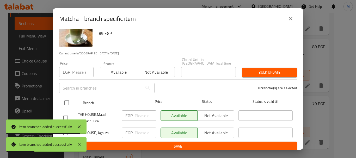
click at [66, 98] on input "checkbox" at bounding box center [66, 102] width 11 height 11
checkbox input "true"
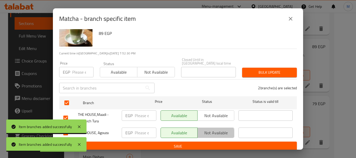
click at [204, 130] on span "Not available" at bounding box center [216, 133] width 33 height 8
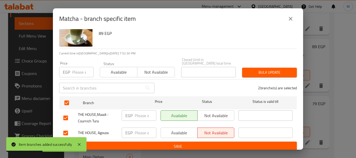
click at [204, 143] on span "Save" at bounding box center [177, 146] width 229 height 7
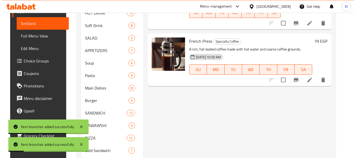
scroll to position [261, 0]
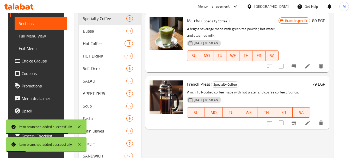
click at [297, 120] on icon "Branch-specific-item" at bounding box center [294, 123] width 6 height 6
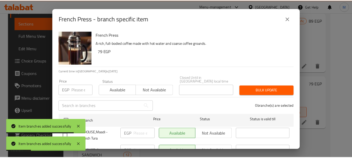
scroll to position [18, 0]
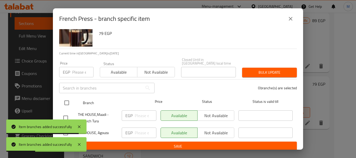
click at [65, 102] on input "checkbox" at bounding box center [66, 102] width 11 height 11
checkbox input "true"
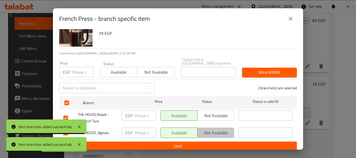
click at [224, 129] on span "Not available" at bounding box center [216, 133] width 33 height 8
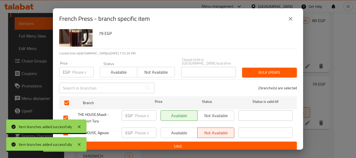
click at [214, 143] on span "Save" at bounding box center [177, 146] width 229 height 7
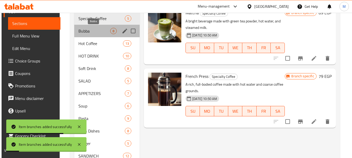
click at [89, 32] on span "Bubba" at bounding box center [94, 31] width 32 height 6
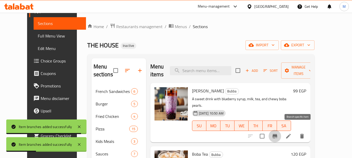
click at [277, 134] on icon "Branch-specific-item" at bounding box center [274, 136] width 5 height 4
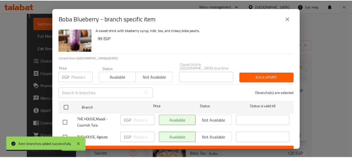
scroll to position [18, 0]
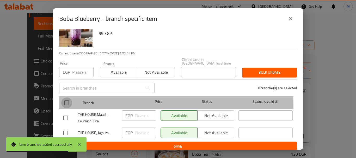
click at [69, 102] on input "checkbox" at bounding box center [66, 102] width 11 height 11
checkbox input "true"
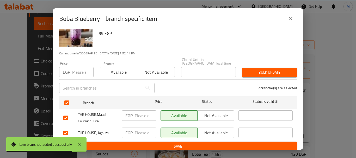
click at [216, 128] on button "Not available" at bounding box center [215, 133] width 37 height 10
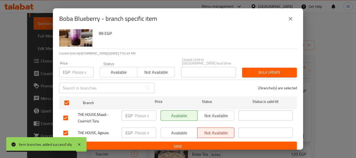
click at [214, 143] on span "Save" at bounding box center [177, 146] width 229 height 7
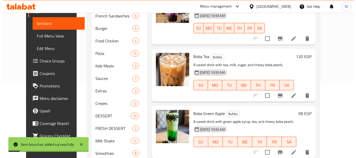
scroll to position [78, 0]
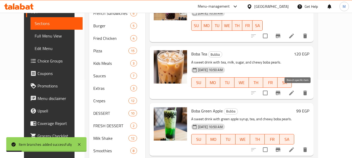
click at [284, 96] on button "Branch-specific-item" at bounding box center [278, 93] width 13 height 13
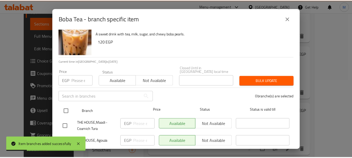
scroll to position [18, 0]
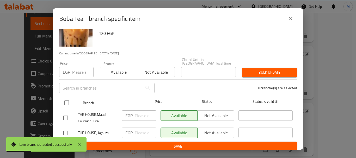
click at [67, 103] on input "checkbox" at bounding box center [66, 102] width 11 height 11
checkbox input "true"
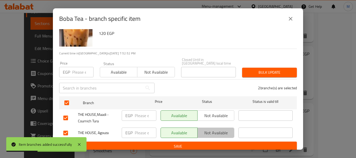
click at [218, 133] on button "Not available" at bounding box center [215, 133] width 37 height 10
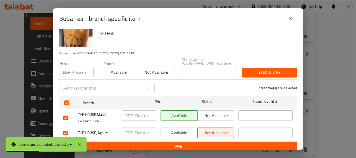
click at [213, 143] on span "Save" at bounding box center [177, 146] width 229 height 7
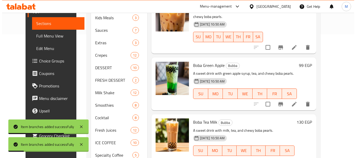
scroll to position [130, 0]
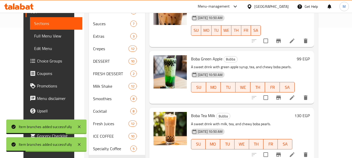
click at [285, 94] on button "Branch-specific-item" at bounding box center [278, 97] width 13 height 13
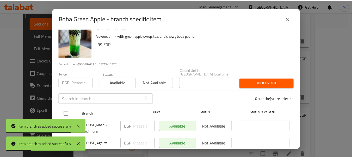
scroll to position [18, 0]
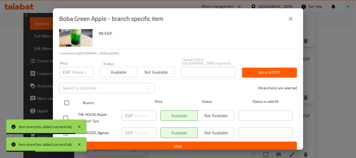
click at [66, 100] on input "checkbox" at bounding box center [66, 102] width 11 height 11
checkbox input "true"
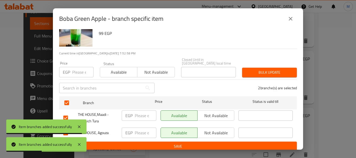
click at [218, 131] on span "Not available" at bounding box center [216, 133] width 33 height 8
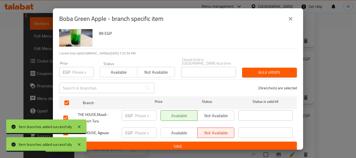
click at [211, 143] on span "Save" at bounding box center [177, 146] width 229 height 7
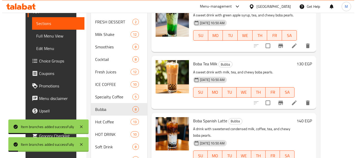
scroll to position [182, 0]
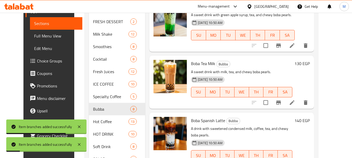
click at [282, 100] on icon "Branch-specific-item" at bounding box center [278, 103] width 6 height 6
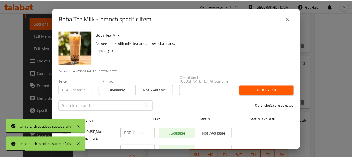
scroll to position [18, 0]
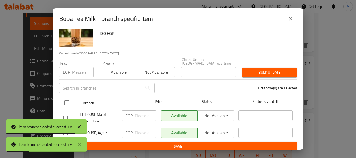
click at [67, 101] on input "checkbox" at bounding box center [66, 102] width 11 height 11
checkbox input "true"
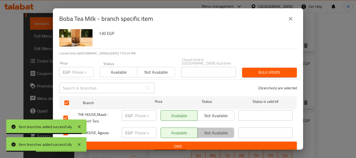
click at [207, 129] on span "Not available" at bounding box center [216, 133] width 33 height 8
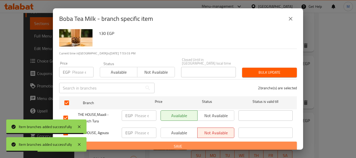
click at [197, 145] on span "Save" at bounding box center [177, 146] width 229 height 7
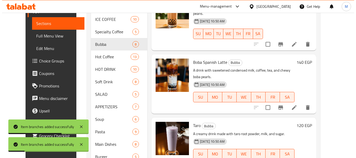
scroll to position [261, 0]
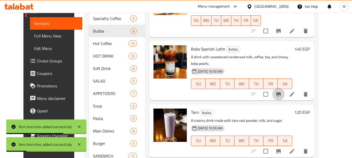
click at [282, 91] on icon "Branch-specific-item" at bounding box center [278, 94] width 6 height 6
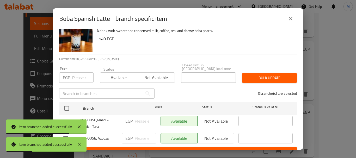
scroll to position [18, 0]
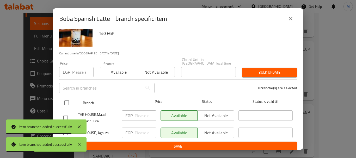
click at [70, 100] on input "checkbox" at bounding box center [66, 102] width 11 height 11
checkbox input "true"
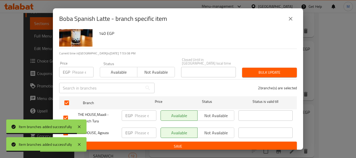
click at [217, 135] on div "Available Not available" at bounding box center [197, 133] width 78 height 15
click at [217, 131] on span "Not available" at bounding box center [216, 133] width 33 height 8
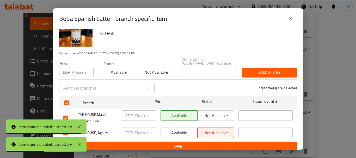
click at [211, 144] on span "Save" at bounding box center [177, 146] width 229 height 7
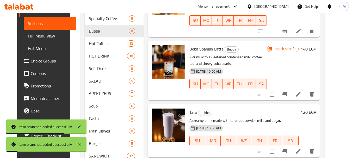
click at [288, 148] on icon "Branch-specific-item" at bounding box center [285, 151] width 6 height 6
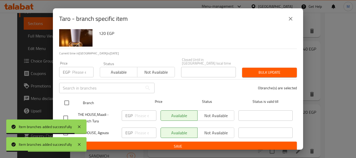
click at [67, 99] on input "checkbox" at bounding box center [66, 102] width 11 height 11
checkbox input "true"
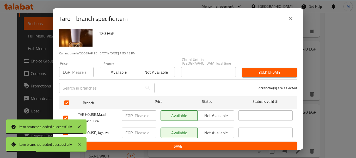
click at [217, 129] on span "Not available" at bounding box center [216, 133] width 33 height 8
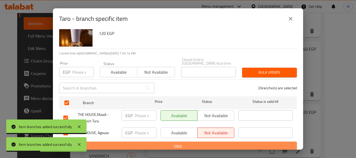
click at [208, 143] on span "Save" at bounding box center [177, 146] width 229 height 7
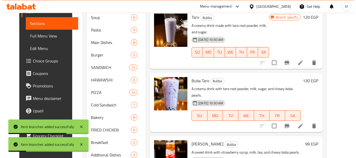
scroll to position [365, 0]
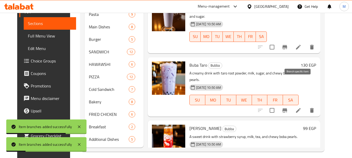
click at [291, 104] on button "Branch-specific-item" at bounding box center [284, 110] width 13 height 13
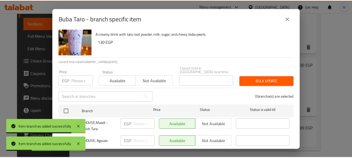
scroll to position [18, 0]
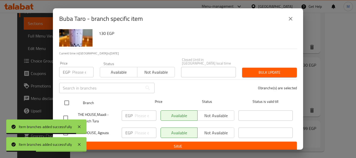
click at [61, 98] on div "Branch Price Status Status is valid till" at bounding box center [178, 102] width 238 height 13
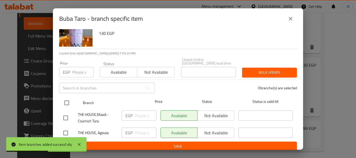
click at [67, 100] on input "checkbox" at bounding box center [66, 102] width 11 height 11
checkbox input "true"
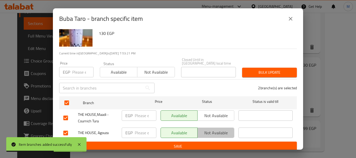
click at [223, 131] on span "Not available" at bounding box center [216, 133] width 33 height 8
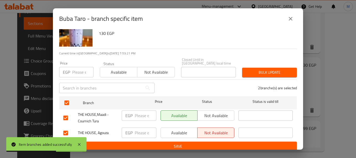
click at [216, 143] on span "Save" at bounding box center [177, 146] width 229 height 7
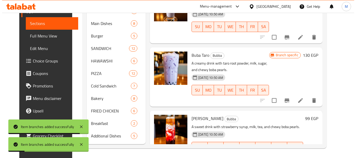
scroll to position [369, 0]
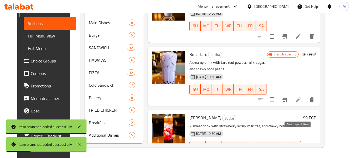
click at [291, 151] on button "Branch-specific-item" at bounding box center [284, 157] width 13 height 13
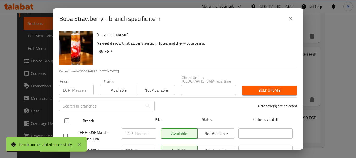
click at [68, 116] on input "checkbox" at bounding box center [66, 120] width 11 height 11
checkbox input "true"
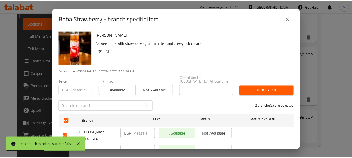
scroll to position [18, 0]
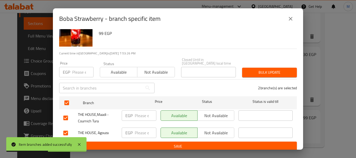
click at [219, 132] on span "Not available" at bounding box center [216, 133] width 33 height 8
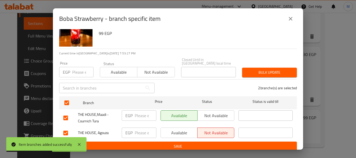
click at [223, 143] on span "Save" at bounding box center [177, 146] width 229 height 7
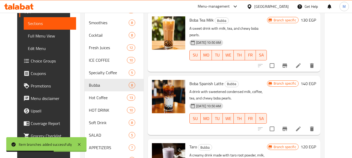
scroll to position [261, 0]
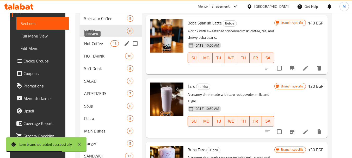
click at [97, 46] on span "Hot Coffee" at bounding box center [97, 43] width 26 height 6
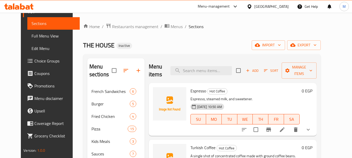
click at [271, 130] on icon "Branch-specific-item" at bounding box center [268, 130] width 5 height 4
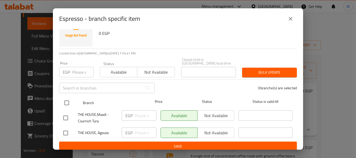
click at [66, 99] on input "checkbox" at bounding box center [66, 102] width 11 height 11
checkbox input "true"
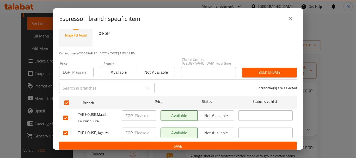
click at [211, 129] on span "Not available" at bounding box center [216, 133] width 33 height 8
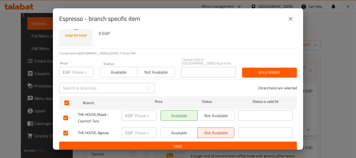
click at [211, 143] on span "Save" at bounding box center [177, 146] width 229 height 7
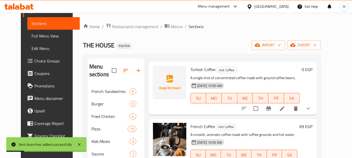
click at [279, 109] on div at bounding box center [276, 108] width 77 height 13
click at [272, 108] on icon "Branch-specific-item" at bounding box center [268, 109] width 6 height 6
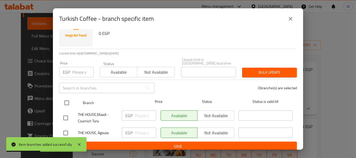
click at [67, 101] on input "checkbox" at bounding box center [66, 102] width 11 height 11
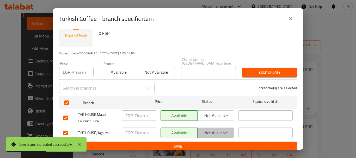
click at [206, 129] on span "Not available" at bounding box center [216, 133] width 33 height 8
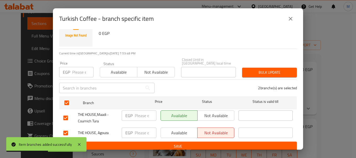
click at [201, 143] on span "Save" at bounding box center [177, 146] width 229 height 7
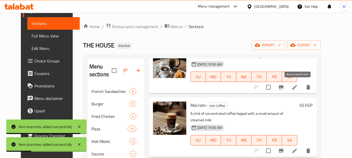
click at [284, 88] on icon "Branch-specific-item" at bounding box center [281, 87] width 6 height 6
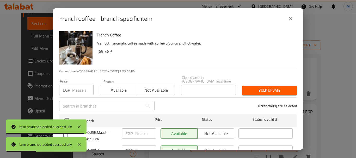
scroll to position [18, 0]
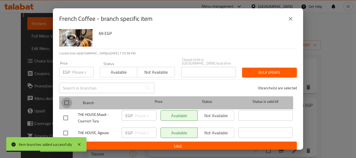
click at [68, 100] on input "checkbox" at bounding box center [66, 102] width 11 height 11
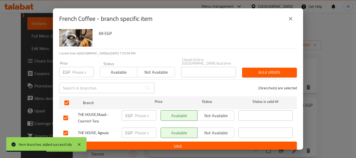
click at [217, 129] on span "Not available" at bounding box center [216, 133] width 33 height 8
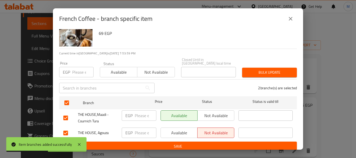
click at [219, 143] on span "Save" at bounding box center [177, 146] width 229 height 7
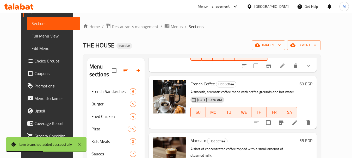
scroll to position [156, 0]
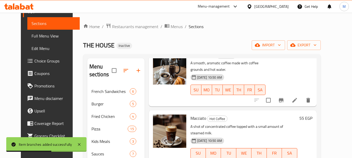
click at [299, 91] on div "Branch specific 69 EGP" at bounding box center [288, 76] width 47 height 51
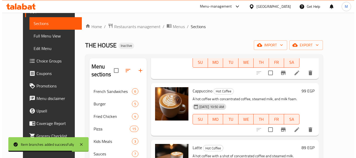
scroll to position [234, 0]
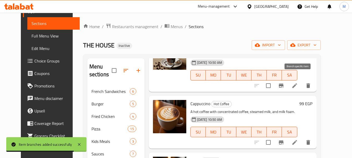
click at [284, 83] on icon "Branch-specific-item" at bounding box center [281, 86] width 6 height 6
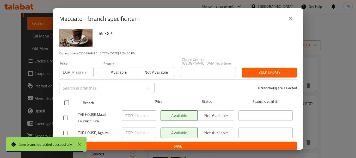
click at [69, 101] on input "checkbox" at bounding box center [66, 102] width 11 height 11
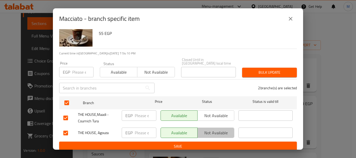
click at [213, 130] on span "Not available" at bounding box center [216, 133] width 33 height 8
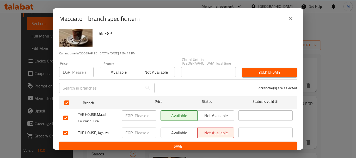
click at [213, 143] on span "Save" at bounding box center [177, 146] width 229 height 7
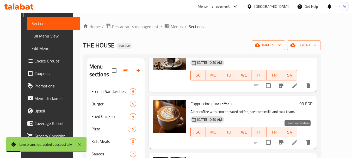
click at [283, 140] on icon "Branch-specific-item" at bounding box center [281, 142] width 5 height 4
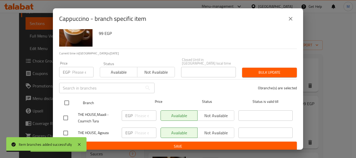
click at [67, 99] on input "checkbox" at bounding box center [66, 102] width 11 height 11
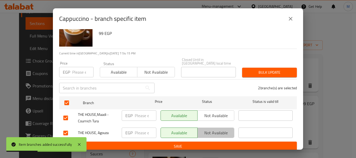
click at [214, 129] on span "Not available" at bounding box center [216, 133] width 33 height 8
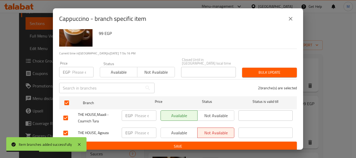
click at [205, 144] on span "Save" at bounding box center [177, 146] width 229 height 7
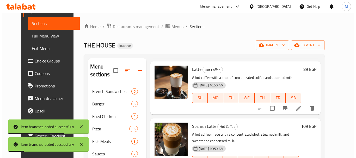
scroll to position [339, 0]
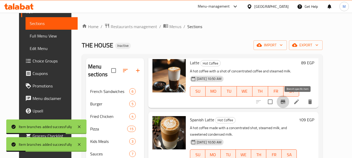
click at [289, 103] on button "Branch-specific-item" at bounding box center [283, 102] width 13 height 13
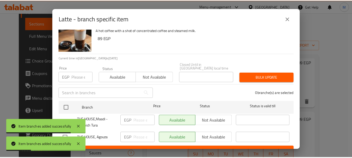
scroll to position [18, 0]
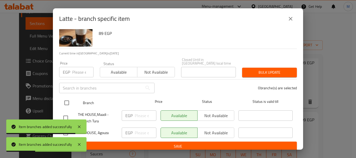
click at [64, 102] on input "checkbox" at bounding box center [66, 102] width 11 height 11
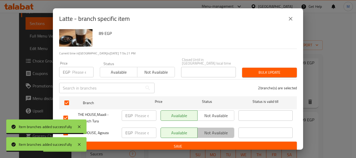
click at [207, 129] on span "Not available" at bounding box center [216, 133] width 33 height 8
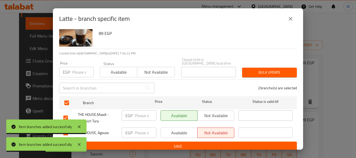
click at [205, 145] on span "Save" at bounding box center [177, 146] width 229 height 7
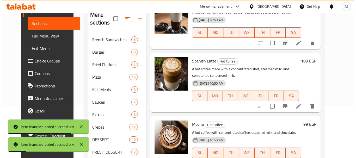
scroll to position [52, 0]
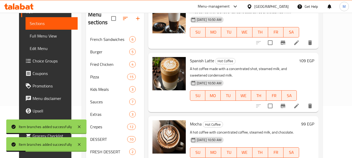
click at [289, 109] on button "Branch-specific-item" at bounding box center [283, 106] width 13 height 13
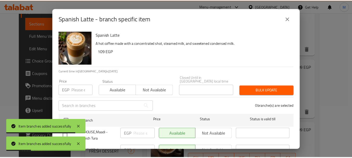
scroll to position [18, 0]
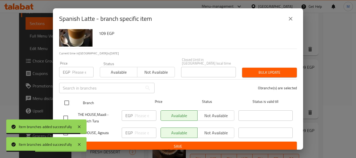
click at [62, 103] on input "checkbox" at bounding box center [66, 102] width 11 height 11
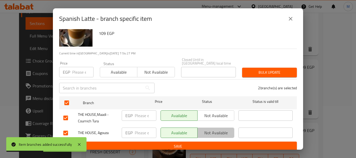
click at [215, 129] on span "Not available" at bounding box center [216, 133] width 33 height 8
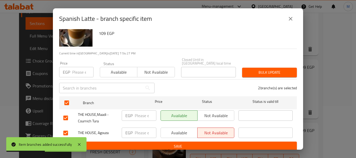
click at [211, 143] on span "Save" at bounding box center [177, 146] width 229 height 7
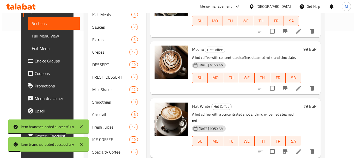
scroll to position [130, 0]
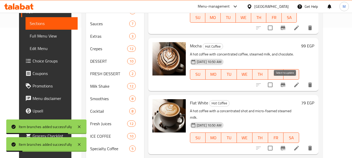
click at [276, 89] on input "checkbox" at bounding box center [270, 84] width 11 height 11
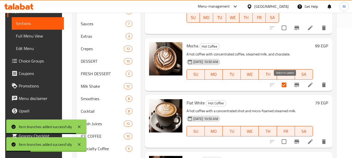
click at [284, 87] on input "checkbox" at bounding box center [283, 84] width 11 height 11
click at [298, 86] on icon "Branch-specific-item" at bounding box center [296, 85] width 5 height 4
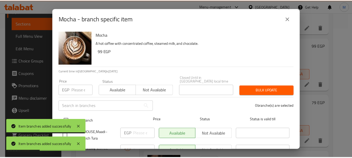
scroll to position [18, 0]
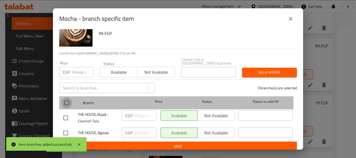
click at [68, 101] on input "checkbox" at bounding box center [66, 102] width 11 height 11
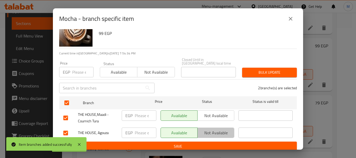
click at [209, 132] on span "Not available" at bounding box center [216, 133] width 33 height 8
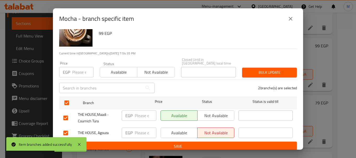
click at [206, 138] on ul "Branch Price Status Status is valid till THE HOUSE,Maadi - Cournich Tura EGP ​ …" at bounding box center [178, 117] width 238 height 47
click at [206, 143] on span "Save" at bounding box center [177, 146] width 229 height 7
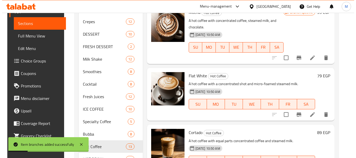
scroll to position [182, 0]
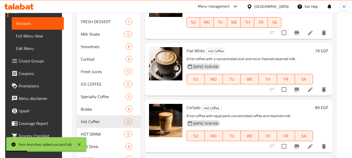
click at [299, 90] on icon "Branch-specific-item" at bounding box center [296, 90] width 5 height 4
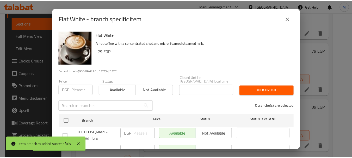
scroll to position [18, 0]
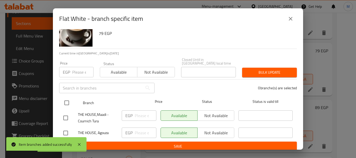
click at [66, 101] on input "checkbox" at bounding box center [66, 102] width 11 height 11
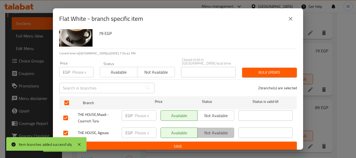
click at [223, 129] on span "Not available" at bounding box center [216, 133] width 33 height 8
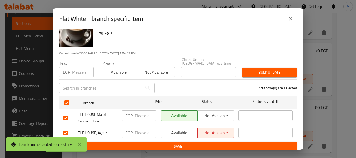
click at [220, 144] on span "Save" at bounding box center [177, 146] width 229 height 7
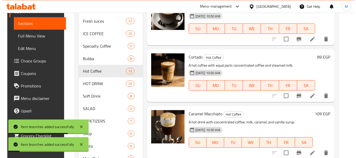
scroll to position [234, 0]
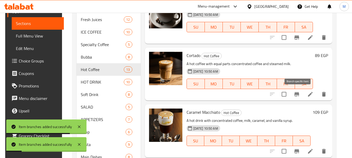
click at [302, 97] on button "Branch-specific-item" at bounding box center [296, 94] width 13 height 13
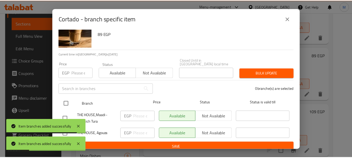
scroll to position [18, 0]
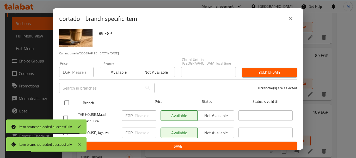
click at [67, 98] on input "checkbox" at bounding box center [66, 102] width 11 height 11
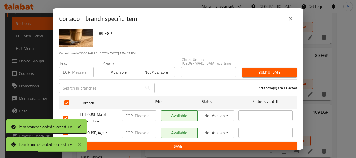
click at [204, 129] on span "Not available" at bounding box center [216, 133] width 33 height 8
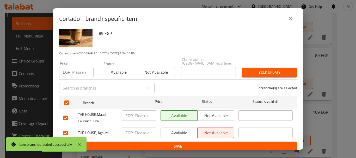
click at [206, 143] on span "Save" at bounding box center [177, 146] width 229 height 7
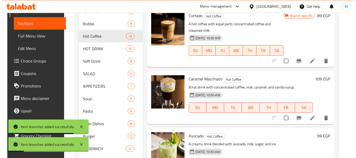
scroll to position [313, 0]
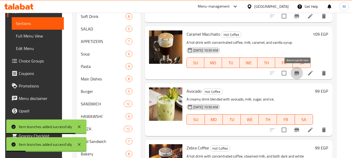
click at [295, 72] on icon "Branch-specific-item" at bounding box center [297, 73] width 6 height 6
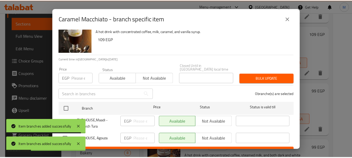
scroll to position [18, 0]
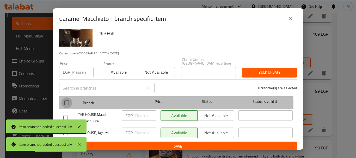
click at [69, 100] on input "checkbox" at bounding box center [66, 102] width 11 height 11
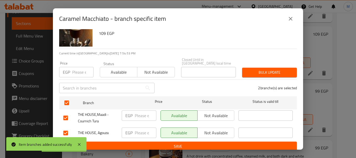
click at [221, 129] on span "Not available" at bounding box center [216, 133] width 33 height 8
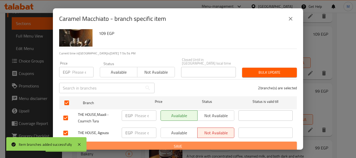
click at [216, 143] on span "Save" at bounding box center [177, 146] width 229 height 7
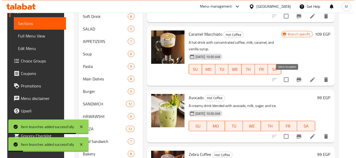
scroll to position [378, 0]
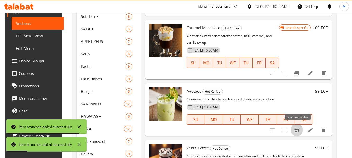
click at [300, 132] on icon "Branch-specific-item" at bounding box center [297, 130] width 6 height 6
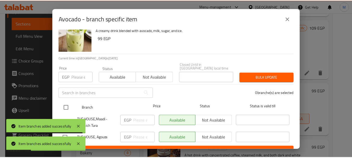
scroll to position [18, 0]
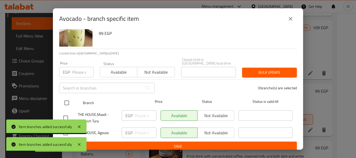
click at [65, 98] on input "checkbox" at bounding box center [66, 102] width 11 height 11
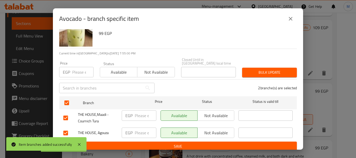
click at [209, 129] on span "Not available" at bounding box center [216, 133] width 33 height 8
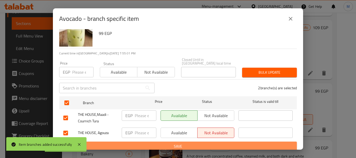
click at [211, 144] on span "Save" at bounding box center [177, 146] width 229 height 7
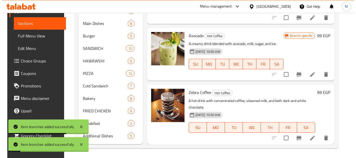
scroll to position [369, 0]
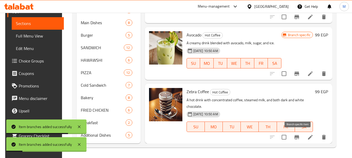
click at [298, 136] on icon "Branch-specific-item" at bounding box center [296, 137] width 5 height 4
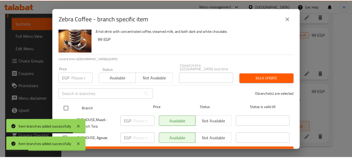
scroll to position [18, 0]
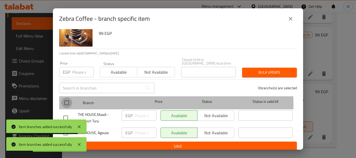
click at [70, 102] on input "checkbox" at bounding box center [66, 102] width 11 height 11
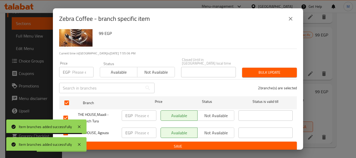
click at [213, 129] on span "Not available" at bounding box center [216, 133] width 33 height 8
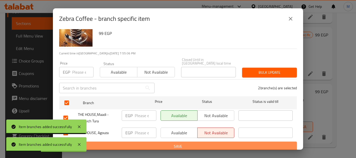
click at [211, 143] on span "Save" at bounding box center [177, 146] width 229 height 7
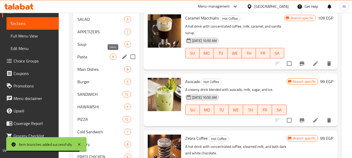
scroll to position [291, 0]
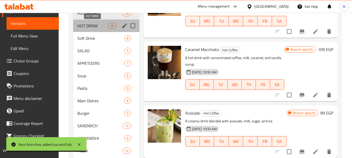
click at [93, 24] on span "HOT DRINK" at bounding box center [92, 26] width 30 height 6
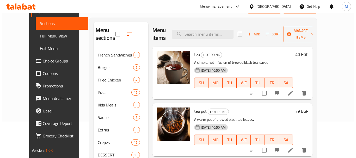
scroll to position [30, 0]
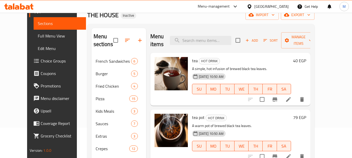
click at [278, 101] on icon "Branch-specific-item" at bounding box center [275, 99] width 6 height 6
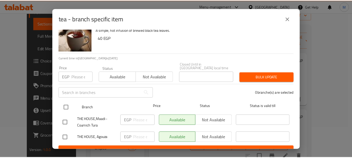
scroll to position [18, 0]
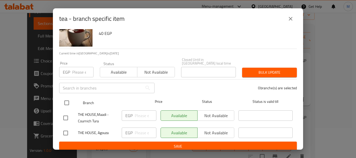
click at [65, 101] on input "checkbox" at bounding box center [66, 102] width 11 height 11
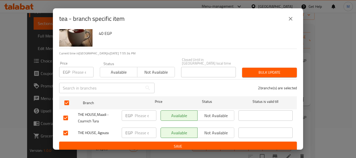
click at [212, 132] on span "Not available" at bounding box center [216, 133] width 33 height 8
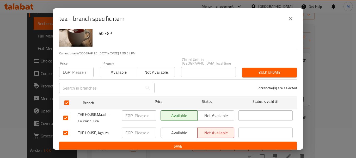
click at [210, 144] on span "Save" at bounding box center [177, 146] width 229 height 7
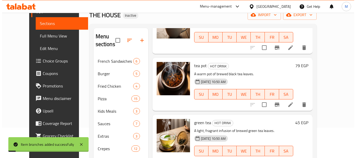
scroll to position [52, 0]
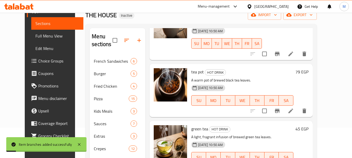
click at [280, 108] on icon "Branch-specific-item" at bounding box center [277, 111] width 6 height 6
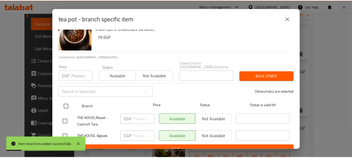
scroll to position [18, 0]
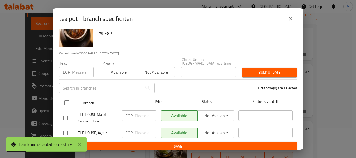
click at [60, 99] on div "Branch Price Status Status is valid till" at bounding box center [178, 102] width 238 height 13
click at [74, 99] on div at bounding box center [71, 102] width 20 height 15
click at [68, 98] on input "checkbox" at bounding box center [66, 102] width 11 height 11
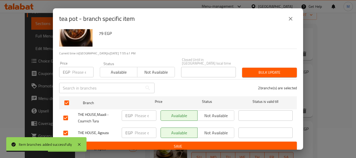
click at [208, 131] on span "Not available" at bounding box center [216, 133] width 33 height 8
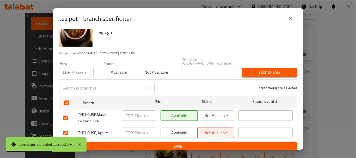
click at [206, 143] on span "Save" at bounding box center [177, 146] width 229 height 7
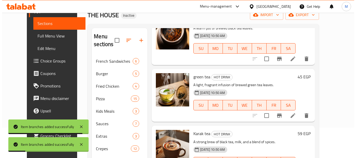
scroll to position [130, 0]
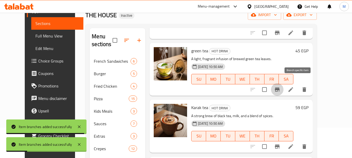
click at [280, 86] on icon "Branch-specific-item" at bounding box center [277, 89] width 6 height 6
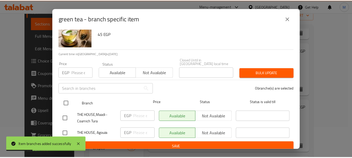
scroll to position [18, 0]
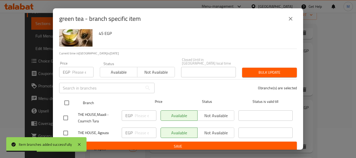
click at [68, 101] on input "checkbox" at bounding box center [66, 102] width 11 height 11
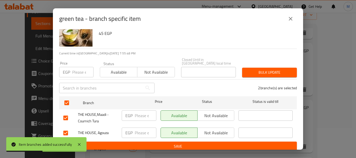
click at [211, 132] on span "Not available" at bounding box center [216, 133] width 33 height 8
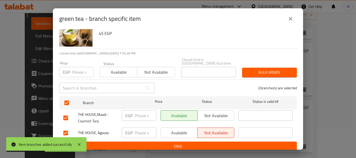
click at [208, 143] on span "Save" at bounding box center [177, 146] width 229 height 7
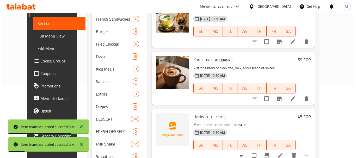
scroll to position [82, 0]
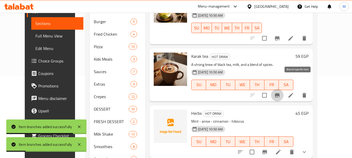
click at [280, 92] on icon "Branch-specific-item" at bounding box center [277, 95] width 6 height 6
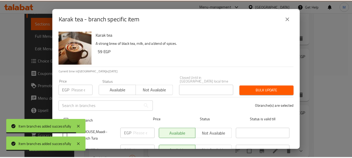
scroll to position [18, 0]
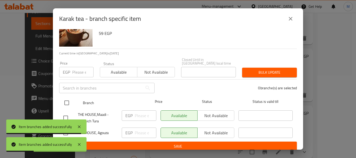
click at [68, 100] on input "checkbox" at bounding box center [66, 102] width 11 height 11
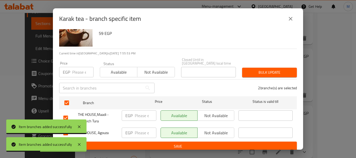
click at [223, 132] on span "Not available" at bounding box center [216, 133] width 33 height 8
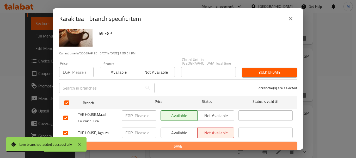
click at [219, 146] on button "Save" at bounding box center [178, 147] width 238 height 10
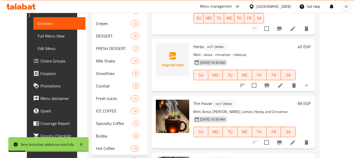
scroll to position [160, 0]
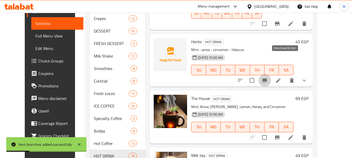
click at [267, 78] on icon "Branch-specific-item" at bounding box center [264, 80] width 5 height 4
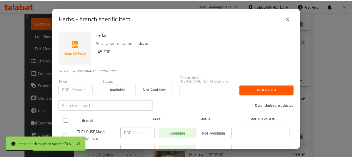
scroll to position [18, 0]
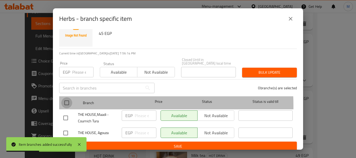
click at [70, 102] on input "checkbox" at bounding box center [66, 102] width 11 height 11
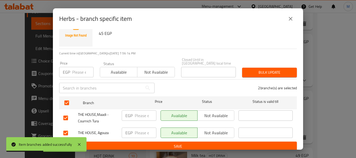
click at [220, 130] on span "Not available" at bounding box center [216, 133] width 33 height 8
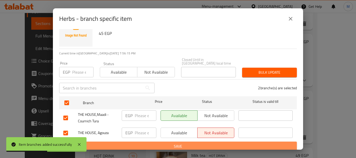
click at [219, 142] on button "Save" at bounding box center [178, 147] width 238 height 10
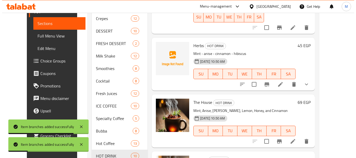
scroll to position [136, 0]
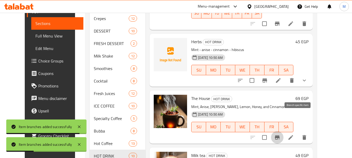
click at [280, 134] on icon "Branch-specific-item" at bounding box center [277, 137] width 6 height 6
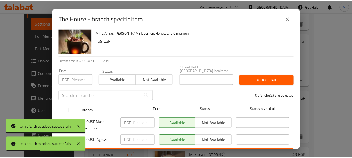
scroll to position [18, 0]
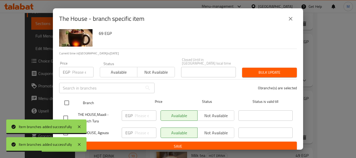
click at [69, 97] on input "checkbox" at bounding box center [66, 102] width 11 height 11
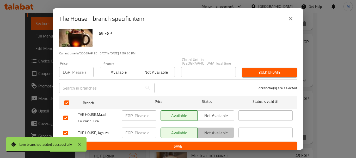
click at [210, 130] on span "Not available" at bounding box center [216, 133] width 33 height 8
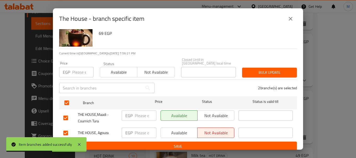
click at [207, 143] on span "Save" at bounding box center [177, 146] width 229 height 7
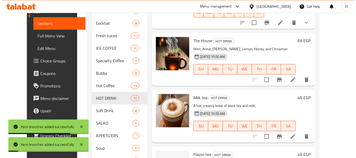
scroll to position [265, 0]
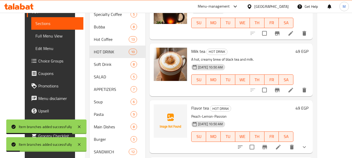
click at [280, 87] on icon "Branch-specific-item" at bounding box center [277, 90] width 6 height 6
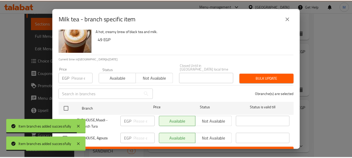
scroll to position [18, 0]
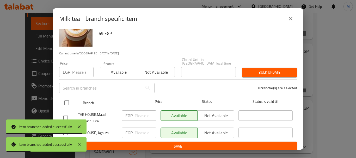
click at [68, 99] on input "checkbox" at bounding box center [66, 102] width 11 height 11
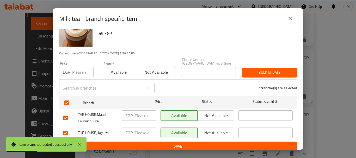
click at [224, 129] on span "Not available" at bounding box center [216, 133] width 33 height 8
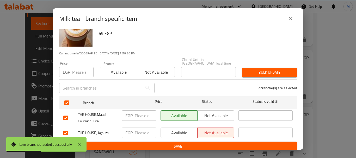
click at [227, 146] on span "Save" at bounding box center [177, 146] width 229 height 7
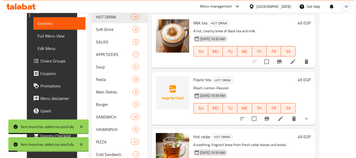
scroll to position [317, 0]
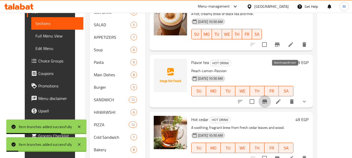
click at [268, 98] on icon "Branch-specific-item" at bounding box center [265, 101] width 6 height 6
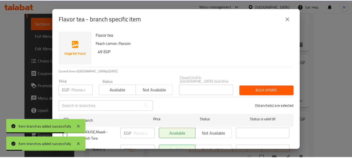
scroll to position [18, 0]
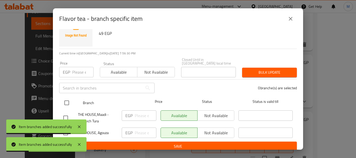
click at [66, 97] on input "checkbox" at bounding box center [66, 102] width 11 height 11
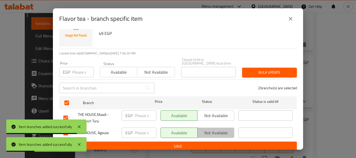
click at [216, 131] on span "Not available" at bounding box center [216, 133] width 33 height 8
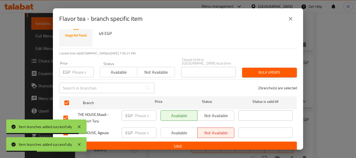
click at [220, 143] on span "Save" at bounding box center [177, 146] width 229 height 7
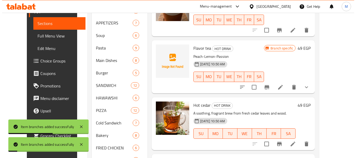
scroll to position [369, 0]
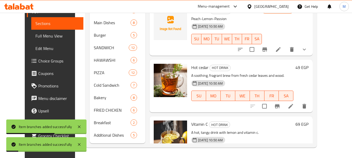
click at [280, 103] on icon "Branch-specific-item" at bounding box center [277, 106] width 6 height 6
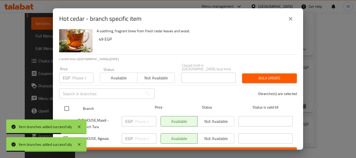
scroll to position [18, 0]
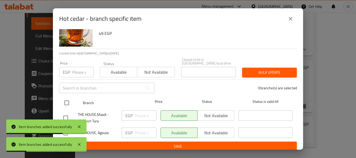
click at [67, 102] on input "checkbox" at bounding box center [66, 102] width 11 height 11
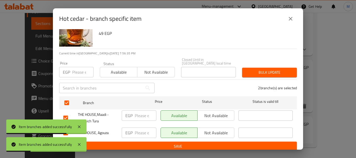
click at [212, 129] on span "Not available" at bounding box center [216, 133] width 33 height 8
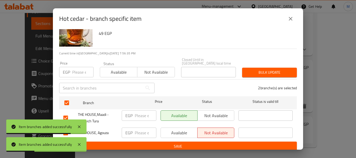
click at [209, 142] on button "Save" at bounding box center [178, 147] width 238 height 10
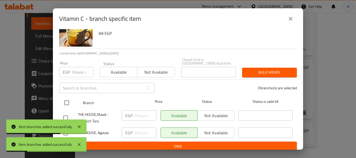
click at [64, 100] on input "checkbox" at bounding box center [66, 102] width 11 height 11
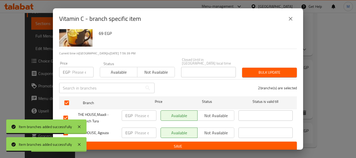
click at [217, 131] on span "Not available" at bounding box center [216, 133] width 33 height 8
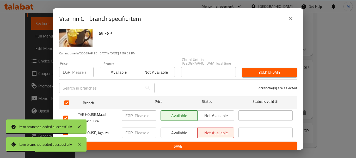
click at [213, 144] on span "Save" at bounding box center [177, 146] width 229 height 7
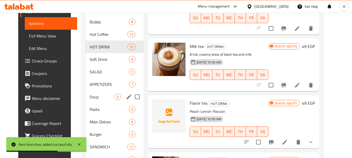
scroll to position [265, 0]
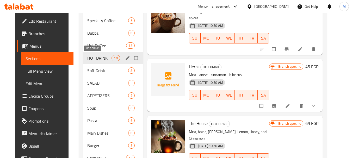
scroll to position [261, 0]
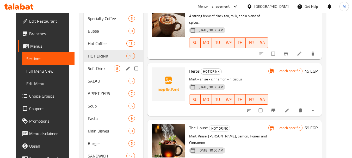
click at [95, 72] on div "Soft Drink 8" at bounding box center [113, 68] width 59 height 13
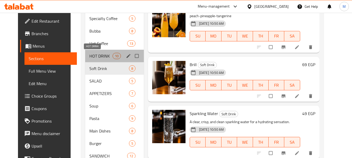
click at [94, 57] on span "HOT DRINK" at bounding box center [100, 56] width 23 height 6
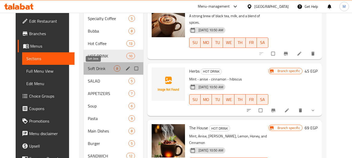
click at [107, 68] on span "Soft Drink" at bounding box center [101, 68] width 26 height 6
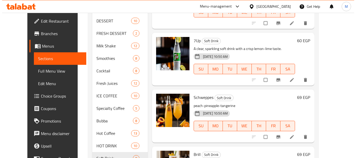
scroll to position [26, 0]
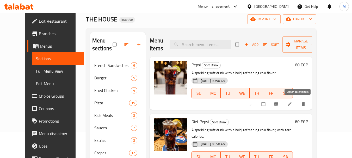
click at [283, 104] on button "Branch-specific-item" at bounding box center [276, 103] width 13 height 11
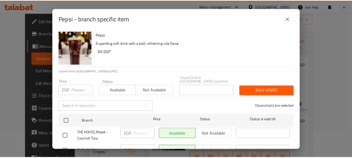
scroll to position [18, 0]
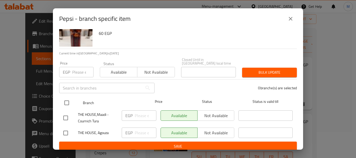
click at [66, 101] on input "checkbox" at bounding box center [66, 102] width 11 height 11
checkbox input "true"
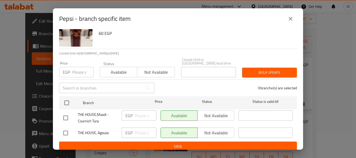
checkbox input "true"
click at [212, 132] on span "Not available" at bounding box center [216, 133] width 33 height 8
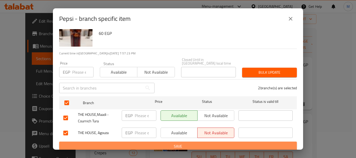
click at [208, 143] on span "Save" at bounding box center [177, 146] width 229 height 7
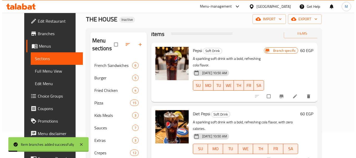
scroll to position [104, 0]
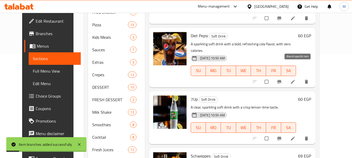
click at [282, 79] on icon "Branch-specific-item" at bounding box center [279, 81] width 5 height 5
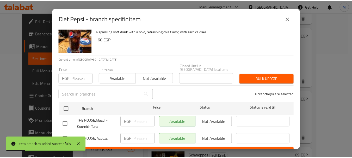
scroll to position [18, 0]
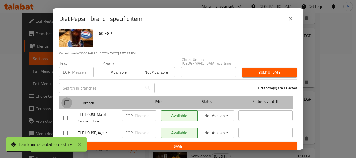
click at [68, 98] on input "checkbox" at bounding box center [66, 102] width 11 height 11
checkbox input "true"
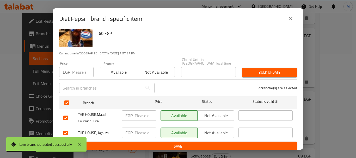
click at [224, 130] on span "Not available" at bounding box center [216, 133] width 33 height 8
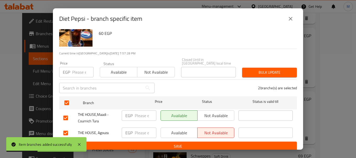
click at [224, 143] on span "Save" at bounding box center [177, 146] width 229 height 7
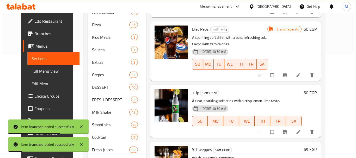
scroll to position [130, 0]
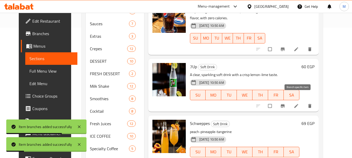
click at [285, 103] on icon "Branch-specific-item" at bounding box center [282, 105] width 5 height 5
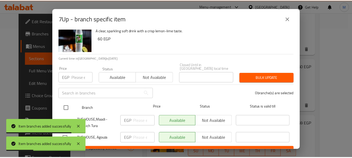
scroll to position [18, 0]
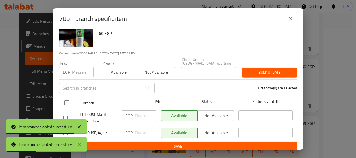
click at [70, 100] on input "checkbox" at bounding box center [66, 102] width 11 height 11
checkbox input "true"
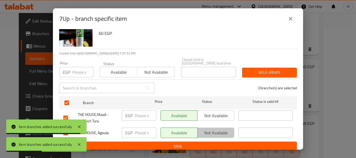
click at [211, 129] on span "Not available" at bounding box center [216, 133] width 33 height 8
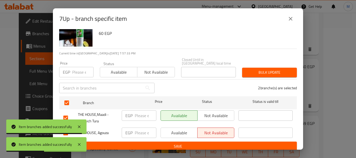
click at [207, 143] on span "Save" at bounding box center [177, 146] width 229 height 7
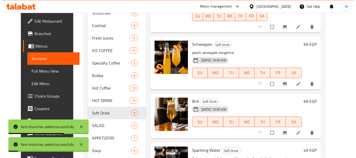
scroll to position [234, 0]
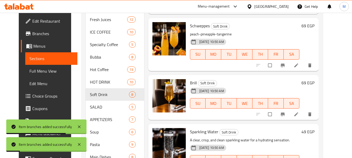
click at [285, 63] on icon "Branch-specific-item" at bounding box center [282, 65] width 5 height 5
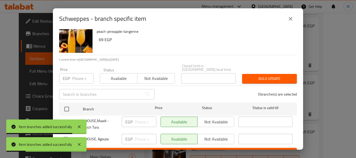
scroll to position [18, 0]
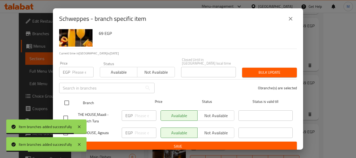
click at [69, 100] on input "checkbox" at bounding box center [66, 102] width 11 height 11
checkbox input "true"
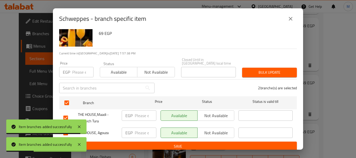
click at [213, 133] on span "Not available" at bounding box center [216, 133] width 33 height 8
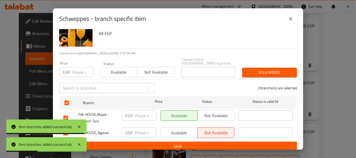
click at [211, 138] on ul "Branch Price Status Status is valid till THE HOUSE,Maadi - Cournich Tura EGP ​ …" at bounding box center [178, 117] width 238 height 47
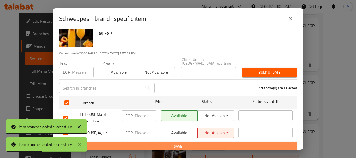
click at [212, 144] on span "Save" at bounding box center [177, 146] width 229 height 7
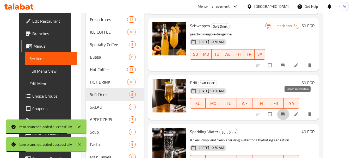
click at [285, 113] on icon "Branch-specific-item" at bounding box center [283, 114] width 4 height 3
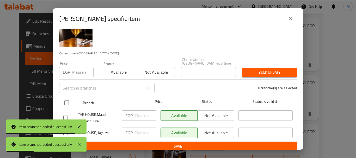
click at [70, 101] on input "checkbox" at bounding box center [66, 102] width 11 height 11
checkbox input "true"
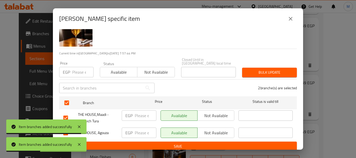
click at [214, 134] on button "Not available" at bounding box center [215, 133] width 37 height 10
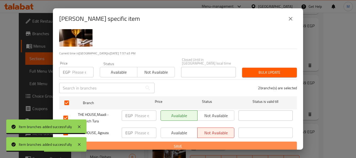
click at [211, 143] on span "Save" at bounding box center [177, 146] width 229 height 7
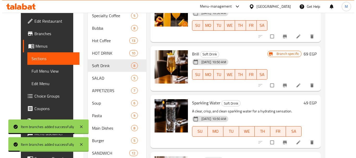
scroll to position [287, 0]
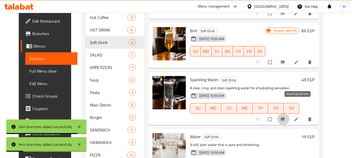
click at [285, 117] on icon "Branch-specific-item" at bounding box center [283, 118] width 4 height 3
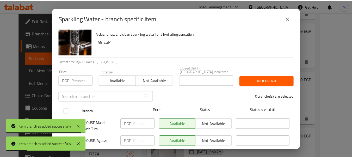
scroll to position [18, 0]
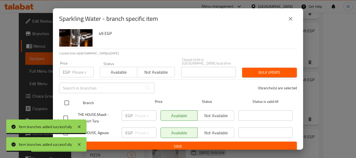
click at [69, 99] on input "checkbox" at bounding box center [66, 102] width 11 height 11
checkbox input "true"
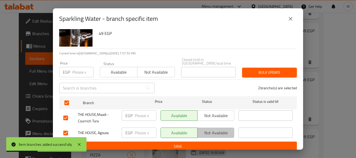
click at [218, 129] on span "Not available" at bounding box center [216, 133] width 33 height 8
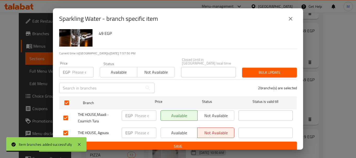
click at [218, 143] on span "Save" at bounding box center [177, 146] width 229 height 7
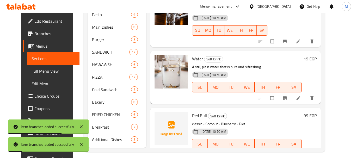
scroll to position [365, 0]
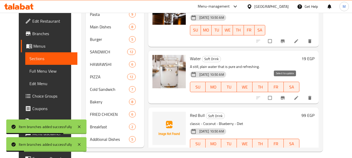
click at [276, 93] on input "checkbox" at bounding box center [270, 98] width 11 height 10
checkbox input "false"
click at [286, 95] on span "Branch-specific-item" at bounding box center [283, 97] width 6 height 5
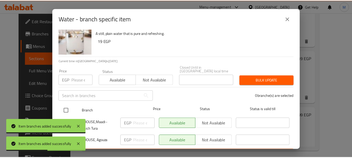
scroll to position [18, 0]
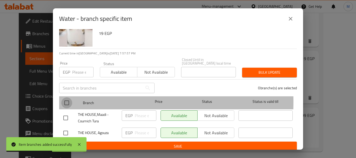
click at [63, 98] on input "checkbox" at bounding box center [66, 102] width 11 height 11
checkbox input "true"
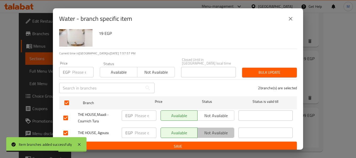
click at [214, 129] on span "Not available" at bounding box center [216, 133] width 33 height 8
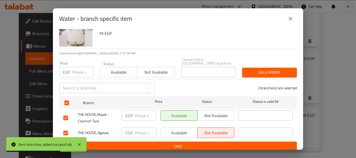
click at [207, 143] on span "Save" at bounding box center [177, 146] width 229 height 7
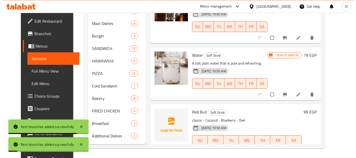
scroll to position [369, 0]
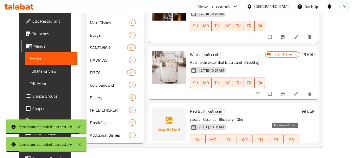
click at [272, 149] on icon "Branch-specific-item" at bounding box center [270, 150] width 4 height 3
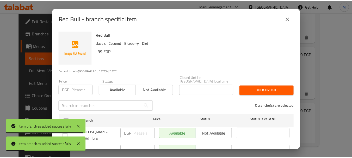
scroll to position [18, 0]
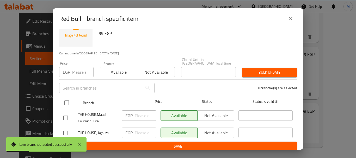
click at [66, 101] on input "checkbox" at bounding box center [66, 102] width 11 height 11
checkbox input "true"
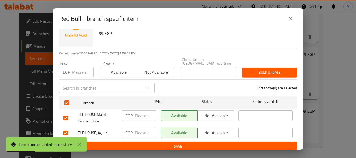
click at [219, 133] on span "Not available" at bounding box center [216, 133] width 33 height 8
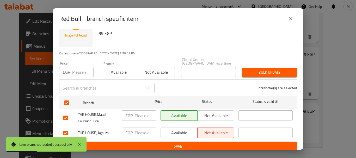
click at [217, 143] on span "Save" at bounding box center [177, 146] width 229 height 7
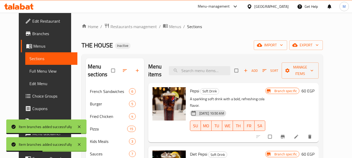
scroll to position [234, 0]
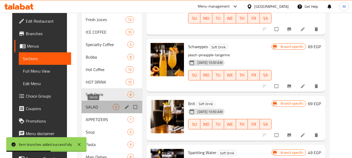
click at [98, 105] on span "SALAD" at bounding box center [99, 107] width 27 height 6
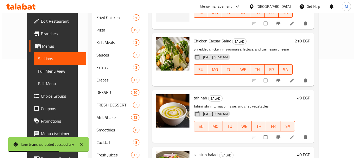
scroll to position [26, 0]
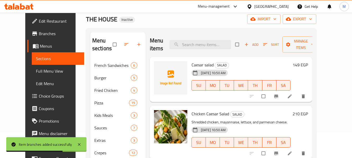
click at [296, 100] on div at bounding box center [278, 96] width 64 height 11
click at [283, 97] on button "Branch-specific-item" at bounding box center [276, 96] width 13 height 11
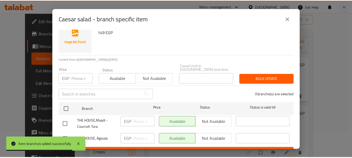
scroll to position [18, 0]
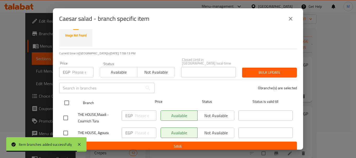
click at [70, 98] on input "checkbox" at bounding box center [66, 102] width 11 height 11
checkbox input "true"
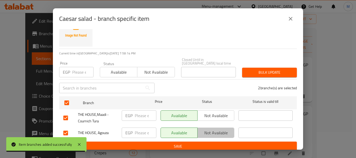
click at [218, 129] on span "Not available" at bounding box center [216, 133] width 33 height 8
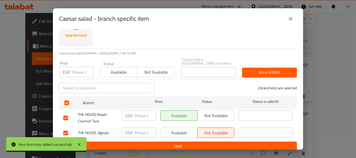
click at [219, 143] on span "Save" at bounding box center [177, 146] width 229 height 7
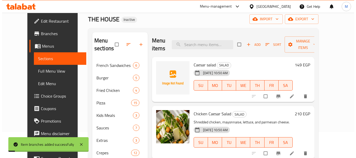
scroll to position [104, 0]
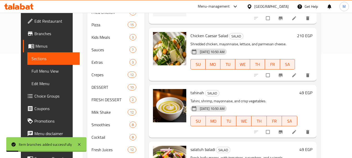
click at [282, 76] on icon "Branch-specific-item" at bounding box center [280, 74] width 4 height 3
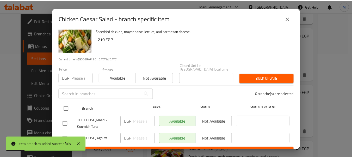
scroll to position [18, 0]
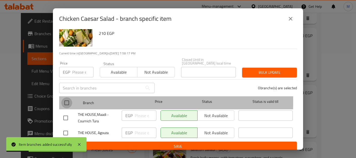
click at [70, 98] on input "checkbox" at bounding box center [66, 102] width 11 height 11
checkbox input "true"
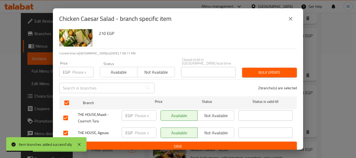
click at [208, 129] on span "Not available" at bounding box center [216, 133] width 33 height 8
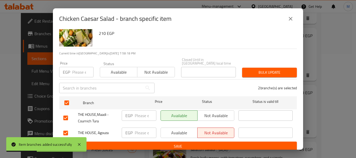
click at [206, 145] on span "Save" at bounding box center [177, 146] width 229 height 7
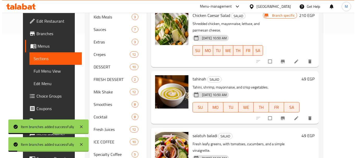
scroll to position [156, 0]
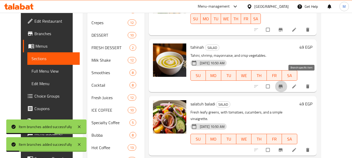
click at [287, 83] on button "Branch-specific-item" at bounding box center [281, 86] width 13 height 11
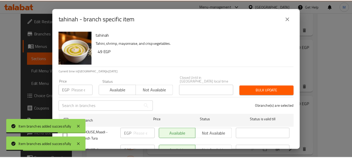
scroll to position [18, 0]
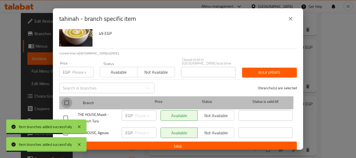
click at [68, 97] on input "checkbox" at bounding box center [66, 102] width 11 height 11
checkbox input "true"
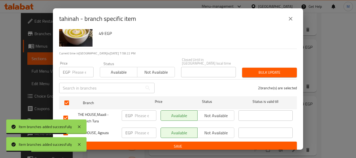
click at [217, 132] on span "Not available" at bounding box center [216, 133] width 33 height 8
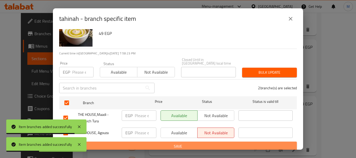
click at [214, 143] on span "Save" at bounding box center [177, 146] width 229 height 7
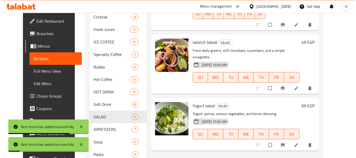
scroll to position [234, 0]
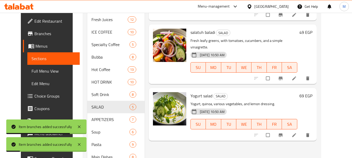
click at [283, 76] on icon "Branch-specific-item" at bounding box center [280, 78] width 5 height 5
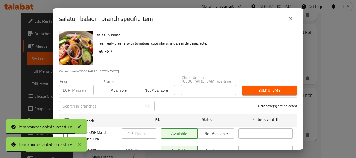
scroll to position [18, 0]
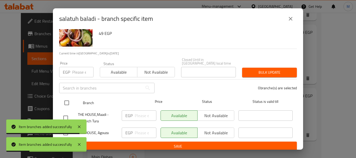
click at [66, 100] on input "checkbox" at bounding box center [66, 102] width 11 height 11
checkbox input "true"
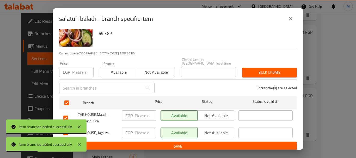
click at [206, 130] on span "Not available" at bounding box center [216, 133] width 33 height 8
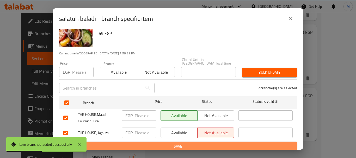
click at [204, 143] on span "Save" at bounding box center [177, 146] width 229 height 7
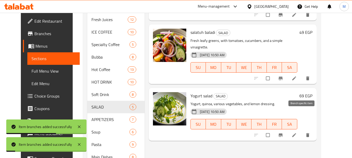
click at [282, 134] on icon "Branch-specific-item" at bounding box center [280, 135] width 4 height 3
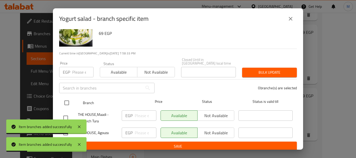
click at [66, 101] on input "checkbox" at bounding box center [66, 102] width 11 height 11
checkbox input "true"
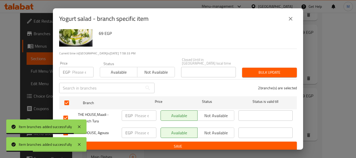
click at [231, 130] on button "Not available" at bounding box center [215, 133] width 37 height 10
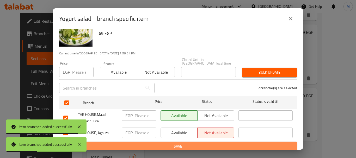
click at [219, 143] on span "Save" at bounding box center [177, 146] width 229 height 7
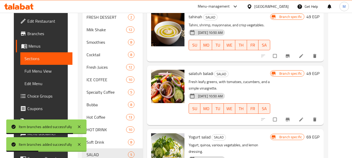
scroll to position [317, 0]
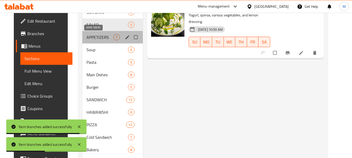
click at [97, 39] on span "APPETIZERS" at bounding box center [99, 37] width 27 height 6
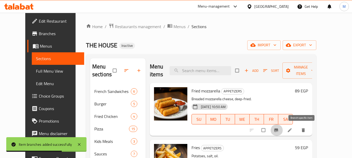
click at [280, 132] on span "Branch-specific-item" at bounding box center [277, 130] width 6 height 5
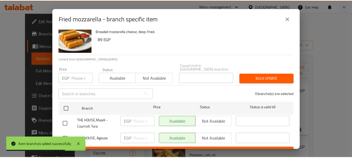
scroll to position [18, 0]
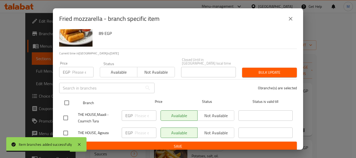
click at [64, 99] on input "checkbox" at bounding box center [66, 102] width 11 height 11
checkbox input "true"
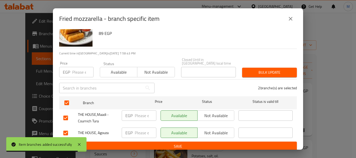
click at [212, 129] on span "Not available" at bounding box center [216, 133] width 33 height 8
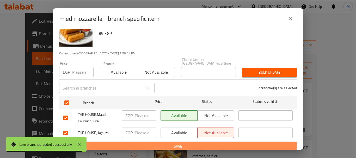
click at [201, 143] on span "Save" at bounding box center [177, 146] width 229 height 7
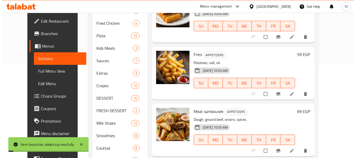
scroll to position [104, 0]
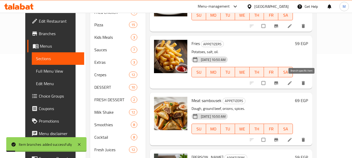
click at [283, 79] on button "Branch-specific-item" at bounding box center [276, 82] width 13 height 11
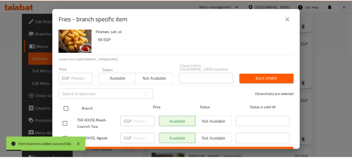
scroll to position [18, 0]
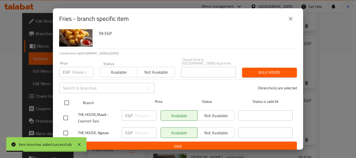
click at [66, 98] on input "checkbox" at bounding box center [66, 102] width 11 height 11
checkbox input "true"
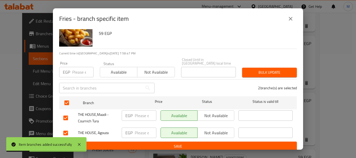
click at [217, 130] on span "Not available" at bounding box center [216, 133] width 33 height 8
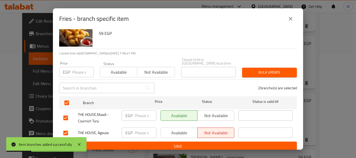
click at [207, 143] on span "Save" at bounding box center [177, 146] width 229 height 7
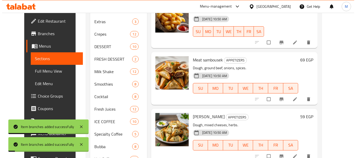
scroll to position [156, 0]
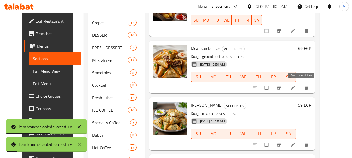
click at [286, 91] on button "Branch-specific-item" at bounding box center [280, 87] width 13 height 11
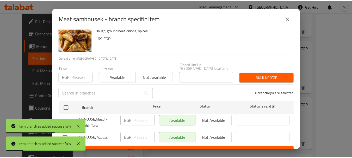
scroll to position [18, 0]
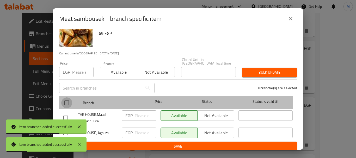
click at [68, 100] on input "checkbox" at bounding box center [66, 102] width 11 height 11
checkbox input "true"
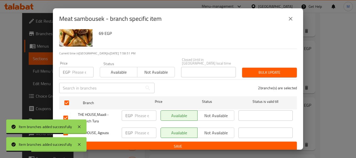
click at [218, 129] on span "Not available" at bounding box center [216, 133] width 33 height 8
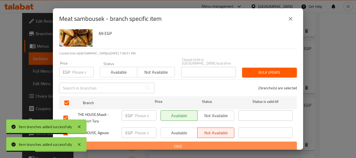
click at [215, 143] on span "Save" at bounding box center [177, 146] width 229 height 7
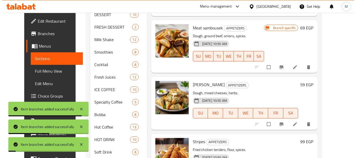
scroll to position [208, 0]
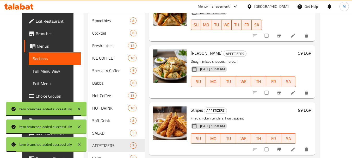
click at [281, 94] on icon "Branch-specific-item" at bounding box center [279, 92] width 4 height 3
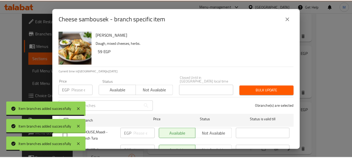
scroll to position [18, 0]
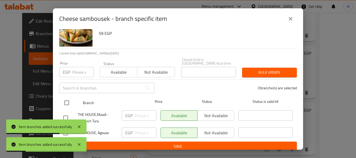
click at [69, 100] on input "checkbox" at bounding box center [66, 102] width 11 height 11
checkbox input "true"
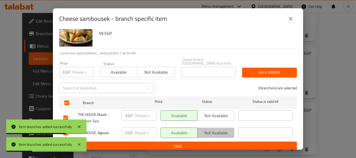
click at [224, 130] on span "Not available" at bounding box center [216, 133] width 33 height 8
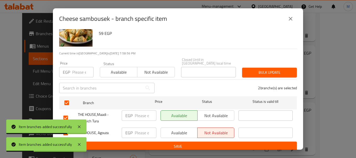
click at [224, 143] on span "Save" at bounding box center [177, 146] width 229 height 7
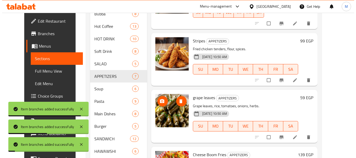
scroll to position [287, 0]
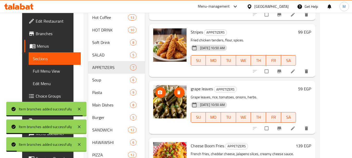
click at [281, 72] on icon "Branch-specific-item" at bounding box center [279, 71] width 4 height 3
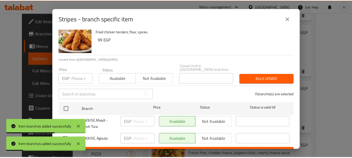
scroll to position [18, 0]
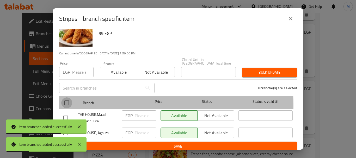
click at [68, 102] on input "checkbox" at bounding box center [66, 102] width 11 height 11
checkbox input "true"
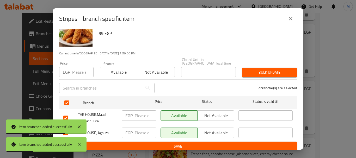
click at [215, 129] on span "Not available" at bounding box center [216, 133] width 33 height 8
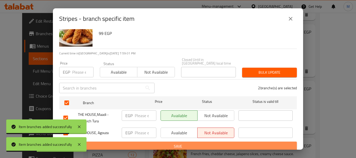
click at [212, 143] on span "Save" at bounding box center [177, 146] width 229 height 7
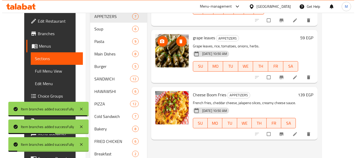
scroll to position [339, 0]
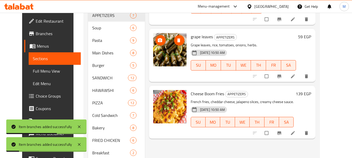
click at [282, 76] on icon "Branch-specific-item" at bounding box center [279, 76] width 5 height 5
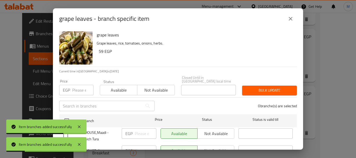
scroll to position [18, 0]
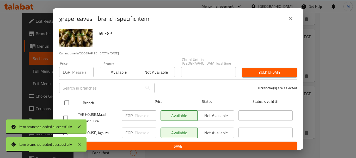
click at [70, 97] on input "checkbox" at bounding box center [66, 102] width 11 height 11
checkbox input "true"
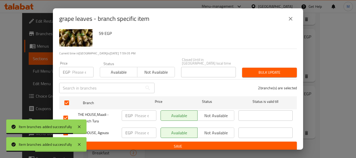
click at [219, 131] on span "Not available" at bounding box center [216, 133] width 33 height 8
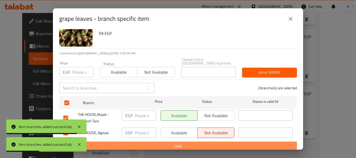
click at [219, 143] on span "Save" at bounding box center [177, 146] width 229 height 7
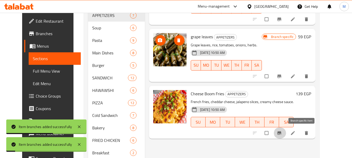
click at [286, 129] on button "Branch-specific-item" at bounding box center [280, 132] width 13 height 11
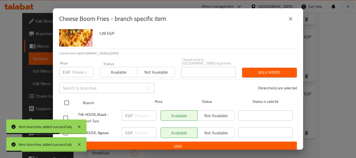
click at [66, 98] on input "checkbox" at bounding box center [66, 102] width 11 height 11
checkbox input "true"
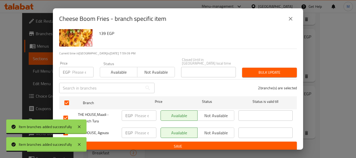
click at [208, 132] on span "Not available" at bounding box center [216, 133] width 33 height 8
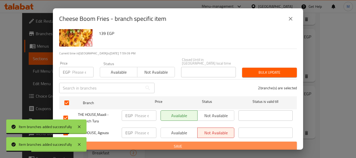
click at [206, 143] on span "Save" at bounding box center [177, 146] width 229 height 7
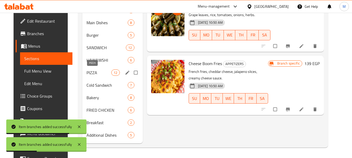
scroll to position [317, 0]
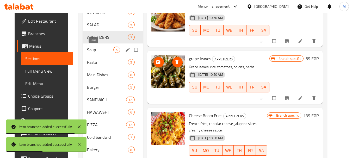
click at [95, 49] on span "Soup" at bounding box center [100, 50] width 26 height 6
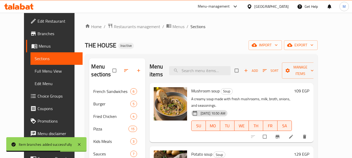
click at [284, 131] on button "Branch-specific-item" at bounding box center [278, 136] width 13 height 11
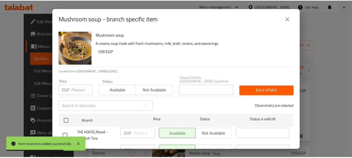
scroll to position [18, 0]
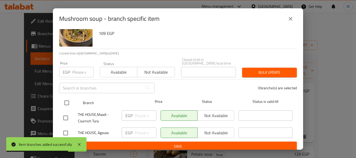
click at [65, 97] on input "checkbox" at bounding box center [66, 102] width 11 height 11
checkbox input "true"
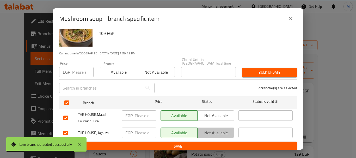
click at [219, 129] on span "Not available" at bounding box center [216, 133] width 33 height 8
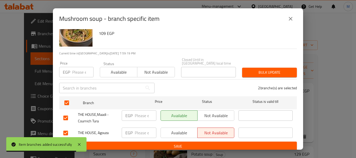
click at [216, 144] on span "Save" at bounding box center [177, 146] width 229 height 7
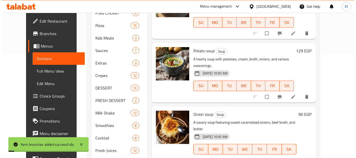
scroll to position [104, 0]
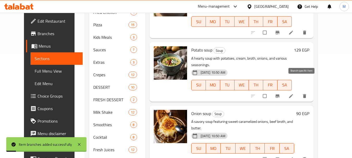
click at [280, 94] on icon "Branch-specific-item" at bounding box center [277, 96] width 5 height 5
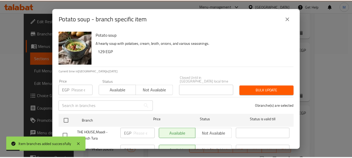
scroll to position [18, 0]
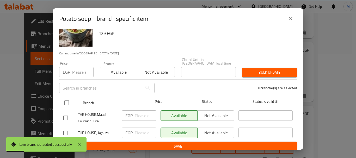
click at [67, 97] on input "checkbox" at bounding box center [66, 102] width 11 height 11
checkbox input "true"
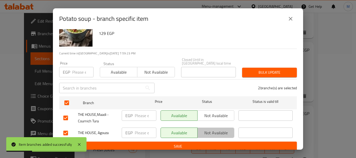
click at [203, 129] on span "Not available" at bounding box center [216, 133] width 33 height 8
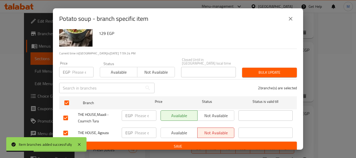
click at [199, 146] on button "Save" at bounding box center [178, 147] width 238 height 10
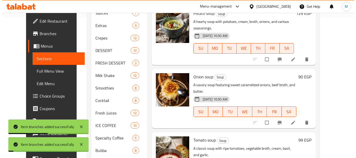
scroll to position [182, 0]
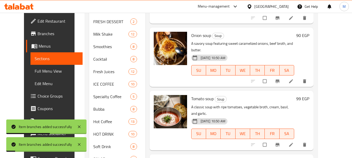
click at [284, 76] on button "Branch-specific-item" at bounding box center [278, 81] width 13 height 11
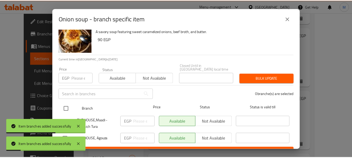
scroll to position [18, 0]
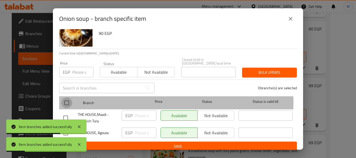
click at [66, 98] on input "checkbox" at bounding box center [66, 102] width 11 height 11
checkbox input "true"
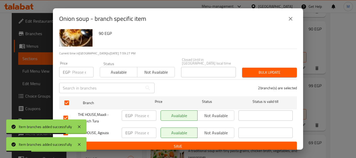
click at [217, 129] on span "Not available" at bounding box center [216, 133] width 33 height 8
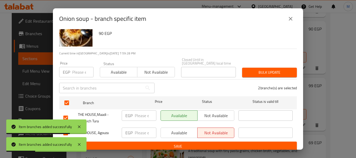
click at [216, 142] on button "Save" at bounding box center [178, 147] width 238 height 10
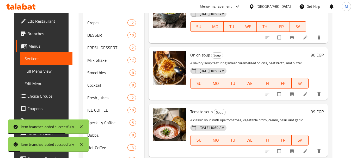
scroll to position [234, 0]
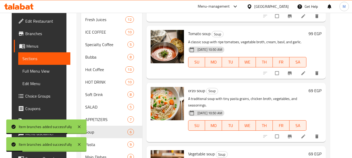
click at [296, 76] on button "Branch-specific-item" at bounding box center [290, 72] width 13 height 11
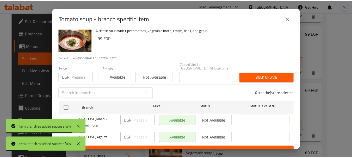
scroll to position [18, 0]
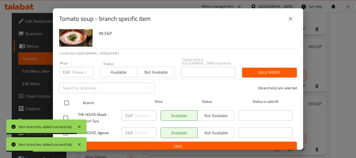
click at [66, 99] on input "checkbox" at bounding box center [66, 102] width 11 height 11
checkbox input "true"
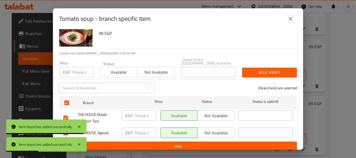
click at [223, 129] on span "Not available" at bounding box center [216, 133] width 33 height 8
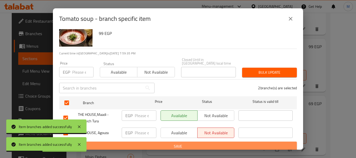
click at [221, 142] on button "Save" at bounding box center [178, 147] width 238 height 10
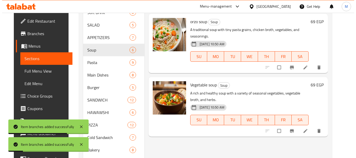
scroll to position [287, 0]
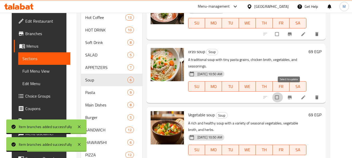
click at [283, 93] on input "checkbox" at bounding box center [277, 97] width 11 height 10
click at [283, 94] on input "checkbox" at bounding box center [277, 97] width 11 height 10
checkbox input "false"
click at [296, 92] on button "Branch-specific-item" at bounding box center [290, 97] width 13 height 11
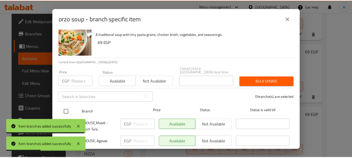
scroll to position [18, 0]
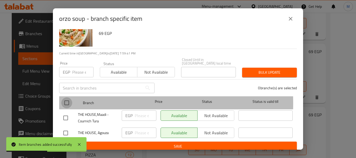
click at [69, 100] on input "checkbox" at bounding box center [66, 102] width 11 height 11
checkbox input "true"
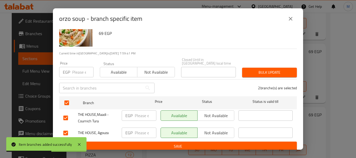
click at [218, 132] on span "Not available" at bounding box center [216, 133] width 33 height 8
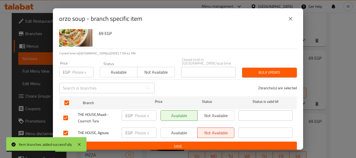
click at [218, 138] on ul "Branch Price Status Status is valid till THE HOUSE,Maadi - Cournich Tura EGP ​ …" at bounding box center [178, 117] width 238 height 47
click at [219, 143] on span "Save" at bounding box center [177, 146] width 229 height 7
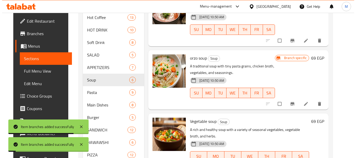
scroll to position [369, 0]
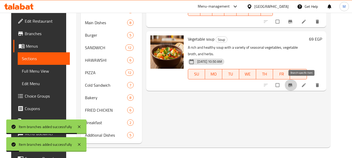
click at [293, 87] on icon "Branch-specific-item" at bounding box center [290, 85] width 5 height 5
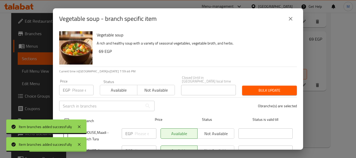
click at [67, 115] on input "checkbox" at bounding box center [66, 120] width 11 height 11
checkbox input "true"
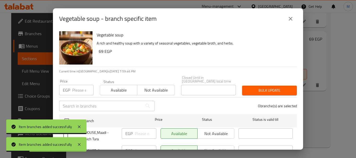
checkbox input "true"
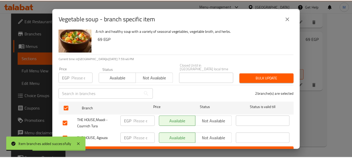
scroll to position [18, 0]
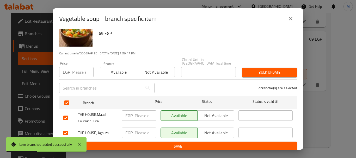
click at [212, 129] on span "Not available" at bounding box center [216, 133] width 33 height 8
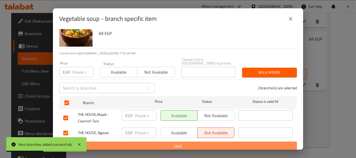
click at [215, 143] on span "Save" at bounding box center [177, 146] width 229 height 7
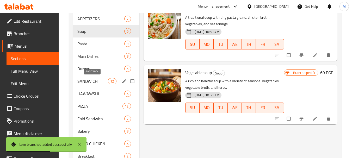
scroll to position [317, 0]
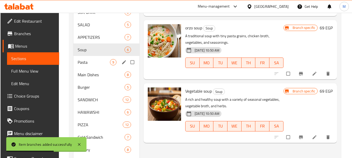
click at [101, 67] on div "Pasta 9" at bounding box center [106, 62] width 66 height 13
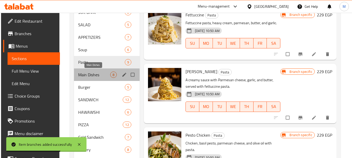
click at [101, 75] on span "Main Dishes" at bounding box center [94, 75] width 32 height 6
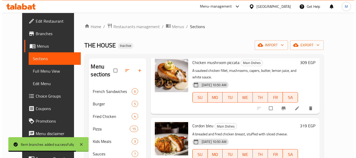
scroll to position [29, 0]
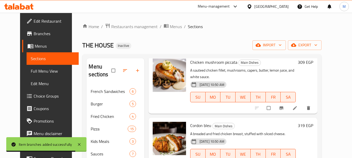
click at [283, 107] on icon "Branch-specific-item" at bounding box center [282, 108] width 4 height 3
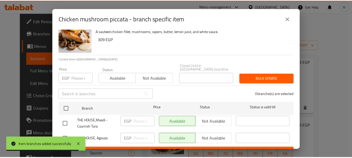
scroll to position [18, 0]
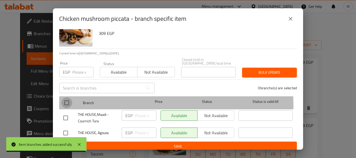
click at [66, 103] on input "checkbox" at bounding box center [66, 102] width 11 height 11
checkbox input "true"
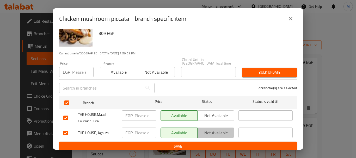
click at [210, 129] on span "Not available" at bounding box center [216, 133] width 33 height 8
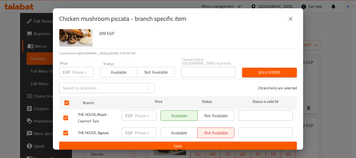
click at [209, 143] on span "Save" at bounding box center [177, 146] width 229 height 7
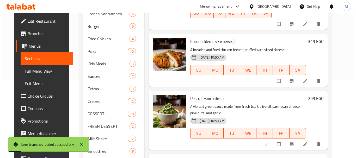
scroll to position [78, 0]
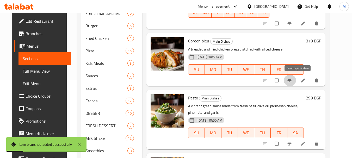
click at [291, 80] on icon "Branch-specific-item" at bounding box center [289, 80] width 4 height 3
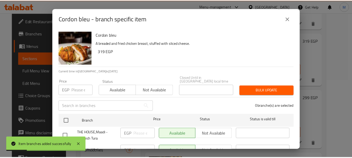
scroll to position [18, 0]
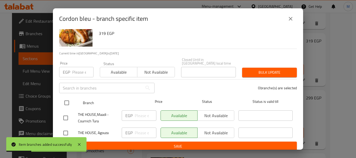
click at [66, 97] on input "checkbox" at bounding box center [66, 102] width 11 height 11
checkbox input "true"
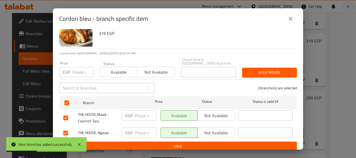
click at [225, 131] on span "Not available" at bounding box center [216, 133] width 33 height 8
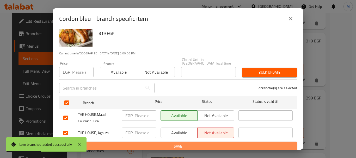
click at [224, 142] on button "Save" at bounding box center [178, 147] width 238 height 10
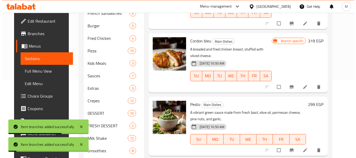
scroll to position [130, 0]
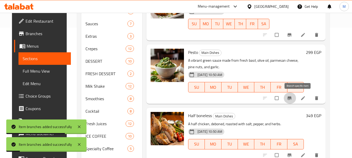
click at [293, 99] on span "Branch-specific-item" at bounding box center [290, 98] width 6 height 5
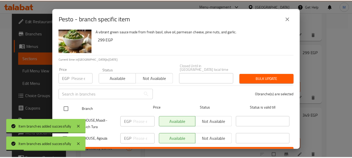
scroll to position [18, 0]
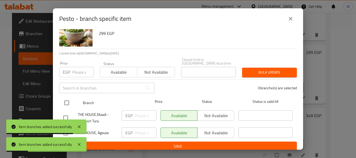
click at [65, 99] on input "checkbox" at bounding box center [66, 102] width 11 height 11
checkbox input "true"
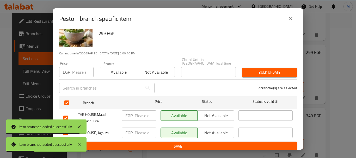
click at [226, 130] on span "Not available" at bounding box center [216, 133] width 33 height 8
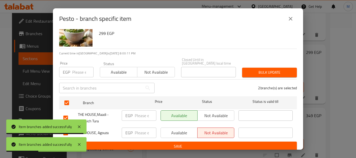
click at [227, 142] on button "Save" at bounding box center [178, 147] width 238 height 10
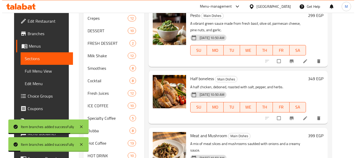
scroll to position [208, 0]
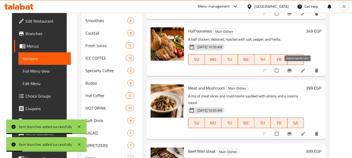
click at [292, 70] on icon "Branch-specific-item" at bounding box center [289, 70] width 5 height 5
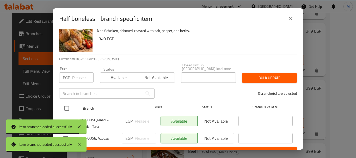
scroll to position [18, 0]
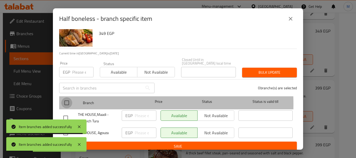
click at [71, 100] on input "checkbox" at bounding box center [66, 102] width 11 height 11
checkbox input "true"
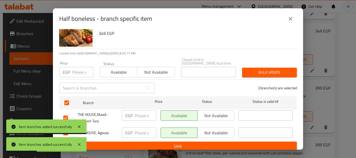
click at [220, 131] on span "Not available" at bounding box center [216, 133] width 33 height 8
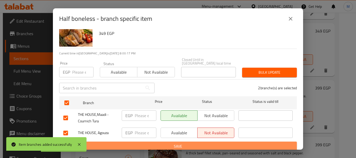
click at [220, 142] on button "Save" at bounding box center [178, 147] width 238 height 10
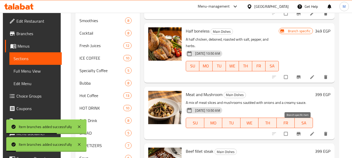
click at [297, 132] on icon "Branch-specific-item" at bounding box center [298, 133] width 4 height 3
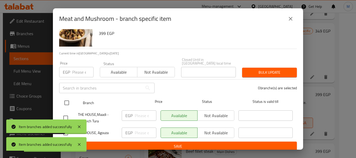
click at [67, 99] on input "checkbox" at bounding box center [66, 102] width 11 height 11
checkbox input "true"
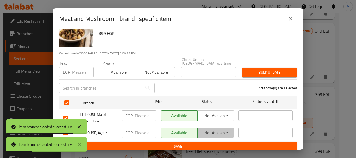
click at [219, 129] on span "Not available" at bounding box center [216, 133] width 33 height 8
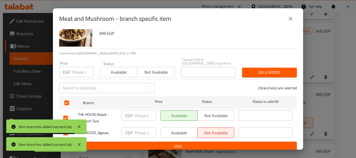
click at [213, 143] on span "Save" at bounding box center [177, 146] width 229 height 7
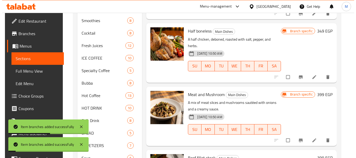
scroll to position [287, 0]
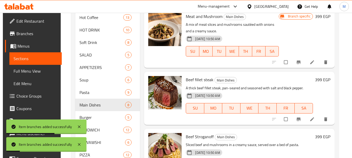
click at [296, 117] on icon "Branch-specific-item" at bounding box center [298, 119] width 5 height 5
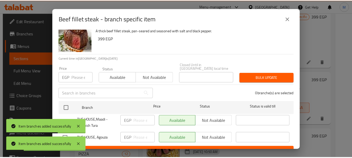
scroll to position [18, 0]
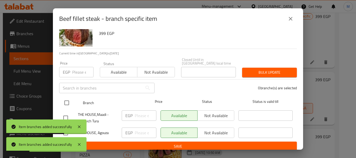
click at [64, 100] on input "checkbox" at bounding box center [66, 102] width 11 height 11
checkbox input "true"
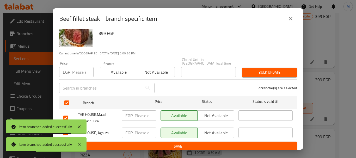
click at [218, 130] on span "Not available" at bounding box center [216, 133] width 33 height 8
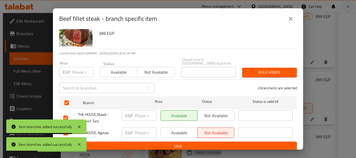
click at [218, 143] on span "Save" at bounding box center [177, 146] width 229 height 7
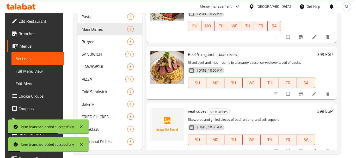
scroll to position [365, 0]
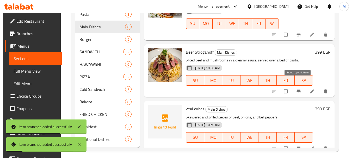
click at [293, 86] on button "Branch-specific-item" at bounding box center [299, 91] width 13 height 11
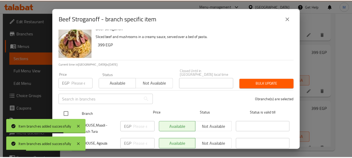
scroll to position [18, 0]
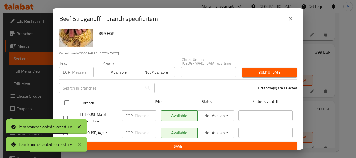
click at [66, 100] on input "checkbox" at bounding box center [66, 102] width 11 height 11
checkbox input "true"
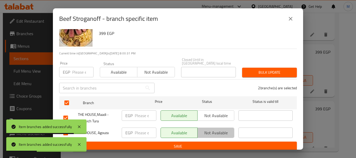
click at [219, 129] on span "Not available" at bounding box center [216, 133] width 33 height 8
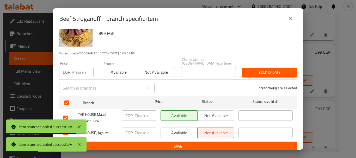
click at [220, 143] on span "Save" at bounding box center [177, 146] width 229 height 7
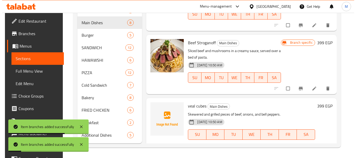
scroll to position [61, 0]
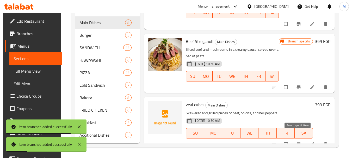
click at [296, 141] on button "Branch-specific-item" at bounding box center [299, 144] width 13 height 11
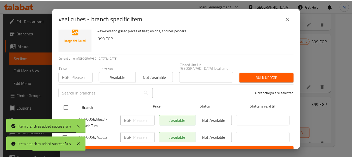
scroll to position [18, 0]
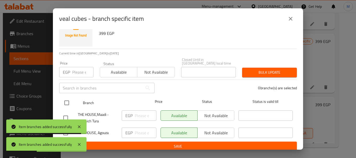
click at [65, 100] on input "checkbox" at bounding box center [66, 102] width 11 height 11
checkbox input "true"
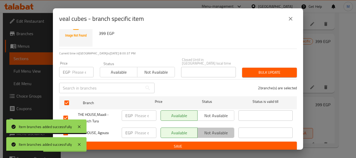
click at [217, 130] on span "Not available" at bounding box center [216, 133] width 33 height 8
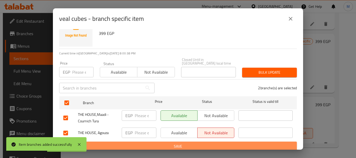
click at [216, 143] on span "Save" at bounding box center [177, 146] width 229 height 7
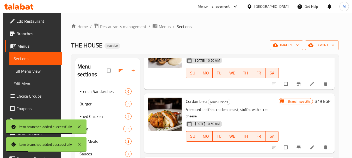
scroll to position [0, 0]
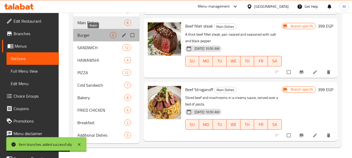
click at [94, 36] on span "Burger" at bounding box center [93, 35] width 32 height 6
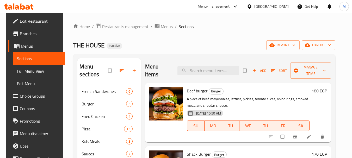
click at [298, 138] on icon "Branch-specific-item" at bounding box center [295, 136] width 5 height 5
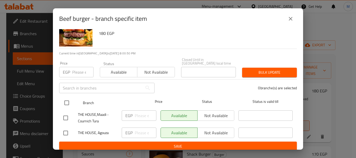
click at [68, 103] on input "checkbox" at bounding box center [66, 102] width 11 height 11
checkbox input "true"
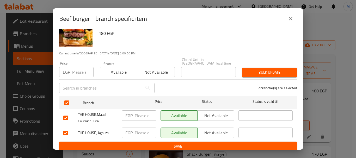
click at [210, 129] on span "Not available" at bounding box center [216, 133] width 33 height 8
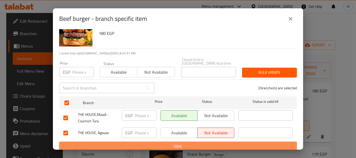
click at [215, 143] on span "Save" at bounding box center [177, 146] width 229 height 7
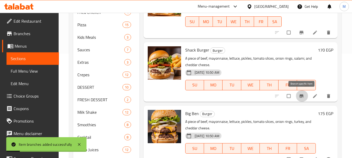
click at [301, 97] on icon "Branch-specific-item" at bounding box center [301, 95] width 4 height 3
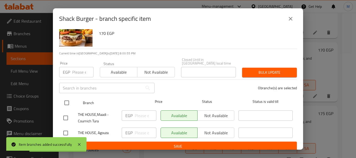
click at [69, 99] on input "checkbox" at bounding box center [66, 102] width 11 height 11
checkbox input "true"
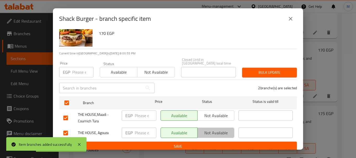
click at [219, 129] on span "Not available" at bounding box center [216, 133] width 33 height 8
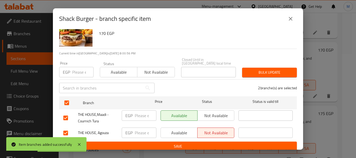
click at [211, 143] on span "Save" at bounding box center [177, 146] width 229 height 7
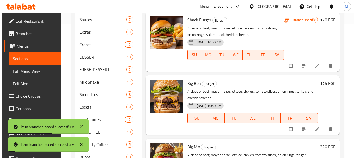
scroll to position [182, 0]
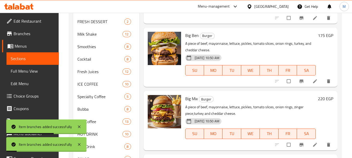
click at [303, 82] on icon "Branch-specific-item" at bounding box center [301, 81] width 4 height 3
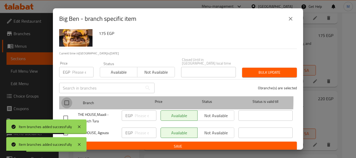
click at [69, 97] on input "checkbox" at bounding box center [66, 102] width 11 height 11
checkbox input "true"
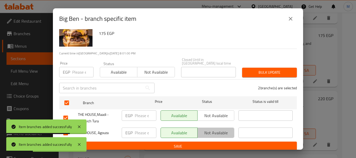
click at [217, 129] on span "Not available" at bounding box center [216, 133] width 33 height 8
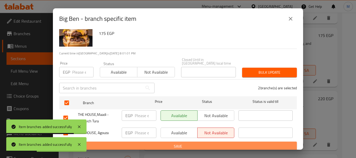
click at [219, 142] on button "Save" at bounding box center [178, 147] width 238 height 10
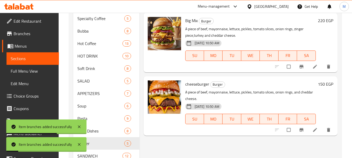
click at [299, 69] on icon "Branch-specific-item" at bounding box center [301, 66] width 5 height 5
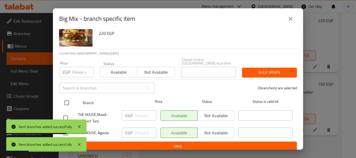
scroll to position [9, 0]
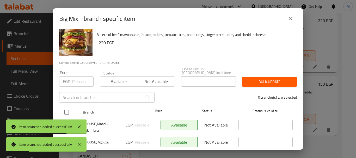
click at [66, 103] on div "Big Mix A piece of beef, mayonnaise, lettuce, pickles, tomato slices, onion rin…" at bounding box center [178, 89] width 250 height 121
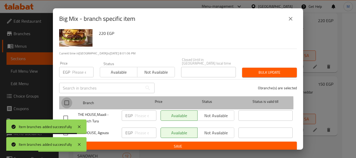
click at [66, 101] on input "checkbox" at bounding box center [66, 102] width 11 height 11
checkbox input "true"
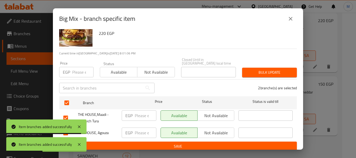
click at [218, 129] on span "Not available" at bounding box center [216, 133] width 33 height 8
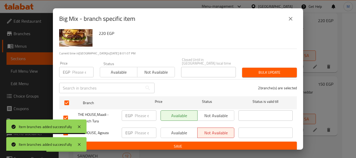
click at [218, 143] on span "Save" at bounding box center [177, 146] width 229 height 7
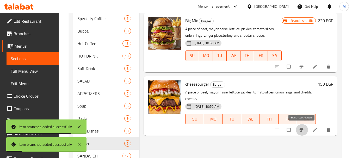
click at [303, 132] on icon "Branch-specific-item" at bounding box center [301, 129] width 5 height 5
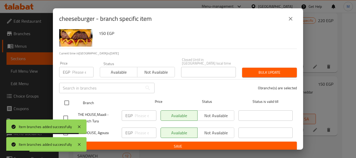
click at [71, 98] on input "checkbox" at bounding box center [66, 102] width 11 height 11
checkbox input "true"
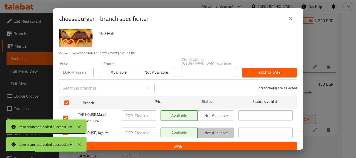
click at [215, 129] on span "Not available" at bounding box center [216, 133] width 33 height 8
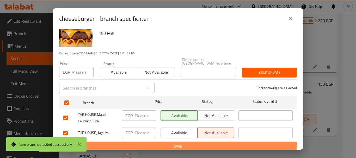
click at [206, 146] on span "Save" at bounding box center [177, 146] width 229 height 7
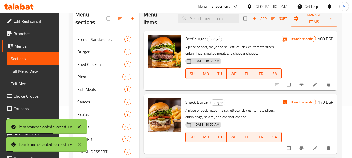
scroll to position [24, 0]
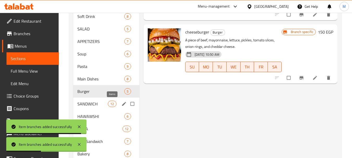
click at [108, 106] on span "12" at bounding box center [112, 104] width 8 height 5
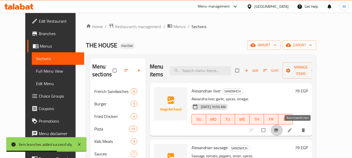
click at [279, 131] on icon "Branch-specific-item" at bounding box center [276, 130] width 5 height 5
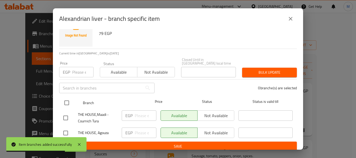
click at [63, 100] on input "checkbox" at bounding box center [66, 102] width 11 height 11
checkbox input "true"
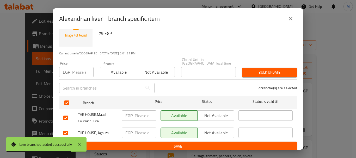
click at [218, 130] on span "Not available" at bounding box center [216, 133] width 33 height 8
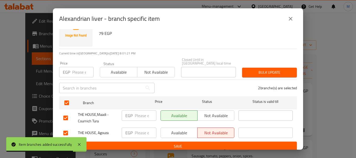
click at [218, 143] on span "Save" at bounding box center [177, 146] width 229 height 7
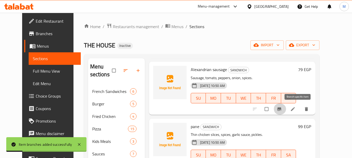
click at [286, 107] on button "Branch-specific-item" at bounding box center [280, 108] width 13 height 11
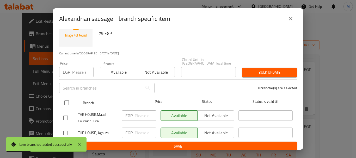
click at [68, 98] on input "checkbox" at bounding box center [66, 102] width 11 height 11
checkbox input "true"
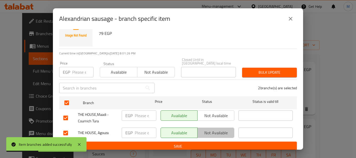
click at [216, 129] on span "Not available" at bounding box center [216, 133] width 33 height 8
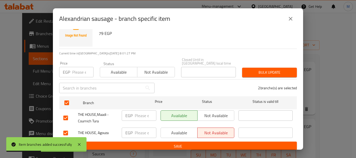
click at [212, 143] on span "Save" at bounding box center [177, 146] width 229 height 7
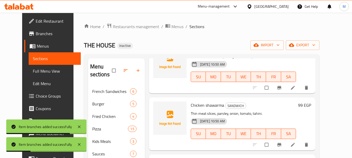
click at [282, 89] on icon "Branch-specific-item" at bounding box center [279, 87] width 5 height 5
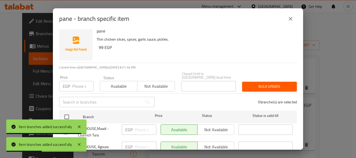
click at [65, 97] on div "pane Thin chicken slices, spices, garlic sauce, pickles. 99 EGP Current time in…" at bounding box center [178, 89] width 250 height 121
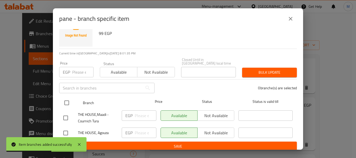
click at [61, 104] on div "Branch Price Status Status is valid till" at bounding box center [178, 102] width 238 height 13
click at [68, 98] on input "checkbox" at bounding box center [66, 102] width 11 height 11
checkbox input "true"
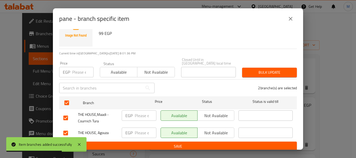
click at [213, 129] on span "Not available" at bounding box center [216, 133] width 33 height 8
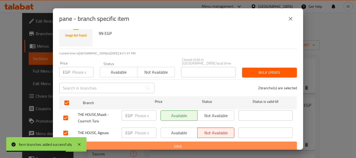
click at [210, 143] on span "Save" at bounding box center [177, 146] width 229 height 7
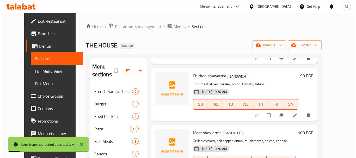
scroll to position [208, 0]
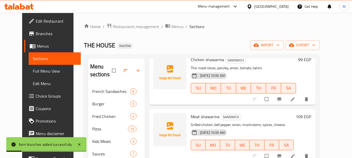
click at [283, 97] on span "Branch-specific-item" at bounding box center [280, 99] width 6 height 5
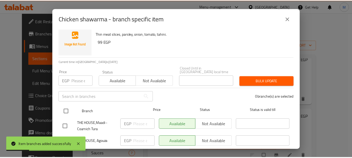
scroll to position [18, 0]
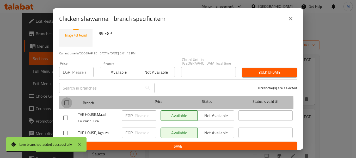
click at [63, 100] on input "checkbox" at bounding box center [66, 102] width 11 height 11
checkbox input "true"
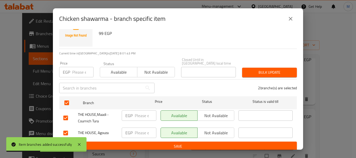
click at [203, 130] on span "Not available" at bounding box center [216, 133] width 33 height 8
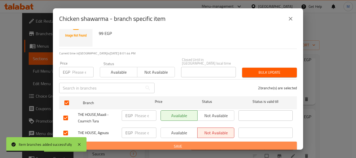
click at [206, 143] on span "Save" at bounding box center [177, 146] width 229 height 7
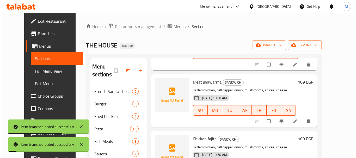
scroll to position [250, 0]
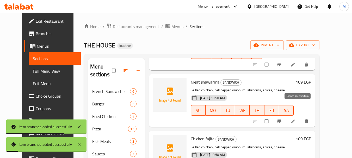
click at [281, 120] on icon "Branch-specific-item" at bounding box center [279, 121] width 4 height 3
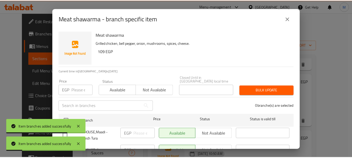
scroll to position [18, 0]
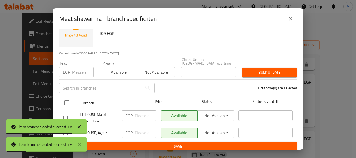
click at [67, 103] on input "checkbox" at bounding box center [66, 102] width 11 height 11
checkbox input "true"
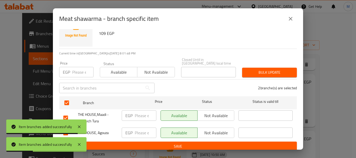
click at [221, 129] on span "Not available" at bounding box center [216, 133] width 33 height 8
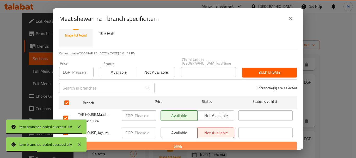
click at [212, 145] on span "Save" at bounding box center [177, 146] width 229 height 7
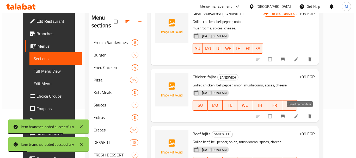
scroll to position [52, 0]
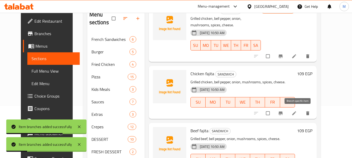
click at [282, 112] on icon "Branch-specific-item" at bounding box center [280, 112] width 4 height 3
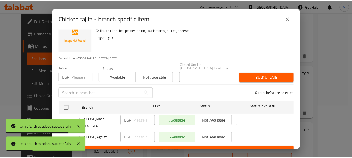
scroll to position [18, 0]
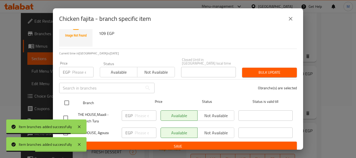
click at [67, 97] on input "checkbox" at bounding box center [66, 102] width 11 height 11
checkbox input "true"
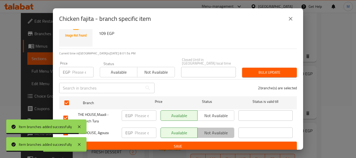
click at [220, 130] on span "Not available" at bounding box center [216, 133] width 33 height 8
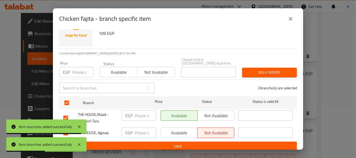
click at [214, 143] on span "Save" at bounding box center [177, 146] width 229 height 7
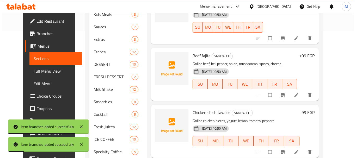
scroll to position [130, 0]
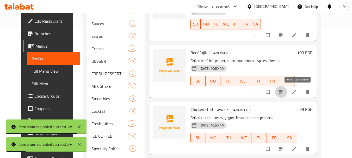
click at [287, 96] on button "Branch-specific-item" at bounding box center [281, 91] width 13 height 11
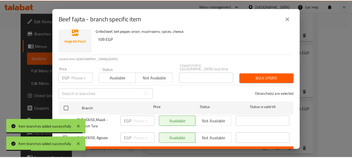
scroll to position [18, 0]
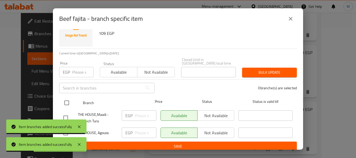
click at [71, 104] on input "checkbox" at bounding box center [66, 102] width 11 height 11
checkbox input "true"
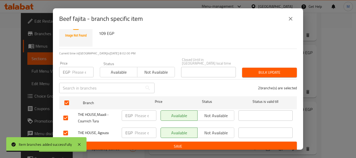
click at [231, 128] on button "Not available" at bounding box center [215, 133] width 37 height 10
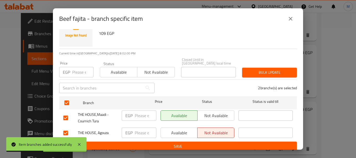
click at [221, 143] on span "Save" at bounding box center [177, 146] width 229 height 7
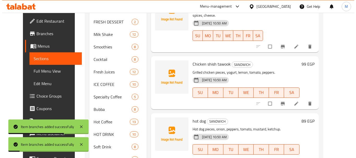
scroll to position [182, 0]
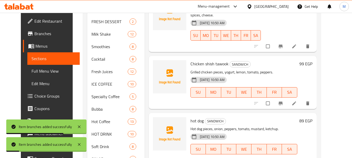
click at [287, 98] on button "Branch-specific-item" at bounding box center [281, 103] width 13 height 11
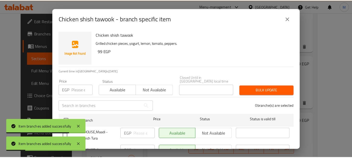
scroll to position [18, 0]
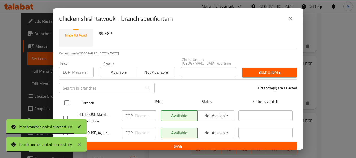
click at [65, 100] on input "checkbox" at bounding box center [66, 102] width 11 height 11
checkbox input "true"
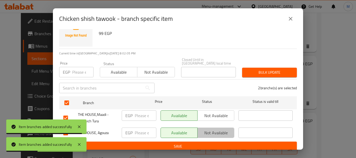
click at [210, 129] on span "Not available" at bounding box center [216, 133] width 33 height 8
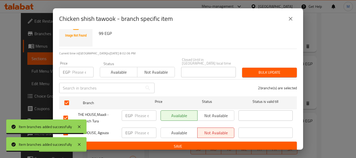
click at [206, 143] on span "Save" at bounding box center [177, 146] width 229 height 7
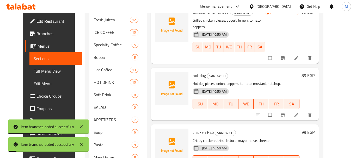
scroll to position [234, 0]
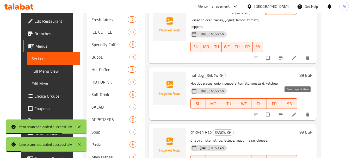
click at [287, 109] on button "Branch-specific-item" at bounding box center [281, 114] width 13 height 11
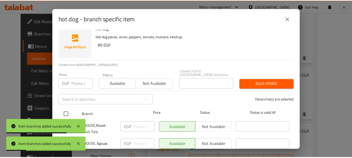
scroll to position [18, 0]
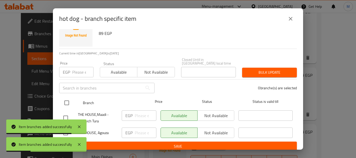
click at [61, 99] on input "checkbox" at bounding box center [66, 102] width 11 height 11
checkbox input "true"
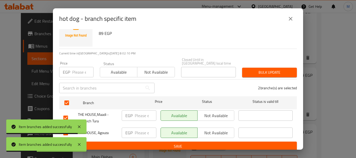
drag, startPoint x: 215, startPoint y: 127, endPoint x: 210, endPoint y: 139, distance: 13.6
click at [215, 129] on span "Not available" at bounding box center [216, 133] width 33 height 8
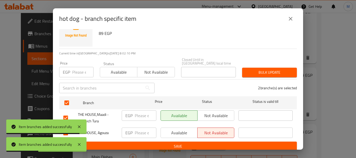
click at [207, 143] on span "Save" at bounding box center [177, 146] width 229 height 7
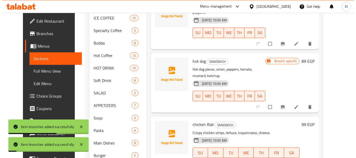
scroll to position [313, 0]
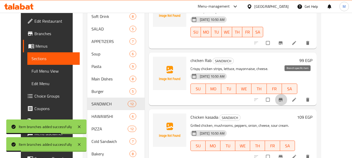
click at [283, 97] on icon "Branch-specific-item" at bounding box center [280, 99] width 5 height 5
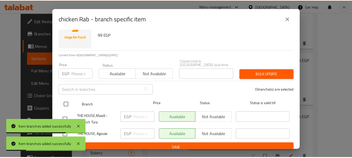
scroll to position [18, 0]
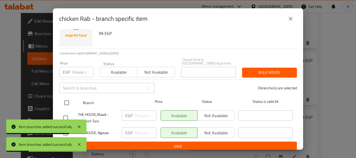
click at [66, 98] on input "checkbox" at bounding box center [66, 102] width 11 height 11
checkbox input "true"
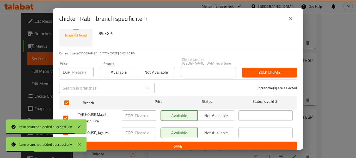
click at [208, 130] on span "Not available" at bounding box center [216, 133] width 33 height 8
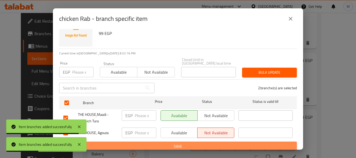
click at [208, 143] on span "Save" at bounding box center [177, 146] width 229 height 7
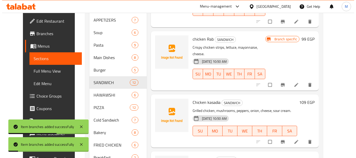
scroll to position [365, 0]
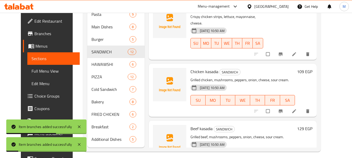
click at [283, 109] on icon "Branch-specific-item" at bounding box center [280, 111] width 5 height 5
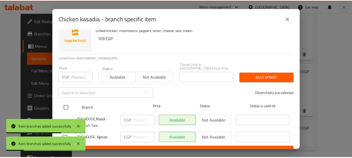
scroll to position [18, 0]
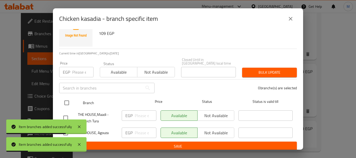
click at [69, 100] on input "checkbox" at bounding box center [66, 102] width 11 height 11
checkbox input "true"
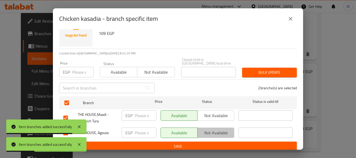
click at [219, 130] on span "Not available" at bounding box center [216, 133] width 33 height 8
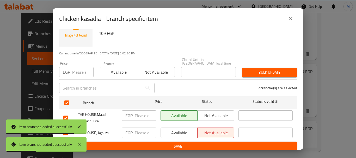
click at [209, 143] on span "Save" at bounding box center [177, 146] width 229 height 7
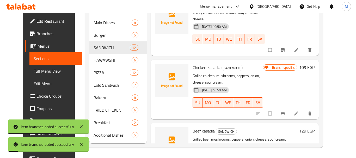
scroll to position [269, 0]
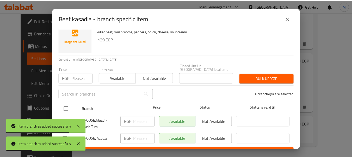
scroll to position [18, 0]
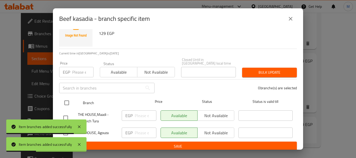
click at [66, 101] on input "checkbox" at bounding box center [66, 102] width 11 height 11
checkbox input "true"
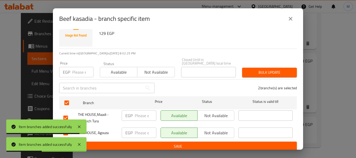
click at [221, 129] on span "Not available" at bounding box center [216, 133] width 33 height 8
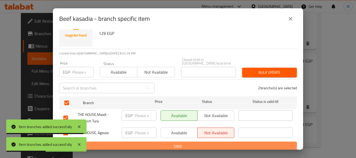
click at [228, 143] on span "Save" at bounding box center [177, 146] width 229 height 7
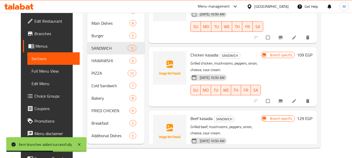
scroll to position [369, 0]
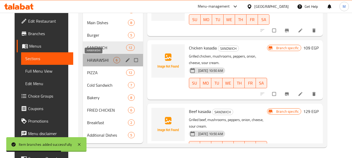
click at [91, 58] on span "HAWAWSHI" at bounding box center [100, 60] width 26 height 6
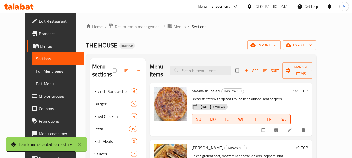
click at [279, 129] on icon "Branch-specific-item" at bounding box center [276, 130] width 5 height 5
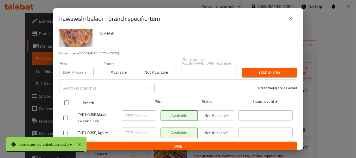
click at [68, 98] on input "checkbox" at bounding box center [66, 102] width 11 height 11
checkbox input "true"
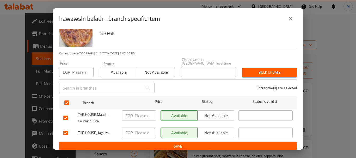
click at [232, 127] on div "Available Not available" at bounding box center [197, 133] width 78 height 15
click at [223, 129] on span "Not available" at bounding box center [216, 133] width 33 height 8
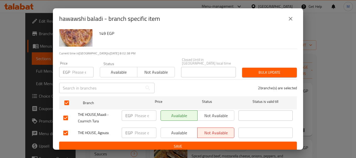
click at [227, 142] on button "Save" at bounding box center [178, 147] width 238 height 10
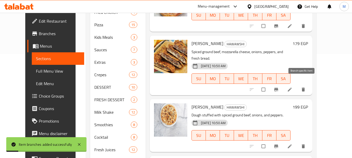
click at [283, 88] on button "Branch-specific-item" at bounding box center [276, 89] width 13 height 11
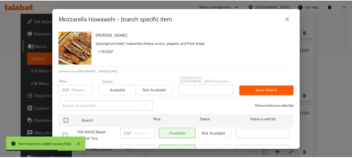
scroll to position [18, 0]
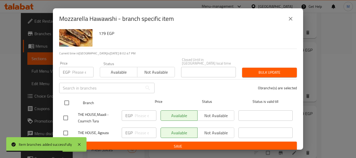
click at [67, 99] on input "checkbox" at bounding box center [66, 102] width 11 height 11
checkbox input "true"
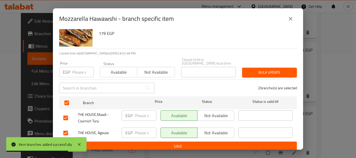
click at [207, 130] on span "Not available" at bounding box center [216, 133] width 33 height 8
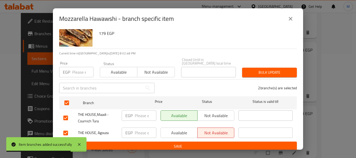
click at [204, 144] on span "Save" at bounding box center [177, 146] width 229 height 7
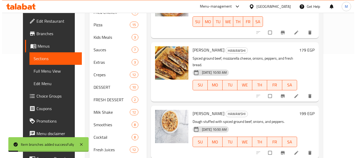
scroll to position [130, 0]
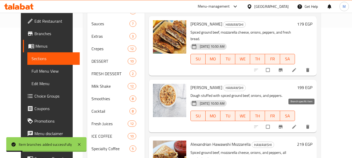
click at [283, 124] on icon "Branch-specific-item" at bounding box center [280, 126] width 5 height 5
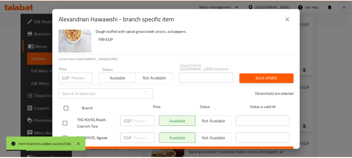
scroll to position [18, 0]
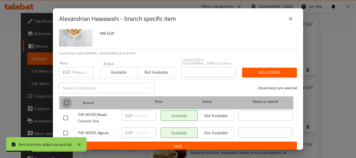
click at [70, 102] on input "checkbox" at bounding box center [66, 102] width 11 height 11
checkbox input "true"
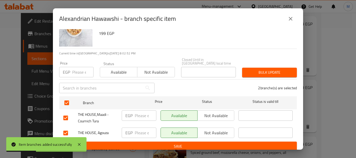
click at [210, 131] on span "Not available" at bounding box center [216, 133] width 33 height 8
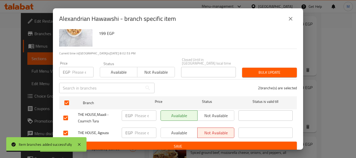
click at [211, 143] on span "Save" at bounding box center [177, 146] width 229 height 7
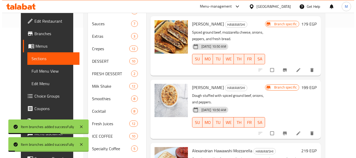
scroll to position [182, 0]
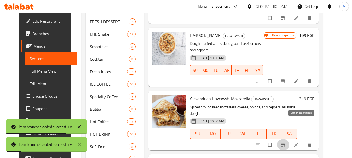
click at [285, 143] on icon "Branch-specific-item" at bounding box center [283, 144] width 4 height 3
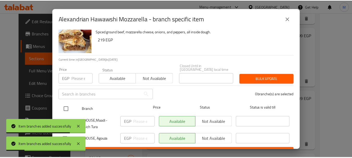
scroll to position [18, 0]
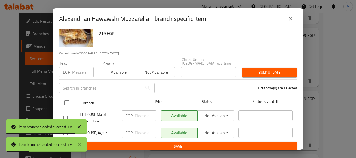
click at [66, 104] on input "checkbox" at bounding box center [66, 102] width 11 height 11
checkbox input "true"
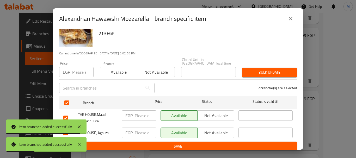
click at [207, 129] on span "Not available" at bounding box center [216, 133] width 33 height 8
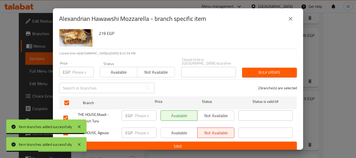
click at [201, 142] on button "Save" at bounding box center [178, 147] width 238 height 10
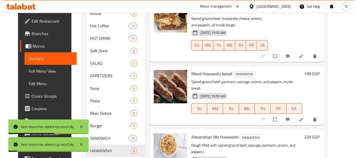
scroll to position [287, 0]
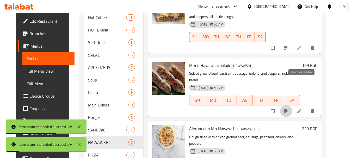
click at [289, 109] on span "Branch-specific-item" at bounding box center [286, 111] width 6 height 5
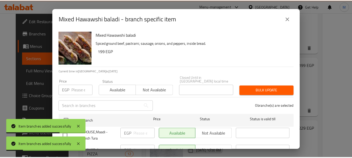
scroll to position [18, 0]
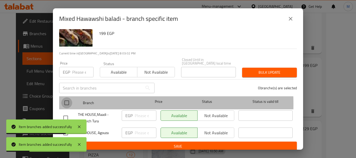
click at [69, 101] on input "checkbox" at bounding box center [66, 102] width 11 height 11
checkbox input "true"
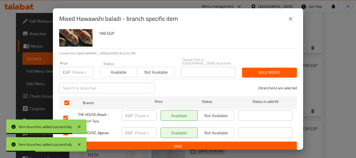
click at [214, 129] on span "Not available" at bounding box center [216, 133] width 33 height 8
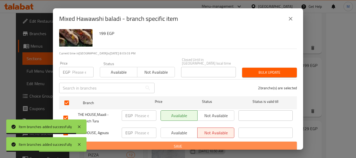
click at [209, 144] on span "Save" at bounding box center [177, 146] width 229 height 7
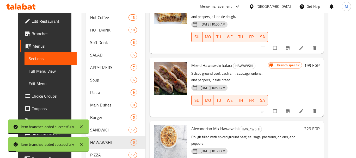
scroll to position [365, 0]
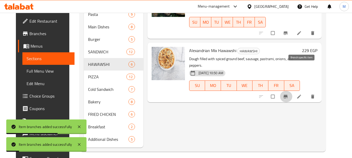
click at [288, 95] on icon "Branch-specific-item" at bounding box center [286, 96] width 4 height 3
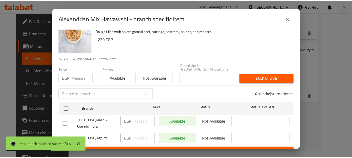
scroll to position [18, 0]
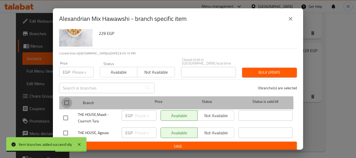
click at [66, 102] on input "checkbox" at bounding box center [66, 102] width 11 height 11
checkbox input "true"
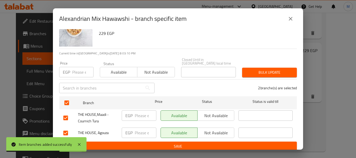
click at [212, 129] on span "Not available" at bounding box center [216, 133] width 33 height 8
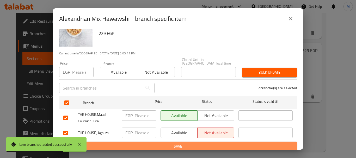
click at [210, 143] on span "Save" at bounding box center [177, 146] width 229 height 7
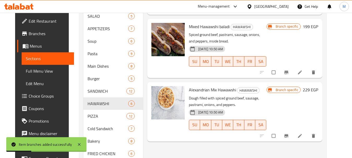
scroll to position [339, 0]
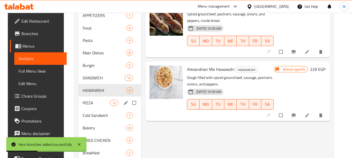
click at [110, 102] on span "12" at bounding box center [114, 103] width 8 height 5
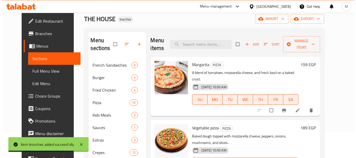
scroll to position [26, 0]
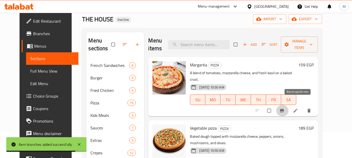
click at [284, 108] on icon "Branch-specific-item" at bounding box center [281, 110] width 5 height 5
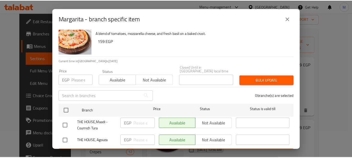
scroll to position [18, 0]
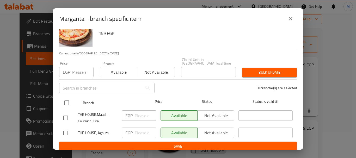
click at [66, 98] on input "checkbox" at bounding box center [66, 102] width 11 height 11
checkbox input "true"
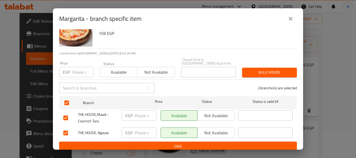
click at [219, 129] on span "Not available" at bounding box center [216, 133] width 33 height 8
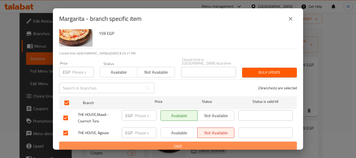
click at [219, 144] on span "Save" at bounding box center [177, 146] width 229 height 7
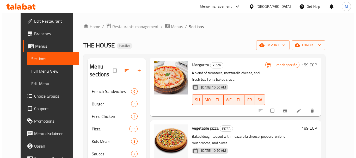
scroll to position [78, 0]
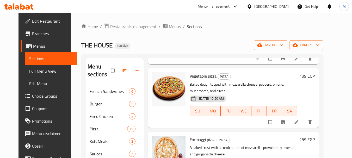
click at [290, 125] on button "Branch-specific-item" at bounding box center [283, 121] width 13 height 11
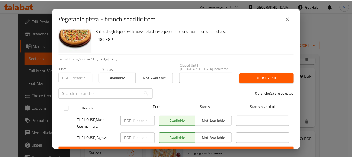
scroll to position [18, 0]
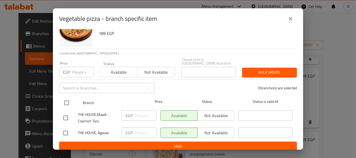
click at [65, 100] on input "checkbox" at bounding box center [66, 102] width 11 height 11
checkbox input "true"
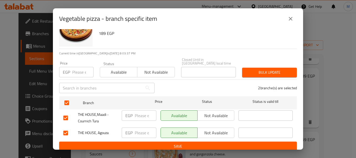
click at [223, 129] on span "Not available" at bounding box center [216, 133] width 33 height 8
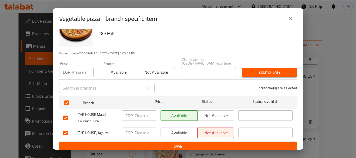
click at [221, 143] on span "Save" at bounding box center [177, 146] width 229 height 7
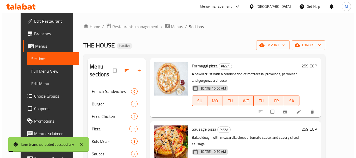
scroll to position [156, 0]
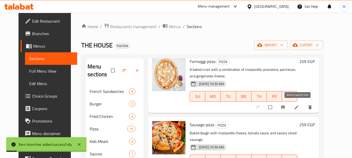
click at [286, 109] on icon "Branch-specific-item" at bounding box center [282, 107] width 5 height 5
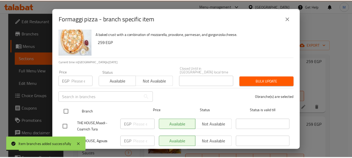
scroll to position [18, 0]
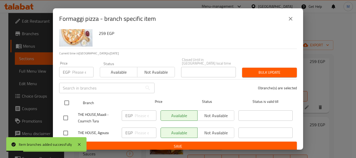
click at [70, 100] on input "checkbox" at bounding box center [66, 102] width 11 height 11
checkbox input "true"
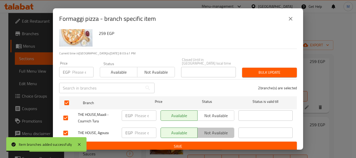
click at [223, 130] on span "Not available" at bounding box center [216, 133] width 33 height 8
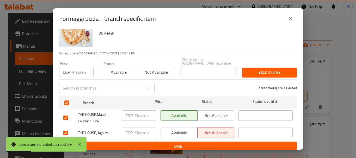
click at [217, 142] on button "Save" at bounding box center [178, 147] width 238 height 10
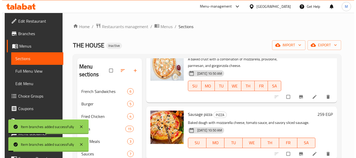
scroll to position [208, 0]
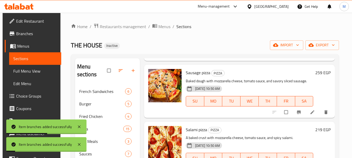
click at [296, 114] on icon "Branch-specific-item" at bounding box center [298, 112] width 5 height 5
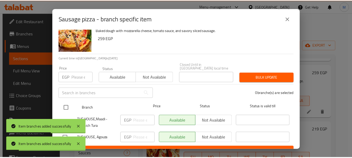
scroll to position [18, 0]
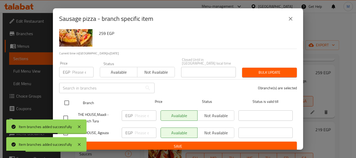
click at [64, 103] on input "checkbox" at bounding box center [66, 102] width 11 height 11
checkbox input "true"
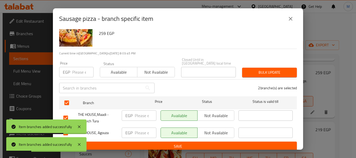
click at [210, 133] on button "Not available" at bounding box center [215, 133] width 37 height 10
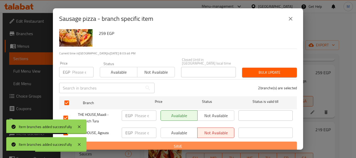
click at [212, 143] on span "Save" at bounding box center [177, 146] width 229 height 7
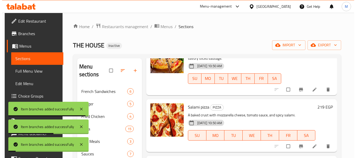
scroll to position [282, 0]
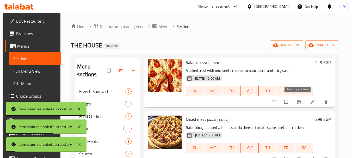
click at [296, 106] on button "Branch-specific-item" at bounding box center [299, 101] width 13 height 11
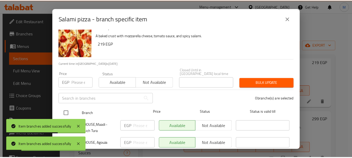
scroll to position [18, 0]
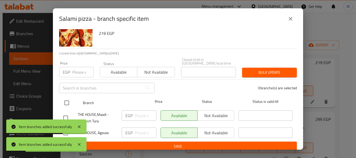
click at [66, 99] on input "checkbox" at bounding box center [66, 102] width 11 height 11
checkbox input "true"
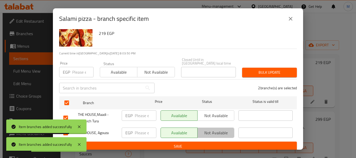
click at [204, 133] on button "Not available" at bounding box center [215, 133] width 37 height 10
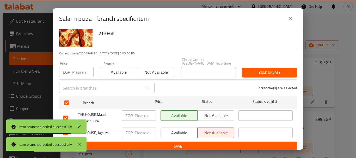
click at [206, 143] on span "Save" at bounding box center [177, 146] width 229 height 7
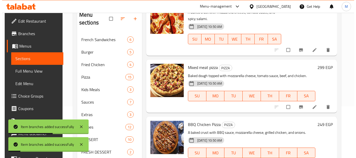
scroll to position [52, 0]
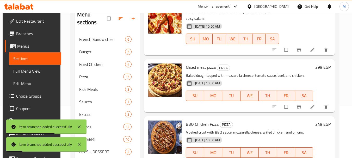
click at [297, 103] on button "Branch-specific-item" at bounding box center [299, 106] width 13 height 11
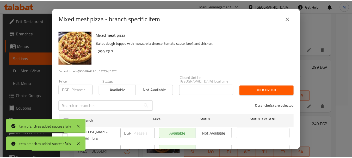
scroll to position [18, 0]
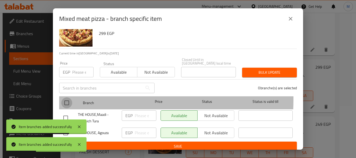
click at [67, 97] on input "checkbox" at bounding box center [66, 102] width 11 height 11
checkbox input "true"
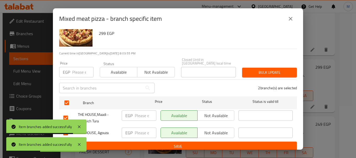
click at [211, 129] on span "Not available" at bounding box center [216, 133] width 33 height 8
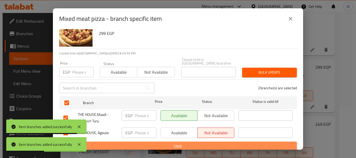
click at [212, 145] on span "Save" at bounding box center [177, 146] width 229 height 7
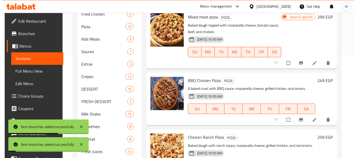
scroll to position [130, 0]
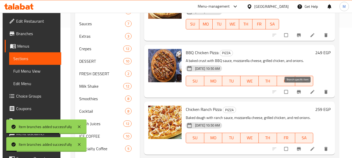
click at [296, 94] on icon "Branch-specific-item" at bounding box center [298, 91] width 5 height 5
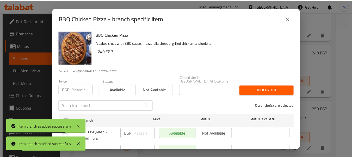
scroll to position [18, 0]
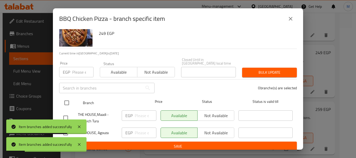
click at [67, 98] on input "checkbox" at bounding box center [66, 102] width 11 height 11
checkbox input "true"
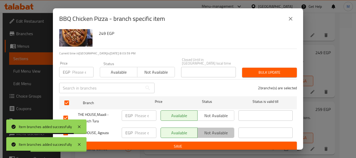
click at [223, 129] on span "Not available" at bounding box center [216, 133] width 33 height 8
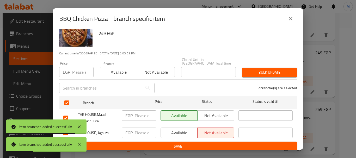
click at [221, 142] on button "Save" at bounding box center [178, 147] width 238 height 10
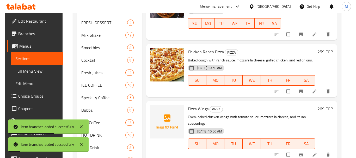
scroll to position [182, 0]
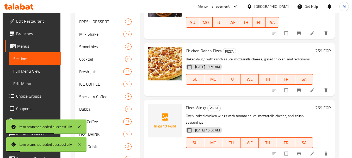
click at [296, 92] on icon "Branch-specific-item" at bounding box center [298, 90] width 5 height 5
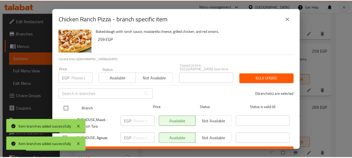
scroll to position [18, 0]
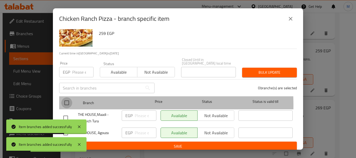
click at [68, 102] on input "checkbox" at bounding box center [66, 102] width 11 height 11
checkbox input "true"
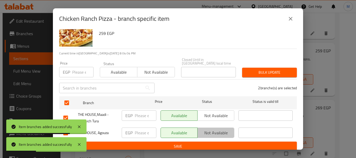
click at [215, 129] on span "Not available" at bounding box center [216, 133] width 33 height 8
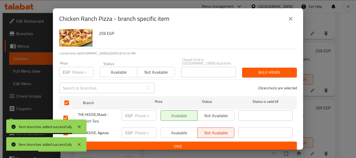
click at [209, 145] on span "Save" at bounding box center [177, 146] width 229 height 7
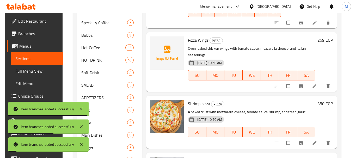
scroll to position [261, 0]
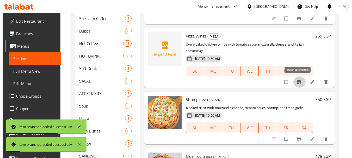
click at [297, 84] on icon "Branch-specific-item" at bounding box center [298, 81] width 5 height 5
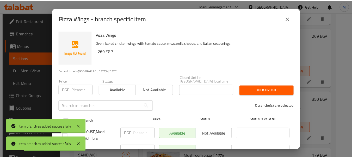
scroll to position [18, 0]
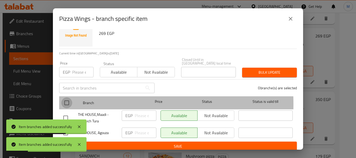
click at [68, 100] on input "checkbox" at bounding box center [66, 102] width 11 height 11
checkbox input "true"
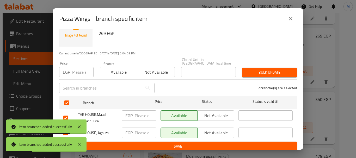
click at [214, 129] on span "Not available" at bounding box center [216, 133] width 33 height 8
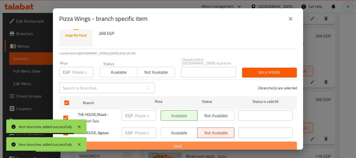
click at [208, 144] on span "Save" at bounding box center [177, 146] width 229 height 7
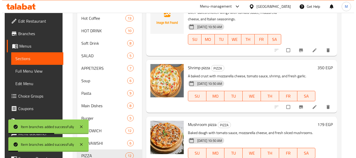
scroll to position [313, 0]
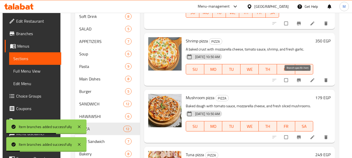
click at [297, 85] on button "Branch-specific-item" at bounding box center [299, 80] width 13 height 11
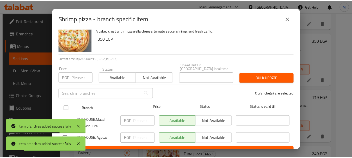
scroll to position [18, 0]
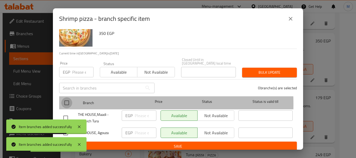
click at [67, 101] on input "checkbox" at bounding box center [66, 102] width 11 height 11
checkbox input "true"
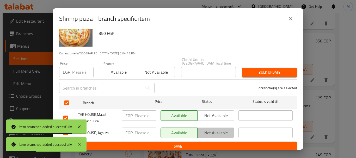
click at [226, 130] on span "Not available" at bounding box center [216, 133] width 33 height 8
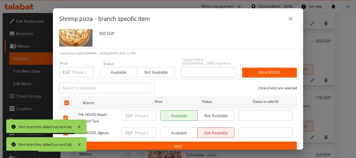
click at [220, 143] on span "Save" at bounding box center [177, 146] width 229 height 7
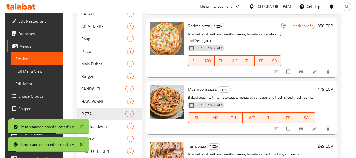
scroll to position [365, 0]
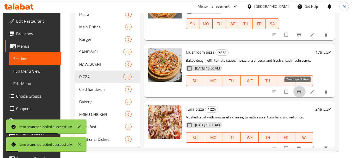
click at [296, 93] on icon "Branch-specific-item" at bounding box center [298, 91] width 5 height 5
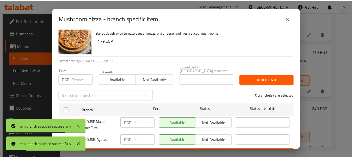
scroll to position [18, 0]
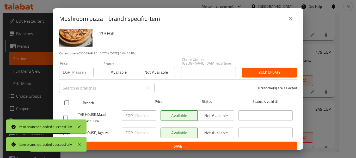
click at [66, 99] on input "checkbox" at bounding box center [66, 102] width 11 height 11
checkbox input "true"
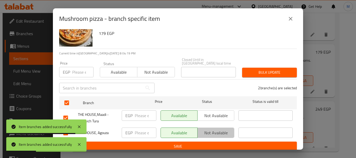
click at [219, 129] on span "Not available" at bounding box center [216, 133] width 33 height 8
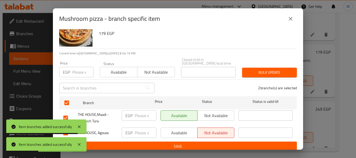
click at [218, 142] on button "Save" at bounding box center [178, 147] width 238 height 10
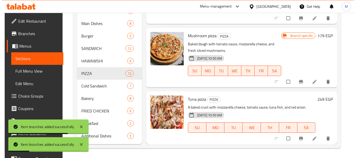
scroll to position [369, 0]
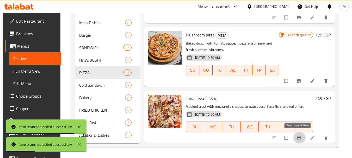
click at [299, 143] on button "Branch-specific-item" at bounding box center [299, 137] width 13 height 11
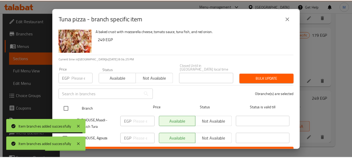
scroll to position [18, 0]
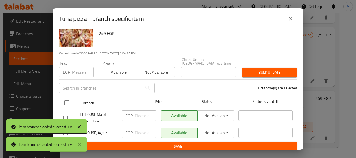
click at [71, 100] on input "checkbox" at bounding box center [66, 102] width 11 height 11
checkbox input "true"
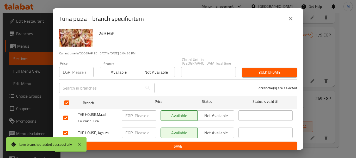
click at [214, 129] on span "Not available" at bounding box center [216, 133] width 33 height 8
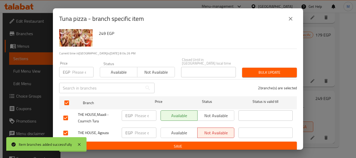
click at [210, 143] on span "Save" at bounding box center [177, 146] width 229 height 7
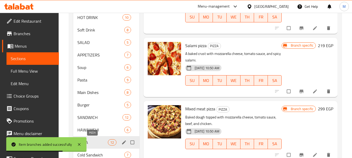
scroll to position [365, 0]
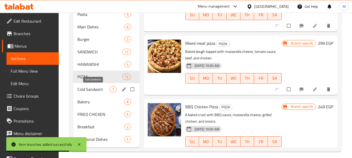
click at [100, 89] on span "Cold Sandwich" at bounding box center [93, 89] width 32 height 6
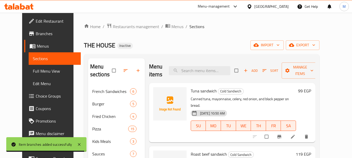
click at [282, 134] on icon "Branch-specific-item" at bounding box center [279, 136] width 5 height 5
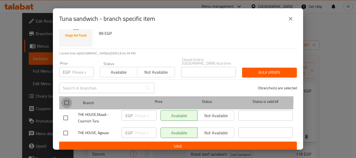
click at [65, 97] on input "checkbox" at bounding box center [66, 102] width 11 height 11
checkbox input "true"
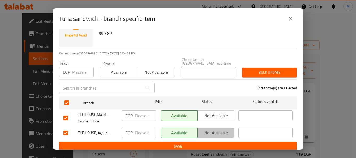
click at [224, 129] on span "Not available" at bounding box center [216, 133] width 33 height 8
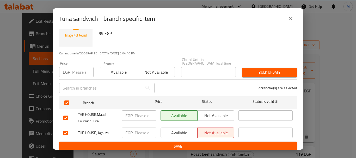
click at [221, 144] on span "Save" at bounding box center [177, 146] width 229 height 7
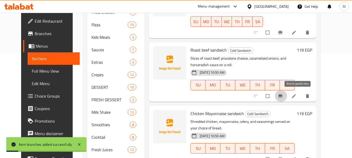
click at [282, 97] on icon "Branch-specific-item" at bounding box center [280, 95] width 4 height 3
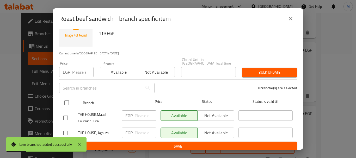
click at [67, 101] on input "checkbox" at bounding box center [66, 102] width 11 height 11
checkbox input "true"
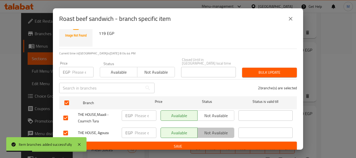
click at [215, 129] on span "Not available" at bounding box center [216, 133] width 33 height 8
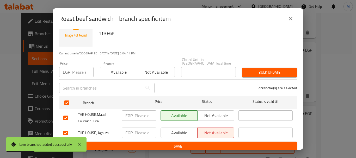
click at [208, 144] on span "Save" at bounding box center [177, 146] width 229 height 7
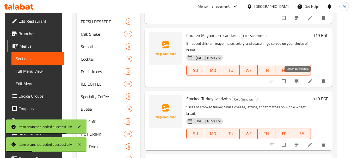
click at [296, 82] on icon "Branch-specific-item" at bounding box center [296, 81] width 5 height 5
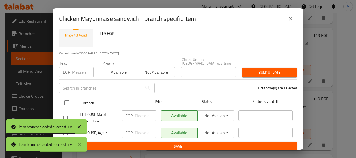
click at [66, 100] on input "checkbox" at bounding box center [66, 102] width 11 height 11
checkbox input "true"
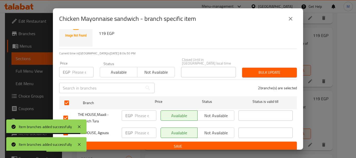
click at [226, 129] on span "Not available" at bounding box center [216, 133] width 33 height 8
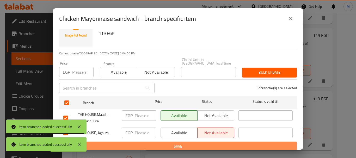
click at [220, 143] on span "Save" at bounding box center [177, 146] width 229 height 7
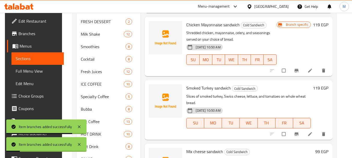
click at [295, 133] on icon "Branch-specific-item" at bounding box center [296, 134] width 5 height 5
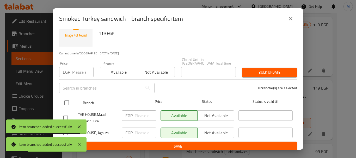
click at [72, 100] on div at bounding box center [71, 102] width 20 height 15
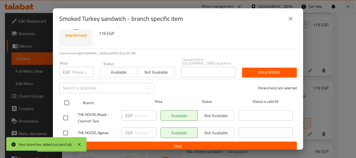
click at [67, 98] on input "checkbox" at bounding box center [66, 102] width 11 height 11
checkbox input "true"
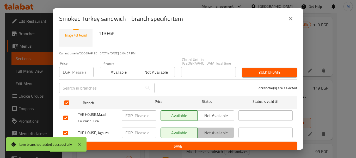
click at [220, 129] on span "Not available" at bounding box center [216, 133] width 33 height 8
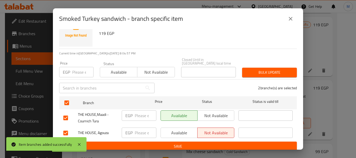
click at [212, 143] on span "Save" at bounding box center [177, 146] width 229 height 7
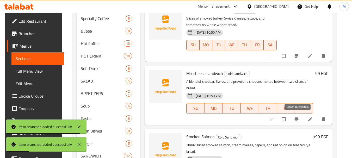
click at [295, 115] on button "Branch-specific-item" at bounding box center [297, 119] width 13 height 11
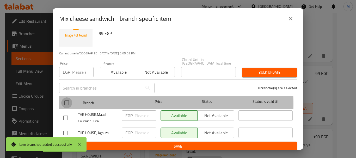
click at [66, 101] on input "checkbox" at bounding box center [66, 102] width 11 height 11
checkbox input "true"
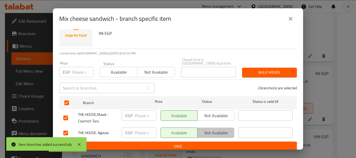
click at [211, 129] on span "Not available" at bounding box center [216, 133] width 33 height 8
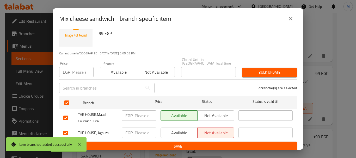
click at [203, 144] on span "Save" at bounding box center [177, 146] width 229 height 7
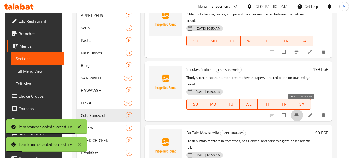
click at [299, 113] on icon "Branch-specific-item" at bounding box center [296, 115] width 5 height 5
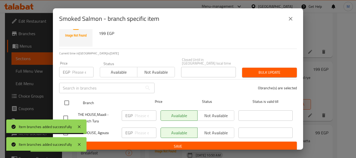
click at [65, 98] on input "checkbox" at bounding box center [66, 102] width 11 height 11
checkbox input "true"
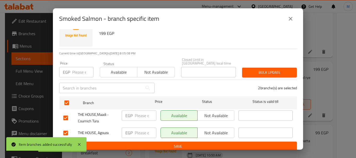
click at [207, 129] on span "Not available" at bounding box center [216, 133] width 33 height 8
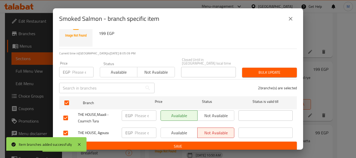
click at [202, 143] on span "Save" at bounding box center [177, 146] width 229 height 7
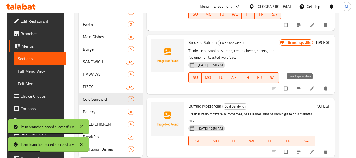
scroll to position [369, 0]
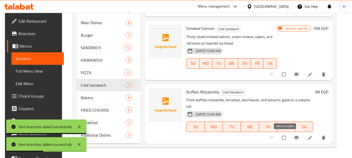
drag, startPoint x: 288, startPoint y: 139, endPoint x: 291, endPoint y: 138, distance: 3.2
click at [288, 139] on input "checkbox" at bounding box center [284, 138] width 11 height 10
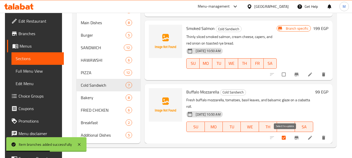
click at [287, 138] on input "checkbox" at bounding box center [284, 138] width 11 height 10
checkbox input "false"
click at [298, 138] on icon "Branch-specific-item" at bounding box center [296, 137] width 4 height 3
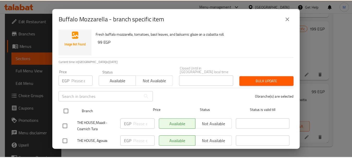
scroll to position [18, 0]
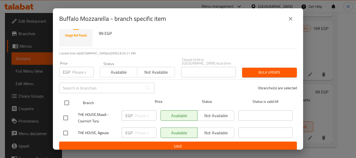
click at [69, 101] on input "checkbox" at bounding box center [66, 102] width 11 height 11
checkbox input "true"
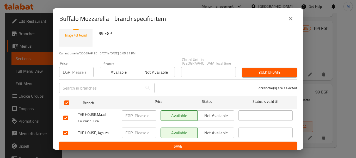
click at [224, 133] on span "Not available" at bounding box center [216, 133] width 33 height 8
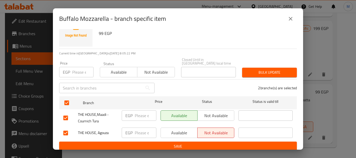
click at [219, 146] on span "Save" at bounding box center [177, 146] width 229 height 7
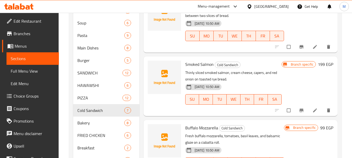
scroll to position [369, 0]
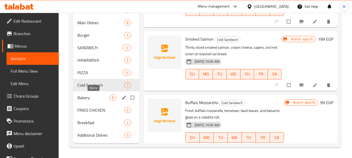
click at [105, 99] on span "Bakery" at bounding box center [93, 98] width 32 height 6
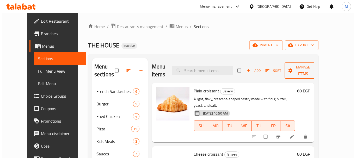
scroll to position [22, 0]
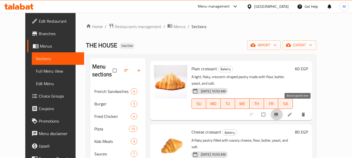
click at [278, 113] on icon "Branch-specific-item" at bounding box center [276, 114] width 4 height 3
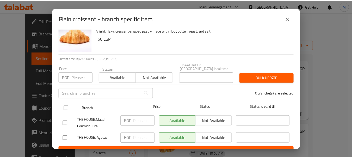
scroll to position [18, 0]
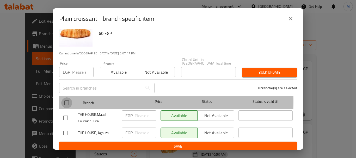
click at [66, 98] on input "checkbox" at bounding box center [66, 102] width 11 height 11
checkbox input "true"
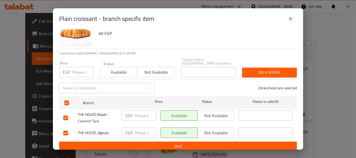
click at [216, 129] on span "Not available" at bounding box center [216, 133] width 33 height 8
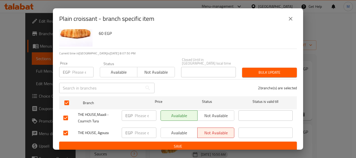
click at [216, 145] on span "Save" at bounding box center [177, 146] width 229 height 7
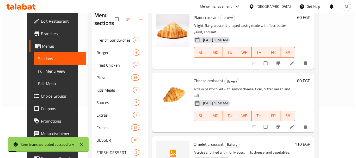
scroll to position [78, 0]
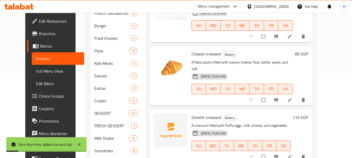
click at [279, 97] on icon "Branch-specific-item" at bounding box center [276, 99] width 5 height 5
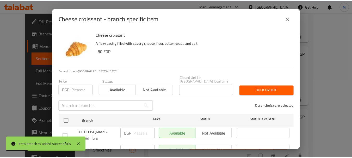
scroll to position [18, 0]
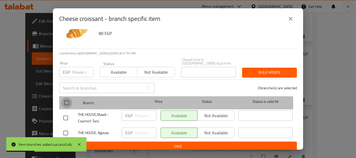
click at [67, 100] on input "checkbox" at bounding box center [66, 102] width 11 height 11
checkbox input "true"
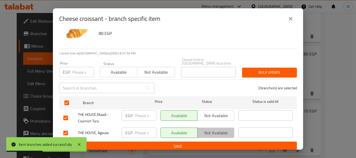
click at [208, 129] on span "Not available" at bounding box center [216, 133] width 33 height 8
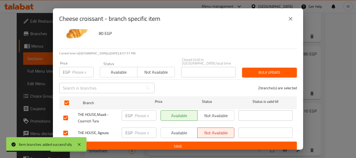
click at [206, 145] on span "Save" at bounding box center [177, 146] width 229 height 7
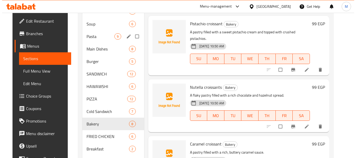
scroll to position [343, 0]
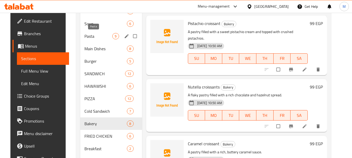
click at [97, 35] on span "Pasta" at bounding box center [98, 36] width 28 height 6
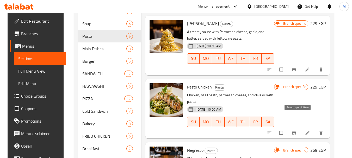
click at [296, 131] on icon "Branch-specific-item" at bounding box center [294, 132] width 4 height 3
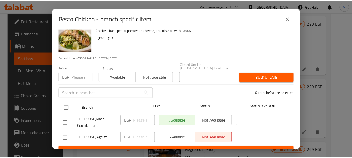
scroll to position [18, 0]
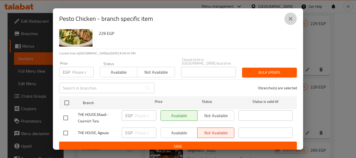
click at [290, 20] on icon "close" at bounding box center [290, 19] width 6 height 6
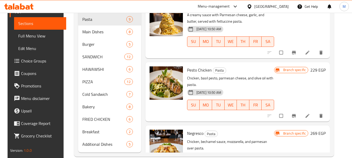
scroll to position [369, 0]
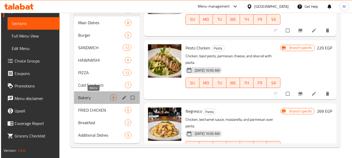
click at [99, 100] on span "Bakery" at bounding box center [94, 98] width 32 height 6
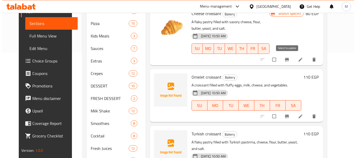
scroll to position [130, 0]
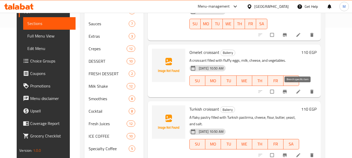
click at [287, 91] on icon "Branch-specific-item" at bounding box center [285, 91] width 4 height 3
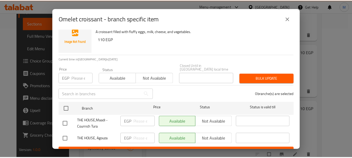
scroll to position [18, 0]
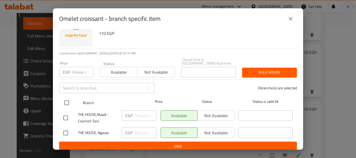
click at [67, 100] on input "checkbox" at bounding box center [66, 102] width 11 height 11
checkbox input "true"
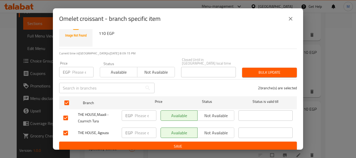
click at [213, 129] on span "Not available" at bounding box center [216, 133] width 33 height 8
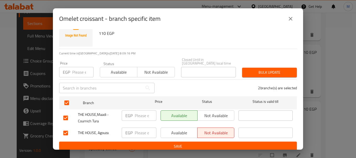
click at [212, 143] on span "Save" at bounding box center [177, 146] width 229 height 7
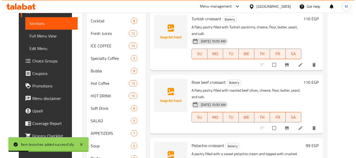
scroll to position [208, 0]
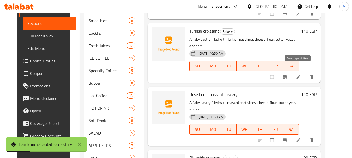
click at [287, 75] on icon "Branch-specific-item" at bounding box center [285, 76] width 4 height 3
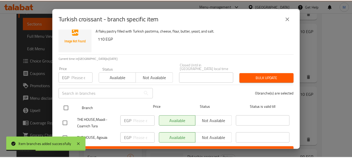
scroll to position [18, 0]
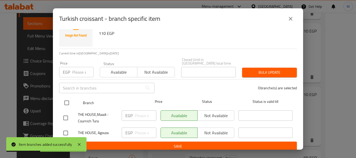
click at [68, 101] on input "checkbox" at bounding box center [66, 102] width 11 height 11
checkbox input "true"
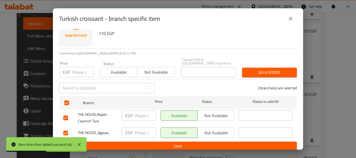
click at [222, 129] on span "Not available" at bounding box center [216, 133] width 33 height 8
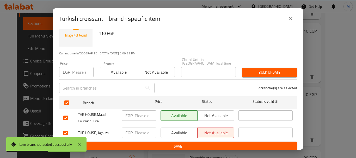
click at [221, 143] on span "Save" at bounding box center [177, 146] width 229 height 7
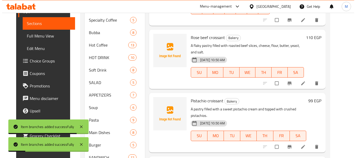
scroll to position [261, 0]
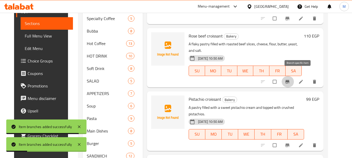
click at [289, 80] on icon "Branch-specific-item" at bounding box center [287, 81] width 4 height 3
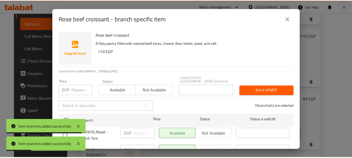
scroll to position [18, 0]
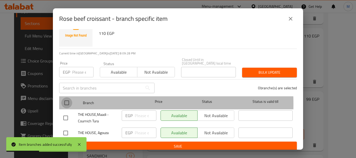
click at [65, 101] on input "checkbox" at bounding box center [66, 102] width 11 height 11
checkbox input "true"
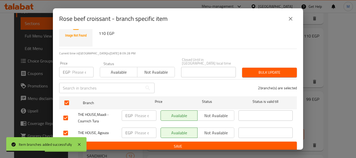
click at [209, 129] on span "Not available" at bounding box center [216, 133] width 33 height 8
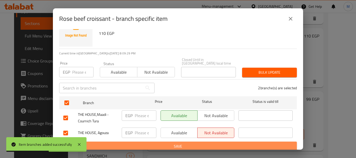
click at [212, 143] on span "Save" at bounding box center [177, 146] width 229 height 7
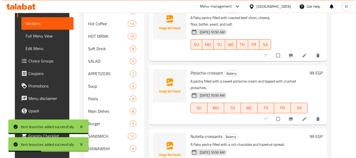
scroll to position [339, 0]
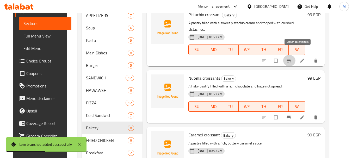
click at [295, 57] on button "Branch-specific-item" at bounding box center [289, 60] width 13 height 11
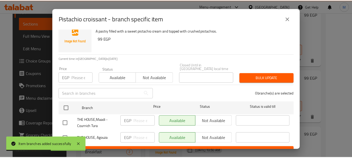
scroll to position [18, 0]
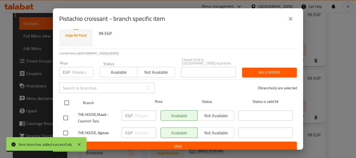
click at [68, 97] on input "checkbox" at bounding box center [66, 102] width 11 height 11
checkbox input "true"
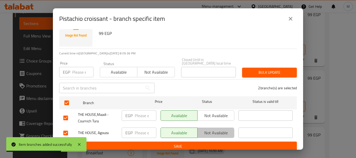
click at [205, 130] on span "Not available" at bounding box center [216, 133] width 33 height 8
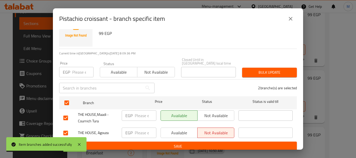
click at [203, 143] on span "Save" at bounding box center [177, 146] width 229 height 7
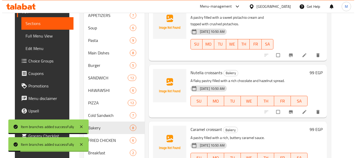
scroll to position [61, 0]
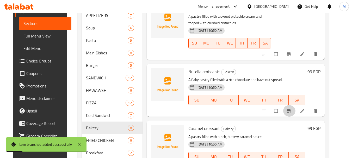
click at [291, 113] on icon "Branch-specific-item" at bounding box center [288, 110] width 5 height 5
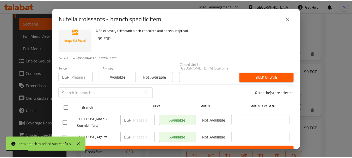
scroll to position [18, 0]
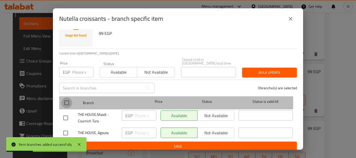
click at [68, 99] on input "checkbox" at bounding box center [66, 102] width 11 height 11
checkbox input "true"
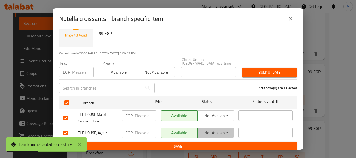
click at [203, 129] on span "Not available" at bounding box center [216, 133] width 33 height 8
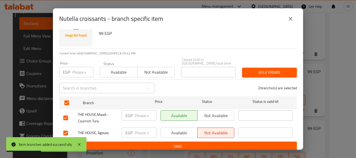
click at [206, 143] on span "Save" at bounding box center [177, 146] width 229 height 7
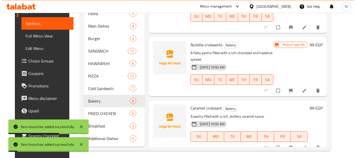
scroll to position [369, 0]
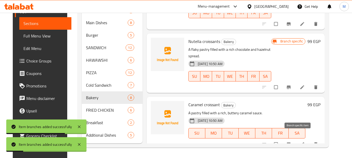
click at [291, 142] on icon "Branch-specific-item" at bounding box center [289, 143] width 4 height 3
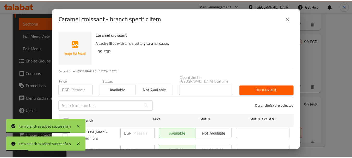
scroll to position [18, 0]
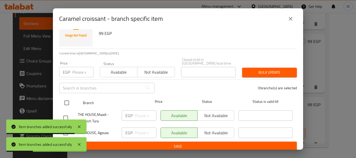
click at [67, 97] on input "checkbox" at bounding box center [66, 102] width 11 height 11
checkbox input "true"
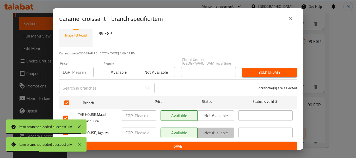
click at [209, 129] on span "Not available" at bounding box center [216, 133] width 33 height 8
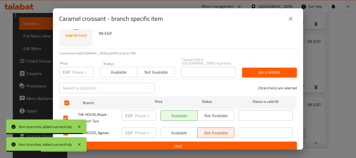
click at [206, 142] on button "Save" at bounding box center [178, 147] width 238 height 10
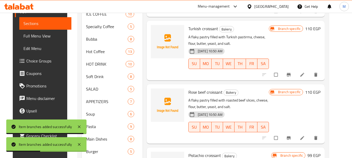
scroll to position [261, 0]
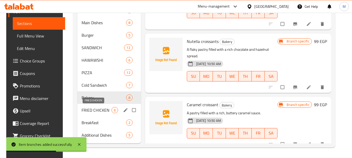
click at [102, 108] on span "FRIED CHICKEN" at bounding box center [97, 110] width 30 height 6
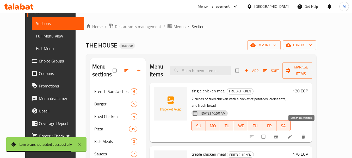
click at [278, 135] on icon "Branch-specific-item" at bounding box center [276, 136] width 4 height 3
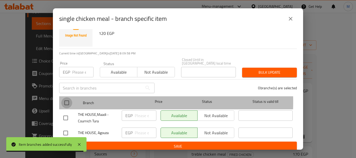
click at [69, 98] on input "checkbox" at bounding box center [66, 102] width 11 height 11
checkbox input "true"
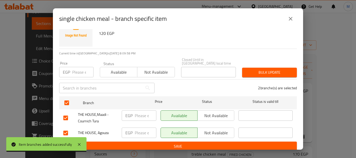
click at [217, 132] on span "Not available" at bounding box center [216, 133] width 33 height 8
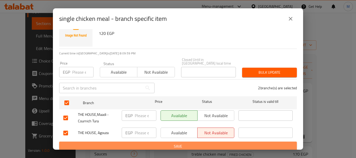
click at [217, 143] on span "Save" at bounding box center [177, 146] width 229 height 7
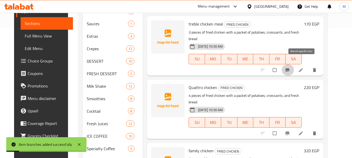
click at [289, 68] on icon "Branch-specific-item" at bounding box center [287, 69] width 4 height 3
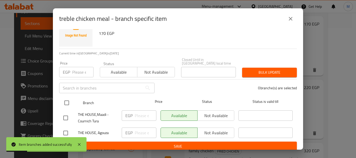
click at [62, 99] on input "checkbox" at bounding box center [66, 102] width 11 height 11
checkbox input "true"
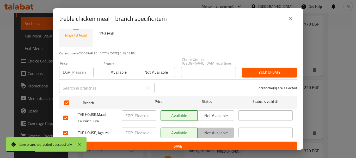
click at [206, 130] on span "Not available" at bounding box center [216, 133] width 33 height 8
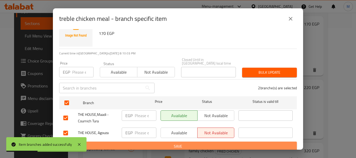
click at [207, 143] on span "Save" at bounding box center [177, 146] width 229 height 7
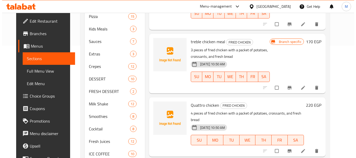
scroll to position [182, 0]
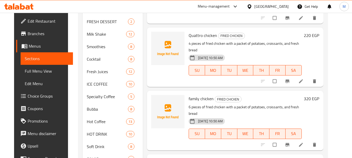
click at [289, 80] on icon "Branch-specific-item" at bounding box center [287, 81] width 4 height 3
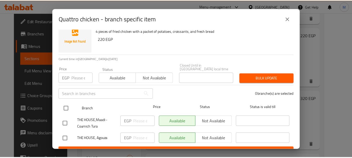
scroll to position [18, 0]
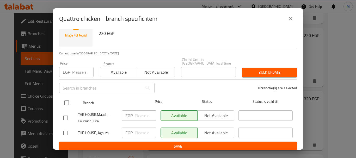
click at [64, 98] on input "checkbox" at bounding box center [66, 102] width 11 height 11
checkbox input "true"
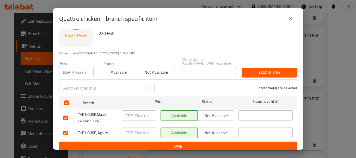
click at [208, 129] on span "Not available" at bounding box center [216, 133] width 33 height 8
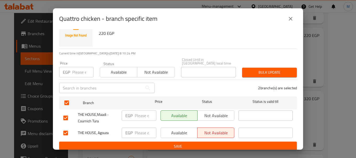
click at [198, 147] on button "Save" at bounding box center [178, 147] width 238 height 10
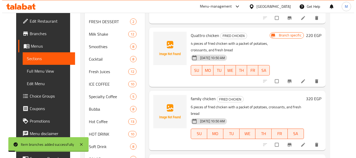
scroll to position [234, 0]
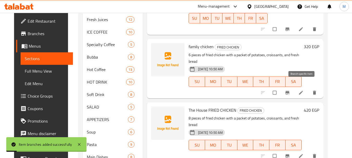
click at [290, 90] on icon "Branch-specific-item" at bounding box center [287, 92] width 5 height 5
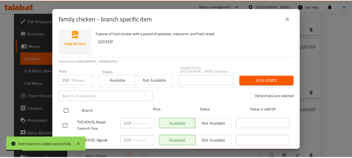
scroll to position [18, 0]
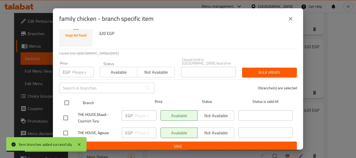
click at [69, 99] on input "checkbox" at bounding box center [66, 102] width 11 height 11
checkbox input "true"
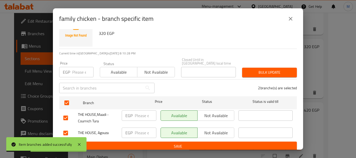
click at [212, 129] on span "Not available" at bounding box center [216, 133] width 33 height 8
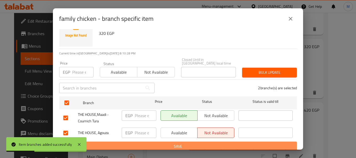
click at [208, 143] on span "Save" at bounding box center [177, 146] width 229 height 7
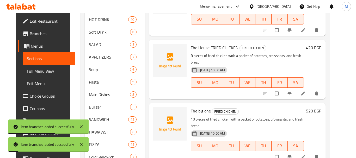
scroll to position [313, 0]
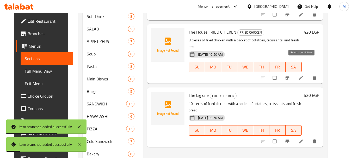
click at [291, 75] on span "Branch-specific-item" at bounding box center [288, 77] width 6 height 5
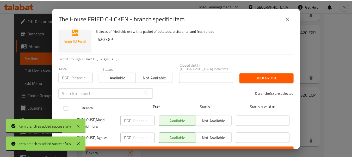
scroll to position [18, 0]
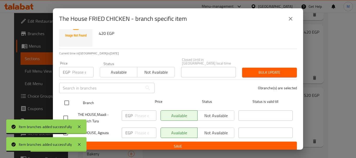
click at [67, 99] on input "checkbox" at bounding box center [66, 102] width 11 height 11
checkbox input "true"
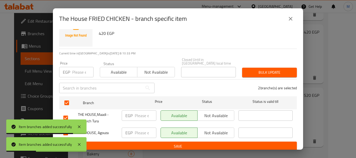
click at [215, 129] on span "Not available" at bounding box center [216, 133] width 33 height 8
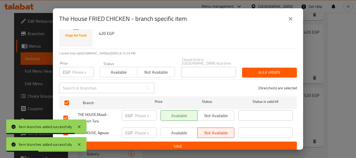
click at [214, 142] on button "Save" at bounding box center [178, 147] width 238 height 10
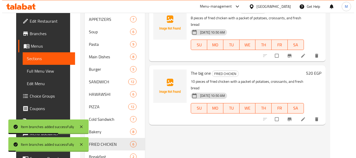
scroll to position [365, 0]
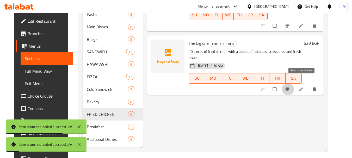
click at [294, 84] on button "Branch-specific-item" at bounding box center [288, 89] width 13 height 11
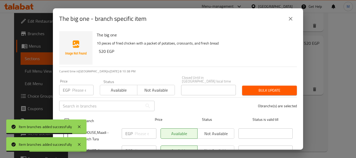
click at [68, 116] on input "checkbox" at bounding box center [66, 120] width 11 height 11
checkbox input "true"
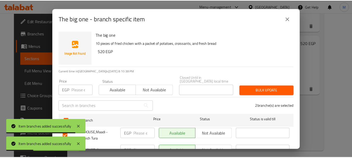
scroll to position [18, 0]
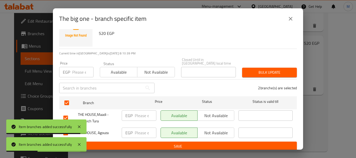
click at [211, 130] on span "Not available" at bounding box center [216, 133] width 33 height 8
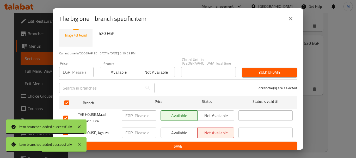
click at [208, 145] on span "Save" at bounding box center [177, 146] width 229 height 7
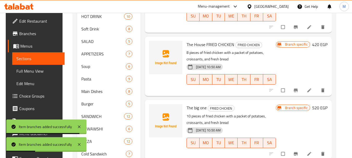
scroll to position [369, 0]
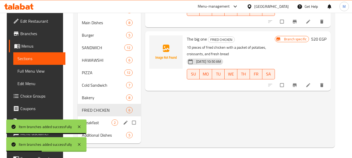
click at [106, 122] on span "Breakfast" at bounding box center [97, 123] width 30 height 6
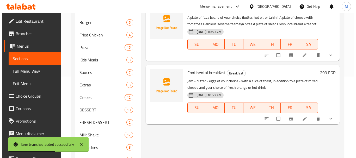
scroll to position [56, 0]
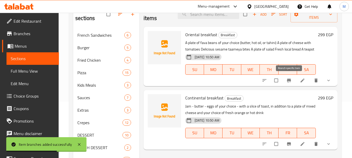
click at [288, 81] on icon "Branch-specific-item" at bounding box center [289, 80] width 4 height 3
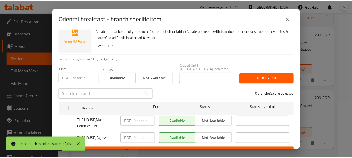
scroll to position [18, 0]
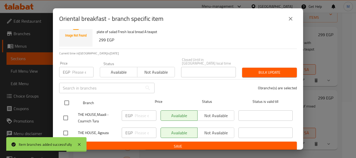
click at [68, 97] on input "checkbox" at bounding box center [66, 102] width 11 height 11
checkbox input "true"
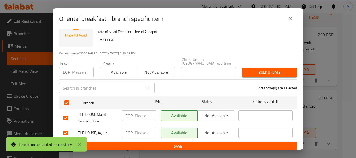
click at [214, 131] on span "Not available" at bounding box center [216, 133] width 33 height 8
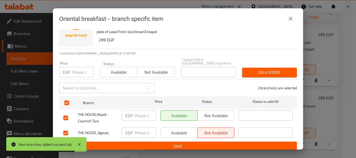
click at [214, 143] on span "Save" at bounding box center [177, 146] width 229 height 7
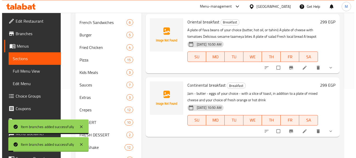
scroll to position [160, 0]
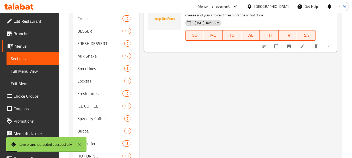
click at [288, 48] on icon "Branch-specific-item" at bounding box center [289, 46] width 4 height 3
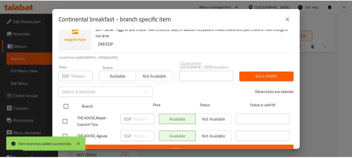
scroll to position [18, 0]
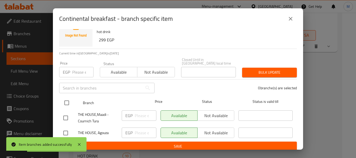
click at [67, 98] on input "checkbox" at bounding box center [66, 102] width 11 height 11
checkbox input "true"
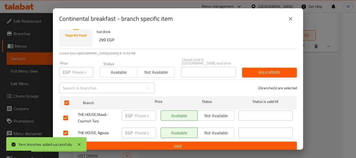
click at [210, 130] on span "Not available" at bounding box center [216, 133] width 33 height 8
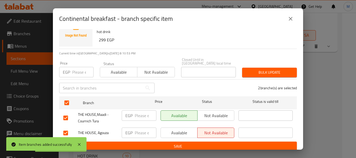
click at [204, 143] on span "Save" at bounding box center [177, 146] width 229 height 7
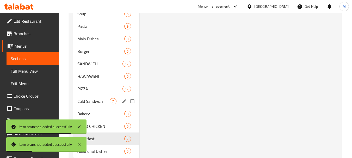
scroll to position [369, 0]
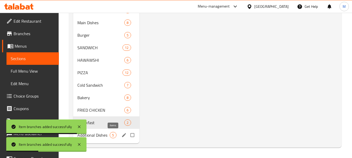
click at [111, 138] on div "5" at bounding box center [113, 135] width 7 height 6
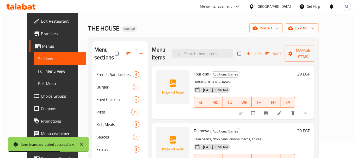
scroll to position [26, 0]
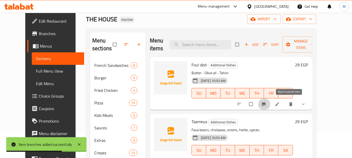
click at [270, 106] on button "Branch-specific-item" at bounding box center [264, 103] width 13 height 11
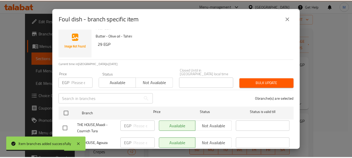
scroll to position [18, 0]
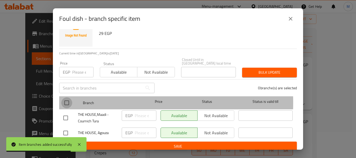
click at [67, 99] on input "checkbox" at bounding box center [66, 102] width 11 height 11
checkbox input "true"
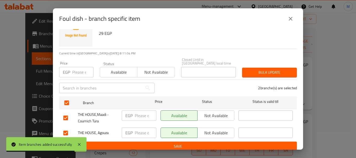
click at [216, 129] on span "Not available" at bounding box center [216, 133] width 33 height 8
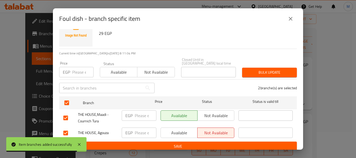
click at [213, 143] on span "Save" at bounding box center [177, 146] width 229 height 7
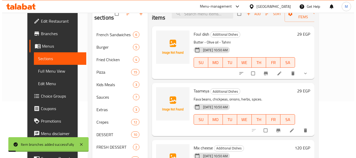
scroll to position [104, 0]
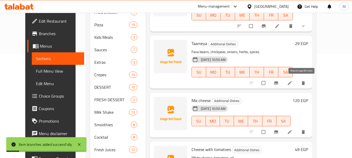
click at [283, 86] on button "Branch-specific-item" at bounding box center [276, 82] width 13 height 11
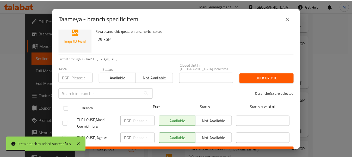
scroll to position [18, 0]
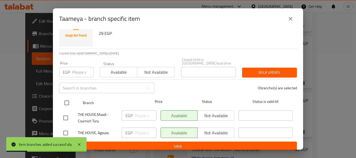
click at [69, 100] on input "checkbox" at bounding box center [66, 102] width 11 height 11
checkbox input "true"
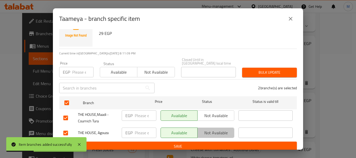
click at [201, 132] on span "Not available" at bounding box center [216, 133] width 33 height 8
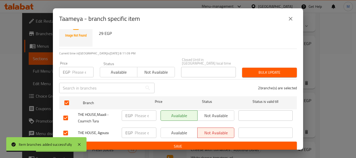
click at [199, 142] on button "Save" at bounding box center [178, 147] width 238 height 10
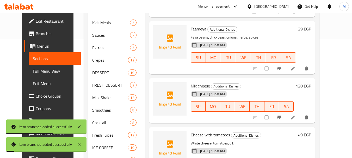
click at [282, 115] on icon "Branch-specific-item" at bounding box center [279, 117] width 5 height 5
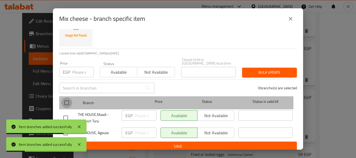
click at [69, 98] on input "checkbox" at bounding box center [66, 102] width 11 height 11
checkbox input "true"
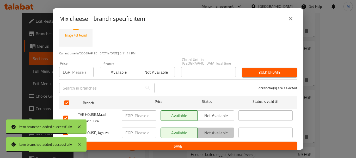
click at [220, 132] on span "Not available" at bounding box center [216, 133] width 33 height 8
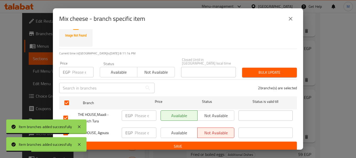
click at [216, 143] on span "Save" at bounding box center [177, 146] width 229 height 7
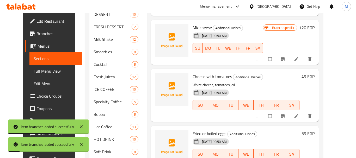
scroll to position [234, 0]
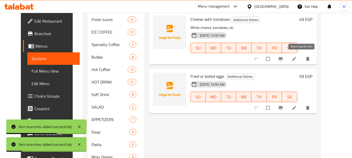
click at [282, 58] on icon "Branch-specific-item" at bounding box center [280, 58] width 4 height 3
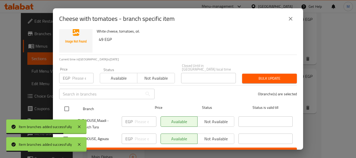
scroll to position [18, 0]
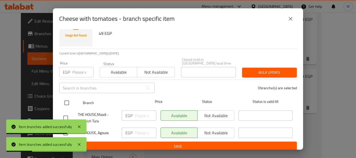
click at [68, 99] on input "checkbox" at bounding box center [66, 102] width 11 height 11
checkbox input "true"
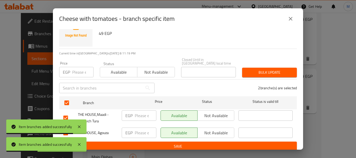
click at [225, 129] on span "Not available" at bounding box center [216, 133] width 33 height 8
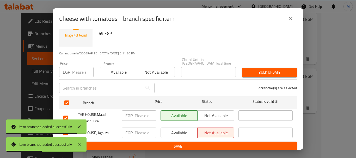
click at [227, 143] on span "Save" at bounding box center [177, 146] width 229 height 7
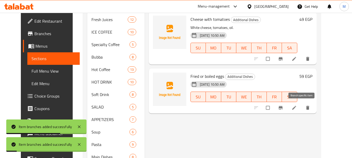
click at [283, 110] on icon "Branch-specific-item" at bounding box center [280, 107] width 5 height 5
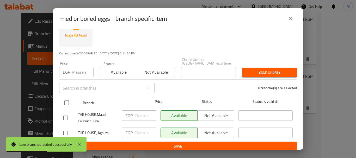
click at [65, 97] on input "checkbox" at bounding box center [66, 102] width 11 height 11
checkbox input "true"
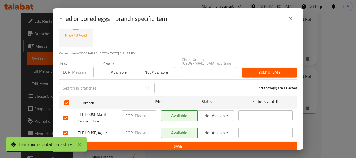
click at [219, 129] on span "Not available" at bounding box center [216, 133] width 33 height 8
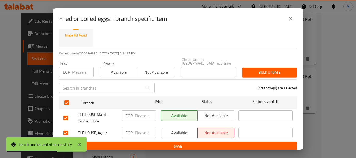
click at [218, 145] on span "Save" at bounding box center [177, 146] width 229 height 7
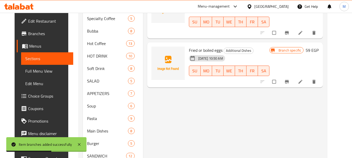
scroll to position [369, 0]
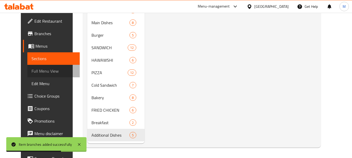
click at [33, 71] on span "Full Menu View" at bounding box center [54, 71] width 44 height 6
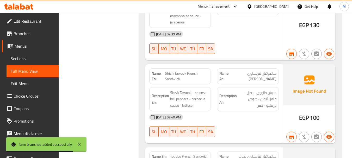
scroll to position [134, 0]
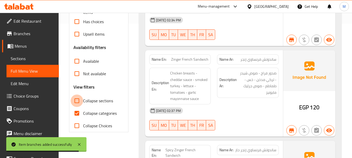
click at [77, 103] on input "Collapse sections" at bounding box center [77, 101] width 13 height 13
checkbox input "true"
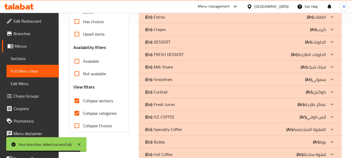
click at [78, 114] on input "Collapse categories" at bounding box center [77, 113] width 13 height 13
checkbox input "false"
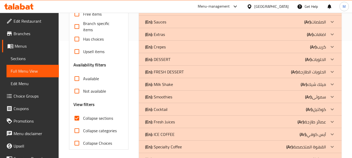
scroll to position [78, 0]
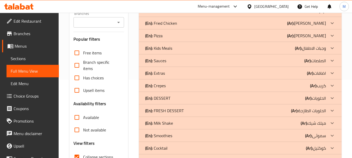
drag, startPoint x: 332, startPoint y: 85, endPoint x: 352, endPoint y: 93, distance: 21.2
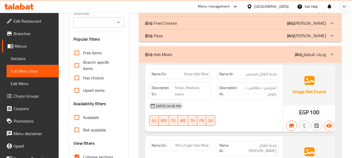
click at [97, 25] on input "Branches" at bounding box center [94, 22] width 39 height 7
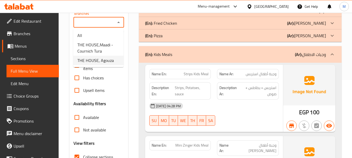
click at [101, 63] on span "THE HOUSE, Agouza" at bounding box center [95, 60] width 36 height 6
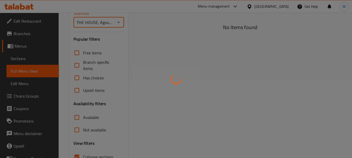
type input "THE HOUSE, Agouza"
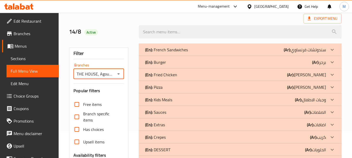
scroll to position [26, 0]
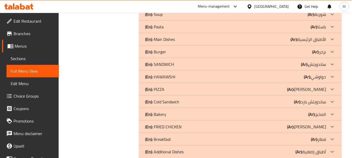
scroll to position [348, 0]
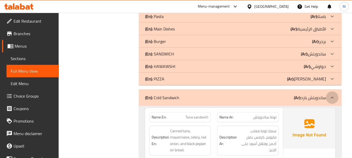
click at [332, 93] on div at bounding box center [332, 97] width 13 height 13
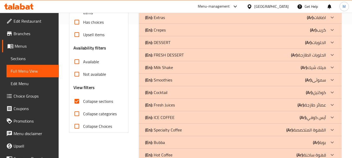
scroll to position [113, 0]
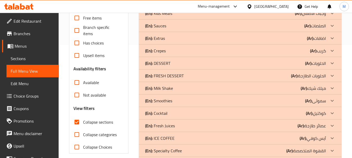
click at [77, 81] on input "Available" at bounding box center [77, 82] width 13 height 13
checkbox input "true"
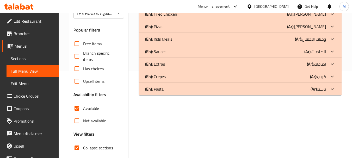
scroll to position [119, 0]
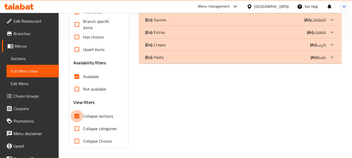
click at [77, 119] on input "Collapse sections" at bounding box center [77, 116] width 13 height 13
checkbox input "false"
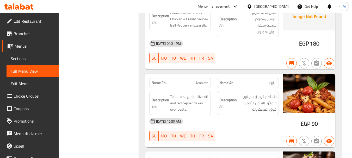
scroll to position [4893, 0]
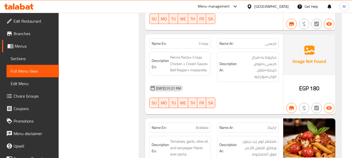
click at [37, 61] on span "Sections" at bounding box center [33, 58] width 44 height 6
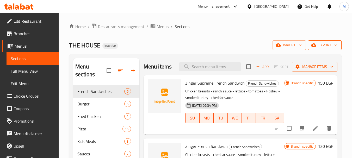
click at [322, 41] on button "export" at bounding box center [325, 45] width 34 height 10
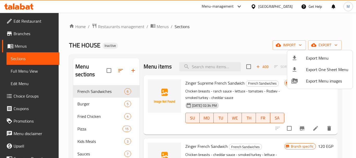
click at [325, 55] on span "Export Menu" at bounding box center [327, 58] width 42 height 6
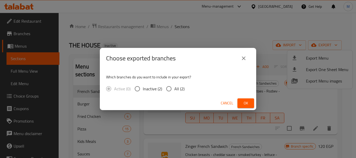
click at [171, 89] on input "All (2)" at bounding box center [168, 88] width 11 height 11
radio input "true"
click at [244, 106] on span "Ok" at bounding box center [245, 103] width 8 height 7
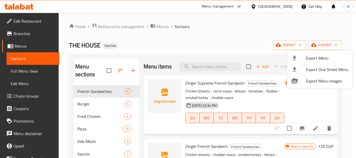
click at [175, 41] on div at bounding box center [178, 79] width 356 height 158
